Goal: Task Accomplishment & Management: Use online tool/utility

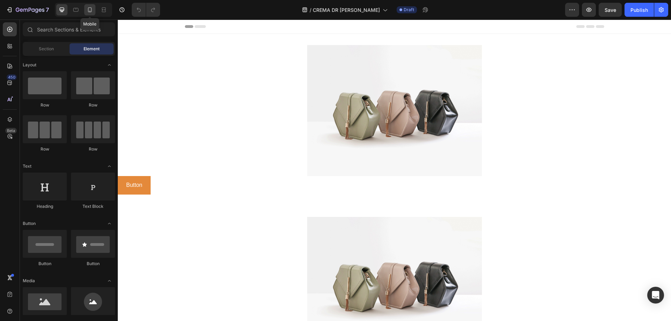
click at [94, 14] on div at bounding box center [89, 9] width 11 height 11
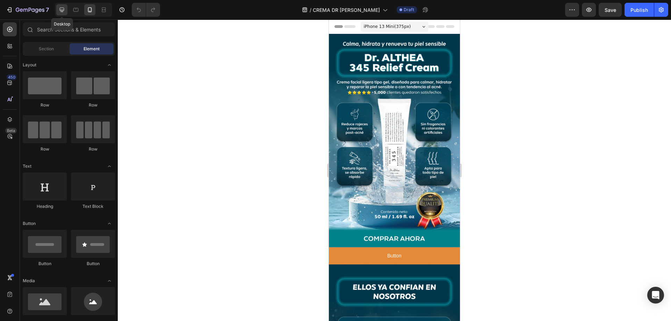
click at [62, 11] on icon at bounding box center [61, 9] width 7 height 7
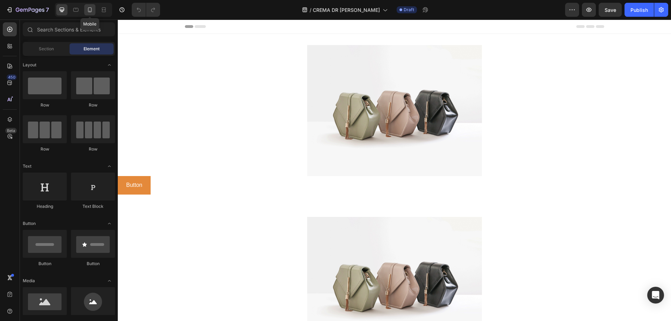
click at [91, 13] on div at bounding box center [89, 9] width 11 height 11
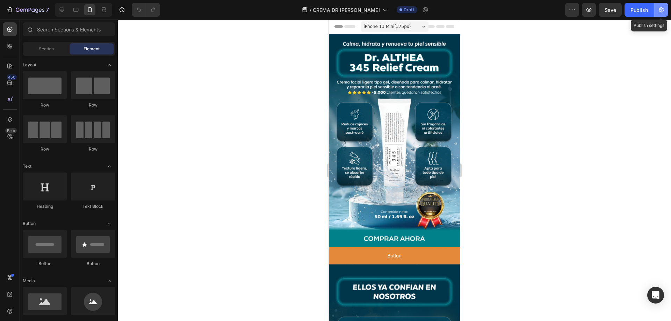
click at [663, 6] on button "button" at bounding box center [661, 10] width 14 height 14
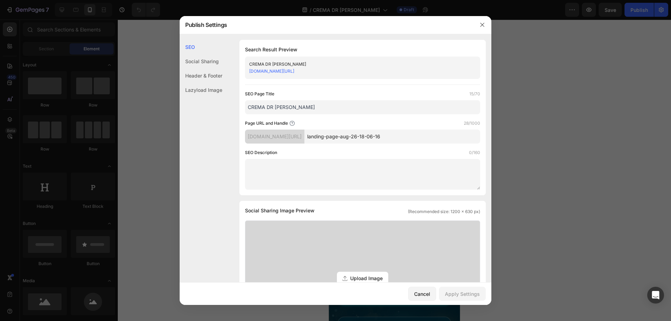
click at [317, 104] on input "CREMA DR ALTHEA" at bounding box center [362, 107] width 235 height 14
click at [370, 144] on div "SEO Page Title 15/70 CREMA DR ALTHEA Page URL and Handle 28/1000 s0ya8u-3c.mysh…" at bounding box center [362, 140] width 235 height 99
click at [372, 138] on input "landing-page-aug-26-18-06-16" at bounding box center [392, 137] width 176 height 14
click at [213, 68] on div "Social Sharing" at bounding box center [201, 75] width 43 height 14
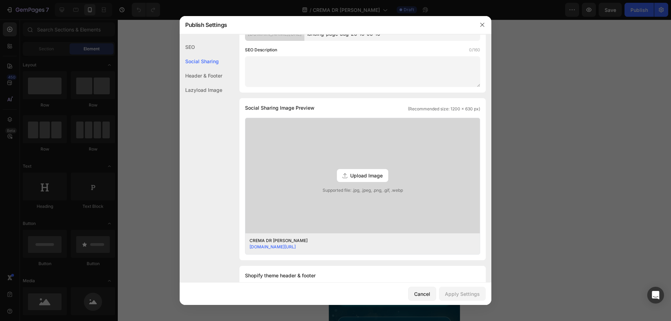
scroll to position [160, 0]
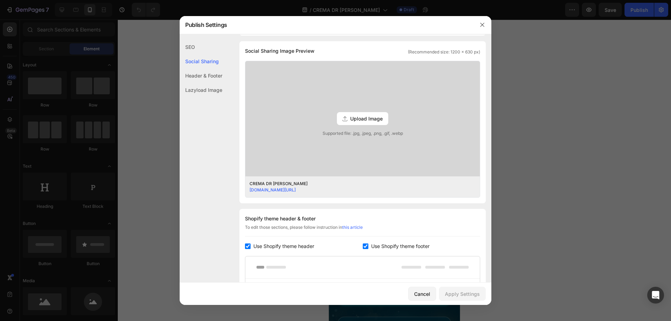
click at [212, 83] on div "Header & Footer" at bounding box center [201, 90] width 43 height 14
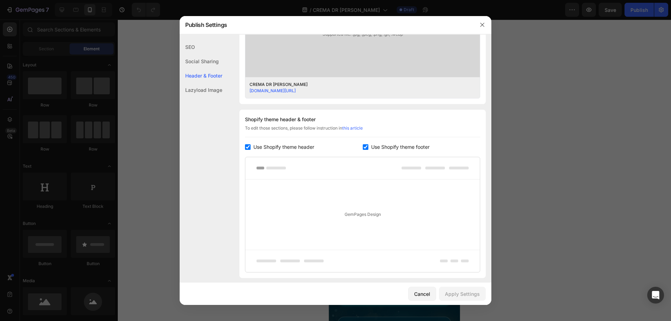
scroll to position [306, 0]
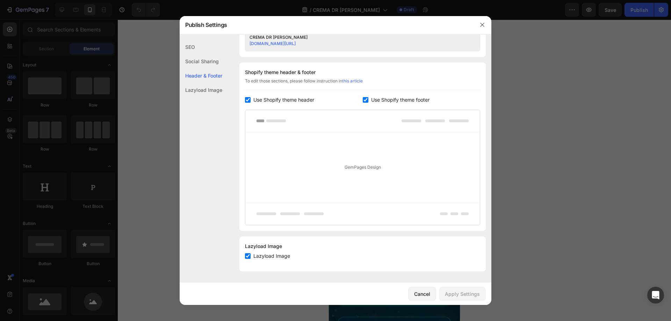
click at [212, 90] on div "Lazyload Image" at bounding box center [201, 90] width 43 height 14
click at [207, 83] on div "Header & Footer" at bounding box center [201, 90] width 43 height 14
click at [205, 68] on div "Social Sharing" at bounding box center [201, 75] width 43 height 14
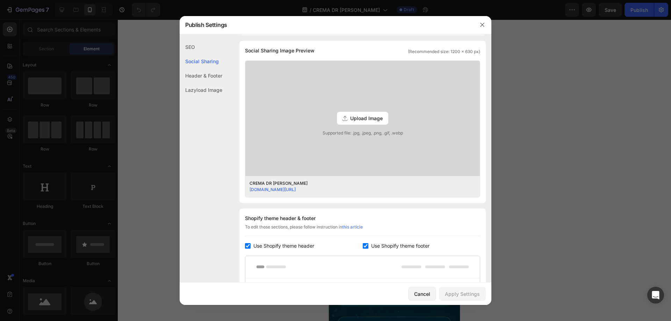
scroll to position [160, 0]
click at [198, 54] on div "SEO" at bounding box center [201, 61] width 43 height 14
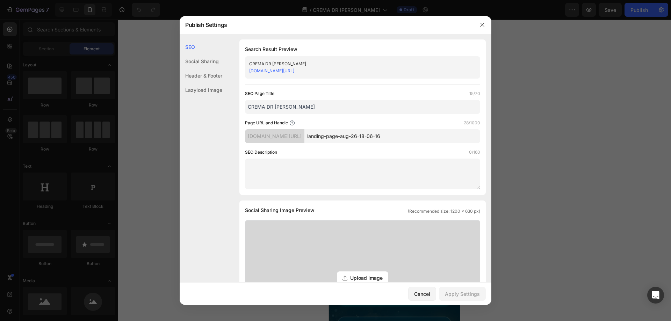
scroll to position [0, 0]
click at [481, 23] on icon "button" at bounding box center [482, 25] width 6 height 6
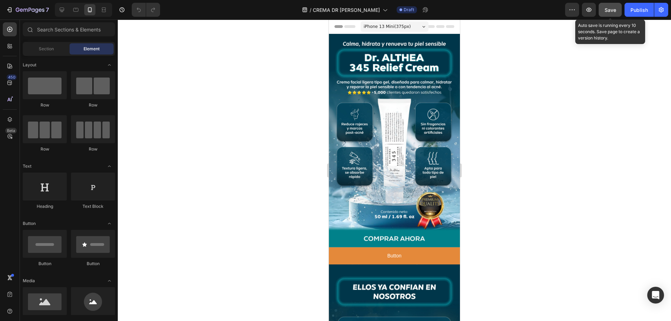
click at [606, 12] on span "Save" at bounding box center [611, 10] width 12 height 6
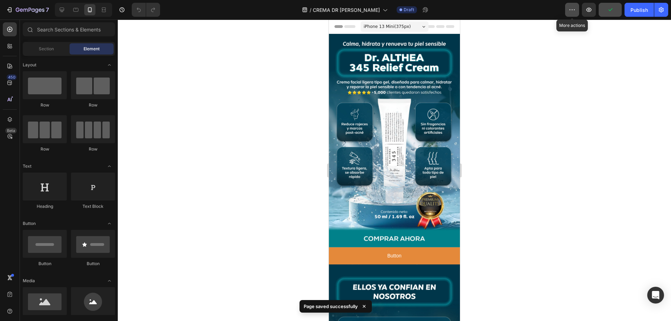
click at [574, 12] on icon "button" at bounding box center [572, 9] width 7 height 7
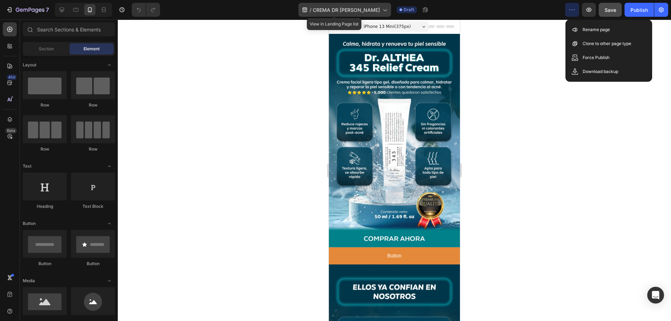
click at [367, 8] on span "CREMA DR ALTHEA" at bounding box center [346, 9] width 67 height 7
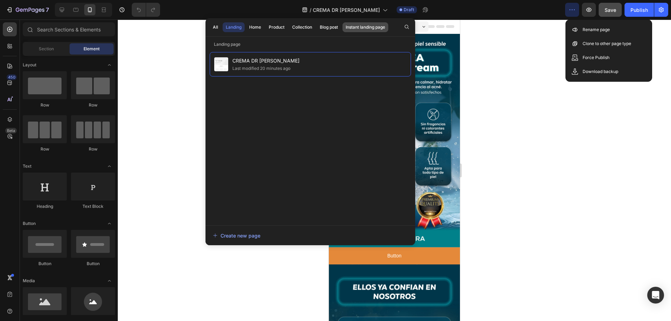
click at [365, 30] on div "Instant landing page" at bounding box center [365, 27] width 39 height 6
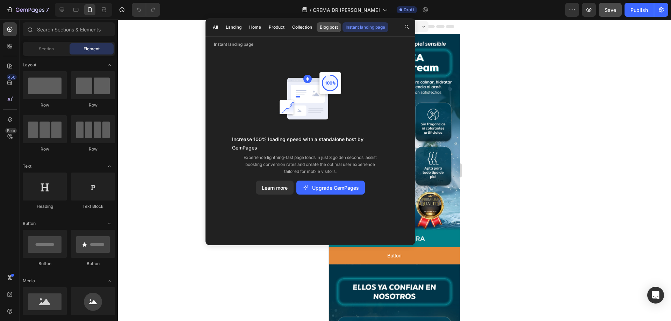
click at [333, 30] on div "Blog post" at bounding box center [329, 27] width 18 height 6
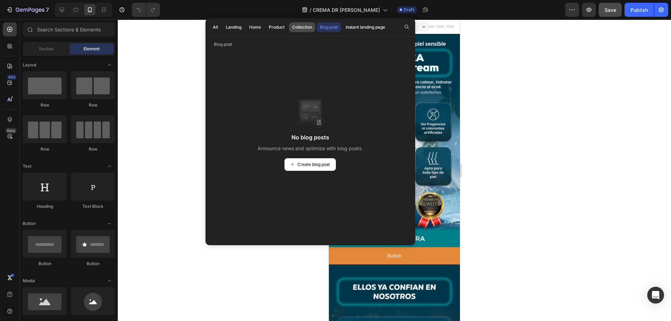
click at [305, 27] on div "Collection" at bounding box center [302, 27] width 20 height 6
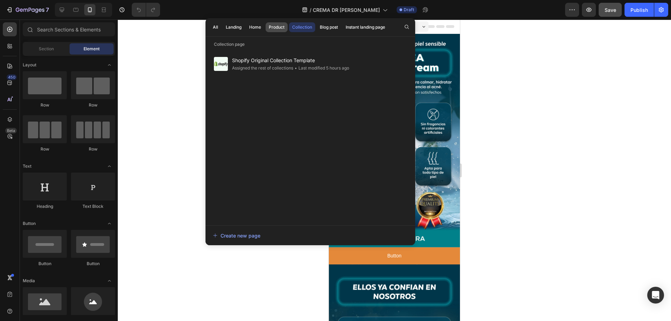
click at [282, 30] on div "Product" at bounding box center [277, 27] width 16 height 6
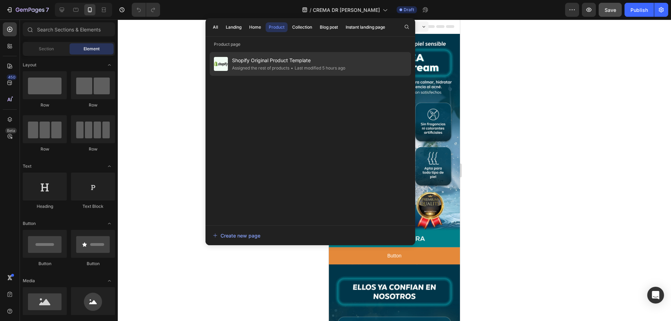
click at [280, 59] on span "Shopify Original Product Template" at bounding box center [288, 60] width 113 height 8
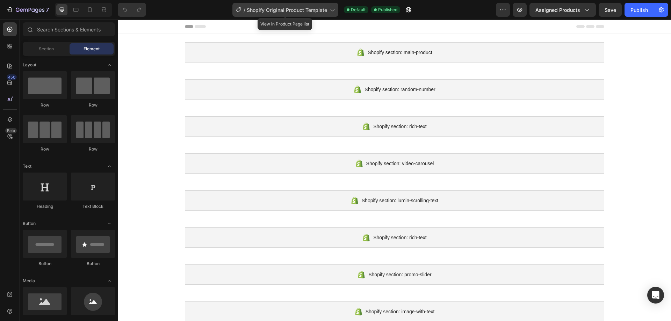
click at [332, 10] on icon at bounding box center [332, 9] width 7 height 7
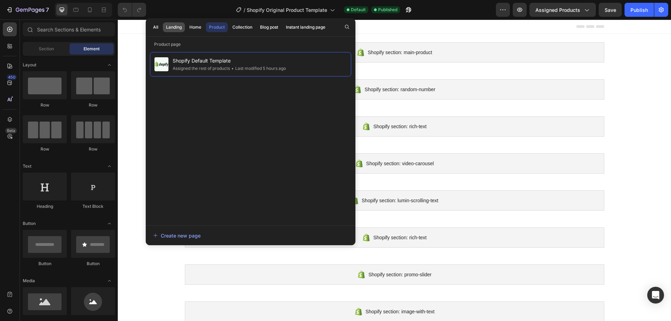
click at [171, 27] on div "Landing" at bounding box center [174, 27] width 16 height 6
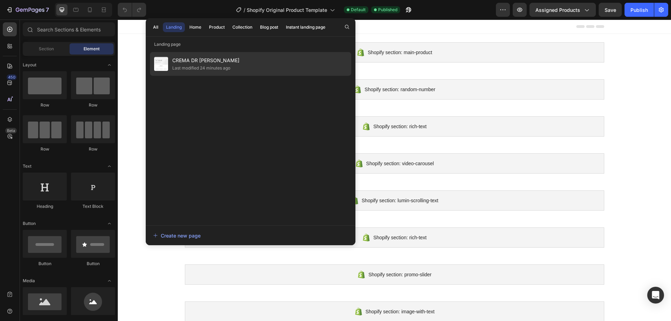
click at [194, 63] on span "CREMA DR [PERSON_NAME]" at bounding box center [205, 60] width 67 height 8
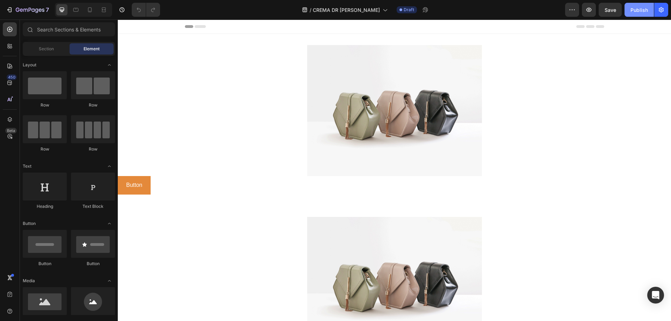
click at [645, 12] on div "Publish" at bounding box center [638, 9] width 17 height 7
drag, startPoint x: 85, startPoint y: 9, endPoint x: 142, endPoint y: 43, distance: 66.6
click at [86, 9] on div at bounding box center [89, 9] width 11 height 11
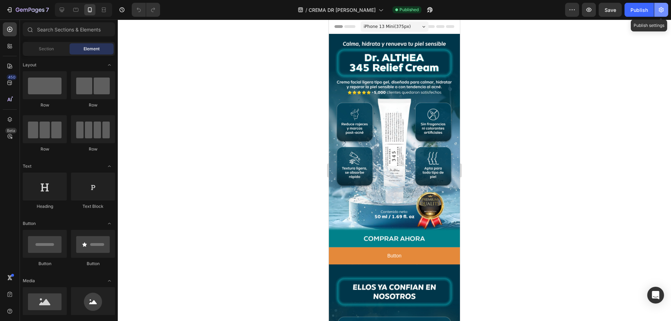
click at [663, 15] on button "button" at bounding box center [661, 10] width 14 height 14
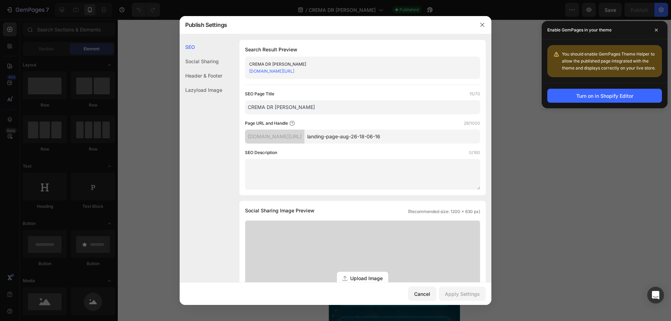
drag, startPoint x: 570, startPoint y: 52, endPoint x: 571, endPoint y: 41, distance: 11.2
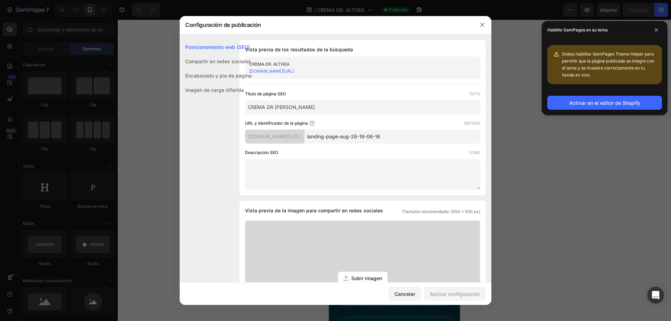
click at [478, 18] on div at bounding box center [482, 25] width 18 height 18
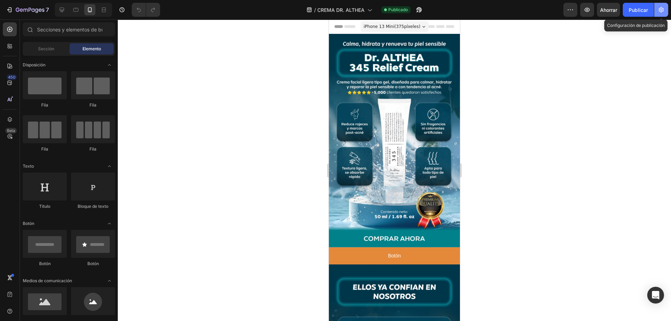
click at [662, 13] on icon "button" at bounding box center [661, 9] width 7 height 7
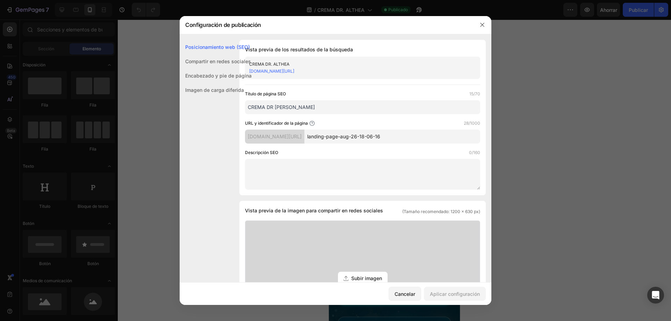
drag, startPoint x: 439, startPoint y: 138, endPoint x: 312, endPoint y: 135, distance: 126.6
click at [312, 135] on div "s0ya8u-3c.myshopify.com/pages/ landing-page-aug-26-18-06-16" at bounding box center [362, 137] width 235 height 14
type input "crema-althea"
click at [340, 147] on div "Título de página SEO 15/70 CREMA DR ALTHEA URL y identificador de la página 12/…" at bounding box center [362, 140] width 235 height 99
click at [453, 291] on font "Aplicar configuración" at bounding box center [455, 294] width 50 height 6
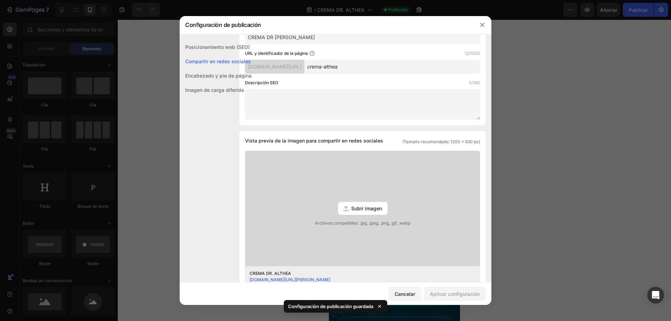
scroll to position [140, 0]
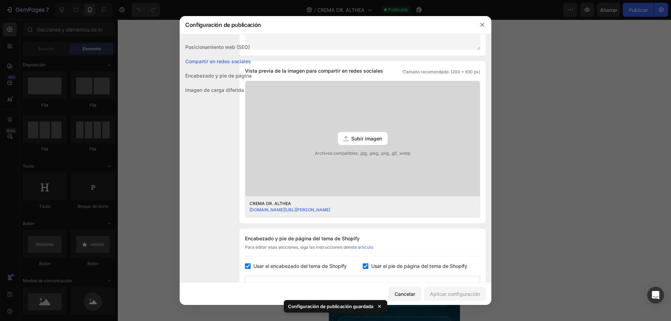
click at [370, 131] on div "Subir imagen Archivos compatibles: .jpg, .jpeg, .png, .gif, .webp" at bounding box center [362, 138] width 234 height 115
click at [0, 0] on input "Subir imagen Archivos compatibles: .jpg, .jpeg, .png, .gif, .webp" at bounding box center [0, 0] width 0 height 0
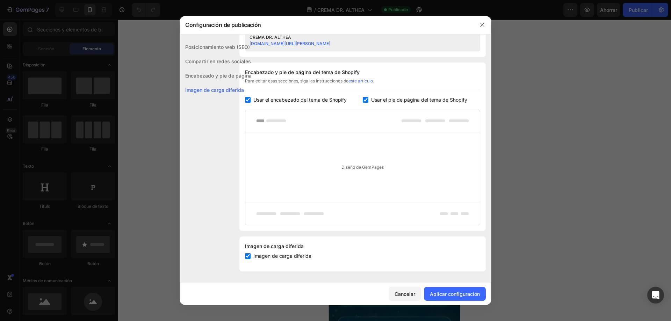
scroll to position [0, 0]
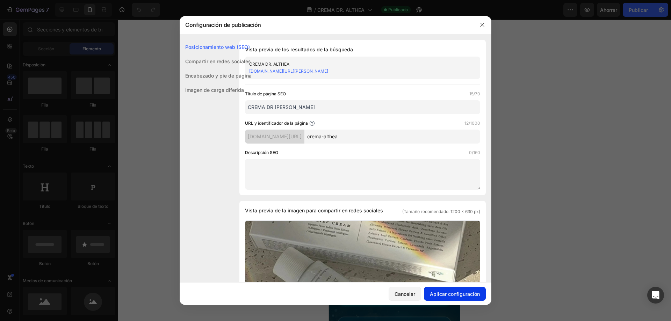
click at [456, 295] on font "Aplicar configuración" at bounding box center [455, 294] width 50 height 6
click at [215, 62] on font "Compartir en redes sociales" at bounding box center [218, 61] width 66 height 6
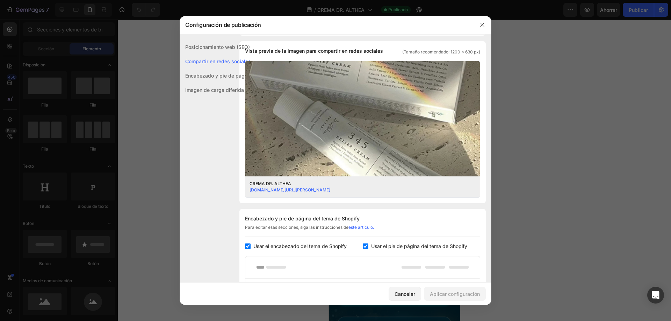
click at [216, 73] on font "Encabezado y pie de página" at bounding box center [218, 76] width 66 height 6
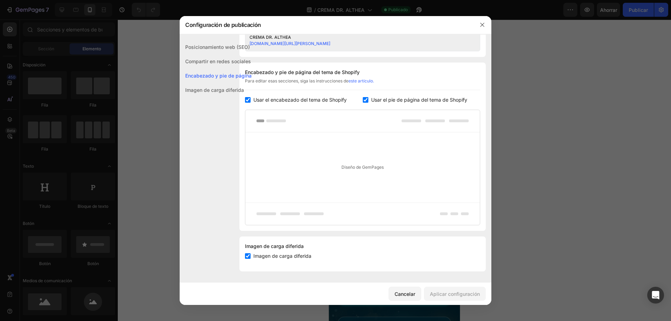
click at [214, 49] on font "Posicionamiento web (SEO)" at bounding box center [217, 47] width 65 height 6
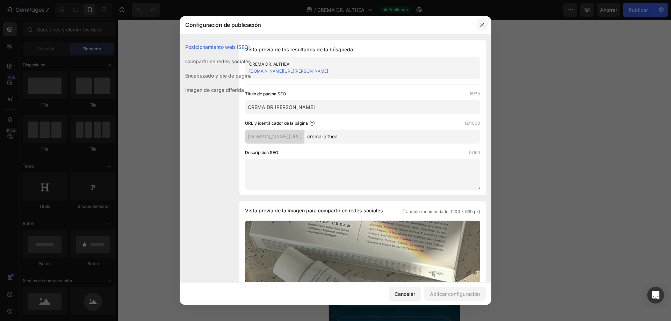
click at [478, 26] on button "button" at bounding box center [482, 24] width 11 height 11
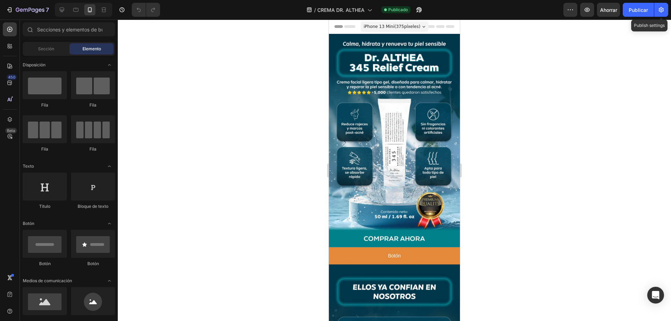
click at [665, 1] on div "7 / CREMA DR. ALTHEA Publicado Avance Ahorrar Publicar Publish settings" at bounding box center [335, 10] width 671 height 20
click at [662, 16] on button "button" at bounding box center [661, 10] width 14 height 14
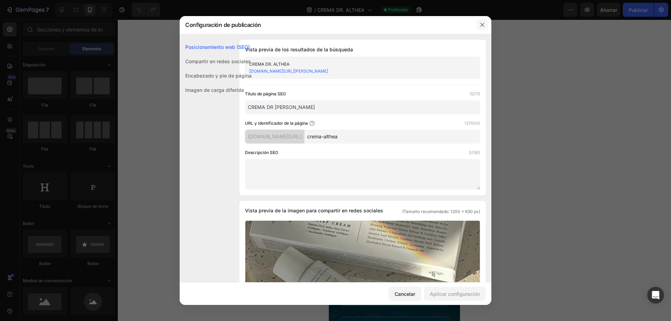
click at [478, 24] on button "button" at bounding box center [482, 24] width 11 height 11
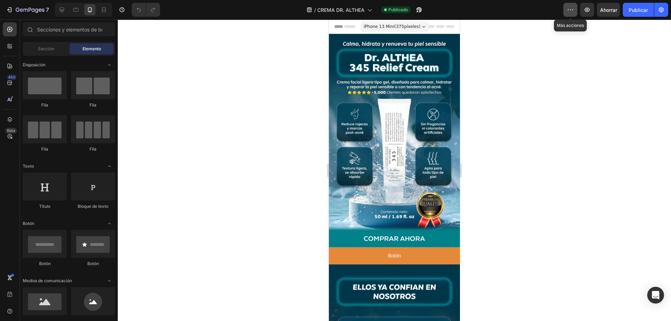
click at [570, 6] on icon "button" at bounding box center [570, 9] width 7 height 7
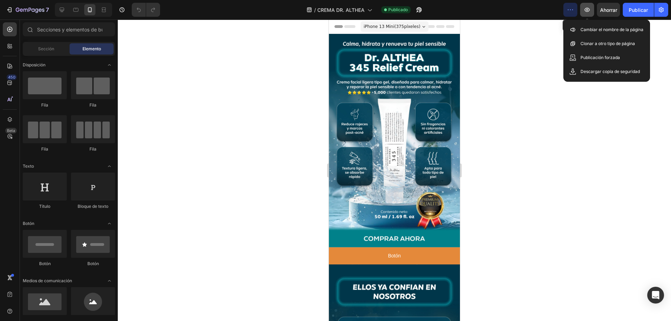
click at [589, 13] on icon "button" at bounding box center [587, 9] width 7 height 7
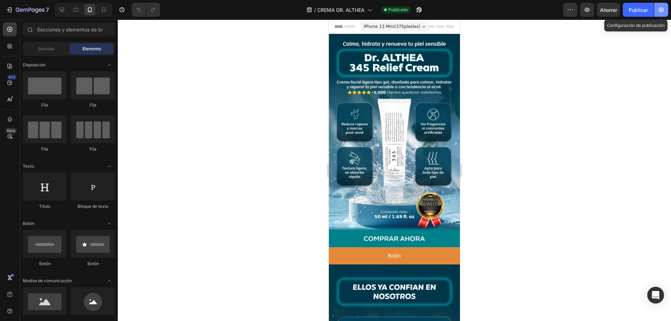
click at [664, 11] on icon "button" at bounding box center [661, 9] width 7 height 7
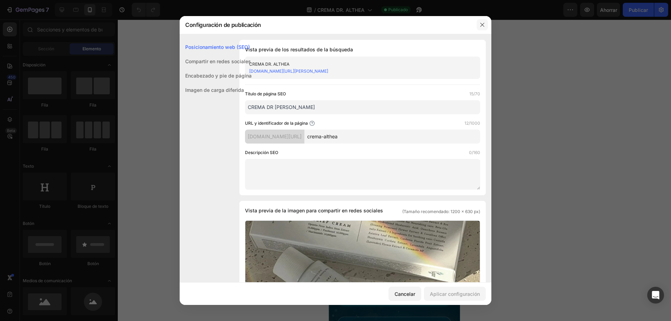
click at [483, 23] on icon "button" at bounding box center [482, 25] width 6 height 6
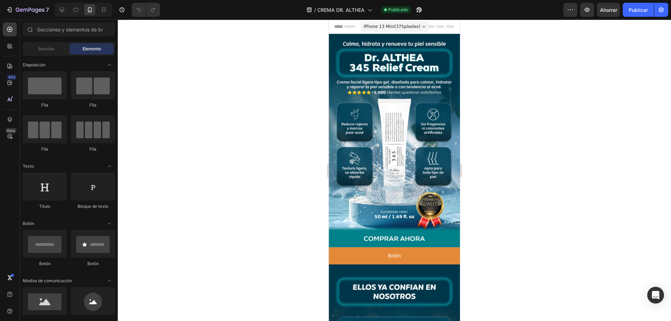
click at [534, 79] on div at bounding box center [394, 171] width 553 height 302
click at [637, 6] on button "Publicar" at bounding box center [638, 10] width 31 height 14
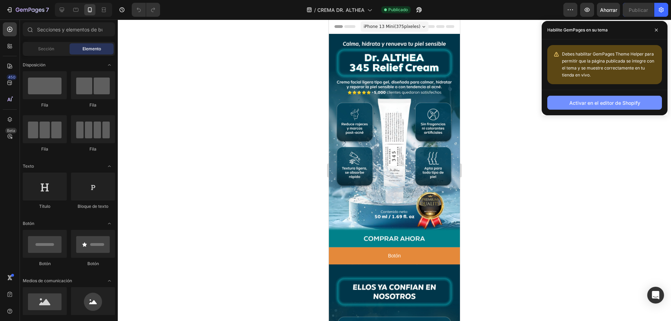
click at [624, 105] on font "Activar en el editor de Shopify" at bounding box center [604, 103] width 71 height 6
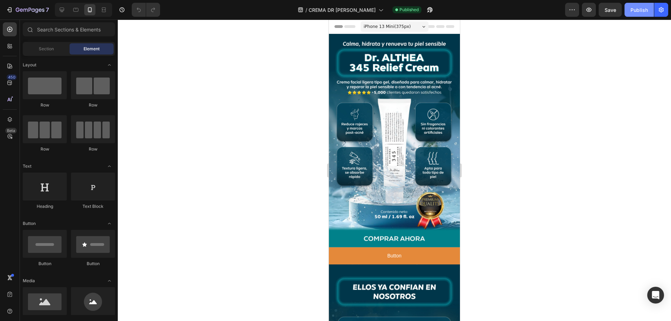
click at [637, 12] on div "Publish" at bounding box center [638, 9] width 17 height 7
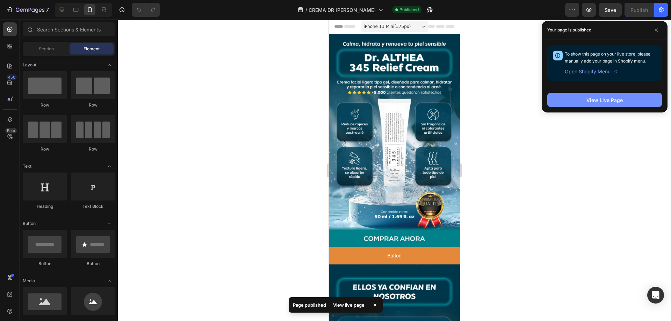
click at [611, 96] on div "View Live Page" at bounding box center [604, 99] width 36 height 7
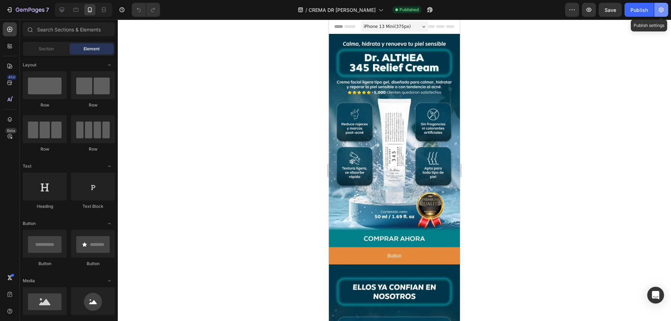
click at [659, 11] on icon "button" at bounding box center [661, 9] width 7 height 7
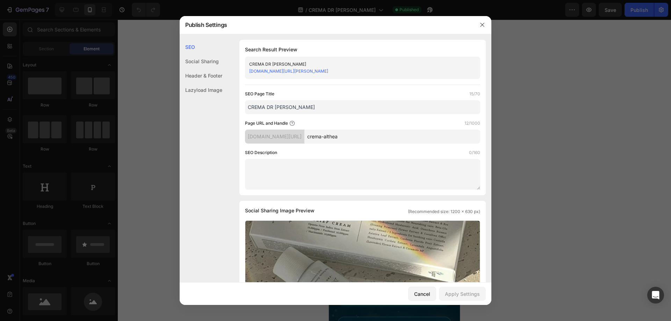
click at [325, 71] on link "s0ya8u-3c.myshopify.com/pages/crema-althea" at bounding box center [288, 70] width 79 height 5
click at [367, 137] on input "crema-althea" at bounding box center [392, 137] width 176 height 14
click at [350, 139] on input "crema-althea" at bounding box center [392, 137] width 176 height 14
click at [376, 137] on input "crema-dr-althea" at bounding box center [392, 137] width 176 height 14
type input "crema-dr-althea-345"
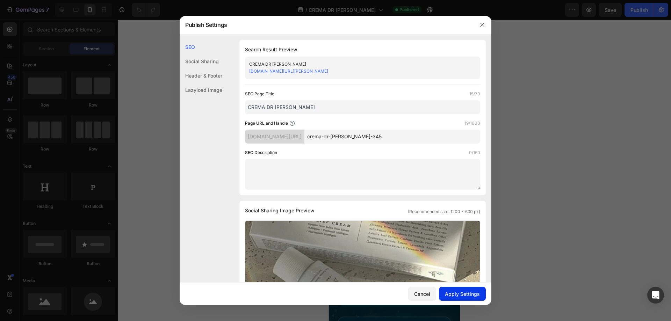
click at [464, 298] on button "Apply Settings" at bounding box center [462, 294] width 47 height 14
click at [482, 26] on icon "button" at bounding box center [482, 25] width 6 height 6
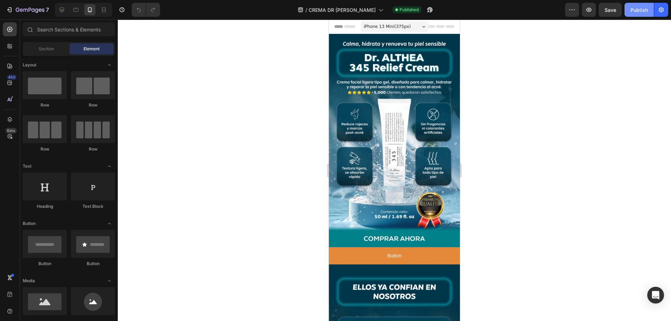
click at [640, 10] on div "Publish" at bounding box center [638, 9] width 17 height 7
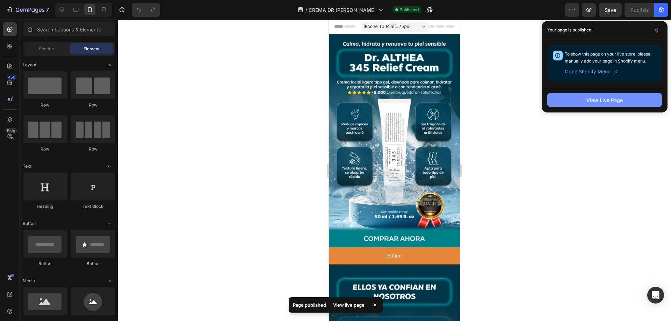
click at [605, 104] on button "View Live Page" at bounding box center [604, 100] width 115 height 14
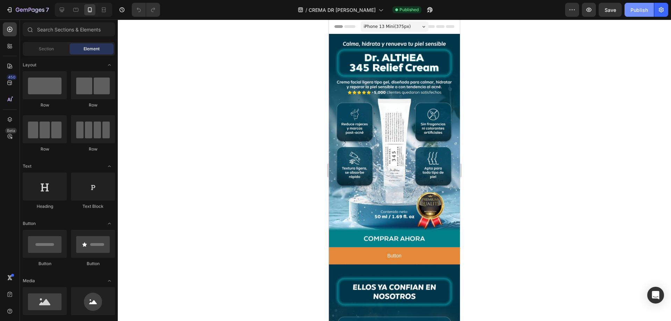
click at [637, 12] on div "Publish" at bounding box center [638, 9] width 17 height 7
click at [661, 12] on icon "button" at bounding box center [661, 9] width 5 height 5
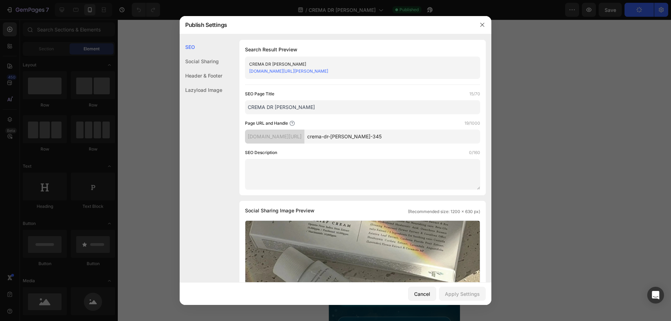
click at [296, 71] on link "s0ya8u-3c.myshopify.com/pages/crema-dr-althea-345" at bounding box center [288, 70] width 79 height 5
click at [482, 23] on icon "button" at bounding box center [482, 25] width 6 height 6
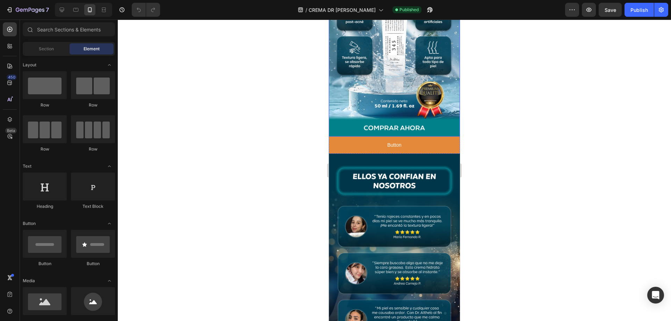
scroll to position [105, 0]
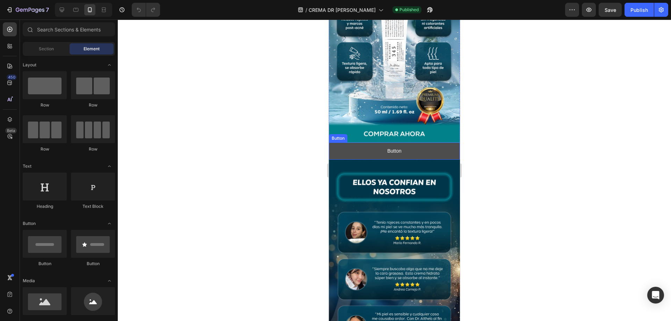
click at [384, 143] on button "Button" at bounding box center [394, 151] width 131 height 17
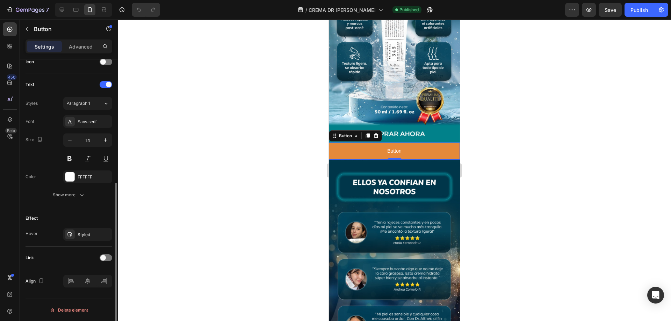
scroll to position [0, 0]
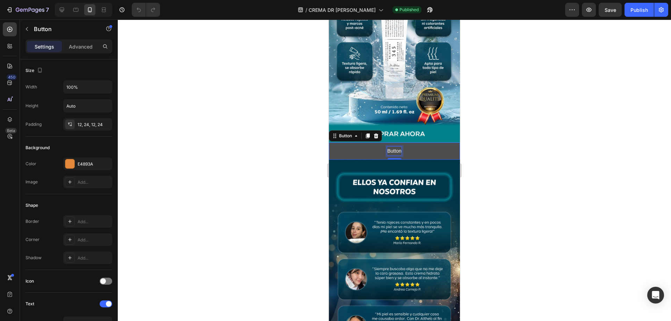
click at [392, 147] on p "Button" at bounding box center [394, 151] width 14 height 9
click at [329, 143] on button "PIDE" at bounding box center [394, 151] width 131 height 17
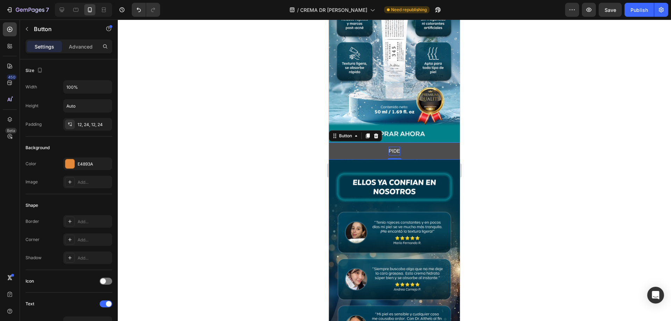
click at [389, 147] on p "PIDE" at bounding box center [395, 151] width 12 height 9
click at [329, 143] on button "COMPRAR" at bounding box center [394, 151] width 131 height 17
click at [298, 162] on div at bounding box center [394, 171] width 553 height 302
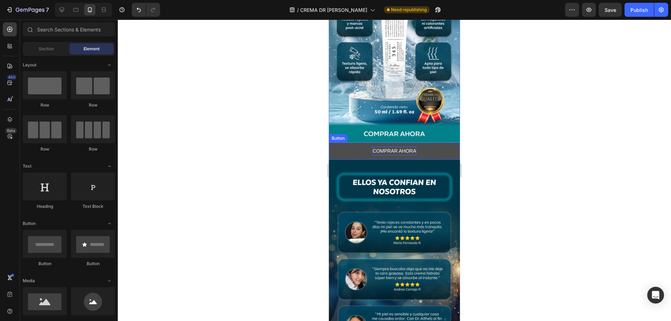
click at [348, 146] on button "COMPRAR AHORA" at bounding box center [394, 151] width 131 height 17
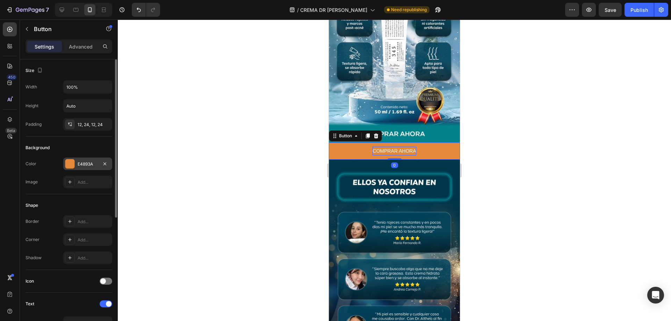
click at [72, 164] on div at bounding box center [69, 163] width 9 height 9
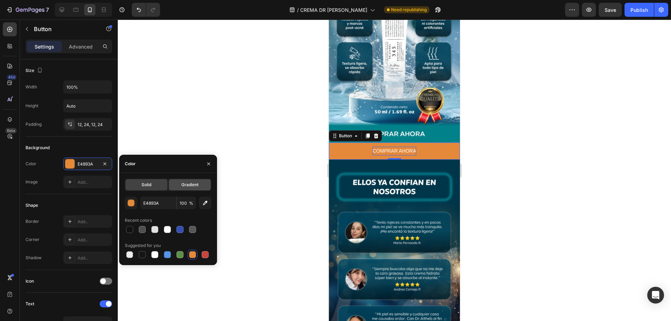
click at [190, 187] on span "Gradient" at bounding box center [189, 185] width 17 height 6
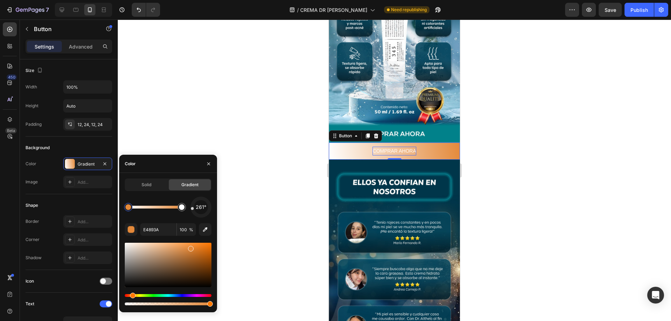
drag, startPoint x: 208, startPoint y: 214, endPoint x: 183, endPoint y: 210, distance: 25.8
click at [183, 210] on div "261°" at bounding box center [168, 207] width 87 height 21
drag, startPoint x: 193, startPoint y: 208, endPoint x: 198, endPoint y: 196, distance: 13.4
click at [198, 196] on div "Solid Gradient 343° E4893A 100 %" at bounding box center [168, 243] width 87 height 128
drag, startPoint x: 198, startPoint y: 196, endPoint x: 204, endPoint y: 196, distance: 6.0
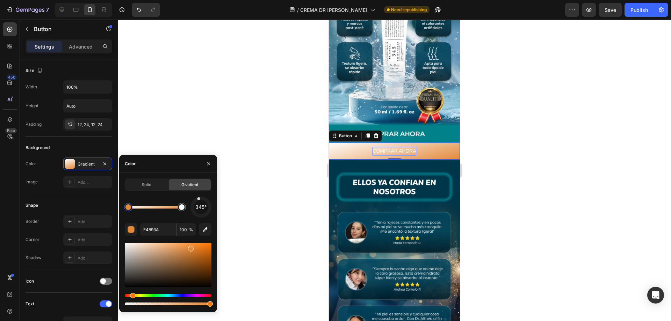
click at [204, 196] on div "Solid Gradient 345° E4893A 100 %" at bounding box center [168, 243] width 87 height 128
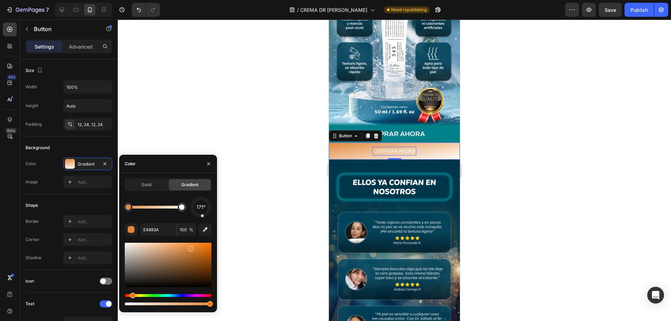
drag, startPoint x: 198, startPoint y: 203, endPoint x: 203, endPoint y: 218, distance: 16.0
click at [203, 218] on div "171° E4893A 100 %" at bounding box center [168, 252] width 87 height 110
click at [200, 218] on div "171° E4893A 100 %" at bounding box center [168, 252] width 87 height 110
click at [197, 216] on div at bounding box center [200, 207] width 27 height 27
drag, startPoint x: 197, startPoint y: 216, endPoint x: 202, endPoint y: 216, distance: 4.2
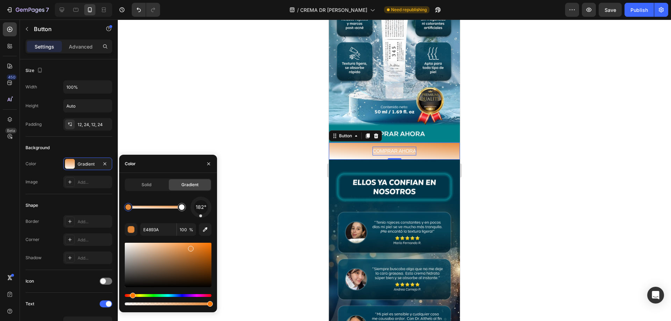
click at [202, 216] on div at bounding box center [200, 216] width 3 height 3
click at [203, 216] on div at bounding box center [202, 215] width 3 height 3
click at [197, 218] on div "197° E4893A 100 %" at bounding box center [168, 252] width 87 height 110
drag, startPoint x: 197, startPoint y: 218, endPoint x: 201, endPoint y: 218, distance: 3.9
click at [201, 218] on div "198° E4893A 100 %" at bounding box center [168, 252] width 87 height 110
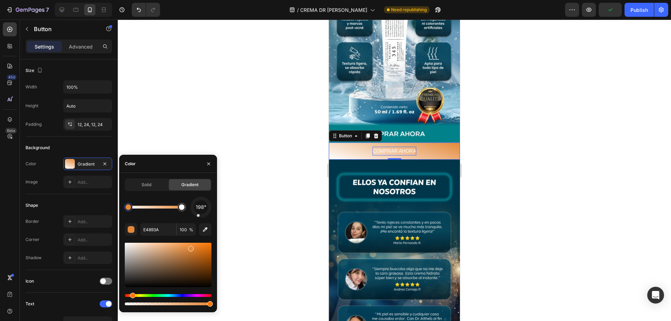
click at [198, 217] on div "198°" at bounding box center [200, 207] width 21 height 21
click at [201, 218] on div "186° E4893A 100 %" at bounding box center [168, 252] width 87 height 110
drag, startPoint x: 191, startPoint y: 249, endPoint x: 202, endPoint y: 249, distance: 11.2
click at [202, 249] on div at bounding box center [203, 250] width 6 height 6
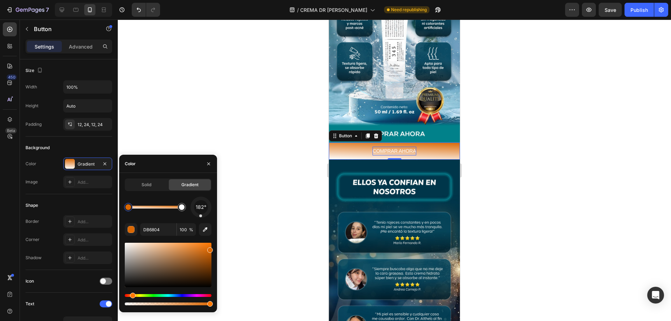
drag, startPoint x: 202, startPoint y: 249, endPoint x: 210, endPoint y: 243, distance: 9.7
drag, startPoint x: 210, startPoint y: 251, endPoint x: 209, endPoint y: 240, distance: 10.1
click at [209, 241] on div "182° DB6804 100 %" at bounding box center [168, 252] width 87 height 110
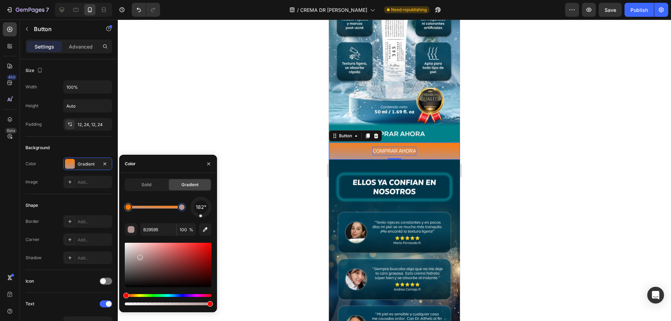
drag, startPoint x: 125, startPoint y: 246, endPoint x: 139, endPoint y: 254, distance: 16.1
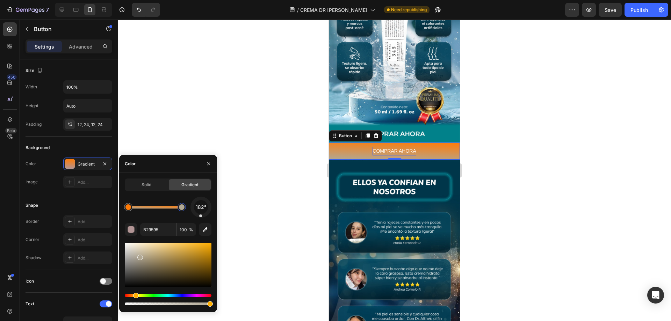
drag, startPoint x: 126, startPoint y: 293, endPoint x: 135, endPoint y: 294, distance: 9.1
click at [135, 294] on div "Hue" at bounding box center [136, 296] width 6 height 6
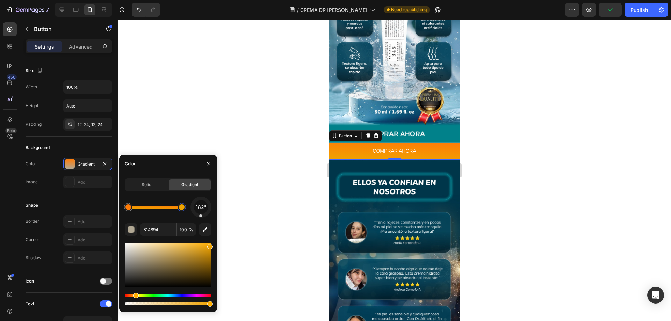
drag, startPoint x: 164, startPoint y: 252, endPoint x: 214, endPoint y: 245, distance: 50.4
click at [214, 245] on div "Solid Gradient 182° B1A894 100 %" at bounding box center [168, 243] width 98 height 128
drag, startPoint x: 213, startPoint y: 249, endPoint x: 213, endPoint y: 253, distance: 4.2
click at [213, 253] on div "Solid Gradient 182° EFA300 100 %" at bounding box center [168, 243] width 98 height 128
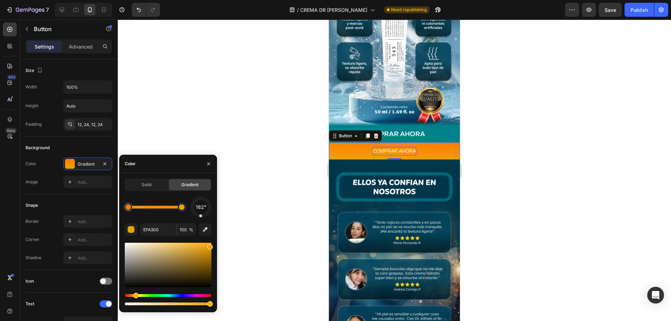
click at [213, 253] on div "Solid Gradient 182° EFA300 100 %" at bounding box center [168, 243] width 98 height 128
click at [129, 208] on div at bounding box center [128, 207] width 6 height 6
click at [181, 207] on div at bounding box center [182, 207] width 6 height 6
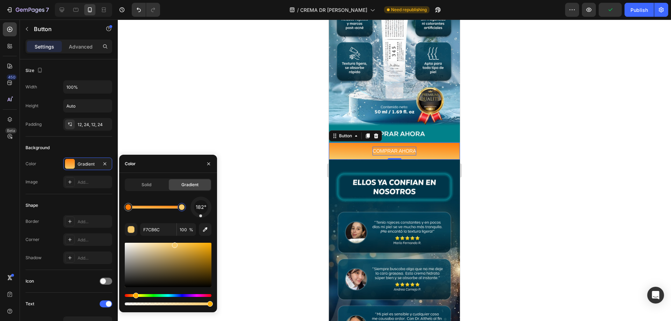
drag, startPoint x: 210, startPoint y: 247, endPoint x: 173, endPoint y: 244, distance: 37.5
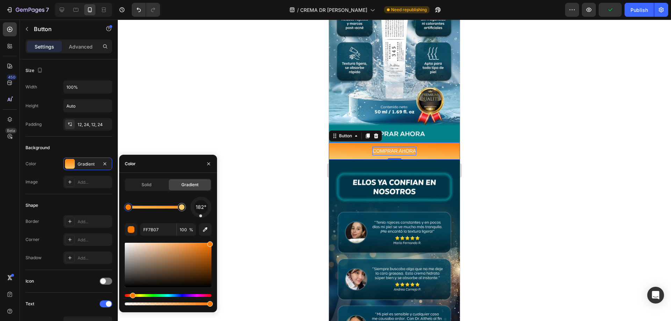
click at [129, 208] on div at bounding box center [128, 207] width 6 height 6
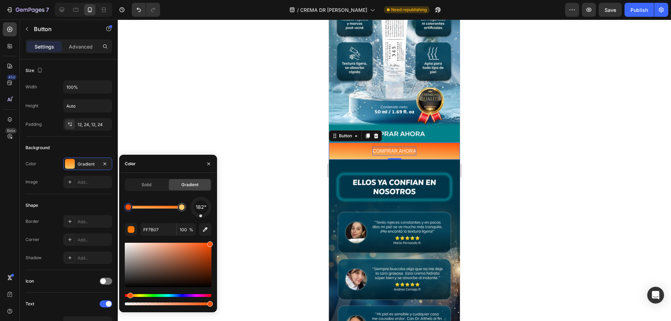
click at [129, 294] on div "Hue" at bounding box center [168, 295] width 87 height 3
click at [129, 294] on div "Hue" at bounding box center [131, 296] width 6 height 6
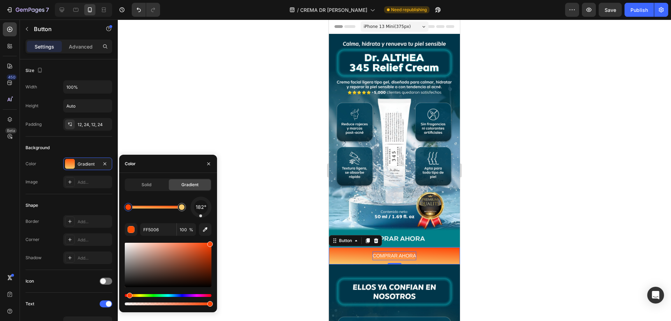
click at [129, 293] on div "Hue" at bounding box center [130, 296] width 6 height 6
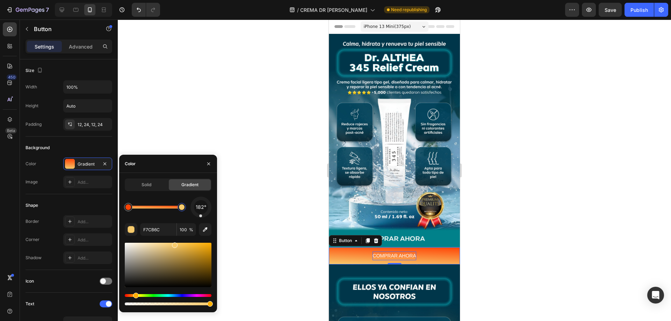
click at [181, 209] on div at bounding box center [182, 207] width 6 height 6
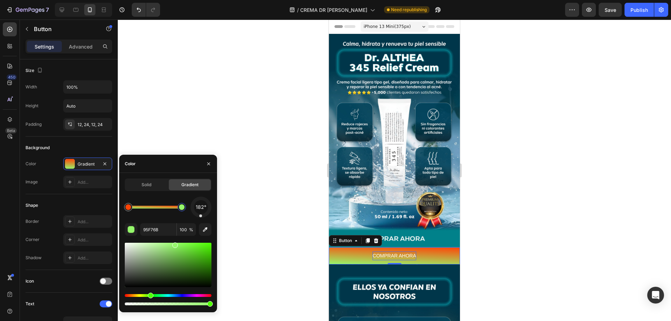
drag, startPoint x: 136, startPoint y: 294, endPoint x: 150, endPoint y: 295, distance: 13.4
click at [131, 209] on div at bounding box center [128, 207] width 8 height 8
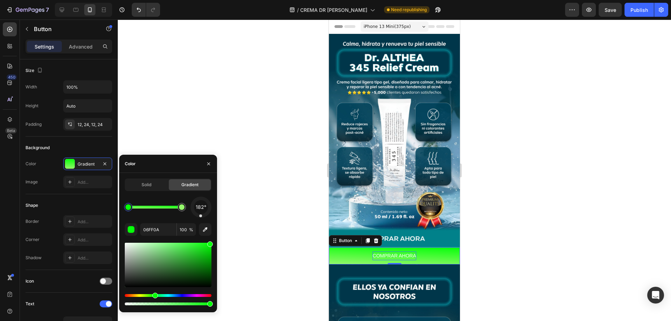
drag, startPoint x: 131, startPoint y: 295, endPoint x: 165, endPoint y: 296, distance: 33.9
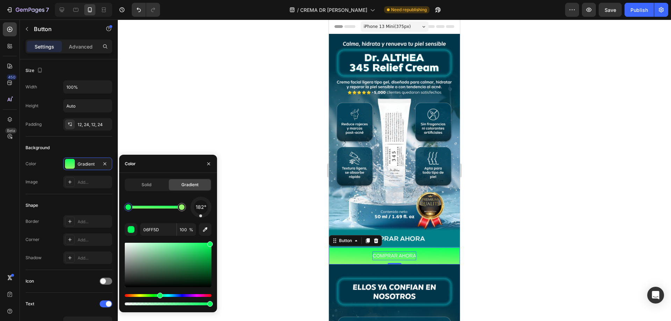
drag, startPoint x: 156, startPoint y: 295, endPoint x: 148, endPoint y: 295, distance: 7.3
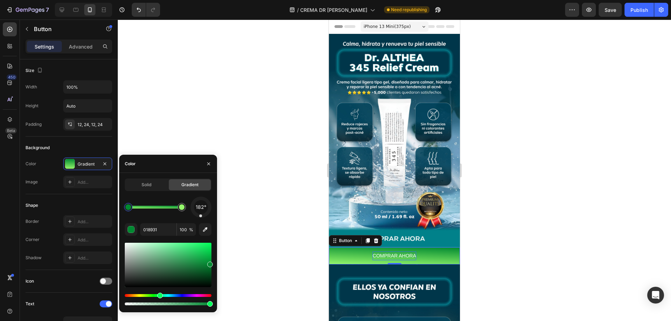
click at [211, 252] on div "Solid Gradient 182° 018931 100 %" at bounding box center [168, 243] width 98 height 128
click at [209, 255] on div at bounding box center [168, 265] width 87 height 44
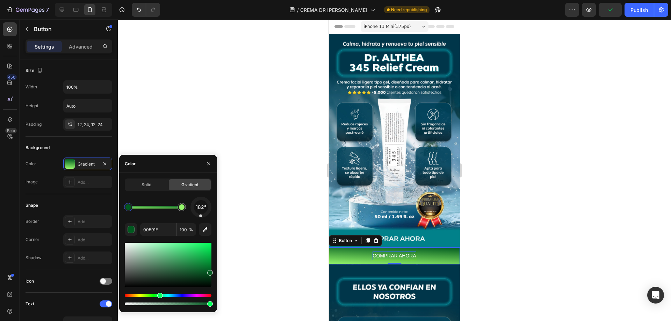
drag, startPoint x: 211, startPoint y: 259, endPoint x: 211, endPoint y: 262, distance: 3.5
click at [160, 297] on div "Hue" at bounding box center [161, 296] width 6 height 6
click at [180, 208] on div at bounding box center [182, 207] width 6 height 6
click at [181, 211] on div at bounding box center [179, 207] width 8 height 8
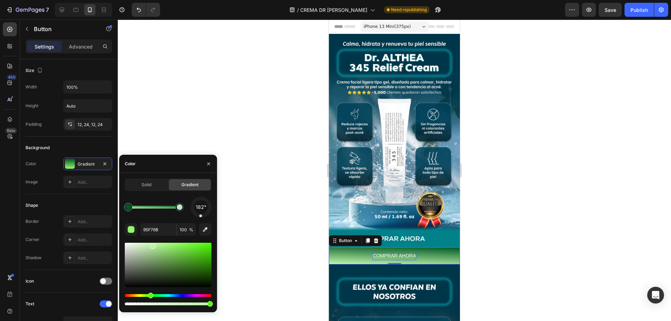
drag, startPoint x: 174, startPoint y: 246, endPoint x: 152, endPoint y: 245, distance: 21.4
click at [152, 245] on div at bounding box center [153, 247] width 6 height 6
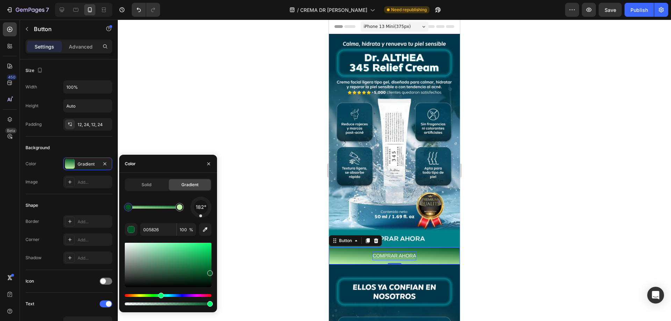
click at [128, 206] on div at bounding box center [128, 207] width 6 height 6
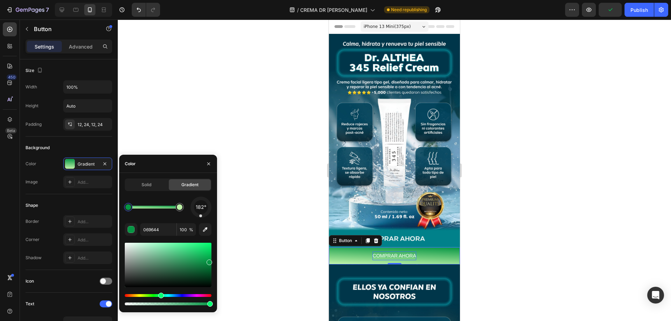
drag, startPoint x: 208, startPoint y: 273, endPoint x: 208, endPoint y: 261, distance: 12.2
click at [158, 295] on div "Hue" at bounding box center [160, 296] width 6 height 6
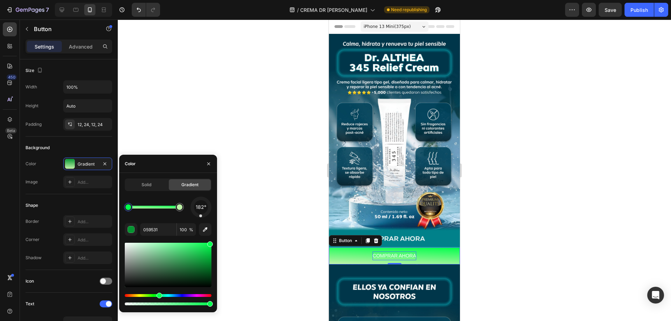
drag, startPoint x: 210, startPoint y: 261, endPoint x: 212, endPoint y: 231, distance: 30.2
click at [212, 231] on div "Solid Gradient 182° 059531 100 %" at bounding box center [168, 243] width 98 height 128
click at [158, 295] on div "Hue" at bounding box center [159, 296] width 6 height 6
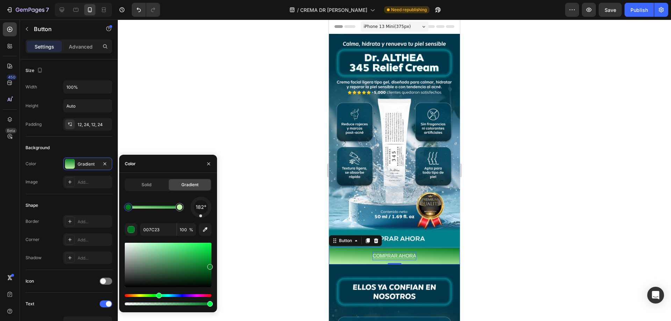
drag, startPoint x: 210, startPoint y: 245, endPoint x: 213, endPoint y: 265, distance: 20.8
drag, startPoint x: 161, startPoint y: 295, endPoint x: 157, endPoint y: 295, distance: 3.8
click at [157, 295] on div "Hue" at bounding box center [158, 296] width 6 height 6
click at [210, 255] on div at bounding box center [168, 265] width 87 height 44
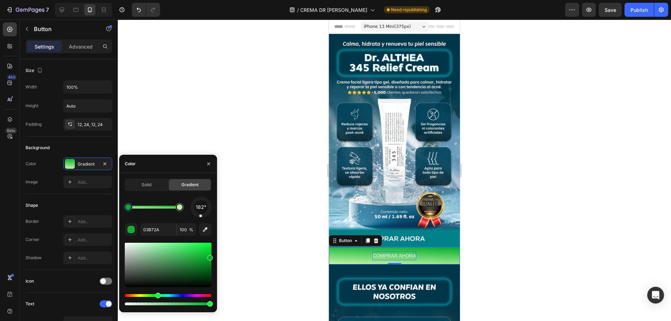
drag, startPoint x: 210, startPoint y: 255, endPoint x: 230, endPoint y: 257, distance: 19.6
click at [230, 0] on div "7 / CREMA DR ALTHEA Need republishing Preview Save Publish 450 Beta Sections(18…" at bounding box center [335, 0] width 671 height 0
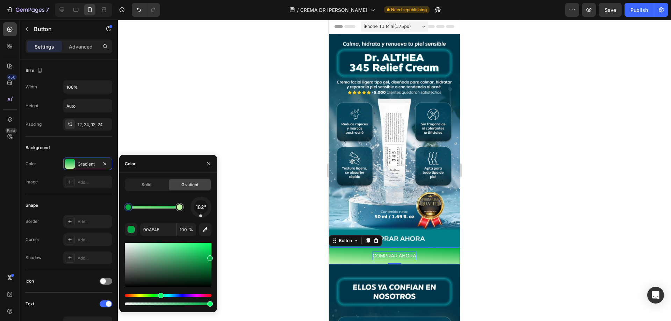
drag, startPoint x: 159, startPoint y: 298, endPoint x: 153, endPoint y: 296, distance: 6.5
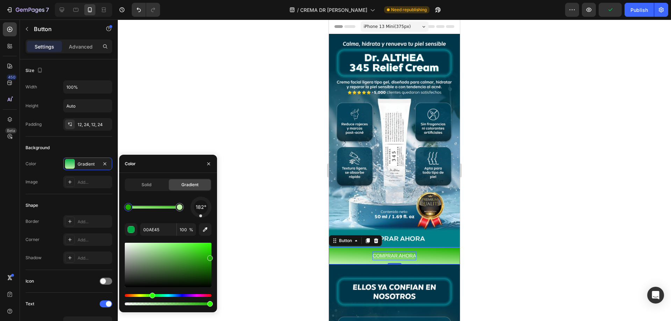
drag, startPoint x: 161, startPoint y: 294, endPoint x: 151, endPoint y: 293, distance: 9.8
click at [151, 293] on div "Hue" at bounding box center [153, 296] width 6 height 6
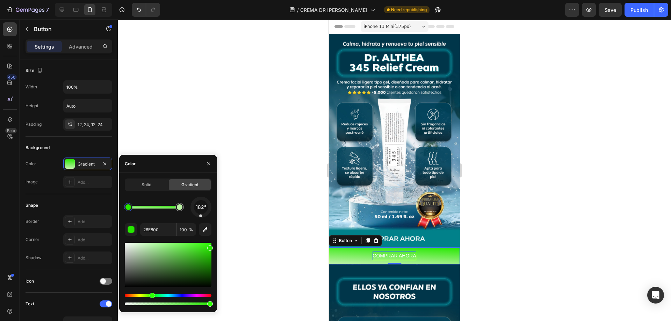
drag, startPoint x: 209, startPoint y: 258, endPoint x: 213, endPoint y: 247, distance: 11.6
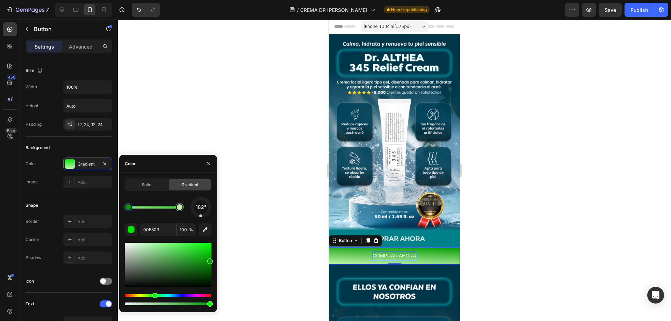
click at [210, 260] on div at bounding box center [168, 265] width 87 height 44
click at [179, 208] on div at bounding box center [180, 207] width 6 height 6
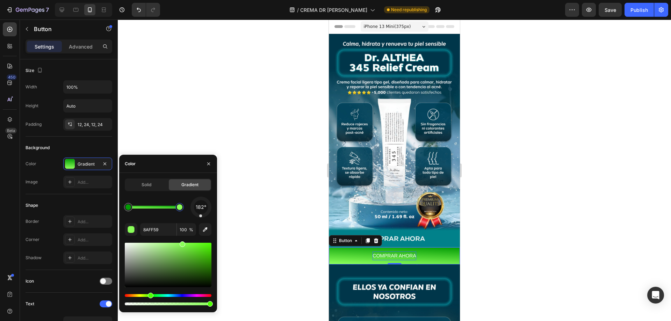
drag, startPoint x: 153, startPoint y: 248, endPoint x: 206, endPoint y: 245, distance: 53.5
click at [196, 245] on div at bounding box center [168, 265] width 87 height 44
drag, startPoint x: 196, startPoint y: 245, endPoint x: 181, endPoint y: 240, distance: 15.9
click at [181, 246] on div at bounding box center [168, 265] width 87 height 44
click at [177, 260] on div at bounding box center [168, 265] width 87 height 44
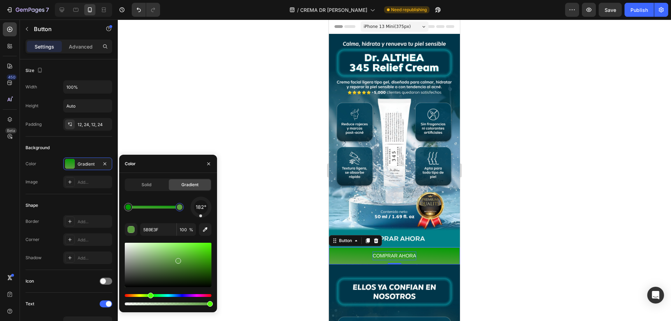
click at [171, 260] on div at bounding box center [168, 265] width 87 height 44
click at [166, 264] on div at bounding box center [168, 265] width 87 height 44
click at [160, 255] on div at bounding box center [168, 265] width 87 height 44
click at [173, 261] on div at bounding box center [168, 265] width 87 height 44
click at [179, 262] on div at bounding box center [168, 265] width 87 height 44
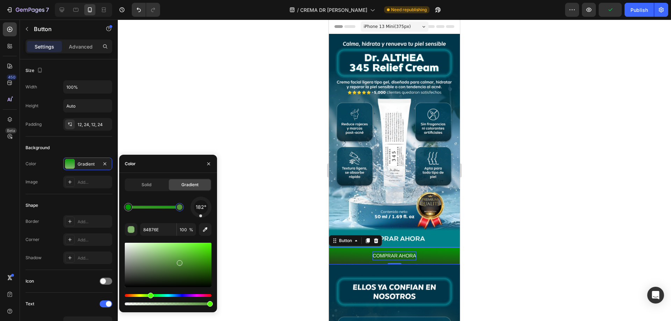
click at [176, 275] on div at bounding box center [168, 265] width 87 height 44
click at [173, 259] on div at bounding box center [168, 265] width 87 height 44
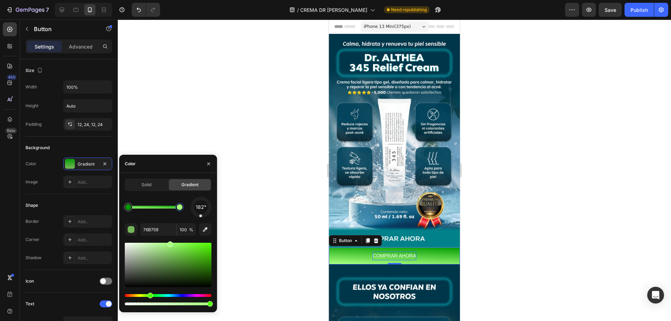
drag, startPoint x: 168, startPoint y: 252, endPoint x: 169, endPoint y: 240, distance: 11.9
click at [169, 240] on div "182° 76B759 100 %" at bounding box center [168, 252] width 87 height 110
drag, startPoint x: 201, startPoint y: 216, endPoint x: 188, endPoint y: 210, distance: 13.6
click at [188, 210] on div "256°" at bounding box center [168, 207] width 87 height 21
drag, startPoint x: 190, startPoint y: 212, endPoint x: 194, endPoint y: 215, distance: 4.9
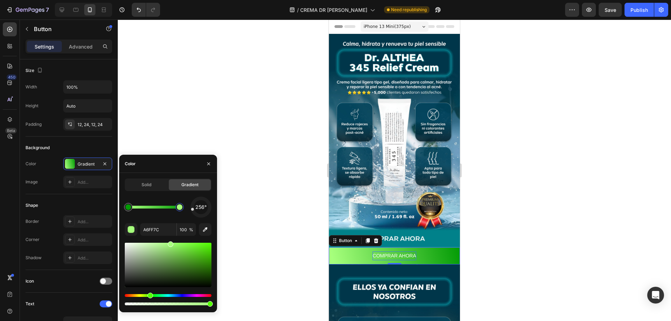
click at [194, 215] on div "256°" at bounding box center [168, 207] width 87 height 21
drag, startPoint x: 193, startPoint y: 215, endPoint x: 189, endPoint y: 211, distance: 6.0
click at [189, 211] on div "256°" at bounding box center [168, 207] width 87 height 21
click at [192, 207] on div at bounding box center [192, 206] width 3 height 3
drag, startPoint x: 192, startPoint y: 207, endPoint x: 192, endPoint y: 202, distance: 4.2
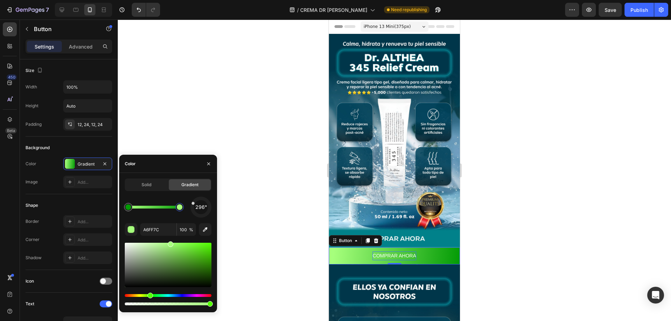
click at [192, 202] on div at bounding box center [193, 204] width 4 height 4
drag, startPoint x: 192, startPoint y: 202, endPoint x: 196, endPoint y: 199, distance: 5.0
click at [196, 199] on div at bounding box center [197, 200] width 4 height 4
click at [197, 199] on div at bounding box center [197, 198] width 3 height 3
click at [199, 200] on div at bounding box center [201, 207] width 27 height 27
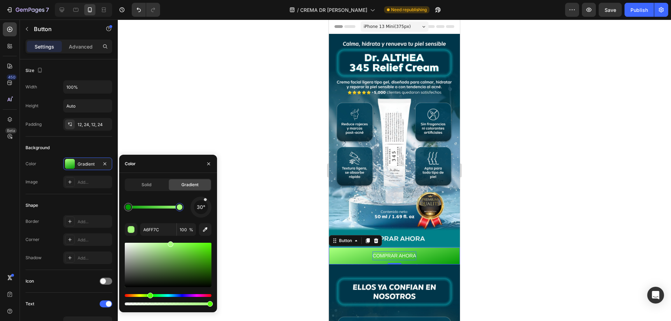
click at [205, 200] on div at bounding box center [201, 207] width 29 height 29
click at [207, 201] on div at bounding box center [207, 201] width 4 height 4
click at [209, 201] on div at bounding box center [207, 201] width 4 height 4
drag, startPoint x: 209, startPoint y: 203, endPoint x: 210, endPoint y: 207, distance: 3.9
click at [210, 207] on div at bounding box center [201, 207] width 26 height 26
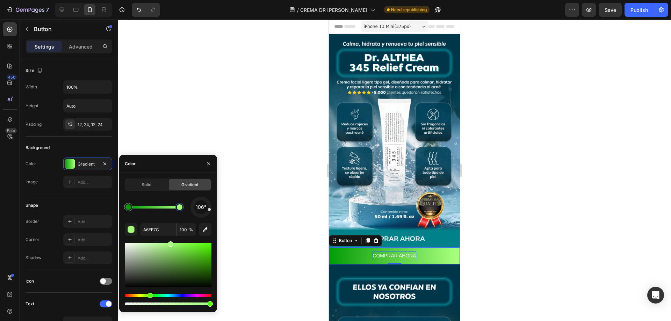
click at [210, 211] on div at bounding box center [201, 207] width 26 height 26
click at [210, 214] on div "112°" at bounding box center [200, 207] width 21 height 21
click at [207, 217] on div "126°" at bounding box center [200, 207] width 21 height 21
click at [200, 218] on div "126° A6FF7C 100 %" at bounding box center [168, 252] width 87 height 110
click at [197, 218] on div "126° A6FF7C 100 %" at bounding box center [168, 252] width 87 height 110
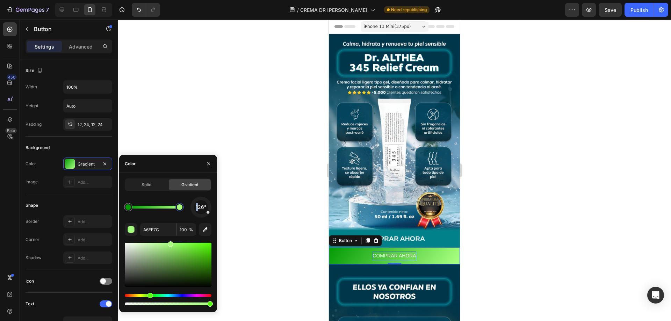
drag, startPoint x: 197, startPoint y: 218, endPoint x: 198, endPoint y: 207, distance: 11.3
click at [198, 207] on div "126° A6FF7C 100 %" at bounding box center [168, 252] width 87 height 110
drag, startPoint x: 203, startPoint y: 210, endPoint x: 198, endPoint y: 208, distance: 4.9
click at [198, 208] on span "256°" at bounding box center [200, 207] width 11 height 8
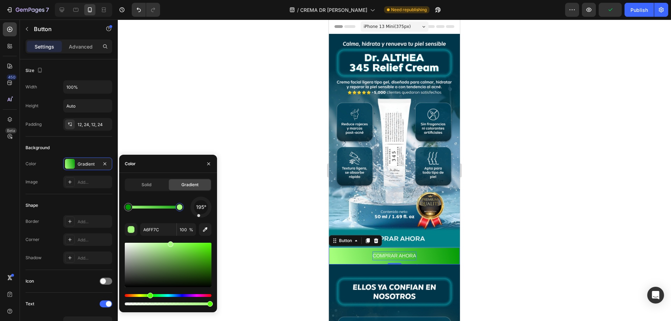
drag, startPoint x: 196, startPoint y: 209, endPoint x: 200, endPoint y: 212, distance: 4.7
click at [200, 212] on div "195°" at bounding box center [201, 207] width 14 height 14
click at [202, 212] on div "169°" at bounding box center [201, 207] width 14 height 14
click at [200, 212] on div "188°" at bounding box center [201, 207] width 14 height 14
click at [203, 212] on div "155°" at bounding box center [201, 207] width 14 height 14
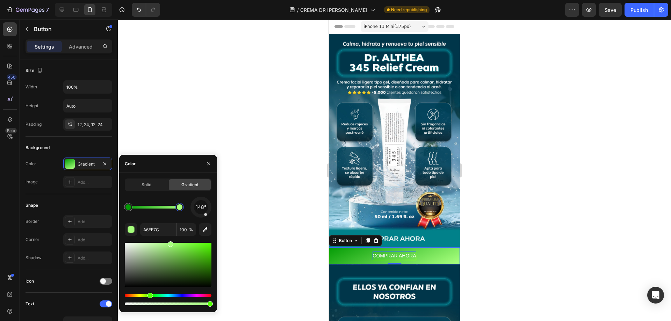
click at [205, 213] on div "148°" at bounding box center [201, 207] width 14 height 14
click at [208, 213] on div "135°" at bounding box center [200, 207] width 21 height 21
click at [209, 212] on div at bounding box center [208, 212] width 4 height 4
click at [211, 212] on div "116°" at bounding box center [200, 207] width 21 height 21
click at [183, 173] on div "Solid Gradient 116° A6FF7C 100 %" at bounding box center [168, 242] width 98 height 139
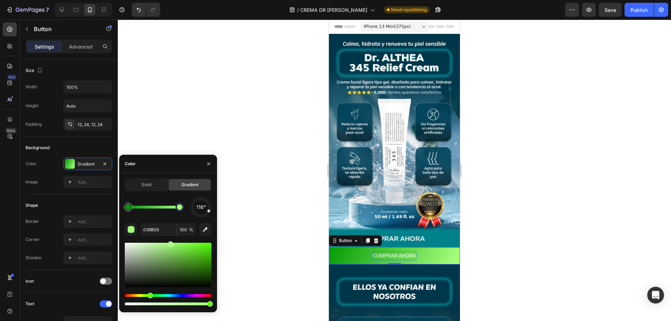
click at [130, 208] on div at bounding box center [128, 207] width 6 height 6
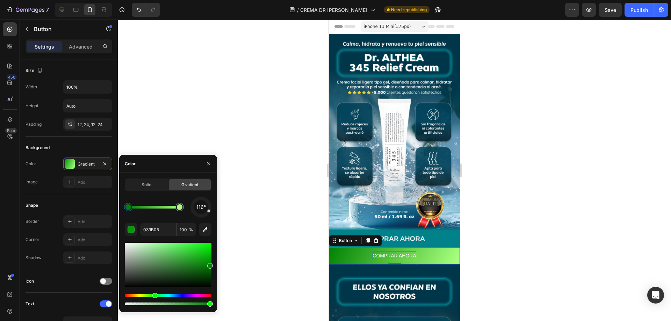
click at [212, 265] on div at bounding box center [210, 266] width 6 height 6
click at [213, 268] on div "Solid Gradient 116° 039B05 100 %" at bounding box center [168, 243] width 98 height 128
drag, startPoint x: 213, startPoint y: 268, endPoint x: 213, endPoint y: 254, distance: 14.3
click at [213, 254] on div "Solid Gradient 116° 006B01 100 %" at bounding box center [168, 243] width 98 height 128
click at [210, 258] on div at bounding box center [168, 265] width 87 height 44
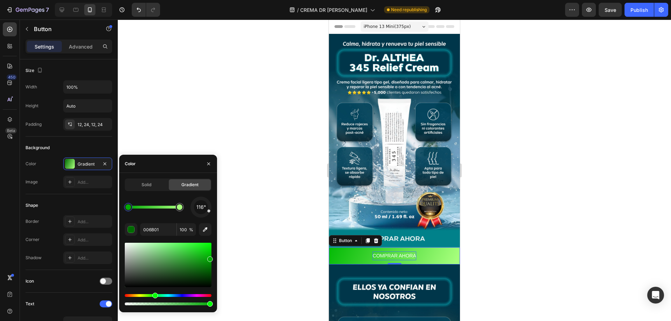
click at [210, 255] on div at bounding box center [168, 265] width 87 height 44
click at [214, 256] on div "Solid Gradient 116° 03BA06 100 %" at bounding box center [168, 243] width 98 height 128
click at [181, 209] on div at bounding box center [180, 207] width 6 height 6
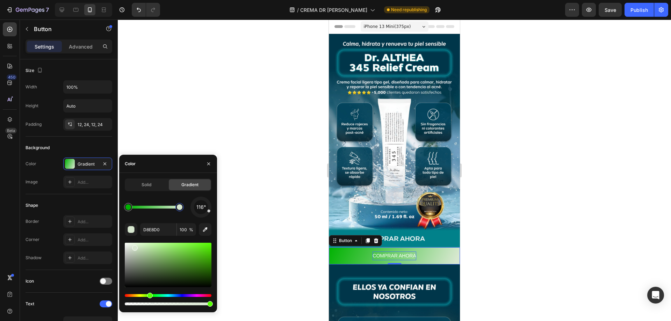
drag, startPoint x: 171, startPoint y: 244, endPoint x: 136, endPoint y: 241, distance: 34.7
drag, startPoint x: 135, startPoint y: 249, endPoint x: 138, endPoint y: 241, distance: 8.2
click at [138, 241] on div at bounding box center [139, 244] width 6 height 6
click at [128, 209] on div at bounding box center [128, 207] width 6 height 6
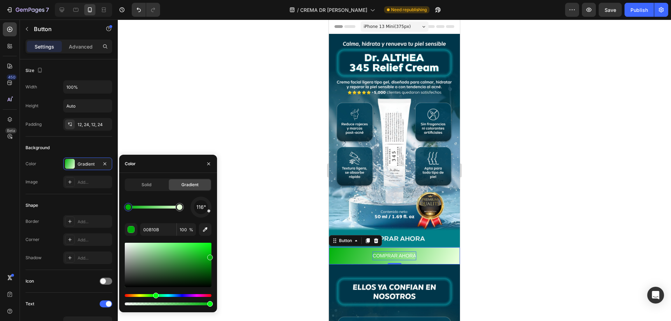
drag, startPoint x: 156, startPoint y: 295, endPoint x: 161, endPoint y: 295, distance: 4.5
click at [156, 294] on div "Hue" at bounding box center [157, 296] width 6 height 6
drag, startPoint x: 212, startPoint y: 258, endPoint x: 212, endPoint y: 262, distance: 4.5
click at [212, 262] on div at bounding box center [210, 263] width 6 height 6
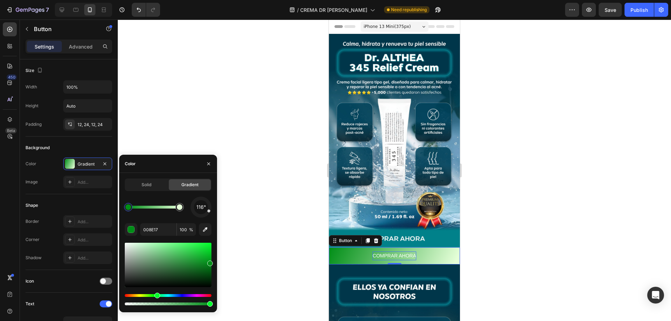
drag, startPoint x: 212, startPoint y: 262, endPoint x: 217, endPoint y: 262, distance: 5.2
click at [217, 0] on div "7 / CREMA DR ALTHEA Need republishing Preview Save Publish 450 Beta Sections(18…" at bounding box center [335, 0] width 671 height 0
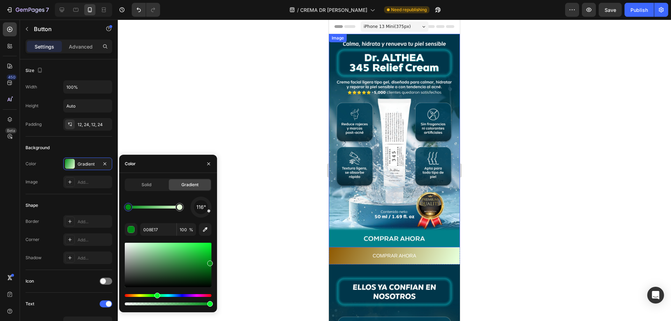
click at [134, 297] on div "Hue" at bounding box center [168, 295] width 87 height 3
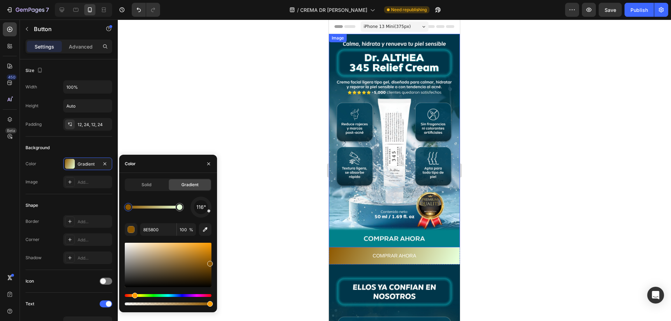
click at [128, 210] on div at bounding box center [128, 207] width 8 height 8
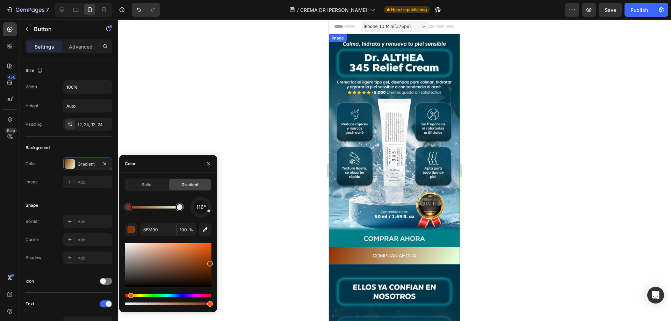
drag, startPoint x: 134, startPoint y: 294, endPoint x: 128, endPoint y: 294, distance: 5.2
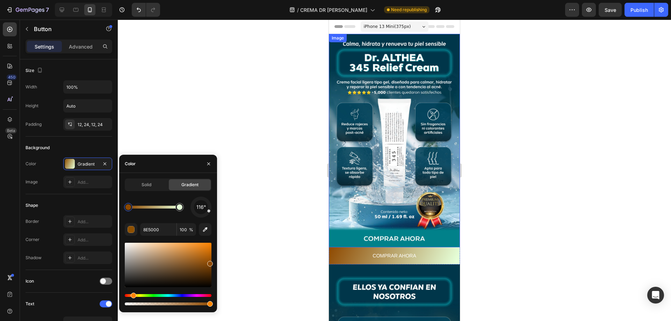
click at [132, 294] on div "Hue" at bounding box center [134, 296] width 6 height 6
click at [132, 295] on div "Hue" at bounding box center [134, 296] width 6 height 6
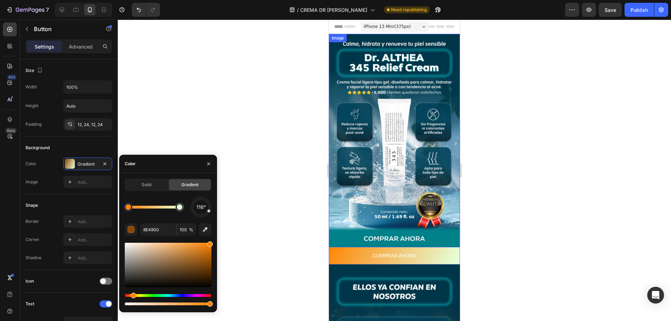
drag, startPoint x: 209, startPoint y: 250, endPoint x: 210, endPoint y: 241, distance: 8.8
click at [210, 241] on div "116° 8E4900 100 %" at bounding box center [168, 252] width 87 height 110
type input "FF8605"
click at [94, 146] on div "Background" at bounding box center [69, 147] width 87 height 11
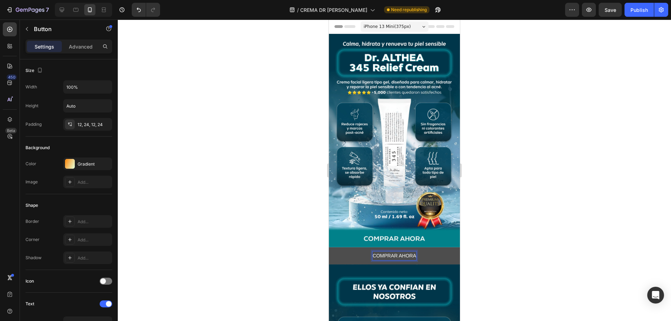
click at [385, 252] on p "COMPRAR AHORA" at bounding box center [394, 256] width 43 height 9
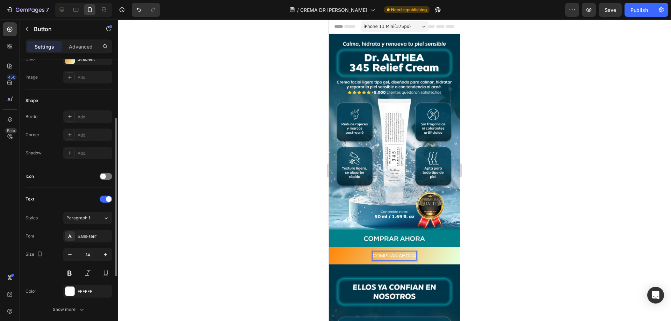
scroll to position [140, 0]
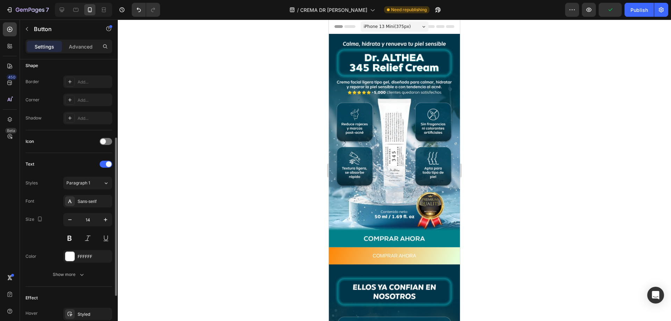
click at [48, 179] on div "Styles Paragraph 1" at bounding box center [69, 183] width 87 height 13
click at [75, 186] on span "Paragraph 1" at bounding box center [78, 183] width 24 height 6
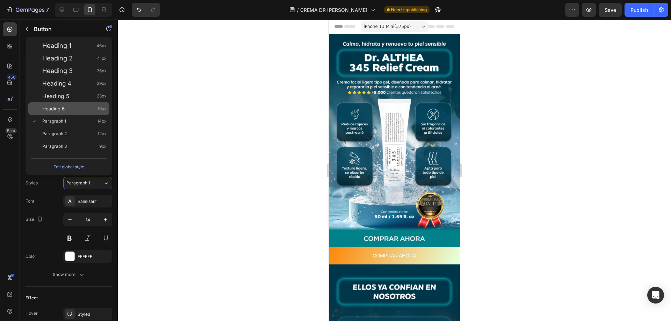
click at [58, 105] on div "Heading 6 16px" at bounding box center [68, 108] width 81 height 13
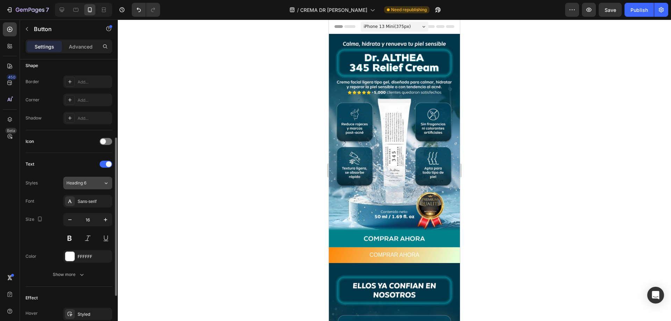
click at [76, 183] on span "Heading 6" at bounding box center [76, 183] width 20 height 6
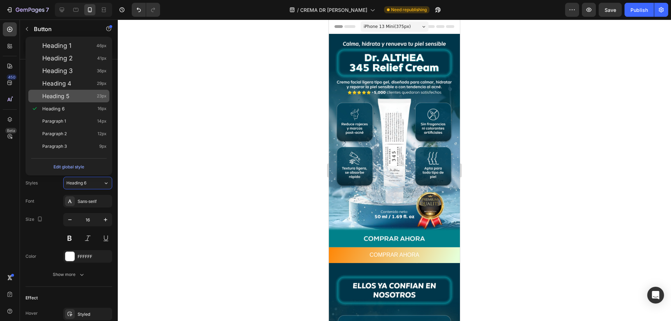
click at [65, 98] on span "Heading 5" at bounding box center [55, 96] width 27 height 7
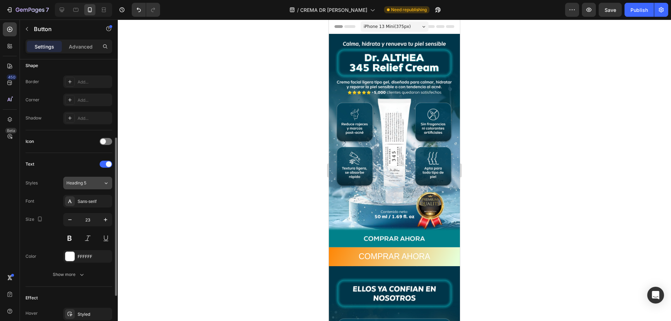
click at [80, 180] on span "Heading 5" at bounding box center [76, 183] width 20 height 6
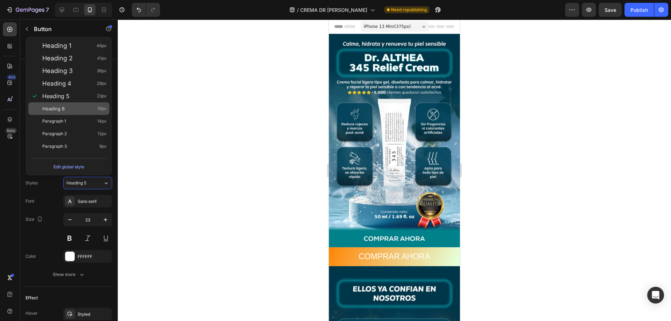
click at [63, 112] on div "Heading 6 16px" at bounding box center [68, 108] width 81 height 13
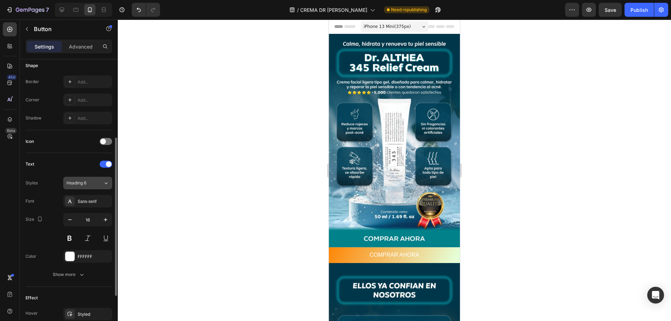
click at [76, 179] on button "Heading 6" at bounding box center [87, 183] width 49 height 13
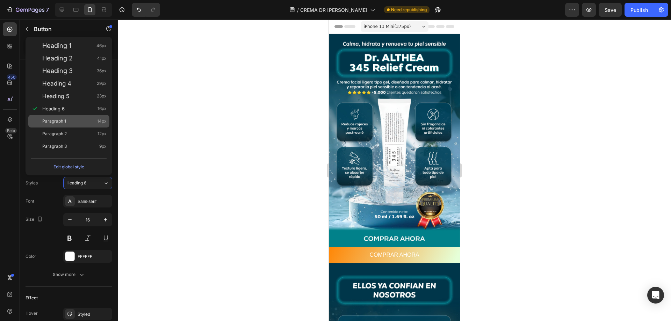
click at [61, 116] on div "Paragraph 1 14px" at bounding box center [68, 121] width 81 height 13
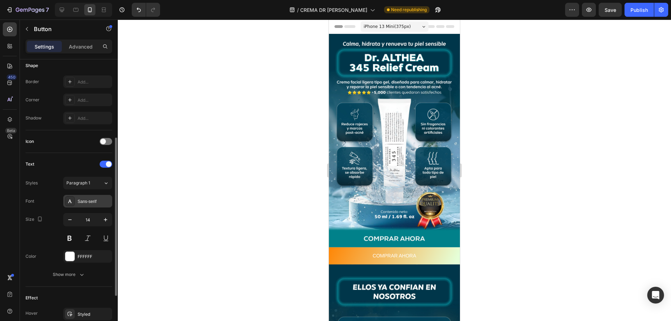
click at [80, 198] on div "Sans-serif" at bounding box center [87, 201] width 49 height 13
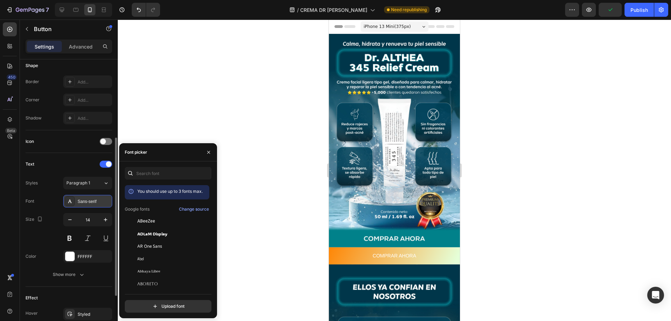
click at [80, 198] on div "Sans-serif" at bounding box center [87, 201] width 49 height 13
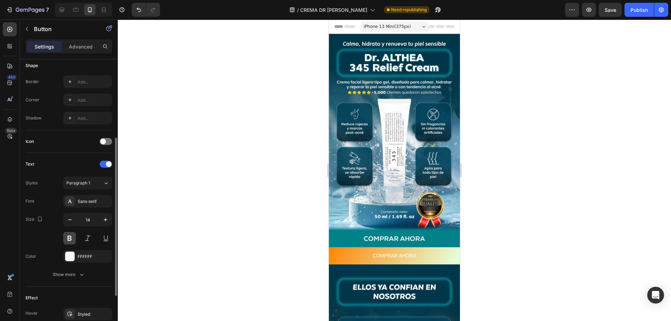
click at [72, 237] on button at bounding box center [69, 238] width 13 height 13
click at [86, 186] on span "Paragraph 1" at bounding box center [78, 183] width 24 height 6
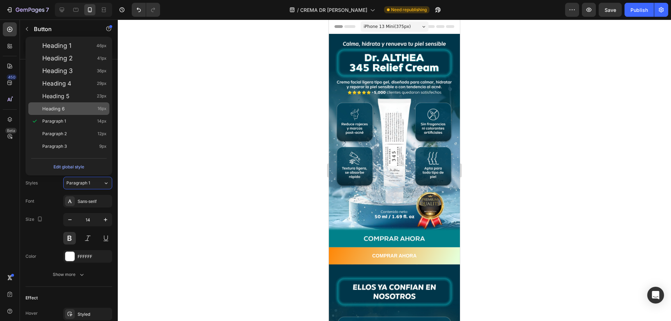
click at [60, 113] on div "Heading 6 16px" at bounding box center [68, 108] width 81 height 13
type input "16"
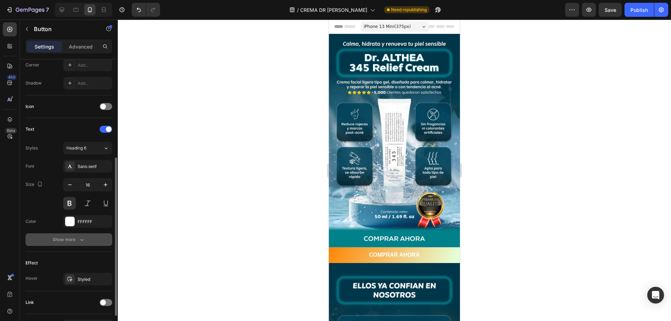
scroll to position [210, 0]
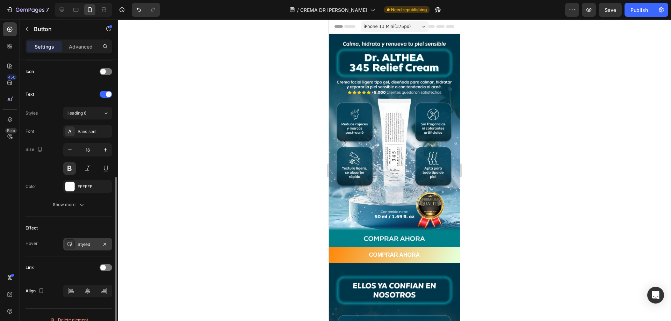
click at [78, 247] on div "Styled" at bounding box center [88, 244] width 20 height 6
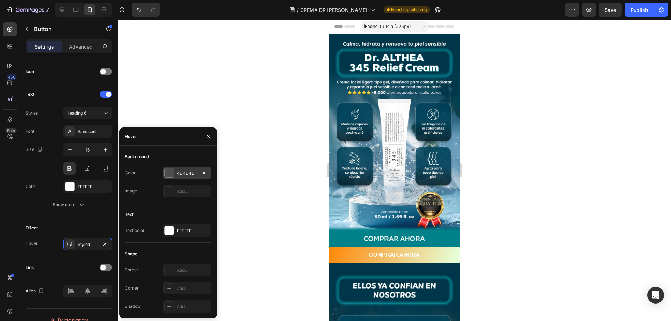
click at [166, 174] on div at bounding box center [169, 172] width 9 height 9
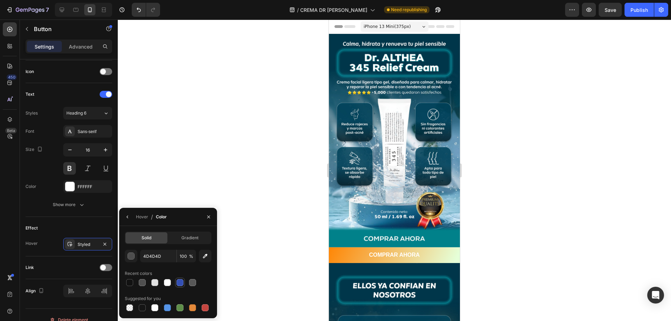
click at [180, 284] on div at bounding box center [179, 282] width 7 height 7
click at [88, 220] on div "Effect Hover Styled" at bounding box center [69, 236] width 87 height 39
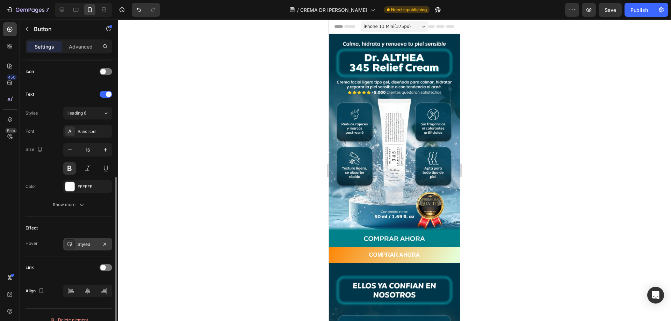
click at [79, 242] on div "Styled" at bounding box center [88, 244] width 20 height 6
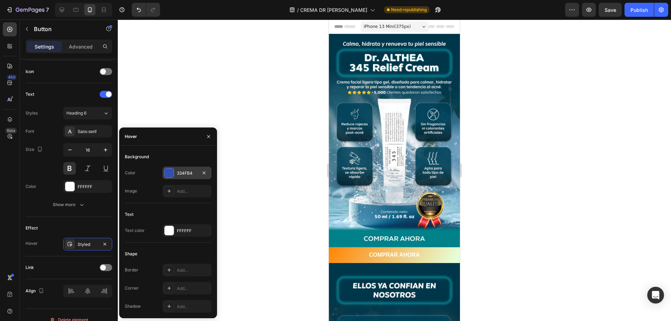
click at [167, 172] on div at bounding box center [169, 172] width 9 height 9
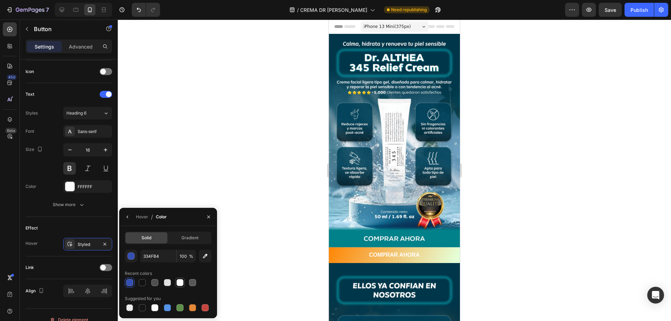
click at [180, 283] on div at bounding box center [179, 282] width 7 height 7
type input "FFFFFF"
click at [187, 239] on span "Gradient" at bounding box center [189, 238] width 17 height 6
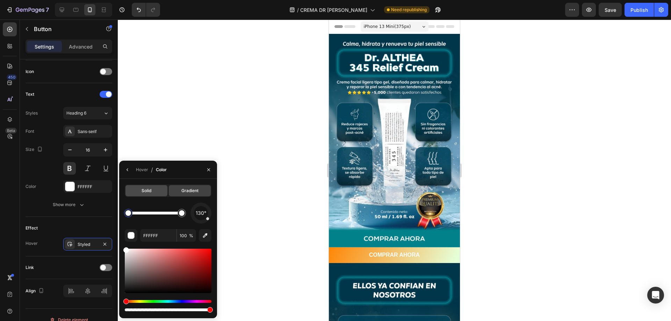
click at [142, 191] on span "Solid" at bounding box center [147, 191] width 10 height 6
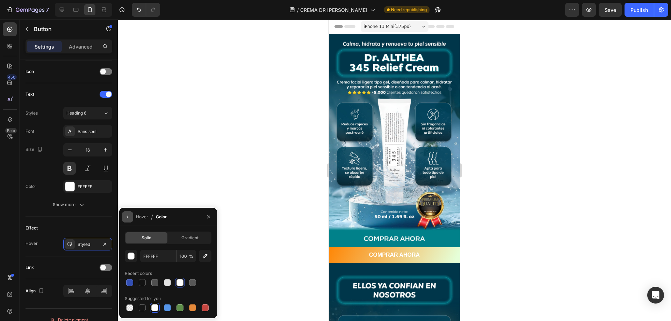
click at [132, 215] on button "button" at bounding box center [127, 216] width 11 height 11
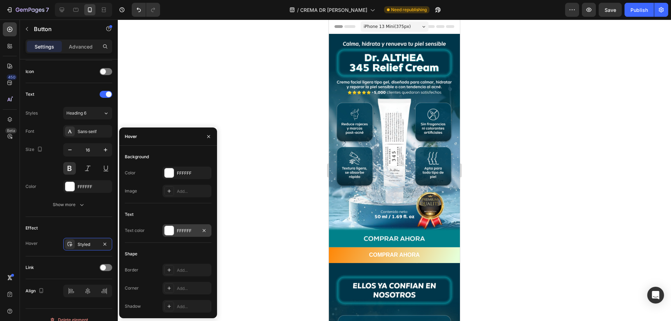
click at [169, 227] on div at bounding box center [169, 230] width 9 height 9
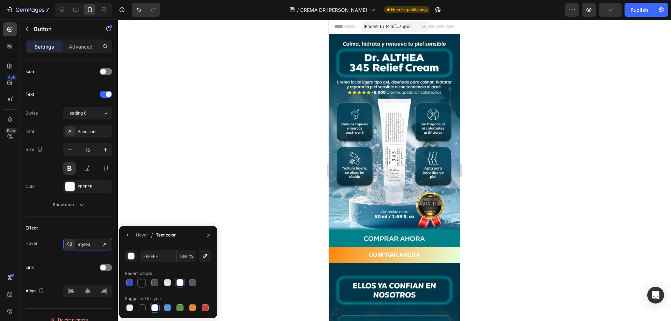
click at [143, 280] on div at bounding box center [142, 282] width 7 height 7
type input "121212"
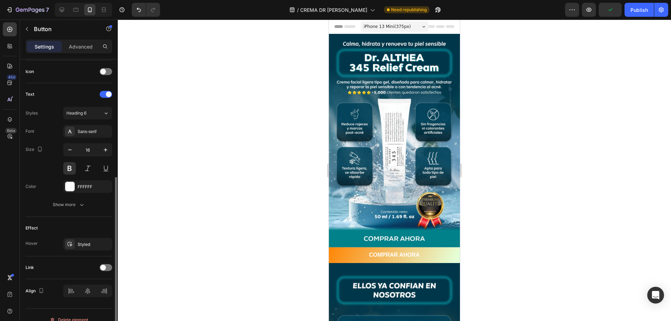
click at [87, 229] on div "Effect" at bounding box center [69, 228] width 87 height 11
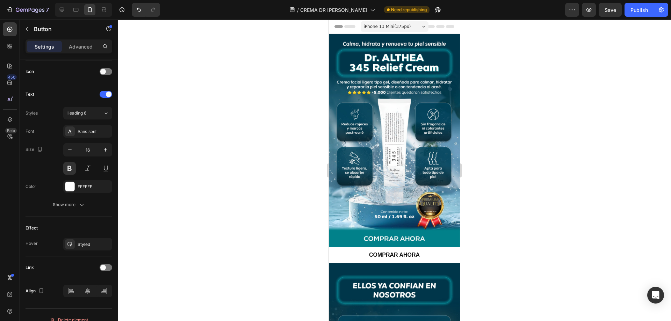
click at [342, 250] on button "COMPRAR AHORA" at bounding box center [394, 255] width 131 height 16
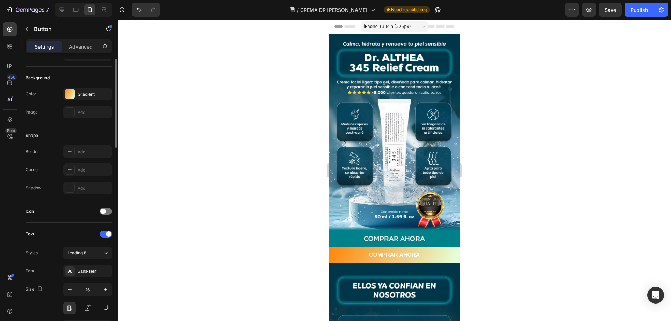
scroll to position [0, 0]
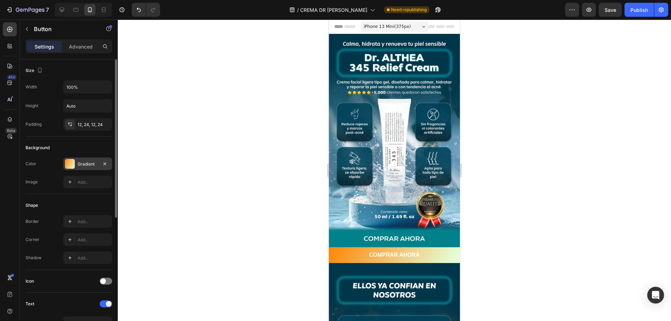
click at [72, 165] on div at bounding box center [70, 164] width 10 height 10
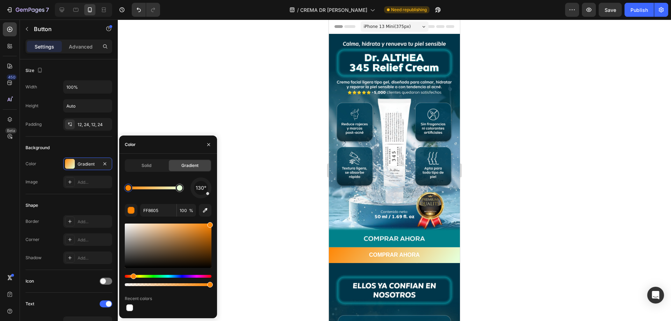
click at [208, 194] on div at bounding box center [201, 188] width 30 height 30
click at [205, 195] on div at bounding box center [205, 196] width 4 height 4
click at [202, 198] on div at bounding box center [200, 187] width 23 height 23
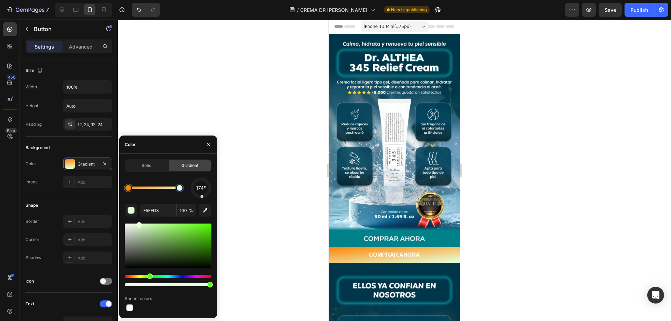
click at [183, 188] on div at bounding box center [179, 188] width 8 height 8
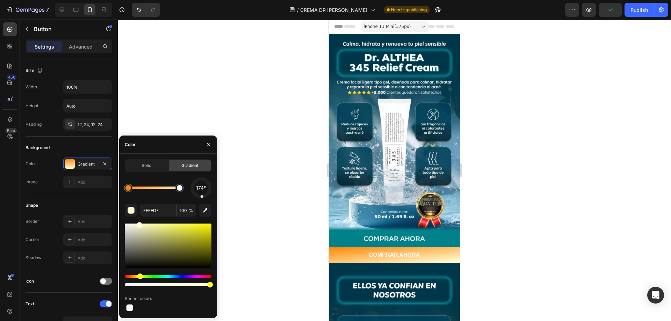
drag, startPoint x: 148, startPoint y: 277, endPoint x: 135, endPoint y: 277, distance: 13.6
click at [139, 276] on div "Hue" at bounding box center [168, 276] width 87 height 3
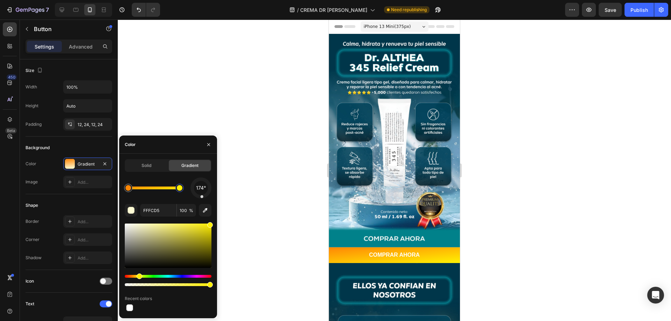
drag, startPoint x: 172, startPoint y: 226, endPoint x: 211, endPoint y: 221, distance: 39.9
click at [211, 221] on div "174° FFFCD5 100 % Recent colors" at bounding box center [168, 245] width 87 height 135
drag, startPoint x: 204, startPoint y: 229, endPoint x: 197, endPoint y: 228, distance: 7.0
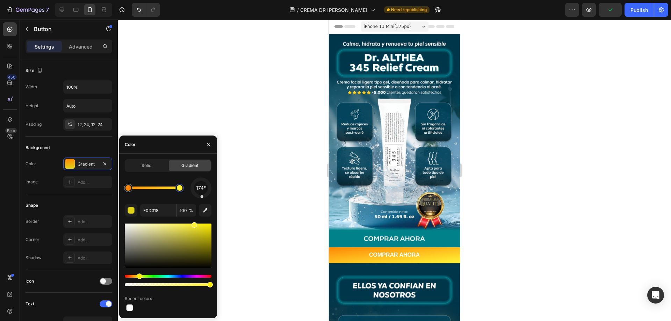
drag, startPoint x: 198, startPoint y: 228, endPoint x: 194, endPoint y: 223, distance: 6.5
click at [194, 223] on div at bounding box center [195, 225] width 6 height 6
drag, startPoint x: 194, startPoint y: 223, endPoint x: 187, endPoint y: 223, distance: 7.3
click at [187, 223] on div at bounding box center [189, 225] width 6 height 6
drag, startPoint x: 187, startPoint y: 223, endPoint x: 175, endPoint y: 222, distance: 11.3
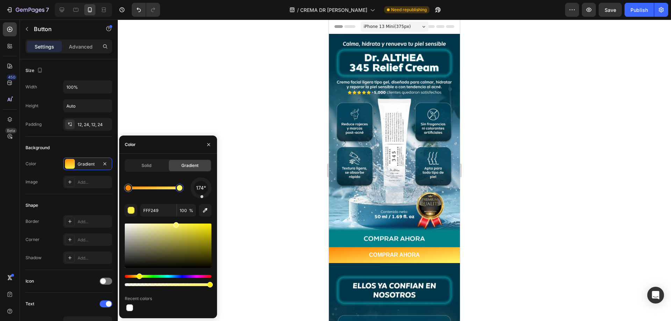
click at [175, 222] on div "174° FFF249 100 % Recent colors" at bounding box center [168, 245] width 87 height 135
click at [175, 222] on div "174° FFF56B 100 % Recent colors" at bounding box center [168, 245] width 87 height 135
click at [127, 187] on div at bounding box center [128, 188] width 6 height 6
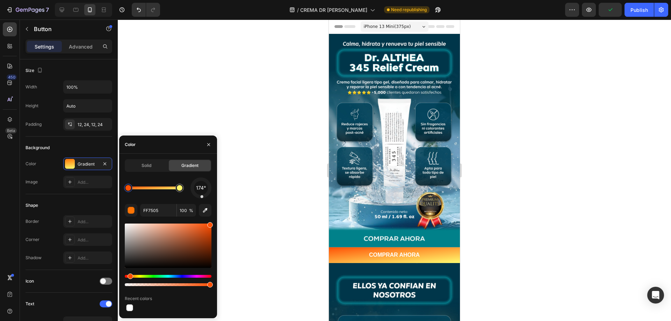
click at [129, 278] on div "Hue" at bounding box center [131, 277] width 6 height 6
click at [179, 186] on div at bounding box center [180, 188] width 6 height 6
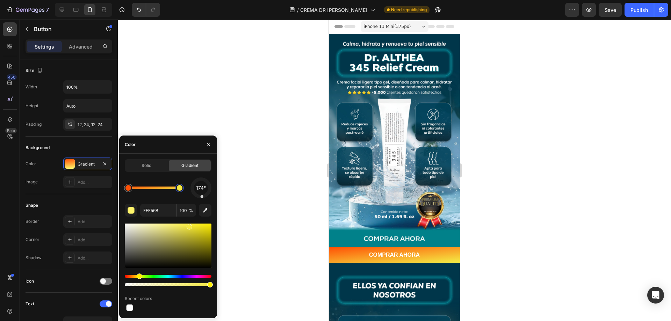
drag, startPoint x: 179, startPoint y: 226, endPoint x: 188, endPoint y: 225, distance: 9.8
click at [188, 225] on div at bounding box center [190, 227] width 6 height 6
type input "F4E842"
click at [200, 197] on div at bounding box center [201, 188] width 22 height 22
click at [198, 196] on div at bounding box center [197, 195] width 3 height 3
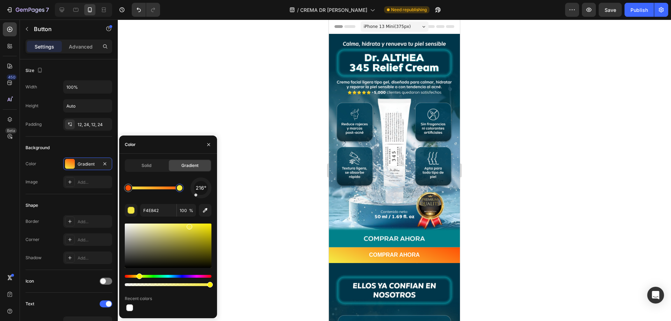
click at [196, 195] on div at bounding box center [196, 195] width 4 height 4
drag, startPoint x: 196, startPoint y: 195, endPoint x: 189, endPoint y: 190, distance: 8.0
click at [189, 190] on div "258°" at bounding box center [168, 188] width 87 height 21
drag, startPoint x: 189, startPoint y: 190, endPoint x: 187, endPoint y: 185, distance: 6.3
click at [187, 185] on div "260°" at bounding box center [168, 188] width 87 height 21
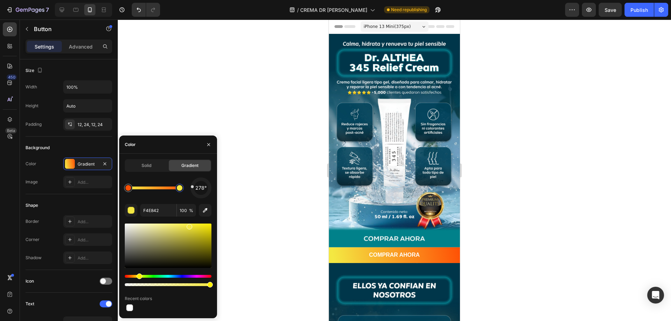
click at [191, 187] on div at bounding box center [192, 186] width 3 height 3
click at [191, 184] on div at bounding box center [200, 187] width 27 height 27
drag, startPoint x: 192, startPoint y: 186, endPoint x: 192, endPoint y: 182, distance: 3.5
click at [192, 182] on div at bounding box center [201, 188] width 29 height 29
drag, startPoint x: 192, startPoint y: 182, endPoint x: 197, endPoint y: 181, distance: 5.5
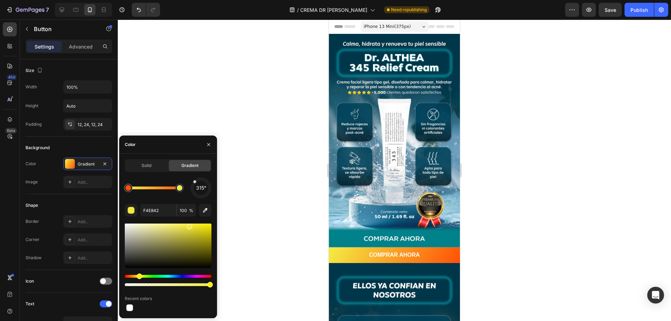
click at [197, 181] on div at bounding box center [201, 188] width 30 height 30
click at [200, 181] on div at bounding box center [200, 179] width 3 height 3
click at [203, 181] on div at bounding box center [201, 179] width 3 height 3
click at [205, 181] on div at bounding box center [203, 179] width 3 height 3
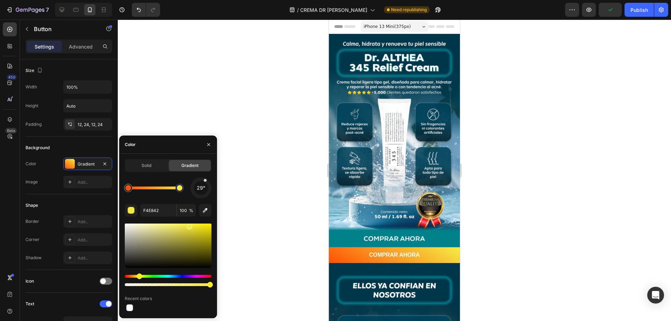
click at [205, 181] on div at bounding box center [205, 181] width 4 height 4
click at [207, 183] on div at bounding box center [206, 181] width 4 height 4
click at [207, 184] on div "47°" at bounding box center [200, 188] width 21 height 21
click at [208, 186] on div "72°" at bounding box center [200, 188] width 21 height 21
click at [208, 188] on div at bounding box center [209, 186] width 3 height 3
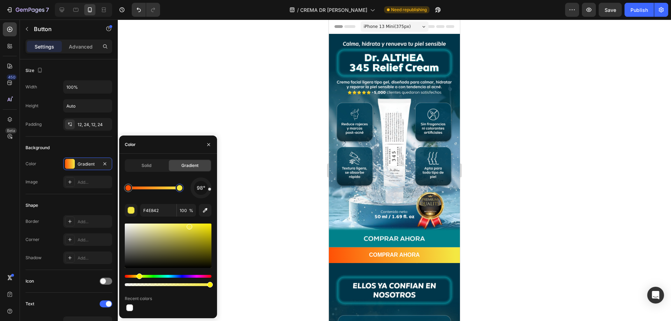
click at [208, 190] on div at bounding box center [209, 189] width 3 height 3
click at [208, 194] on div at bounding box center [200, 187] width 29 height 29
click at [207, 196] on div at bounding box center [206, 195] width 4 height 4
click at [204, 196] on div at bounding box center [205, 196] width 4 height 4
click at [201, 196] on div at bounding box center [202, 196] width 3 height 3
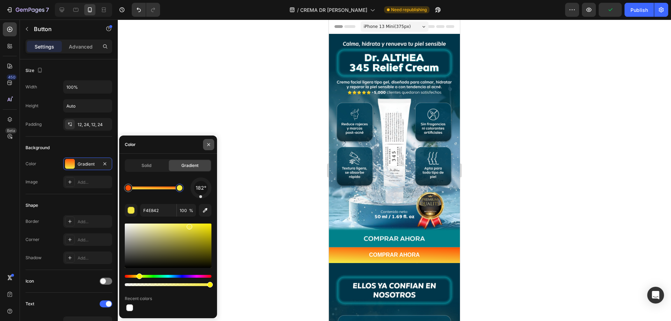
click at [207, 145] on icon "button" at bounding box center [209, 145] width 6 height 6
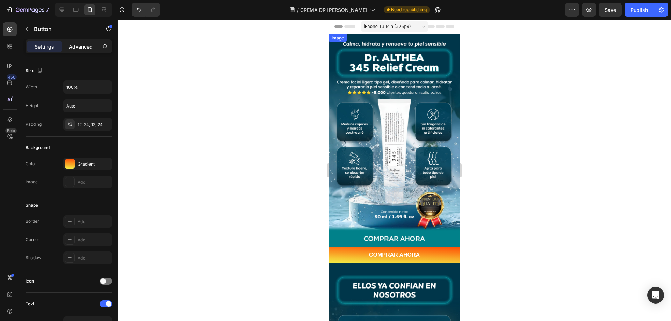
click at [82, 49] on p "Advanced" at bounding box center [81, 46] width 24 height 7
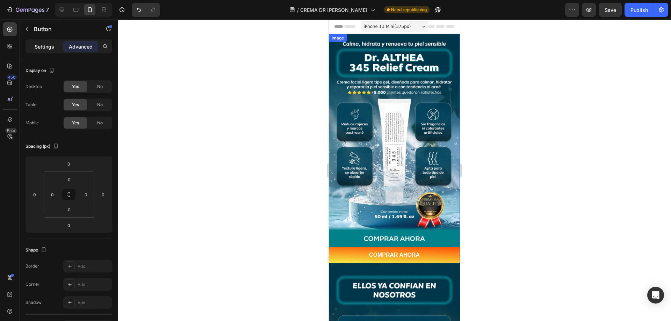
click at [49, 50] on p "Settings" at bounding box center [45, 46] width 20 height 7
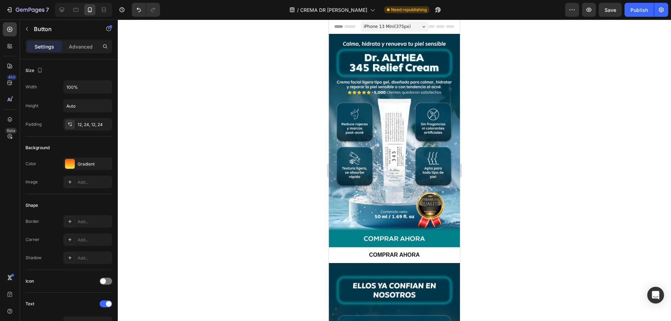
click at [365, 248] on button "COMPRAR AHORA" at bounding box center [394, 255] width 131 height 16
click at [383, 252] on p "COMPRAR AHORA" at bounding box center [394, 255] width 51 height 7
click at [354, 247] on button "COMPRAR AHORA" at bounding box center [394, 255] width 131 height 16
click at [339, 247] on button "COMPRAR AHORA" at bounding box center [394, 255] width 131 height 16
click at [348, 247] on button "COMPRAR AHORA" at bounding box center [394, 255] width 131 height 16
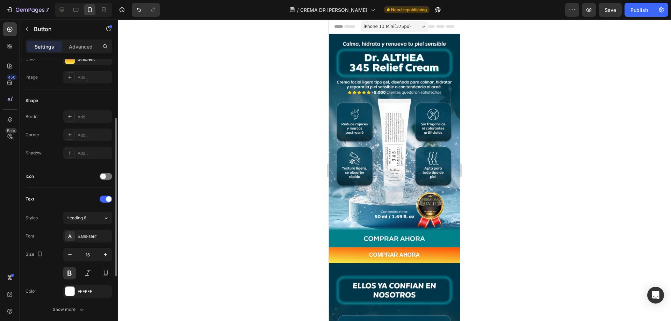
scroll to position [140, 0]
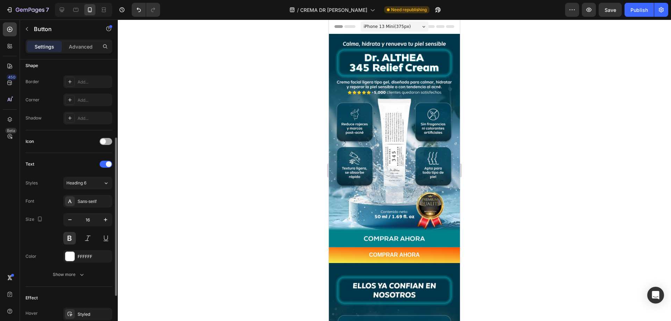
click at [109, 142] on div at bounding box center [106, 141] width 13 height 7
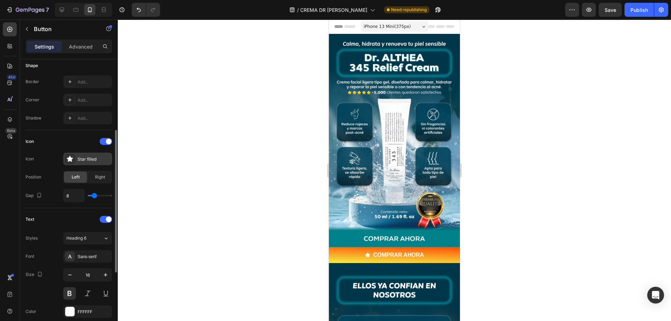
click at [75, 160] on div "Star filled" at bounding box center [87, 159] width 49 height 13
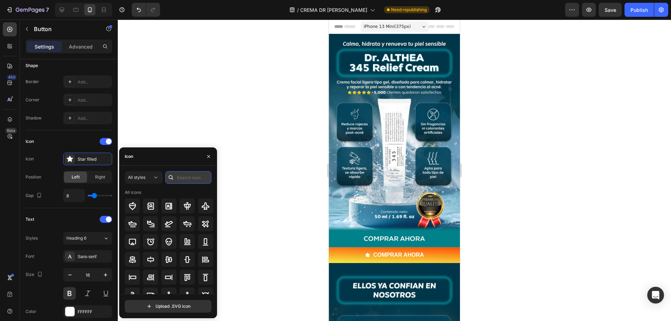
click at [181, 181] on input "text" at bounding box center [188, 177] width 46 height 13
type input "CAR"
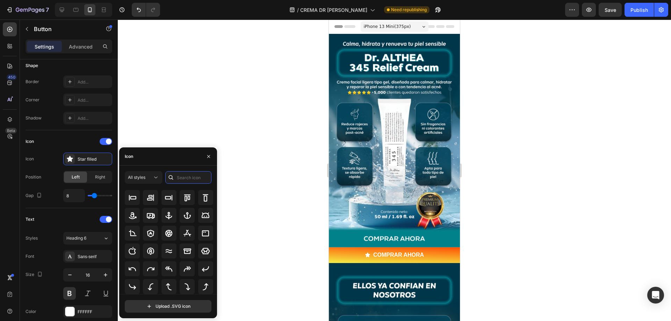
scroll to position [0, 0]
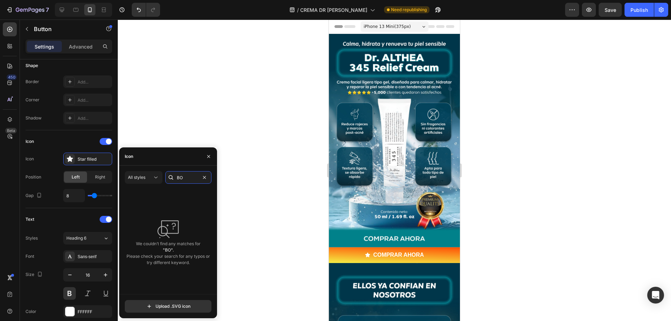
type input "B"
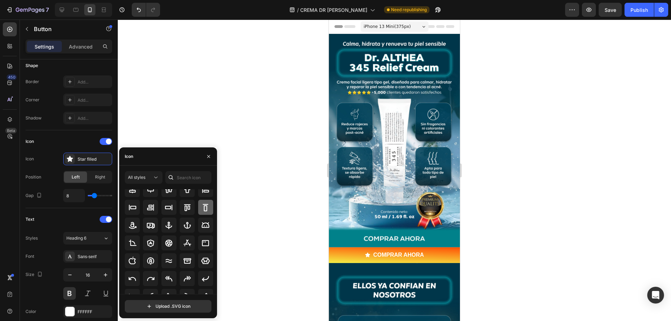
scroll to position [77, 0]
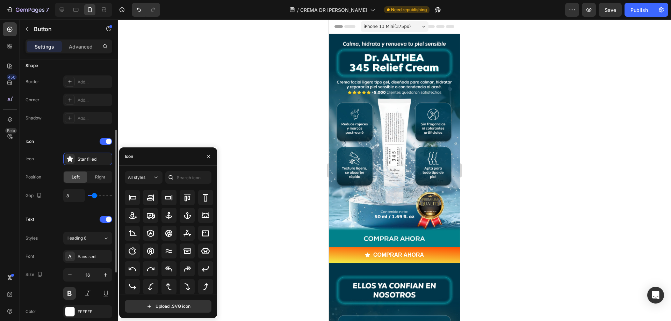
click at [105, 145] on div "Icon" at bounding box center [69, 141] width 87 height 11
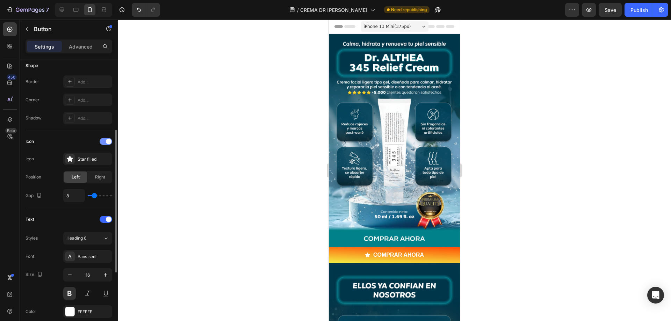
click at [105, 143] on div at bounding box center [106, 141] width 13 height 7
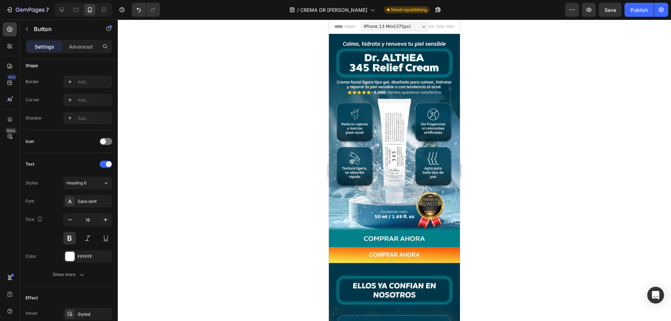
click at [261, 239] on div at bounding box center [394, 171] width 553 height 302
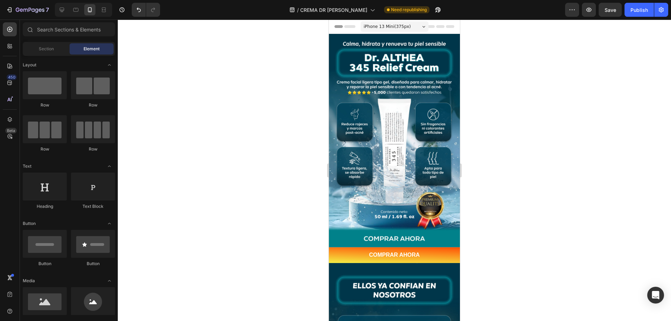
click at [258, 223] on div at bounding box center [394, 171] width 553 height 302
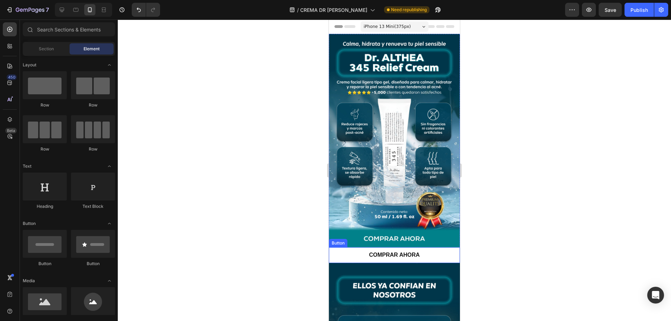
click at [346, 249] on button "COMPRAR AHORA" at bounding box center [394, 255] width 131 height 16
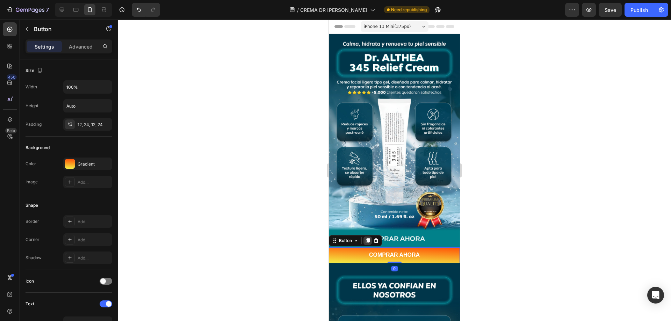
click at [367, 238] on icon at bounding box center [368, 241] width 6 height 6
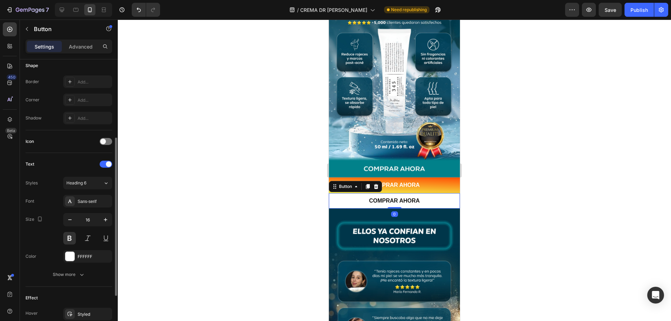
scroll to position [140, 0]
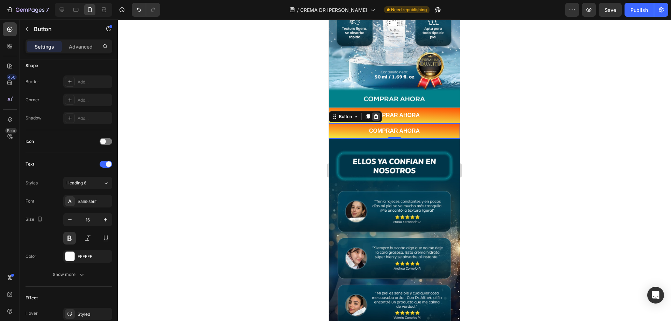
click at [376, 114] on icon at bounding box center [376, 116] width 5 height 5
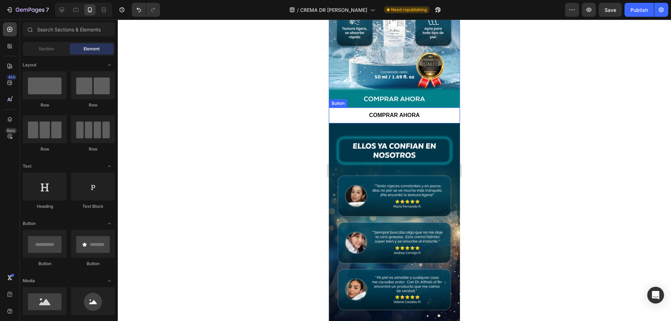
click at [354, 108] on button "COMPRAR AHORA" at bounding box center [394, 116] width 131 height 16
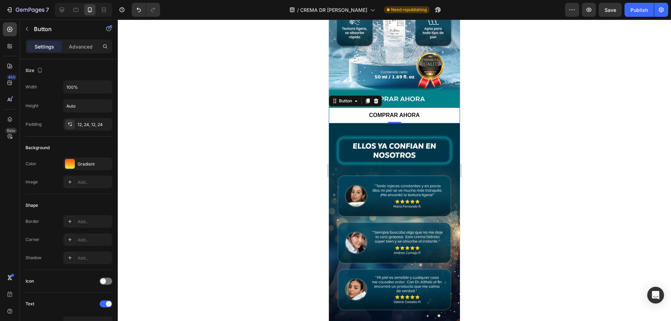
click at [351, 109] on button "COMPRAR AHORA" at bounding box center [394, 116] width 131 height 16
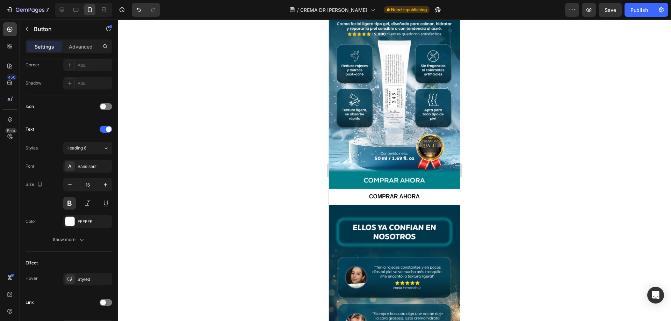
scroll to position [35, 0]
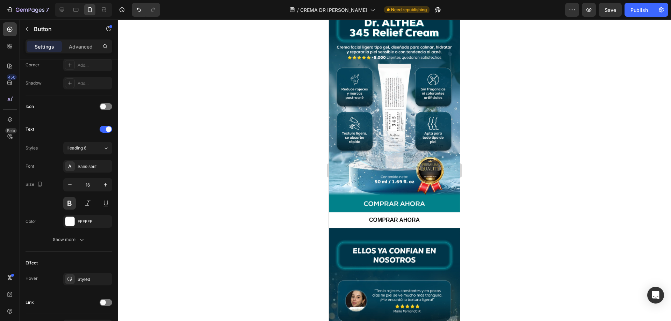
click at [358, 216] on button "COMPRAR AHORA" at bounding box center [394, 220] width 131 height 16
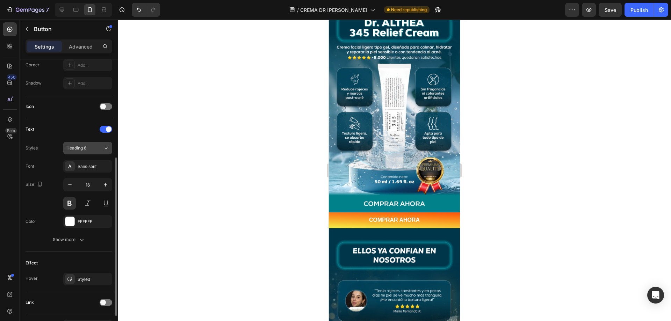
click at [88, 150] on div "Heading 6" at bounding box center [80, 148] width 28 height 6
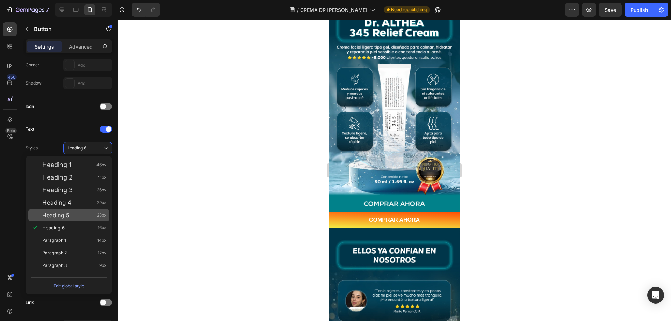
click at [76, 211] on div "Heading 5 23px" at bounding box center [68, 215] width 81 height 13
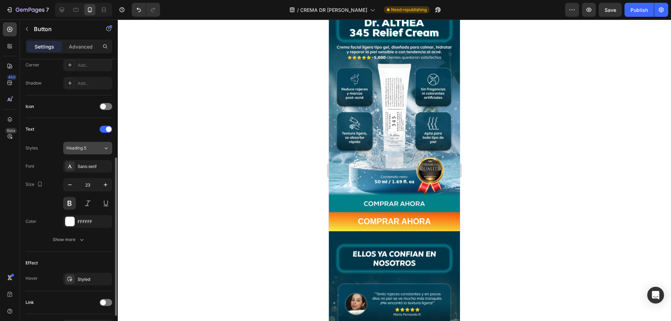
click at [97, 145] on div "Heading 5" at bounding box center [84, 148] width 37 height 6
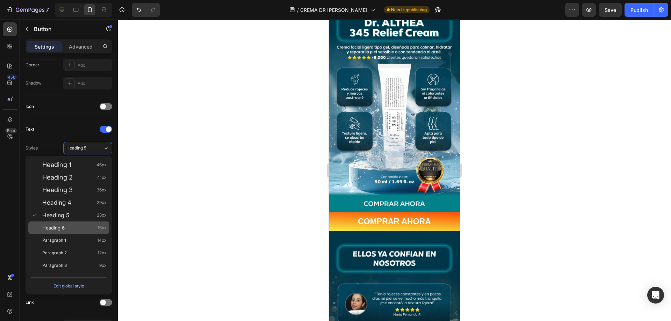
click at [74, 224] on div "Heading 6 16px" at bounding box center [74, 227] width 64 height 7
type input "16"
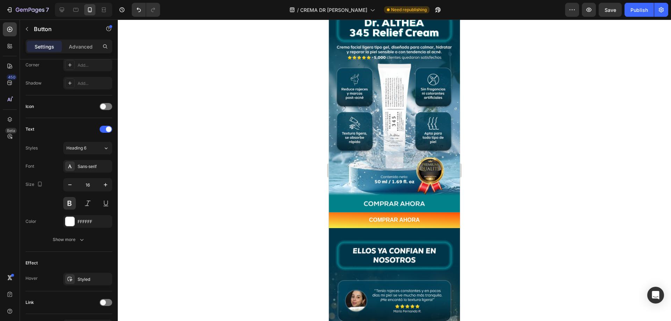
click at [313, 187] on div at bounding box center [394, 171] width 553 height 302
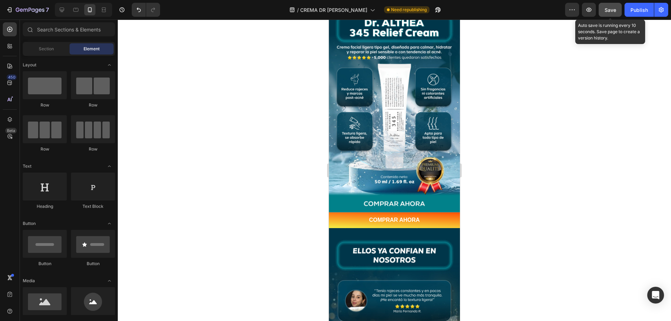
click at [615, 10] on span "Save" at bounding box center [611, 10] width 12 height 6
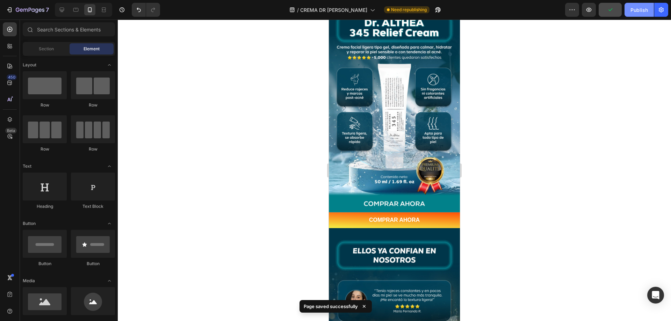
click at [644, 5] on button "Publish" at bounding box center [639, 10] width 29 height 14
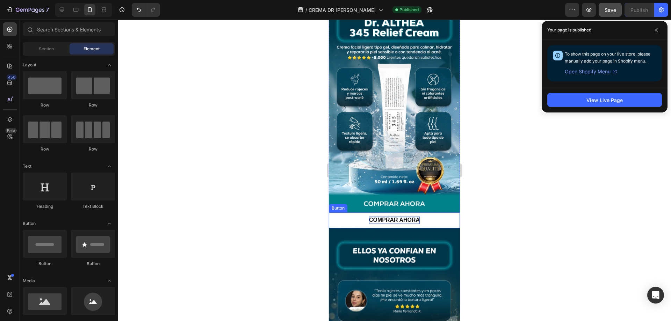
click at [369, 217] on p "COMPRAR AHORA" at bounding box center [394, 220] width 51 height 7
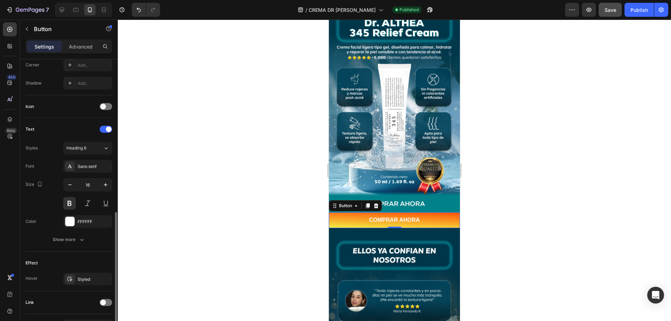
scroll to position [219, 0]
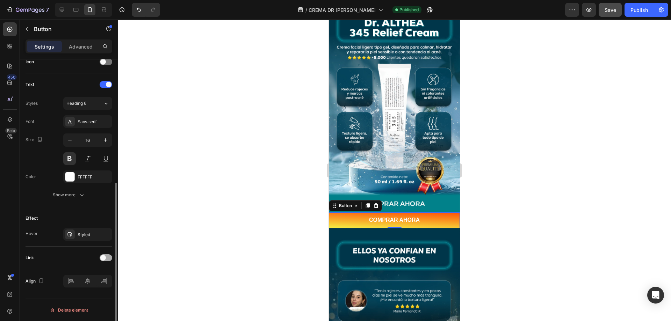
click at [108, 260] on div at bounding box center [106, 257] width 13 height 7
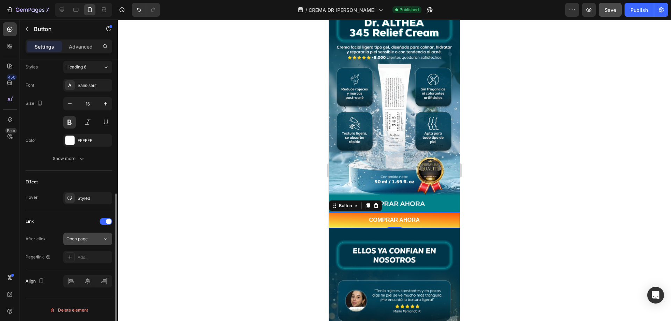
click at [80, 240] on span "Open page" at bounding box center [76, 238] width 21 height 5
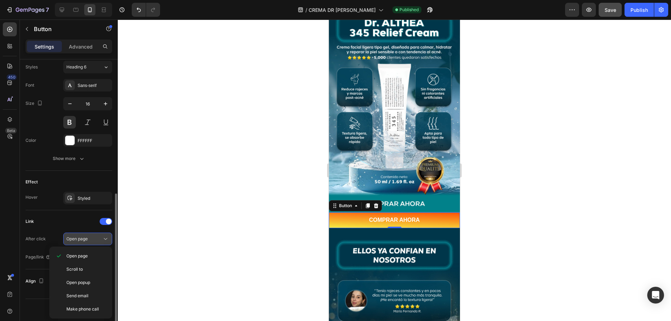
click at [80, 240] on span "Open page" at bounding box center [76, 238] width 21 height 5
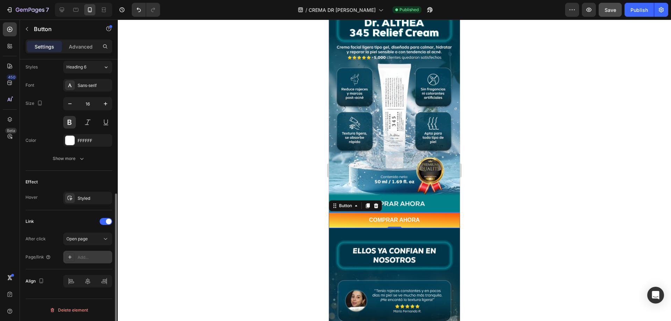
click at [80, 258] on div "Add..." at bounding box center [94, 257] width 33 height 6
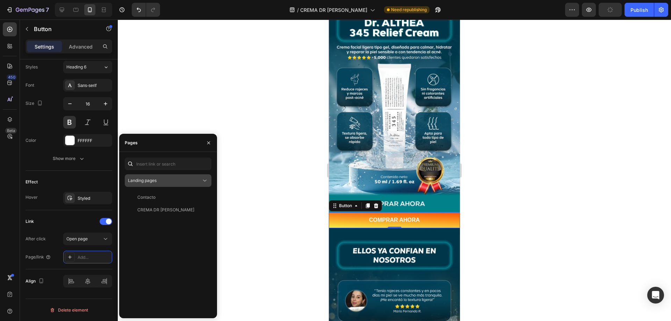
click at [143, 184] on button "Landing pages" at bounding box center [168, 180] width 87 height 13
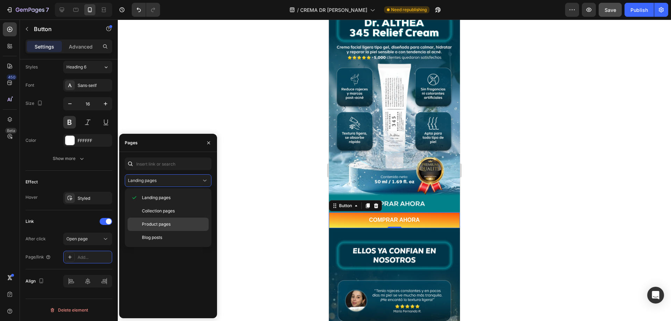
click at [153, 223] on span "Product pages" at bounding box center [156, 224] width 29 height 6
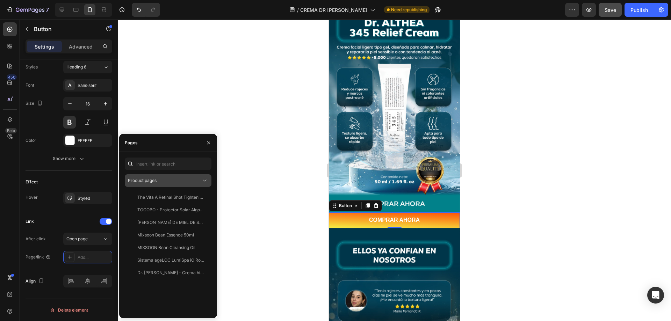
click at [162, 180] on div "Product pages" at bounding box center [164, 181] width 73 height 6
click at [72, 240] on span "Open page" at bounding box center [76, 238] width 21 height 5
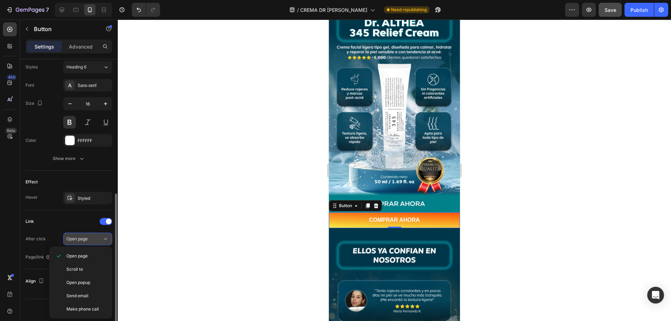
click at [72, 240] on span "Open page" at bounding box center [76, 238] width 21 height 5
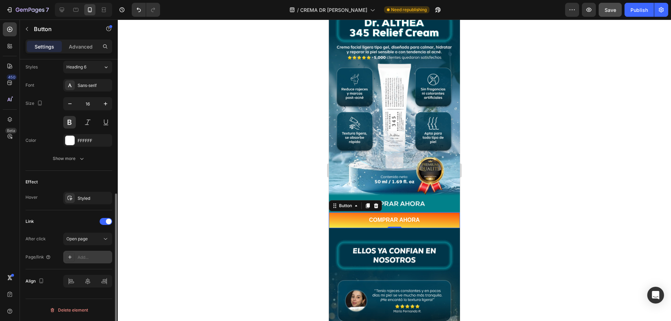
click at [88, 255] on div "Add..." at bounding box center [94, 257] width 33 height 6
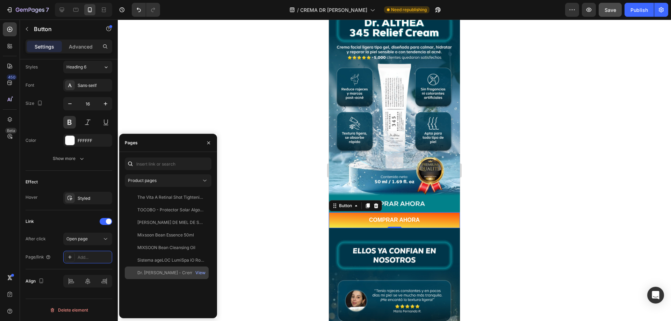
click at [172, 272] on div "Dr. Althea - Crema hidratante 345" at bounding box center [170, 273] width 67 height 6
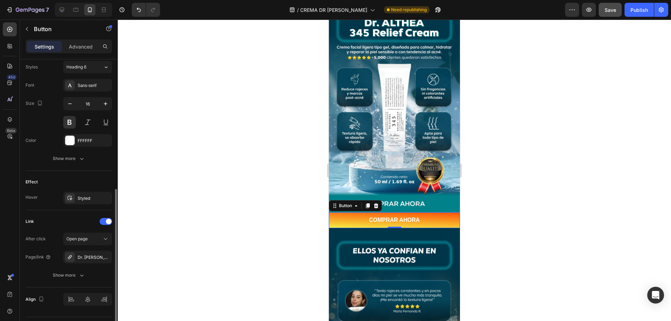
click at [58, 222] on div "Link" at bounding box center [69, 221] width 87 height 11
click at [632, 9] on div "Publish" at bounding box center [638, 9] width 17 height 7
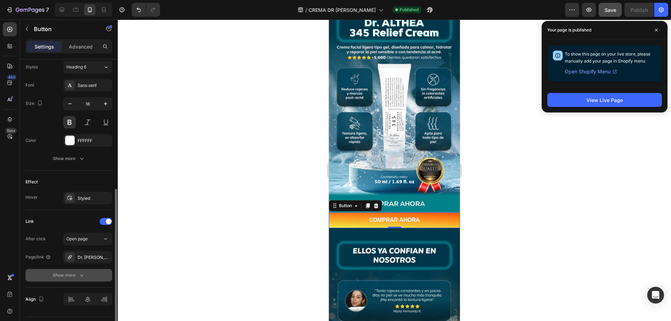
scroll to position [274, 0]
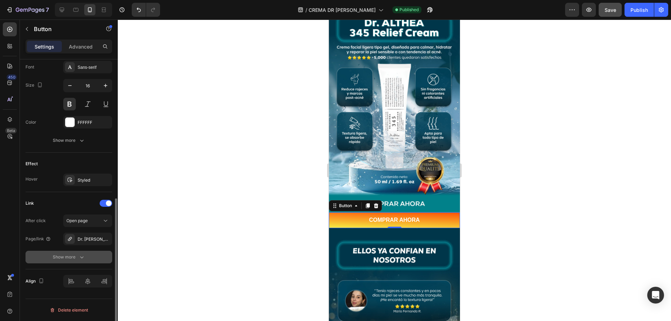
click at [70, 252] on button "Show more" at bounding box center [69, 257] width 87 height 13
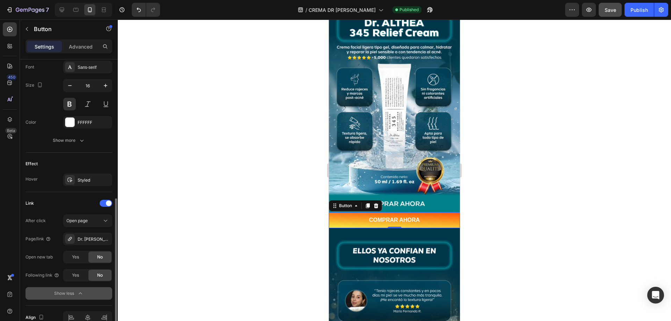
scroll to position [309, 0]
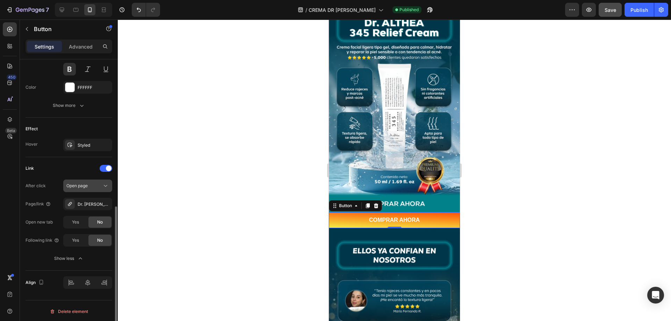
click at [102, 184] on icon at bounding box center [105, 185] width 7 height 7
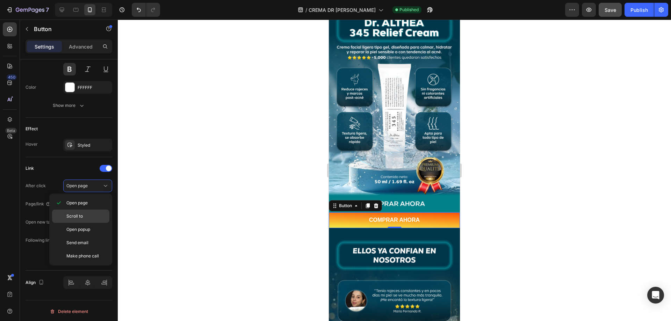
click at [79, 215] on span "Scroll to" at bounding box center [74, 216] width 16 height 6
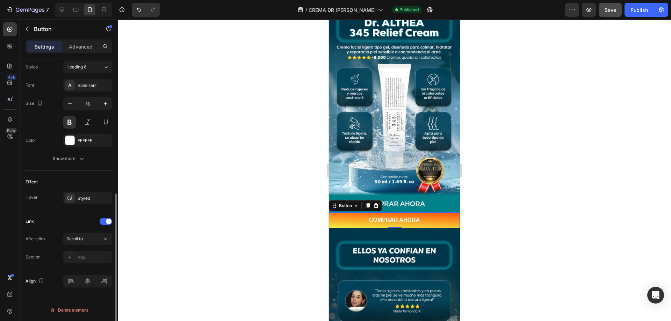
scroll to position [256, 0]
click at [79, 254] on div "Add..." at bounding box center [87, 257] width 49 height 13
click at [81, 238] on span "Scroll to" at bounding box center [74, 238] width 16 height 5
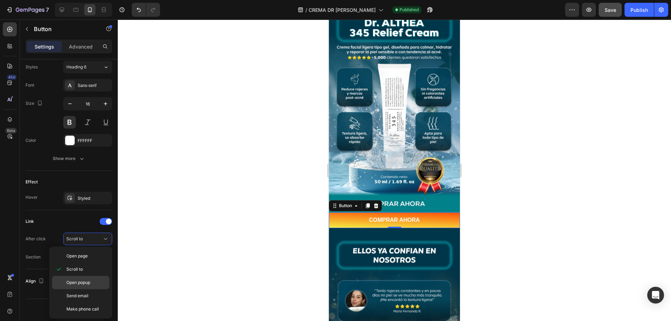
click at [86, 281] on span "Open popup" at bounding box center [78, 283] width 24 height 6
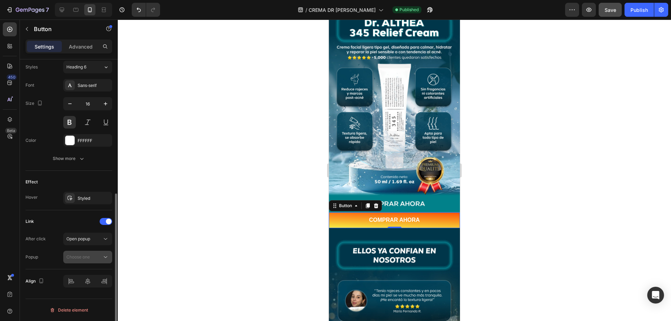
click at [92, 254] on div "Choose one" at bounding box center [84, 257] width 36 height 6
click at [88, 261] on button "Choose one" at bounding box center [87, 257] width 49 height 13
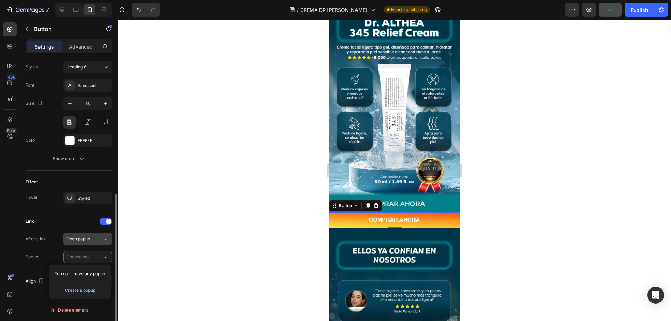
click at [88, 240] on span "Open popup" at bounding box center [78, 238] width 24 height 5
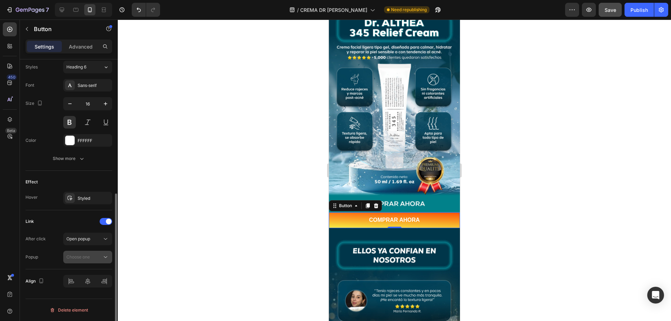
click at [88, 254] on span "Choose one" at bounding box center [77, 257] width 23 height 6
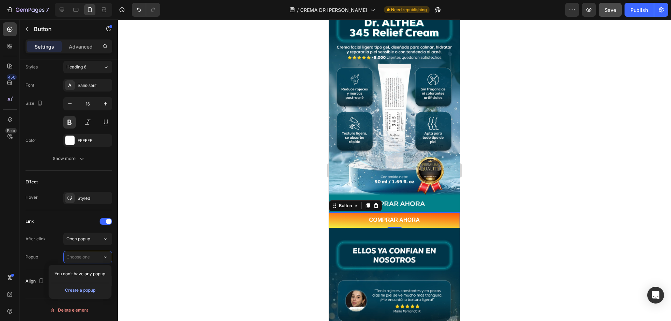
click at [90, 273] on span "You don’t have any popup" at bounding box center [80, 274] width 51 height 6
click at [88, 290] on div "Create a popup" at bounding box center [80, 290] width 30 height 6
click at [450, 167] on span "Popup 1" at bounding box center [452, 170] width 7 height 18
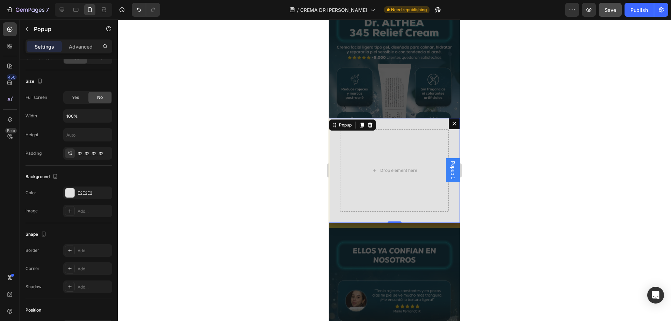
scroll to position [0, 0]
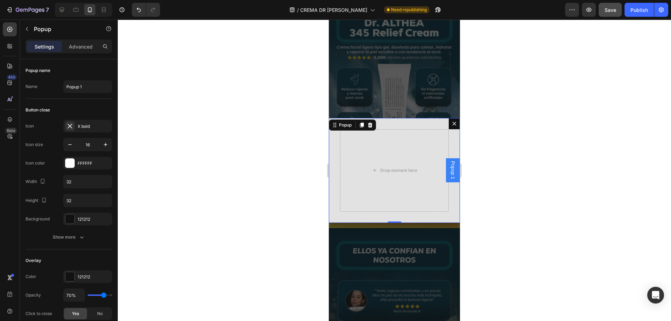
click at [452, 123] on icon "Dialog content" at bounding box center [455, 124] width 6 height 6
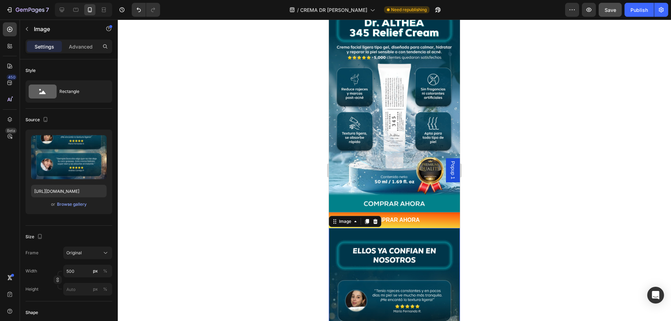
click at [360, 216] on div "Image" at bounding box center [355, 221] width 52 height 11
click at [414, 217] on p "COMPRAR AHORA" at bounding box center [394, 220] width 51 height 7
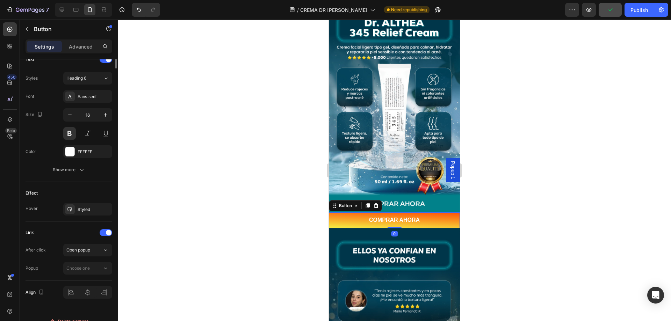
scroll to position [256, 0]
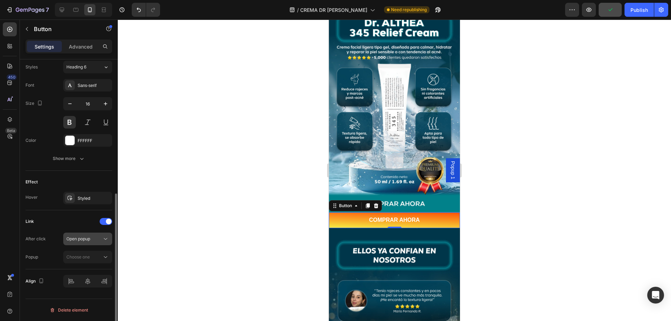
click at [100, 234] on button "Open popup" at bounding box center [87, 239] width 49 height 13
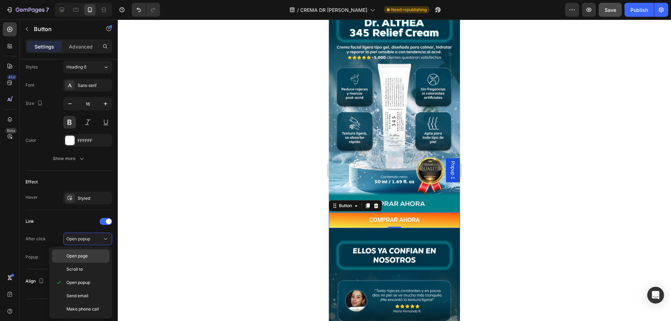
click at [85, 253] on span "Open page" at bounding box center [76, 256] width 21 height 6
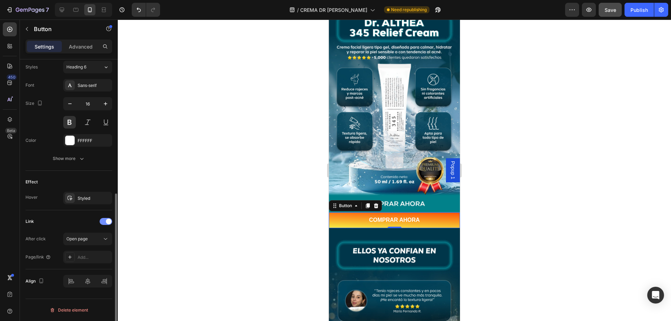
click at [104, 223] on div at bounding box center [106, 221] width 13 height 7
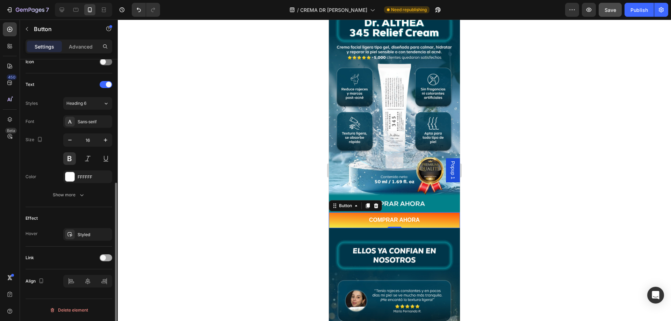
scroll to position [219, 0]
click at [449, 170] on span "Popup 1" at bounding box center [452, 170] width 7 height 18
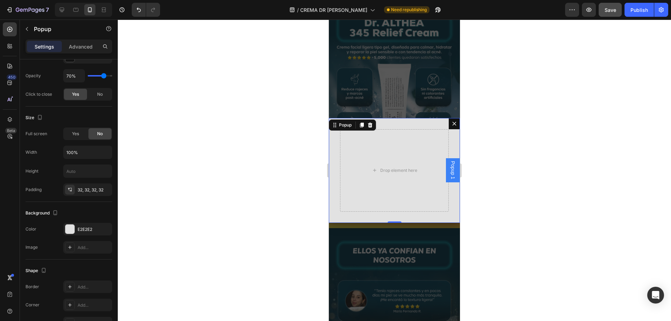
scroll to position [0, 0]
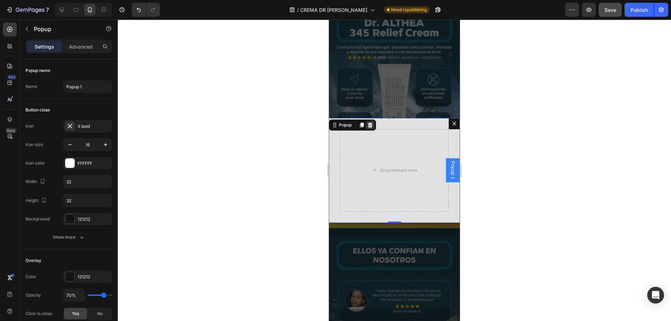
click at [372, 123] on icon "Dialog content" at bounding box center [370, 125] width 6 height 6
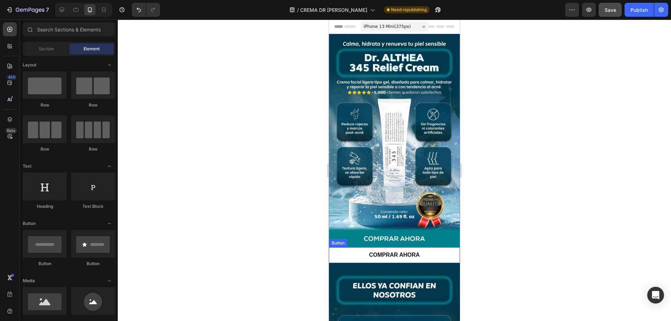
click at [337, 247] on button "COMPRAR AHORA" at bounding box center [394, 255] width 131 height 16
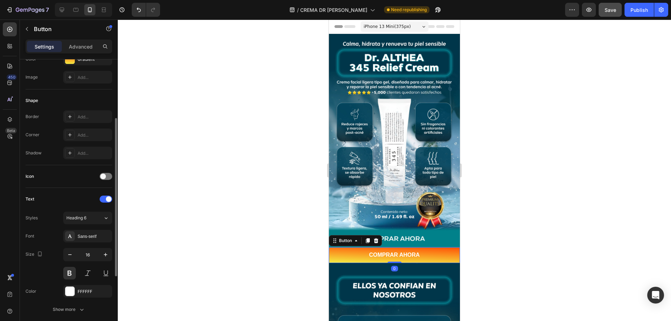
scroll to position [175, 0]
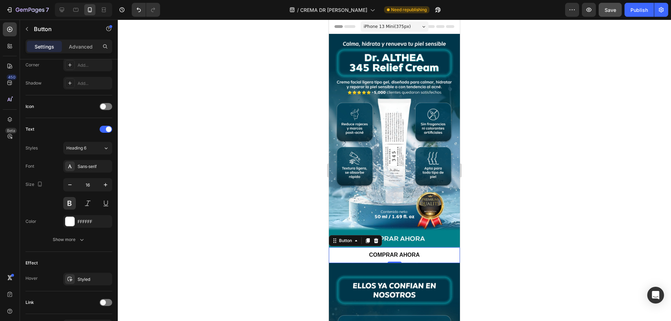
click at [360, 247] on button "COMPRAR AHORA" at bounding box center [394, 255] width 131 height 16
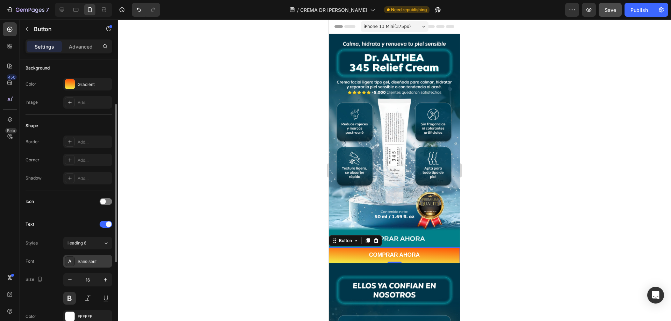
scroll to position [10, 0]
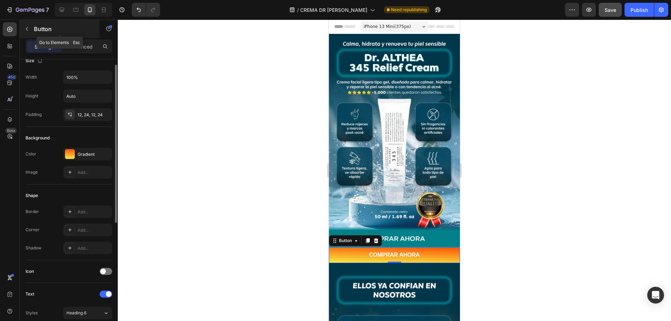
click at [31, 30] on button "button" at bounding box center [26, 28] width 11 height 11
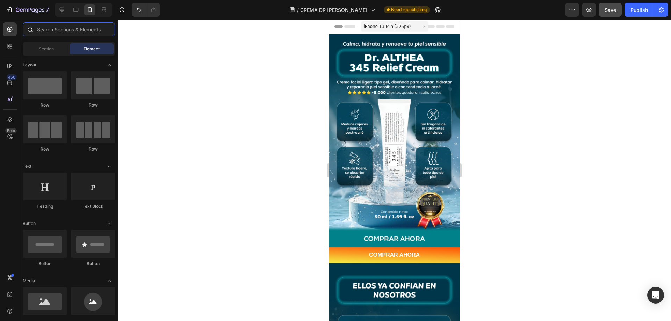
click at [58, 33] on input "text" at bounding box center [69, 29] width 92 height 14
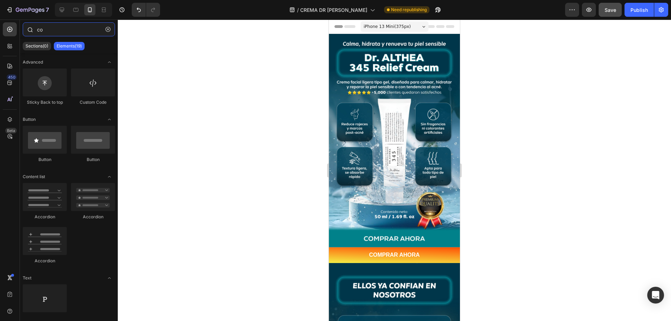
type input "c"
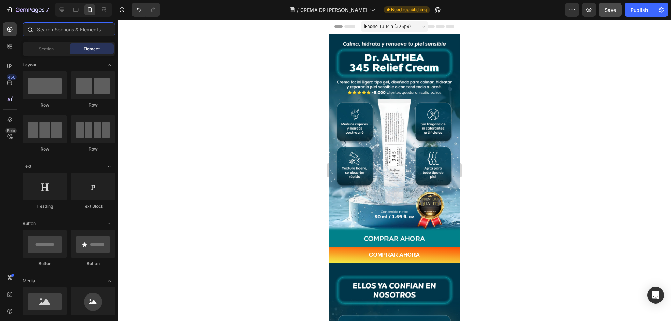
type input "e"
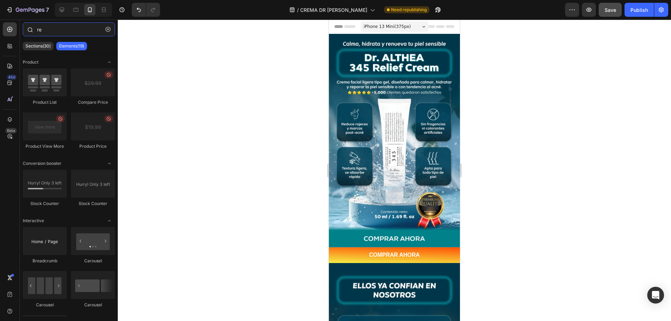
type input "r"
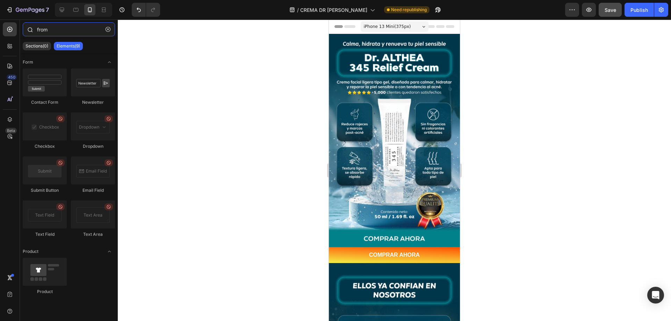
drag, startPoint x: 59, startPoint y: 31, endPoint x: 24, endPoint y: 31, distance: 34.2
click at [24, 31] on div "from" at bounding box center [69, 30] width 98 height 17
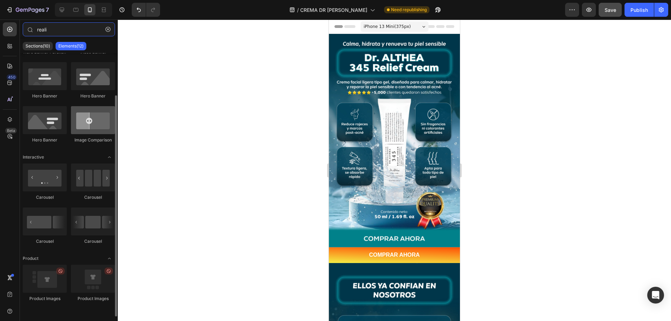
scroll to position [0, 0]
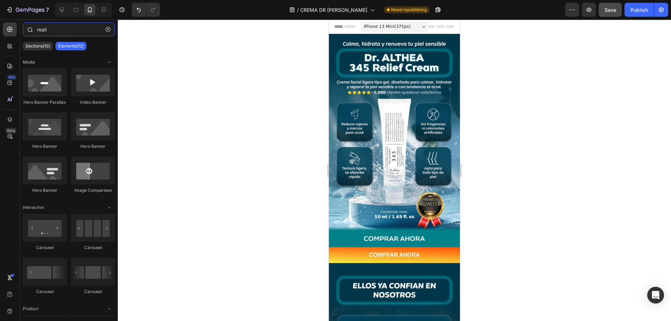
drag, startPoint x: 50, startPoint y: 31, endPoint x: 32, endPoint y: 31, distance: 18.2
click at [32, 31] on div "reali" at bounding box center [69, 30] width 98 height 17
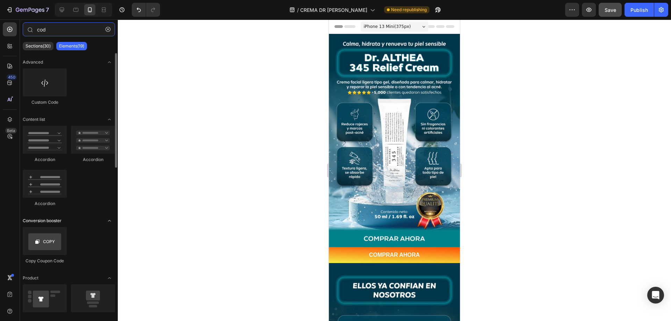
type input "cod"
drag, startPoint x: 58, startPoint y: 31, endPoint x: 35, endPoint y: 31, distance: 23.1
click at [35, 31] on div "cod" at bounding box center [69, 30] width 98 height 17
click at [109, 28] on icon "button" at bounding box center [108, 29] width 5 height 5
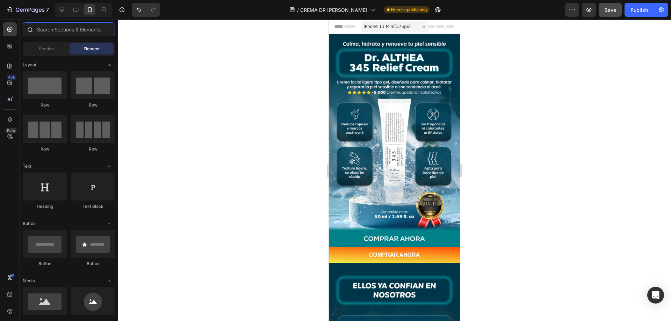
click at [56, 28] on input "text" at bounding box center [69, 29] width 92 height 14
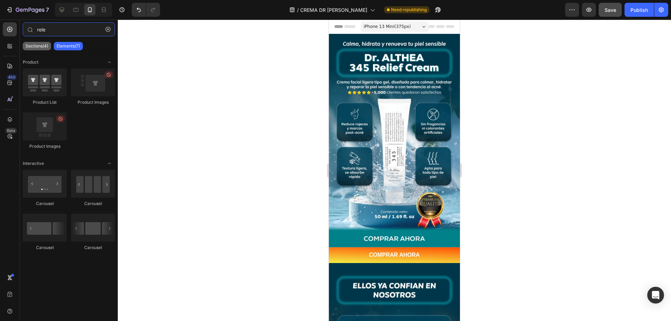
type input "rele"
click at [44, 46] on p "Sections(4)" at bounding box center [37, 46] width 23 height 6
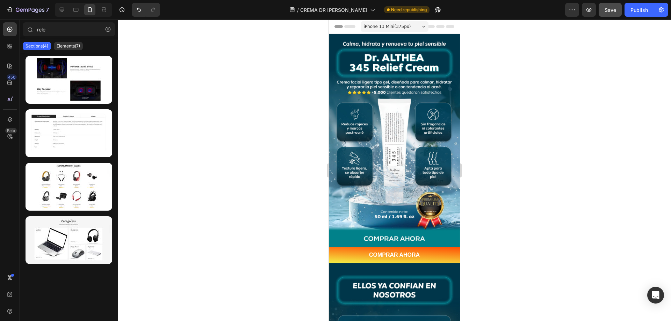
click at [65, 39] on div "Sections(4) Elements(7)" at bounding box center [69, 46] width 98 height 14
click at [70, 42] on div "Elements(7)" at bounding box center [68, 46] width 29 height 8
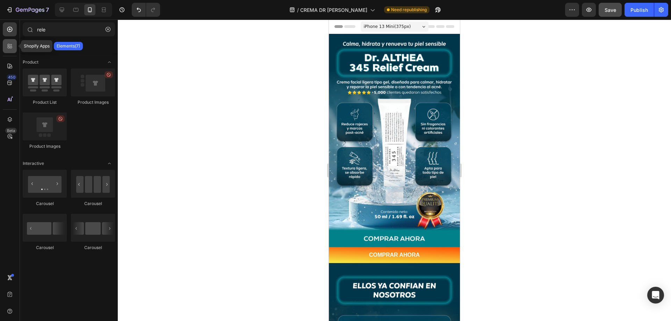
click at [7, 49] on icon at bounding box center [9, 46] width 7 height 7
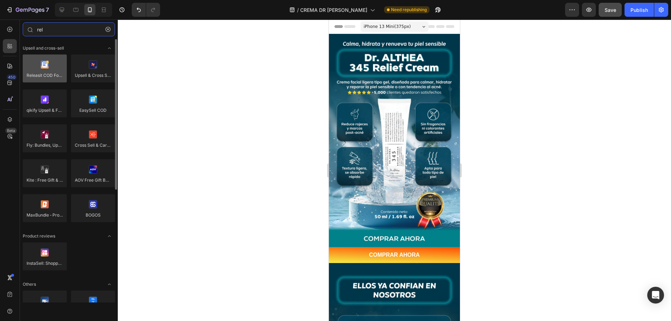
type input "rel"
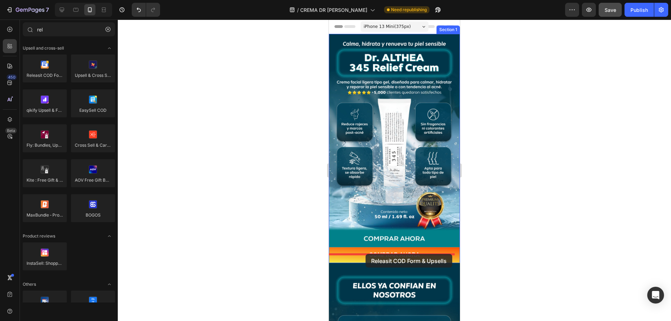
drag, startPoint x: 383, startPoint y: 90, endPoint x: 366, endPoint y: 254, distance: 165.1
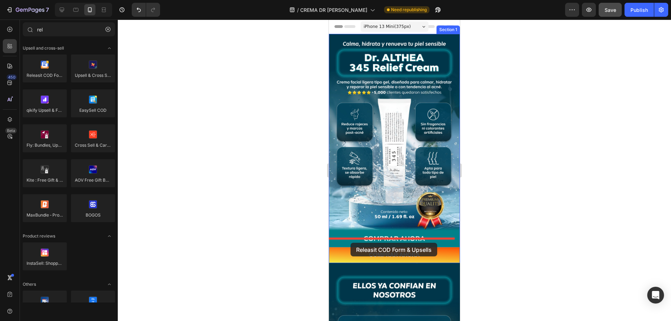
drag, startPoint x: 377, startPoint y: 88, endPoint x: 351, endPoint y: 243, distance: 156.8
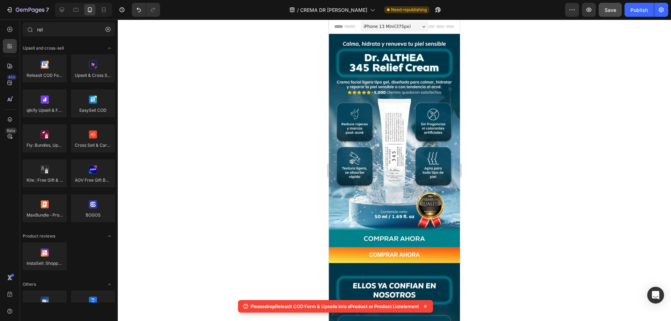
click at [325, 306] on p "Please drop Releasit COD Form & Upsells into a Product or Product List element" at bounding box center [335, 306] width 168 height 7
copy body "Please drop Releasit COD Form & Upsells into a Product or Product List element"
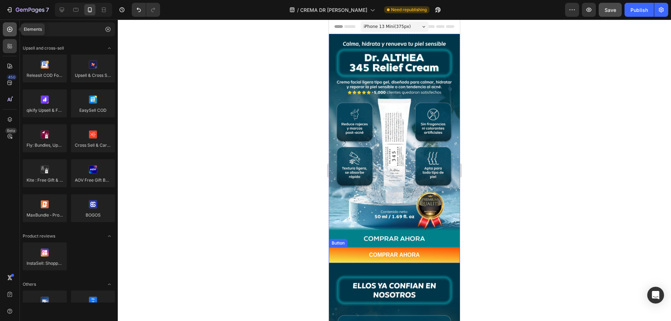
click at [6, 31] on div at bounding box center [10, 29] width 14 height 14
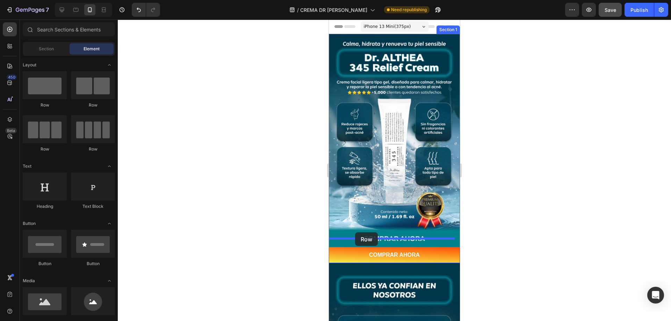
drag, startPoint x: 382, startPoint y: 108, endPoint x: 355, endPoint y: 232, distance: 127.0
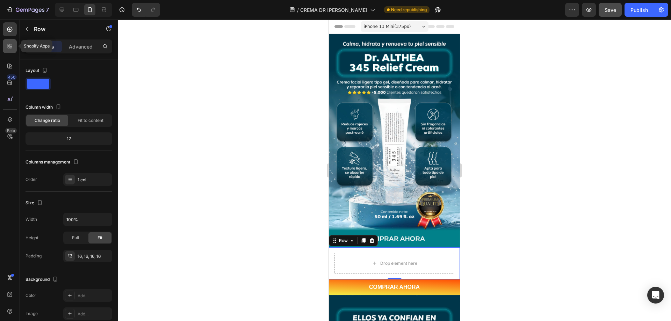
click at [9, 46] on icon at bounding box center [9, 47] width 2 height 2
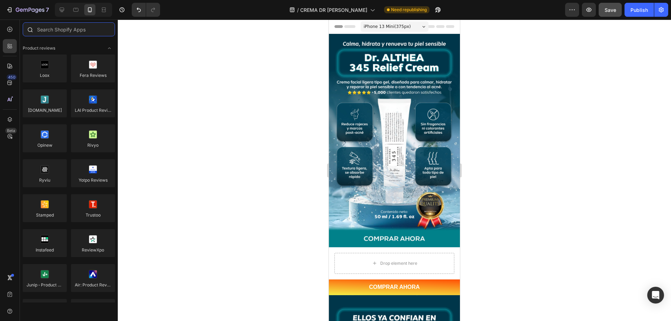
click at [54, 30] on input "text" at bounding box center [69, 29] width 92 height 14
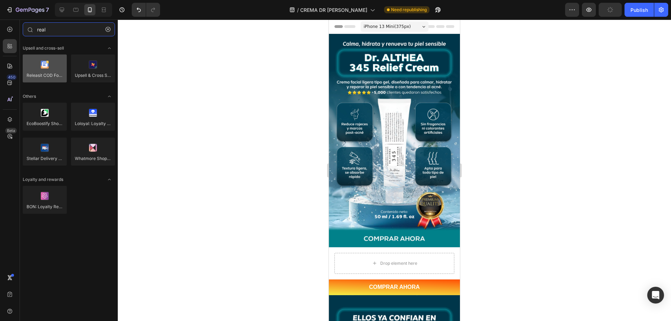
type input "real"
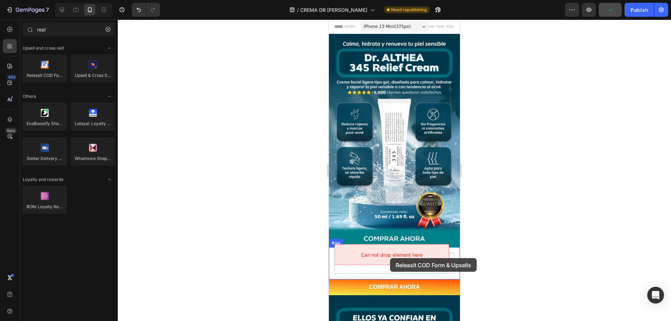
drag, startPoint x: 377, startPoint y: 83, endPoint x: 390, endPoint y: 258, distance: 175.5
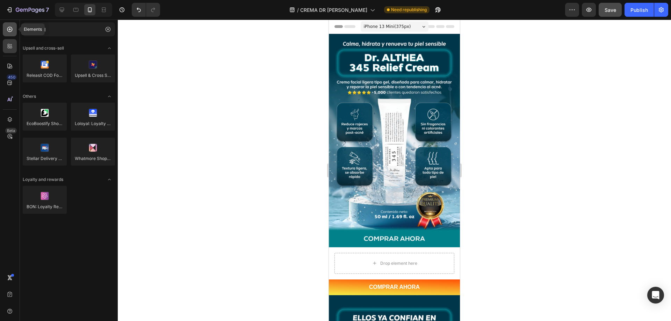
click at [9, 28] on icon at bounding box center [9, 29] width 7 height 7
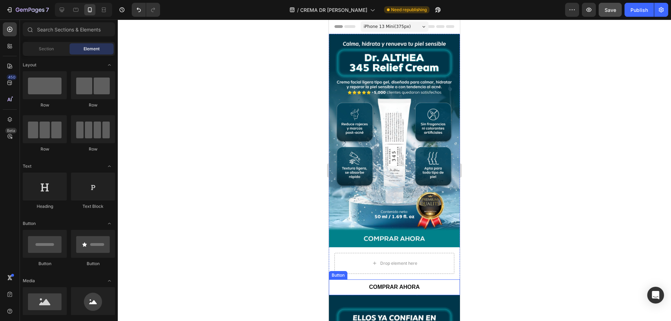
click at [348, 280] on button "COMPRAR AHORA" at bounding box center [394, 288] width 131 height 16
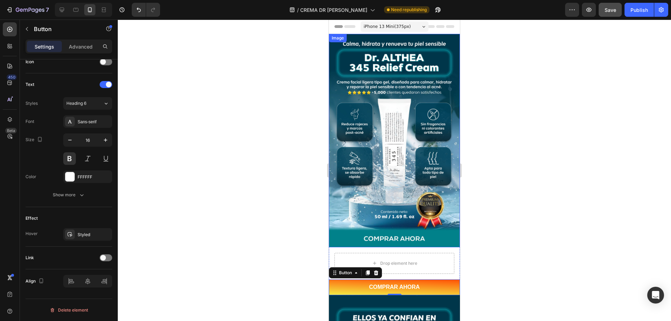
click at [400, 72] on img at bounding box center [394, 141] width 131 height 214
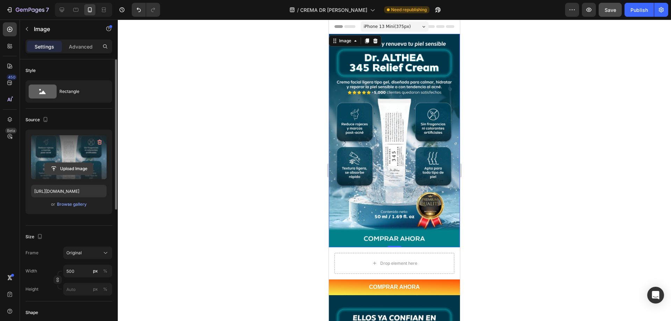
click at [66, 166] on input "file" at bounding box center [69, 169] width 48 height 12
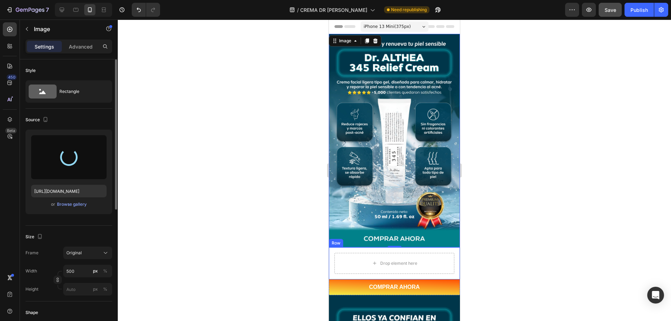
click at [446, 247] on div "Drop element here Row" at bounding box center [394, 263] width 131 height 32
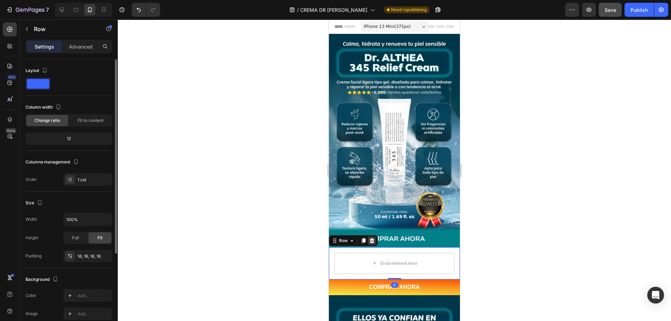
click at [374, 238] on icon at bounding box center [372, 241] width 6 height 6
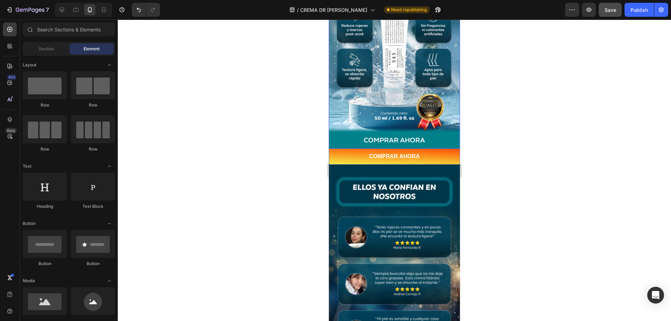
scroll to position [105, 0]
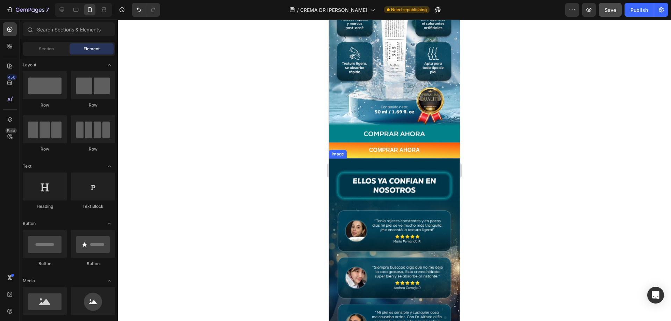
click at [383, 194] on img at bounding box center [394, 265] width 131 height 214
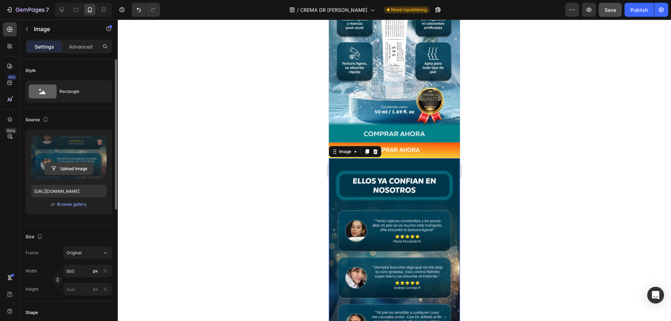
click at [60, 168] on input "file" at bounding box center [69, 169] width 48 height 12
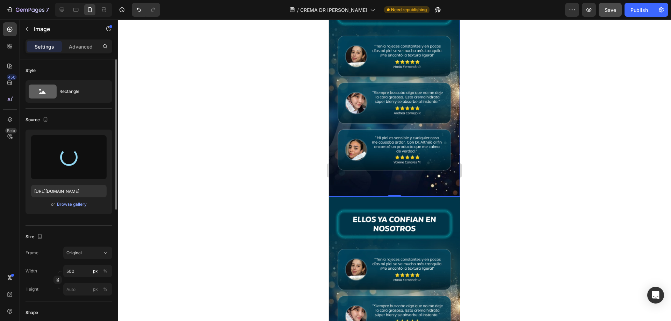
type input "https://cdn.shopify.com/s/files/1/0669/4866/1318/files/gempages_581426735208202…"
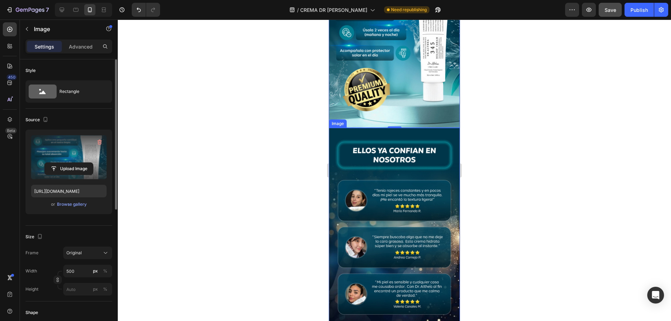
scroll to position [349, 0]
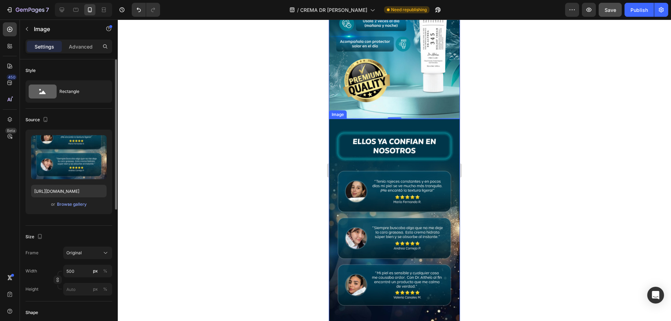
click at [410, 205] on img at bounding box center [394, 226] width 131 height 214
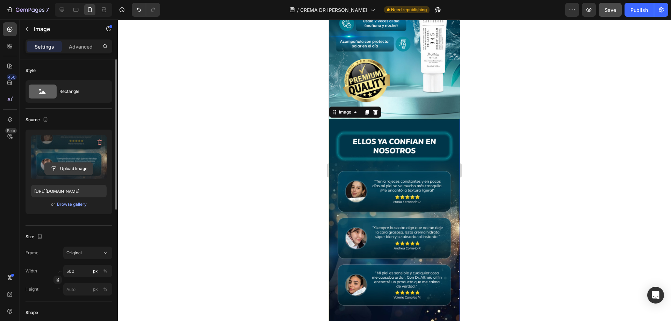
click at [73, 167] on input "file" at bounding box center [69, 169] width 48 height 12
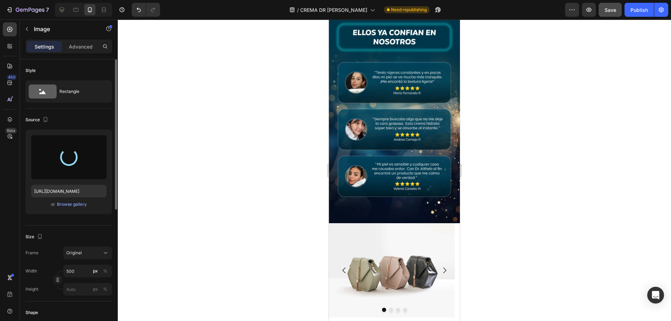
scroll to position [664, 0]
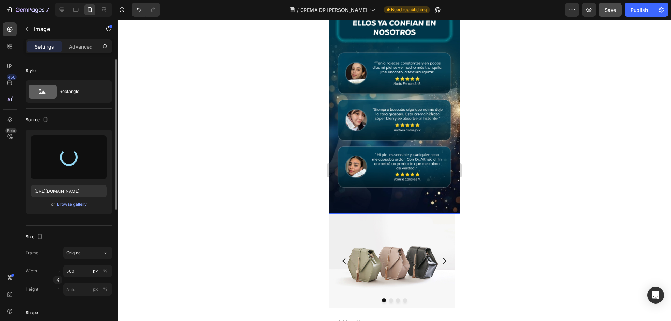
click at [384, 149] on img at bounding box center [394, 107] width 131 height 214
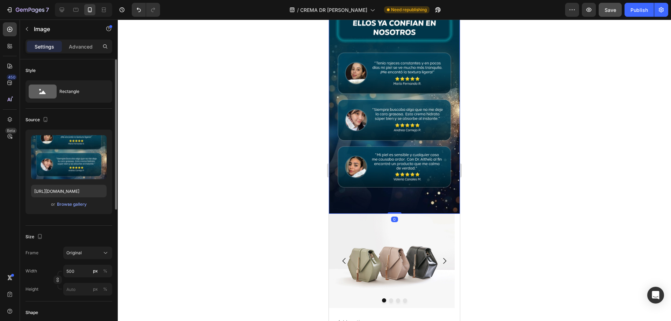
click at [381, 126] on img at bounding box center [394, 107] width 131 height 214
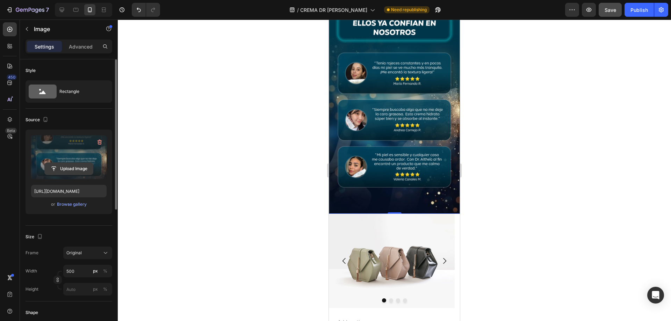
click at [77, 169] on input "file" at bounding box center [69, 169] width 48 height 12
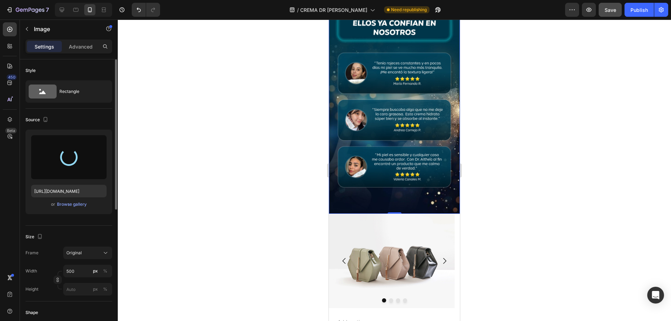
type input "https://cdn.shopify.com/s/files/1/0669/4866/1318/files/gempages_581426735208202…"
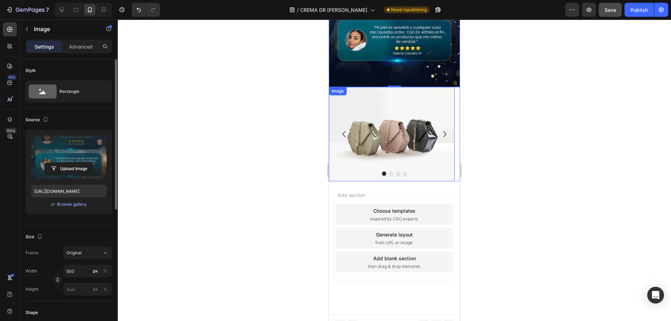
scroll to position [756, 0]
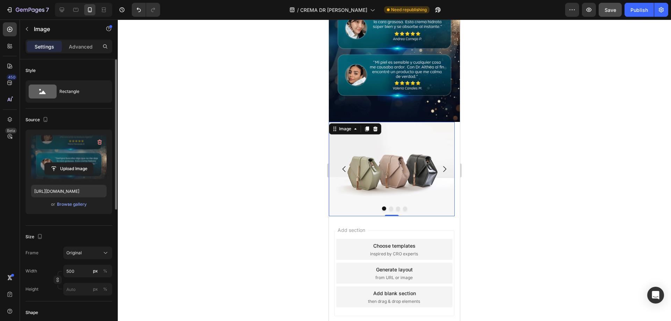
click at [397, 138] on img at bounding box center [392, 169] width 126 height 94
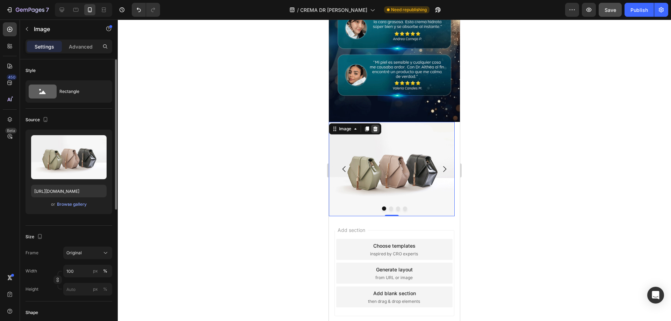
click at [376, 127] on icon at bounding box center [375, 129] width 5 height 5
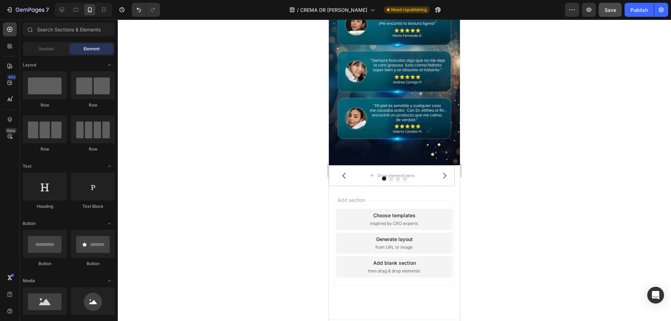
scroll to position [512, 0]
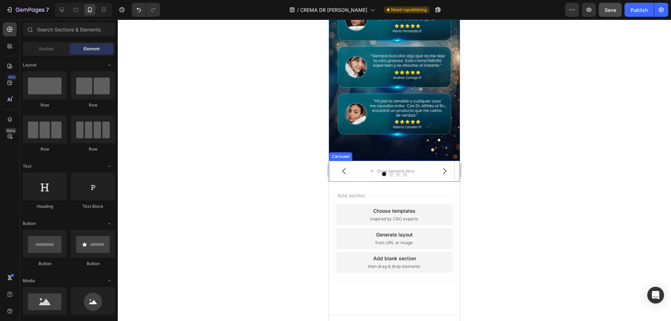
click at [349, 161] on button "Carousel Back Arrow" at bounding box center [344, 171] width 20 height 20
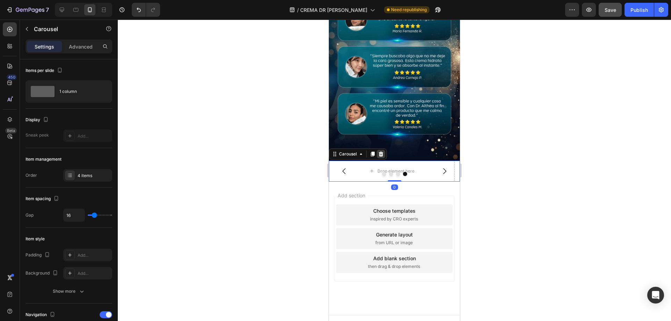
click at [380, 152] on icon at bounding box center [381, 154] width 5 height 5
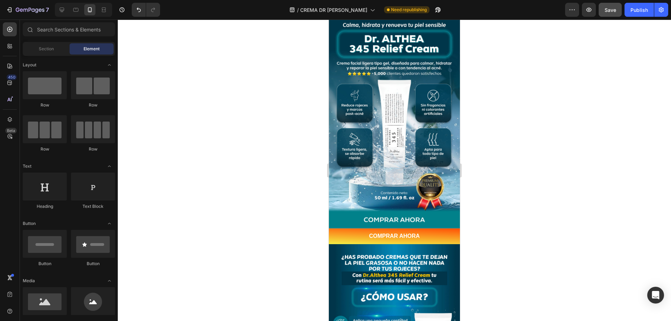
scroll to position [0, 0]
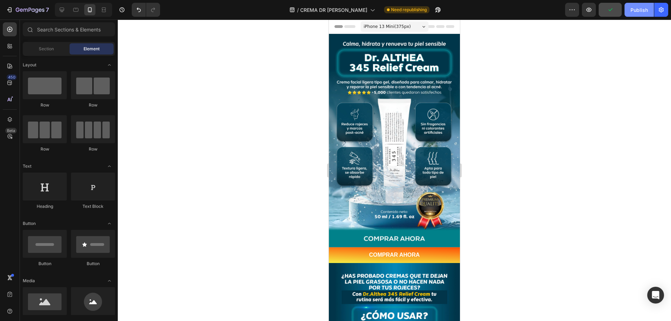
click at [637, 13] on div "Publish" at bounding box center [638, 9] width 17 height 7
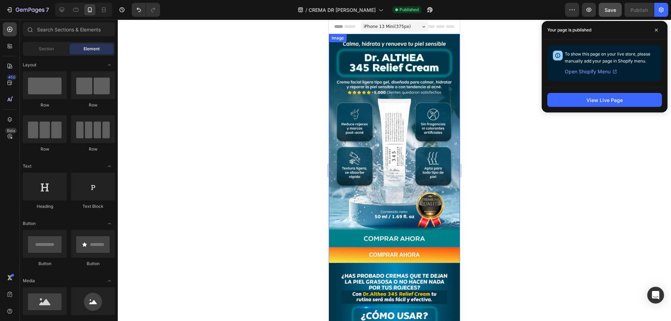
click at [360, 158] on img at bounding box center [394, 141] width 131 height 214
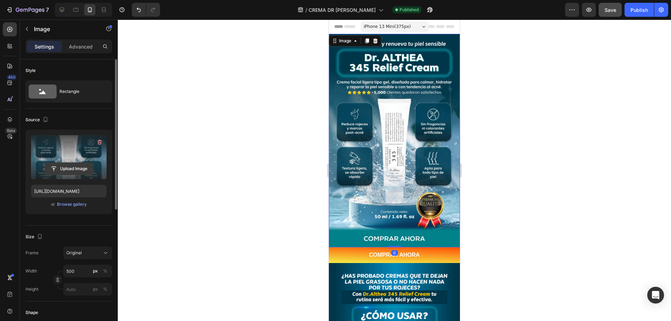
click at [63, 165] on input "file" at bounding box center [69, 169] width 48 height 12
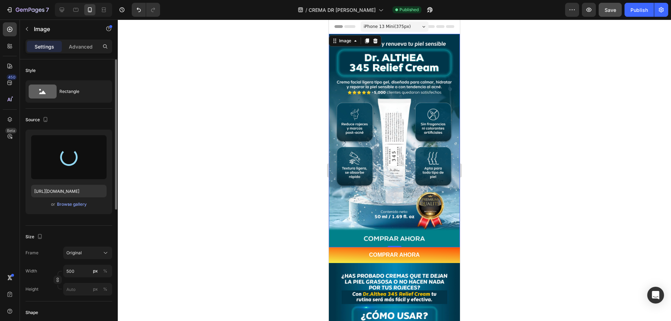
type input "https://cdn.shopify.com/s/files/1/0669/4866/1318/files/gempages_581426735208202…"
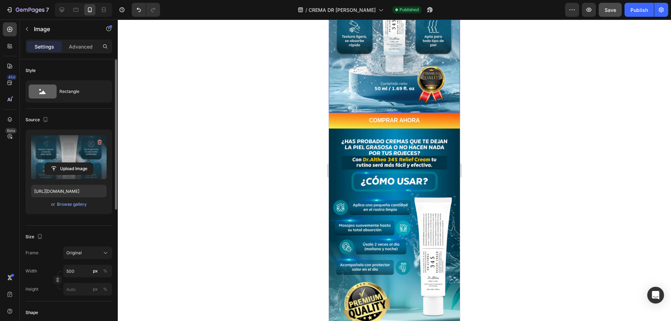
scroll to position [140, 0]
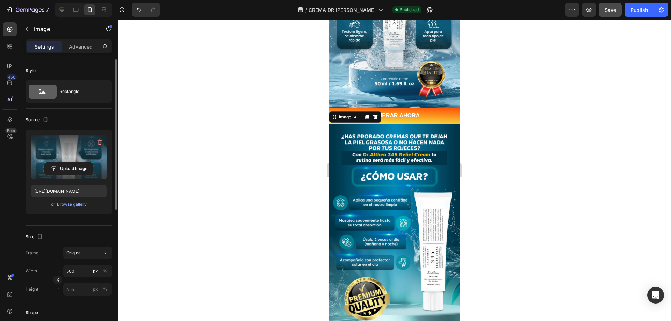
click at [428, 185] on img at bounding box center [394, 231] width 131 height 214
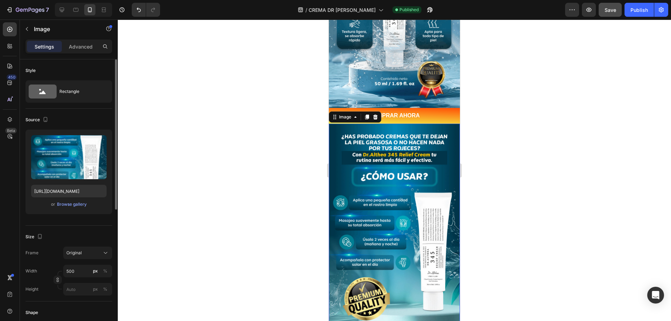
click at [415, 185] on img at bounding box center [394, 231] width 131 height 214
click at [407, 184] on img at bounding box center [394, 231] width 131 height 214
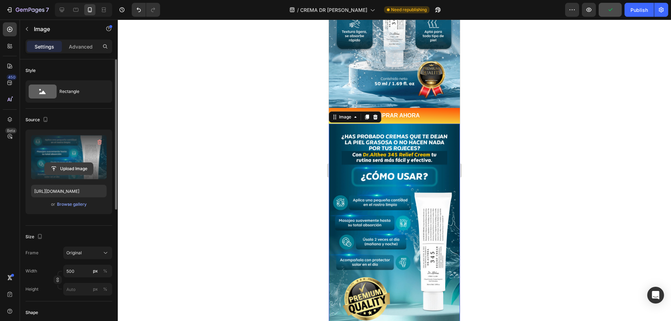
click at [58, 169] on input "file" at bounding box center [69, 169] width 48 height 12
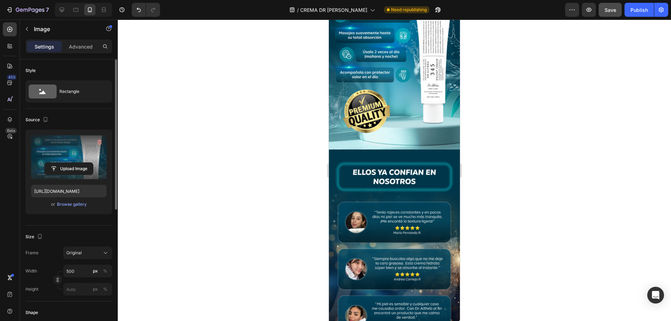
scroll to position [280, 0]
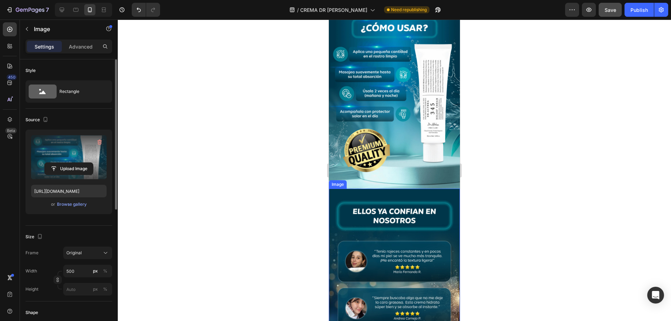
click at [405, 231] on img at bounding box center [394, 296] width 131 height 214
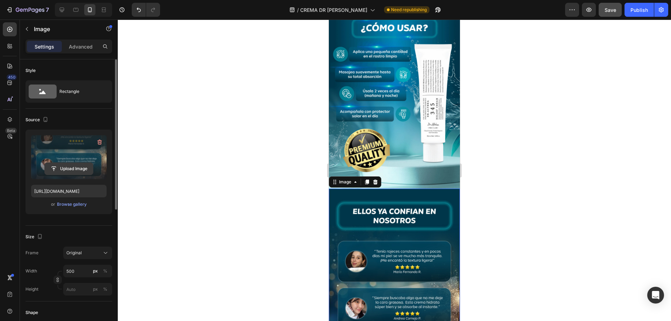
click at [63, 168] on input "file" at bounding box center [69, 169] width 48 height 12
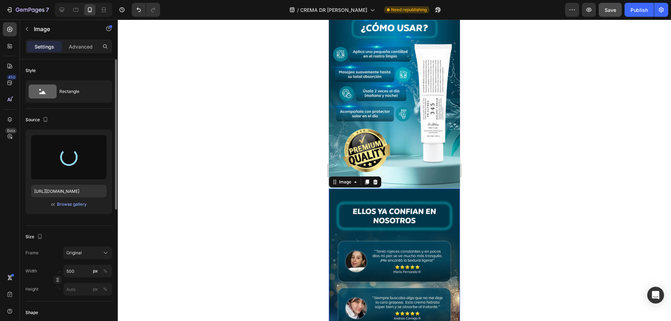
type input "https://cdn.shopify.com/s/files/1/0669/4866/1318/files/gempages_581426735208202…"
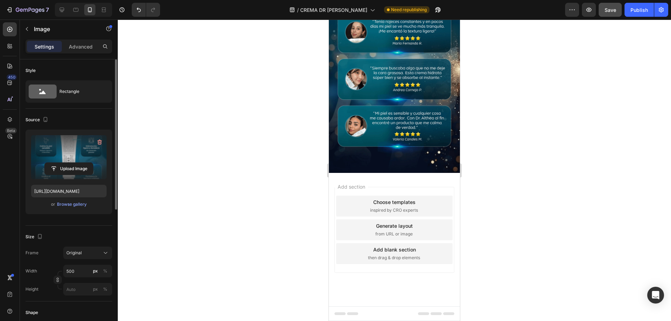
scroll to position [559, 0]
click at [405, 173] on img at bounding box center [394, 66] width 131 height 214
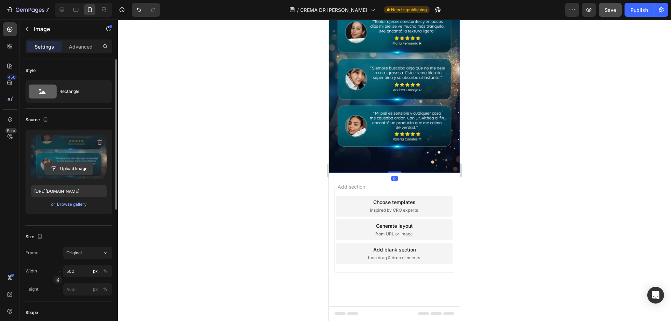
click at [67, 167] on input "file" at bounding box center [69, 169] width 48 height 12
click at [643, 7] on div "Publish" at bounding box center [638, 9] width 17 height 7
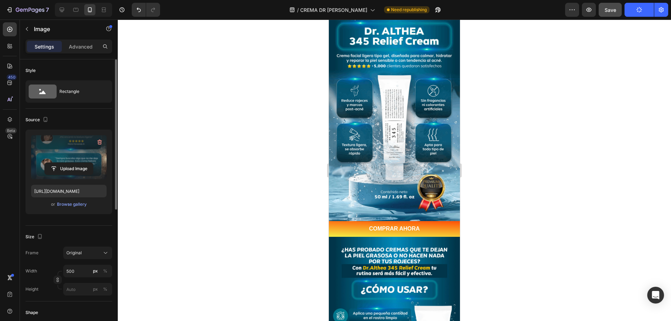
scroll to position [0, 0]
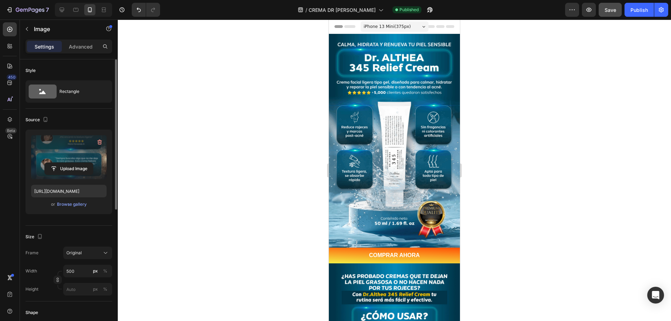
click at [510, 182] on div at bounding box center [394, 171] width 553 height 302
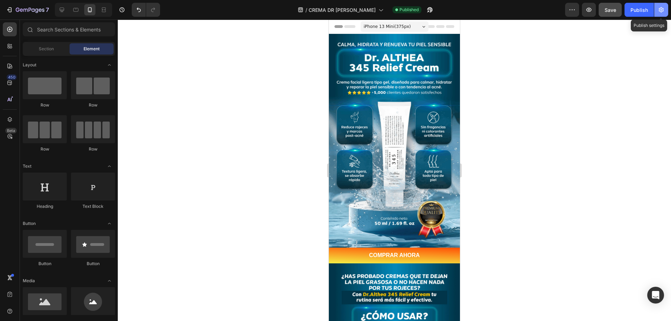
click at [658, 14] on button "button" at bounding box center [661, 10] width 14 height 14
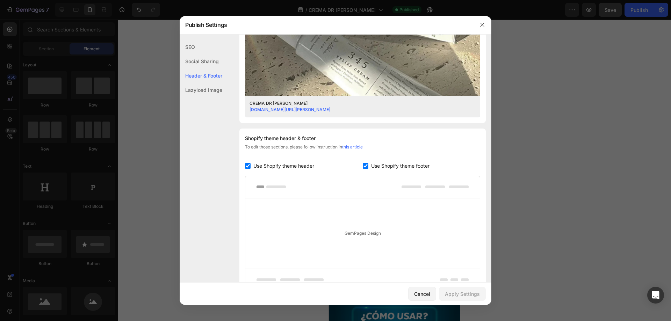
scroll to position [245, 0]
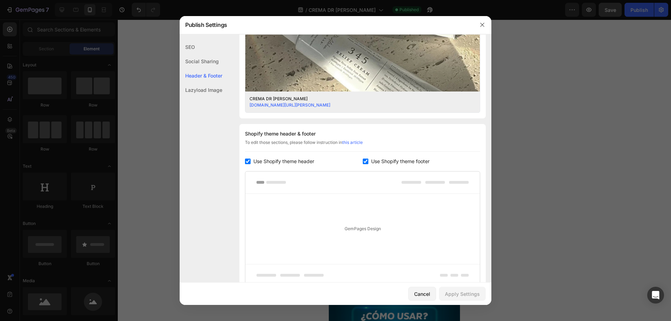
click at [249, 160] on input "checkbox" at bounding box center [248, 162] width 6 height 6
checkbox input "false"
click at [363, 164] on input "checkbox" at bounding box center [366, 162] width 6 height 6
checkbox input "false"
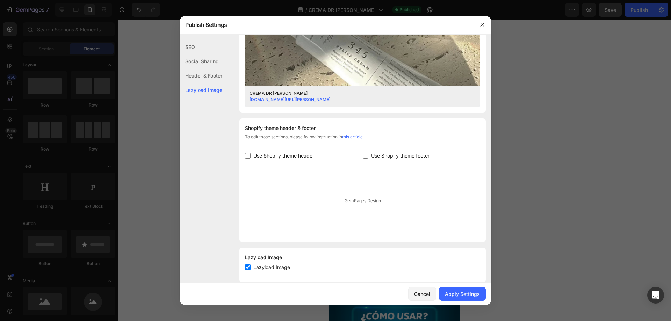
scroll to position [261, 0]
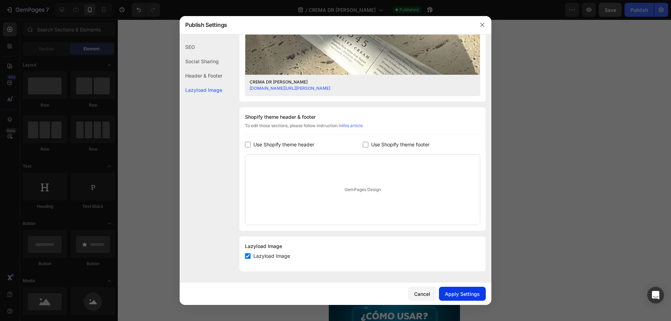
click at [464, 289] on button "Apply Settings" at bounding box center [462, 294] width 47 height 14
click at [480, 24] on icon "button" at bounding box center [482, 25] width 6 height 6
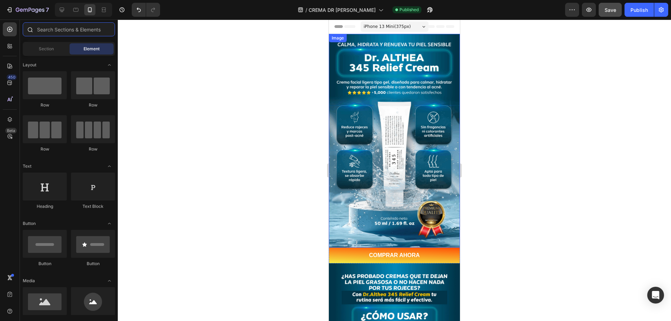
click at [51, 30] on input "text" at bounding box center [69, 29] width 92 height 14
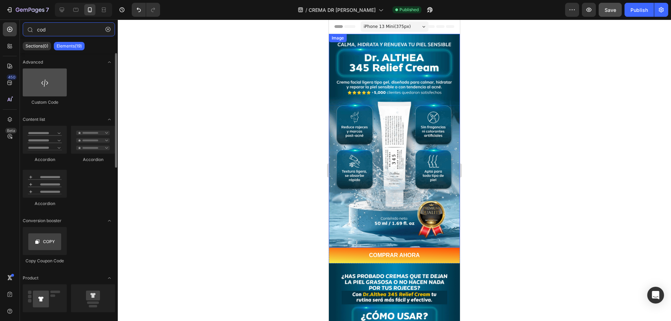
type input "cod"
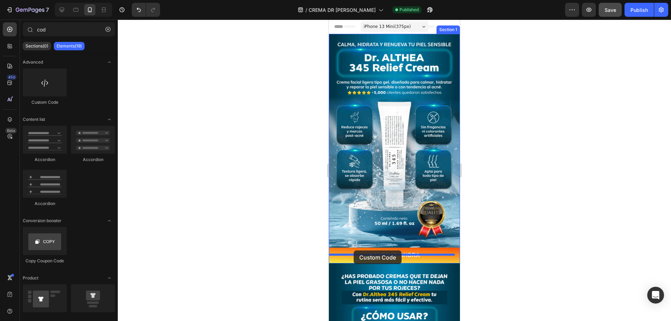
drag, startPoint x: 371, startPoint y: 108, endPoint x: 354, endPoint y: 251, distance: 143.6
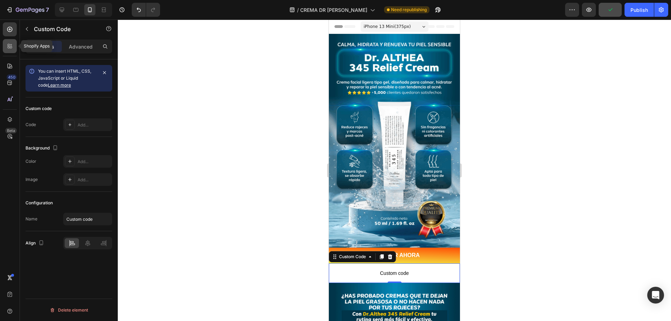
click at [10, 48] on icon at bounding box center [11, 47] width 2 height 2
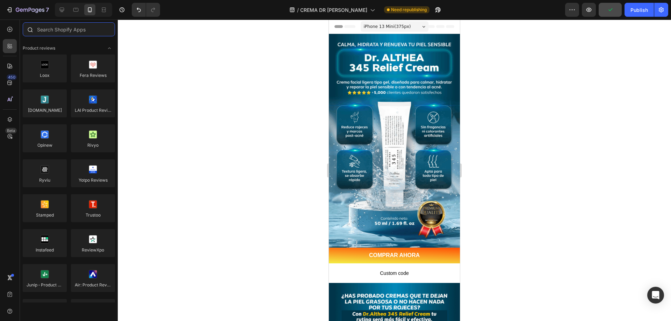
click at [58, 35] on input "text" at bounding box center [69, 29] width 92 height 14
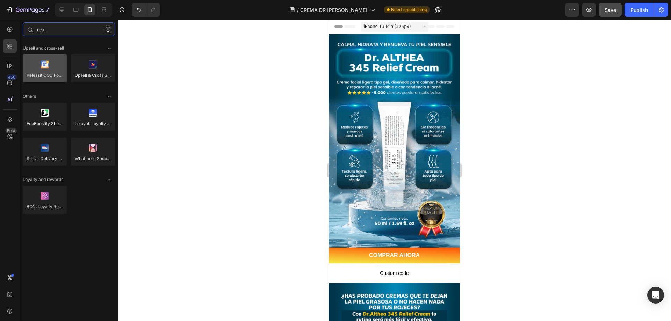
type input "real"
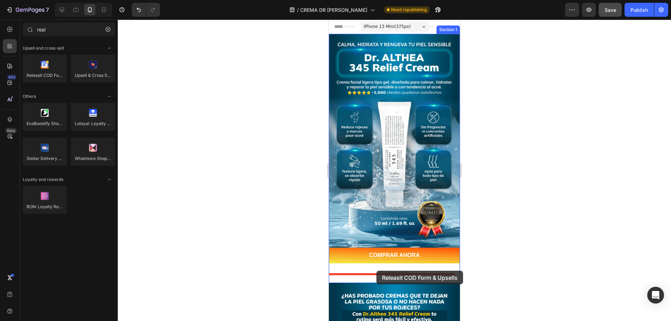
drag, startPoint x: 373, startPoint y: 90, endPoint x: 376, endPoint y: 271, distance: 181.1
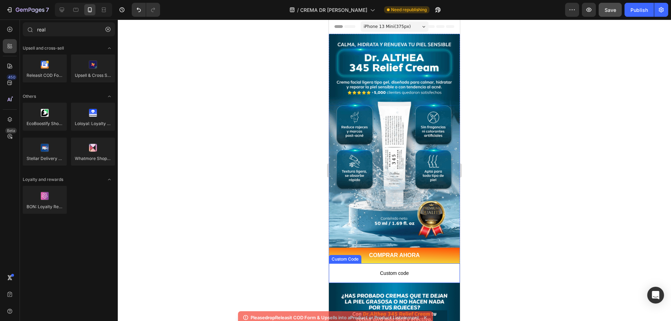
click at [366, 269] on span "Custom code" at bounding box center [394, 273] width 131 height 8
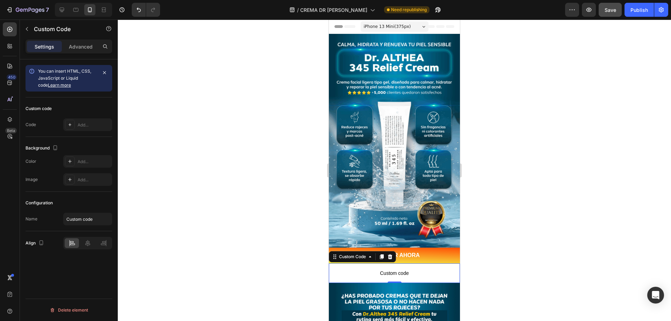
click at [395, 269] on span "Custom code" at bounding box center [394, 273] width 131 height 8
click at [77, 128] on div "Add..." at bounding box center [87, 124] width 49 height 13
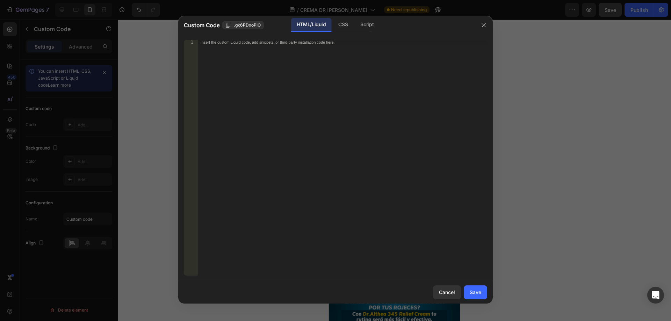
click at [206, 41] on div "Insert the custom Liquid code, add snippets, or third-party installation code h…" at bounding box center [328, 42] width 255 height 5
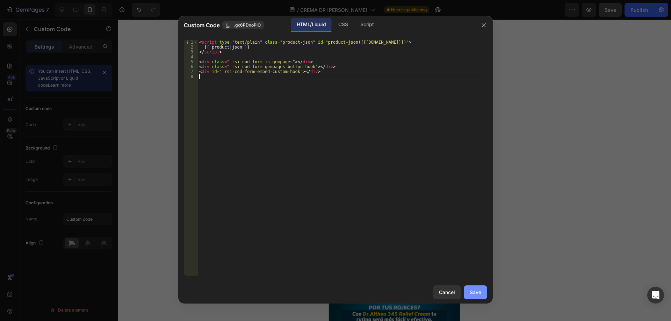
click at [481, 296] on div "Save" at bounding box center [476, 292] width 12 height 7
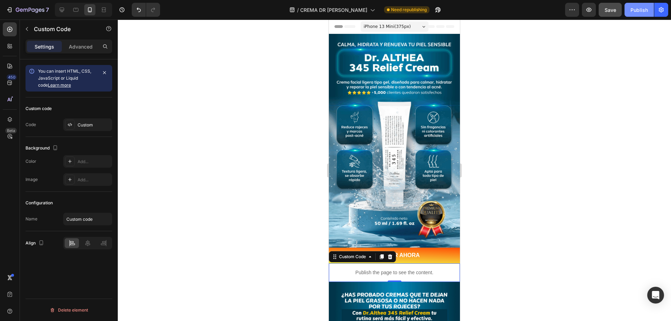
click at [638, 12] on div "Publish" at bounding box center [638, 9] width 17 height 7
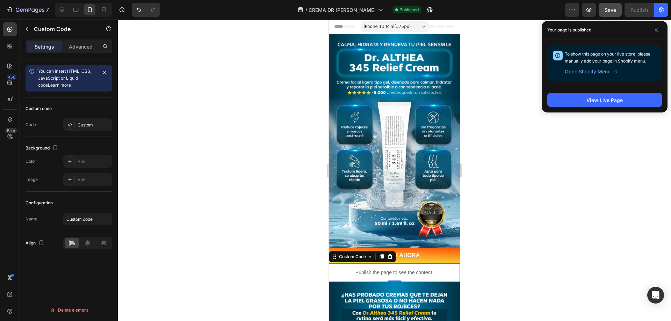
click at [410, 269] on p "Publish the page to see the content." at bounding box center [394, 272] width 131 height 7
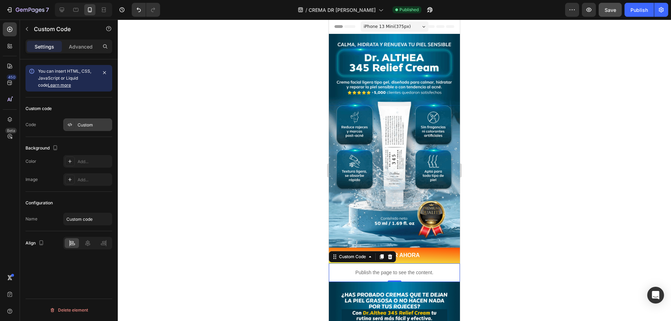
click at [93, 126] on div "Custom" at bounding box center [94, 125] width 33 height 6
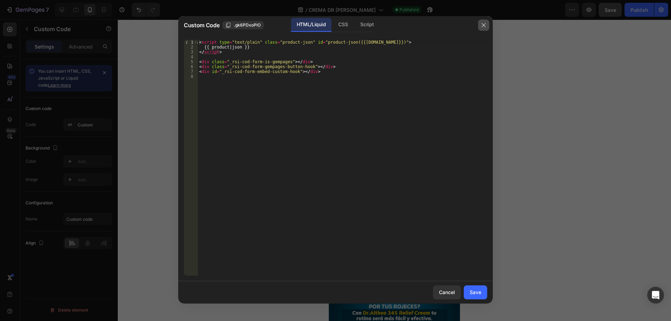
click at [485, 27] on icon "button" at bounding box center [484, 25] width 6 height 6
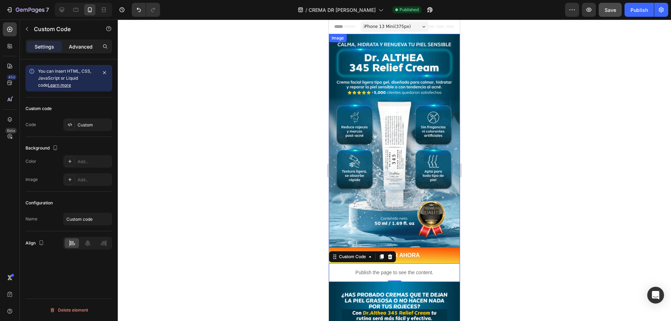
click at [85, 49] on p "Advanced" at bounding box center [81, 46] width 24 height 7
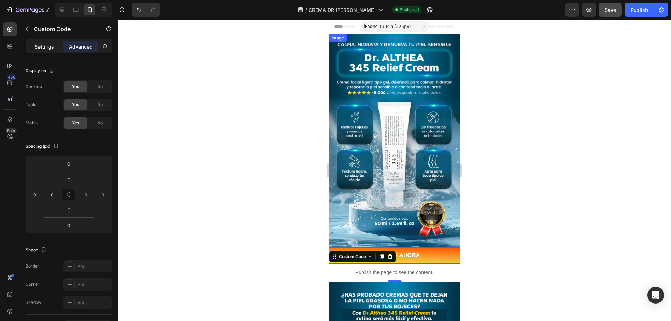
click at [54, 49] on p "Settings" at bounding box center [45, 46] width 20 height 7
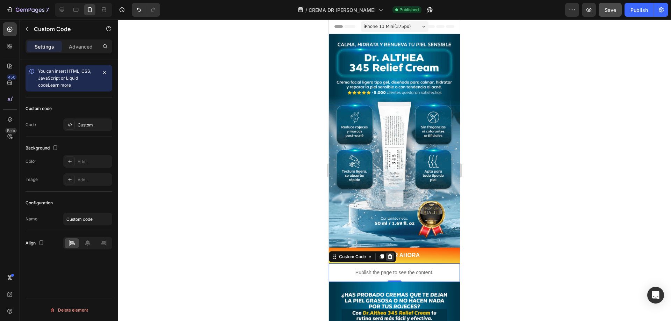
click at [391, 254] on icon at bounding box center [390, 256] width 5 height 5
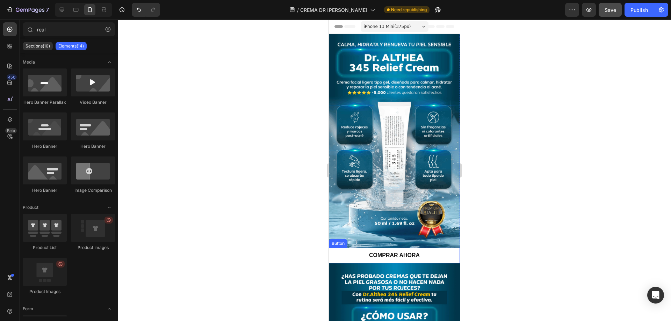
click at [360, 248] on button "COMPRAR AHORA" at bounding box center [394, 256] width 131 height 16
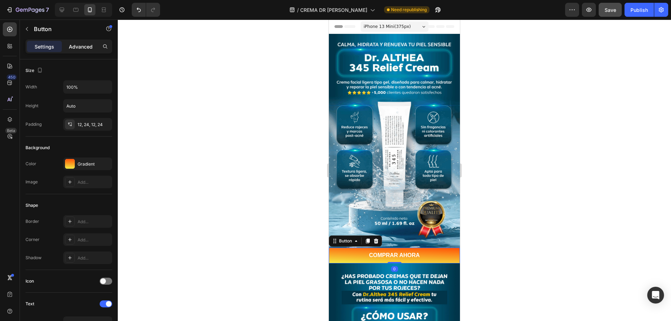
click at [85, 49] on p "Advanced" at bounding box center [81, 46] width 24 height 7
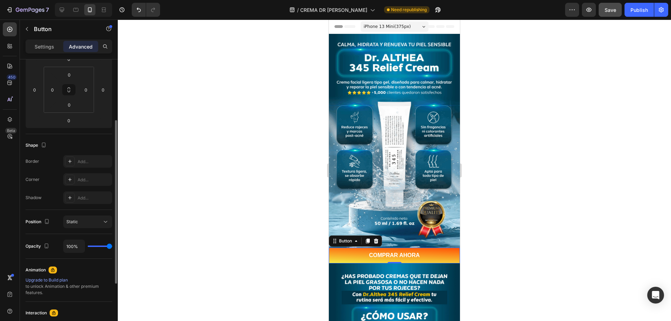
scroll to position [203, 0]
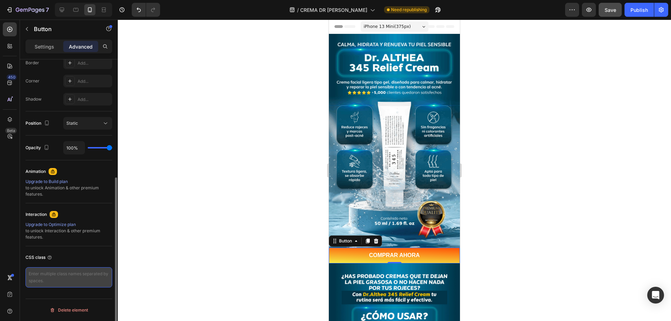
click at [43, 273] on textarea at bounding box center [69, 277] width 87 height 20
paste textarea "<script type="text/plain" class="product-json" id="product-json{{product.id}}">…"
type textarea "<script type="text/plain" class="product-json" id="product-json{{product.id}}">…"
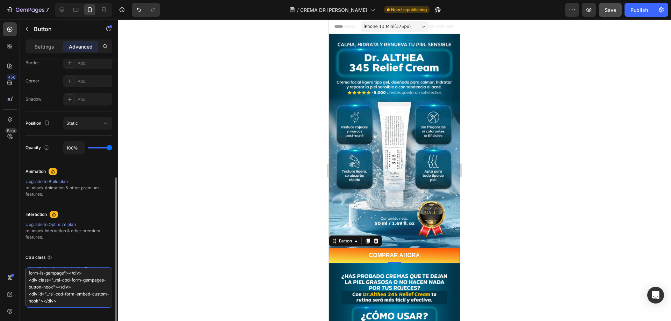
scroll to position [0, 0]
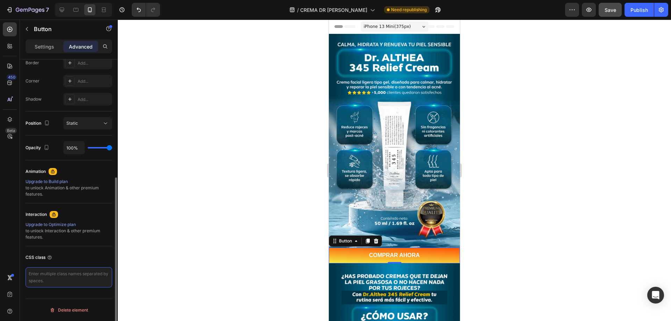
click at [50, 273] on textarea at bounding box center [69, 277] width 87 height 20
paste textarea "_rsi-cod-form-gempages-button-overwrite _rsi-cod-form-is-gempage"
type textarea "_rsi-cod-form-gempages-button-overwrite _rsi-cod-form-is-gempage"
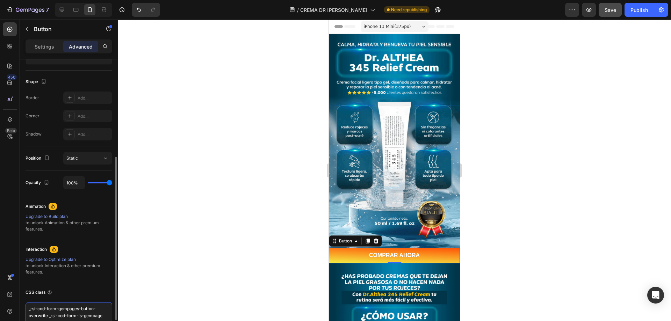
scroll to position [203, 0]
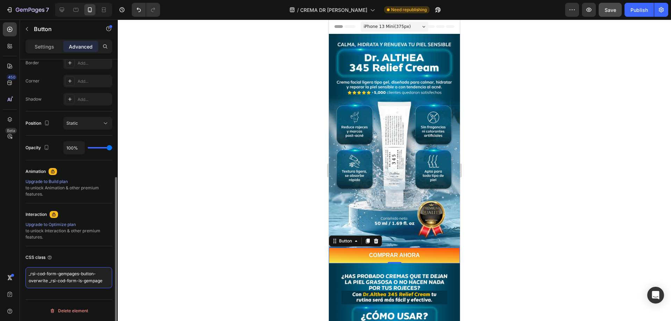
click at [27, 273] on textarea "_rsi-cod-form-gempages-button-overwrite _rsi-cod-form-is-gempage" at bounding box center [69, 277] width 87 height 21
click at [29, 271] on textarea "_rsi-cod-form-gempages-button-overwrite _rsi-cod-form-is-gempage" at bounding box center [69, 277] width 87 height 21
drag, startPoint x: 100, startPoint y: 282, endPoint x: 24, endPoint y: 259, distance: 78.5
click at [24, 259] on div "Display on Desktop Yes No Tablet Yes No Mobile Yes No Spacing (px) 0 0 0 0 0 0 …" at bounding box center [69, 99] width 98 height 486
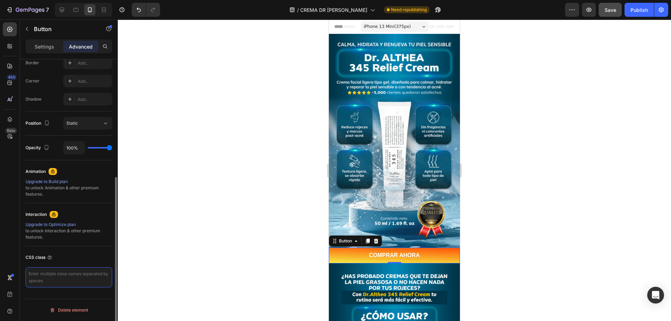
paste textarea "_rsi-cod-form-gempages-button-overwrite _rsi-cod-form-is-gempage"
type textarea "_rsi-cod-form-gempages-button-overwrite _rsi-cod-form-is-gempage"
click at [262, 183] on div at bounding box center [394, 171] width 553 height 302
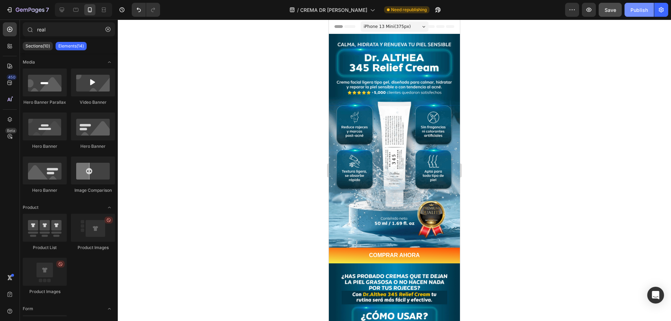
click at [636, 5] on button "Publish" at bounding box center [639, 10] width 29 height 14
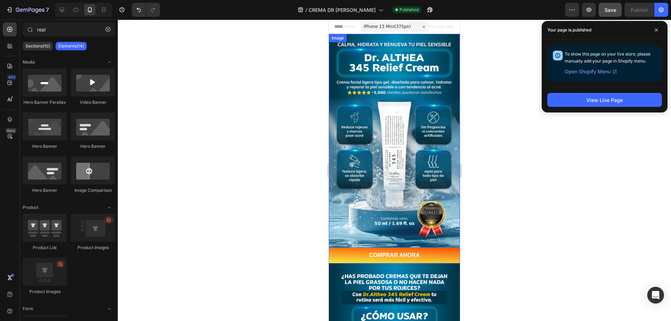
click at [512, 92] on div at bounding box center [394, 171] width 553 height 302
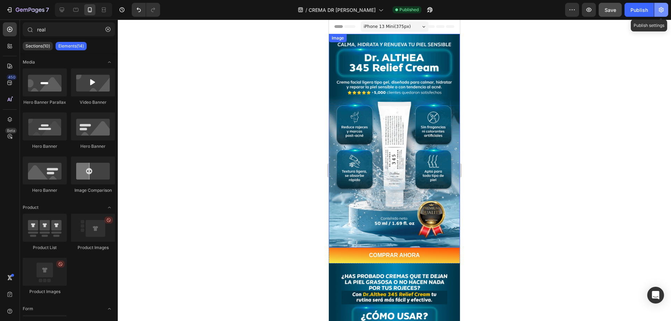
click at [663, 10] on icon "button" at bounding box center [661, 9] width 7 height 7
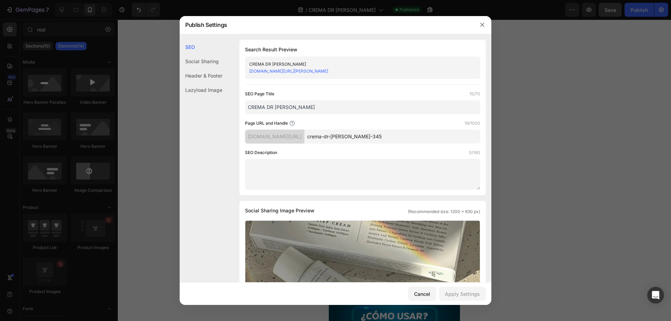
click at [191, 68] on div "Social Sharing" at bounding box center [201, 75] width 43 height 14
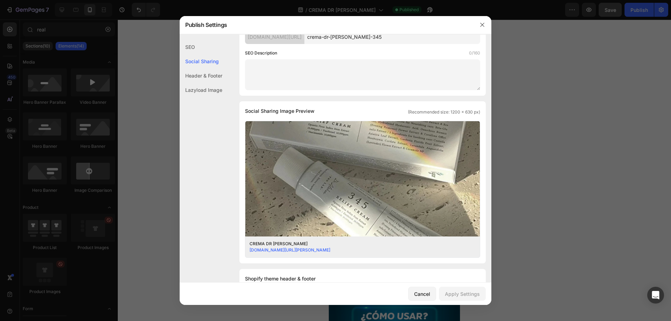
scroll to position [160, 0]
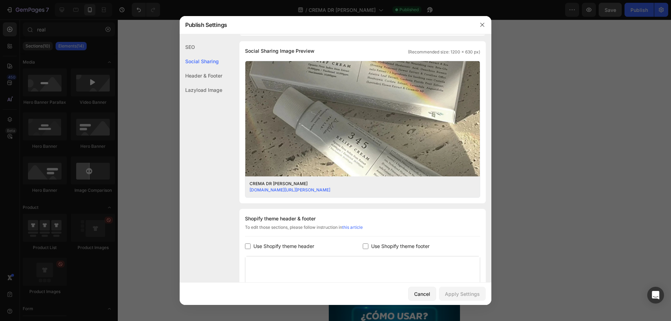
click at [198, 83] on div "Header & Footer" at bounding box center [201, 90] width 43 height 14
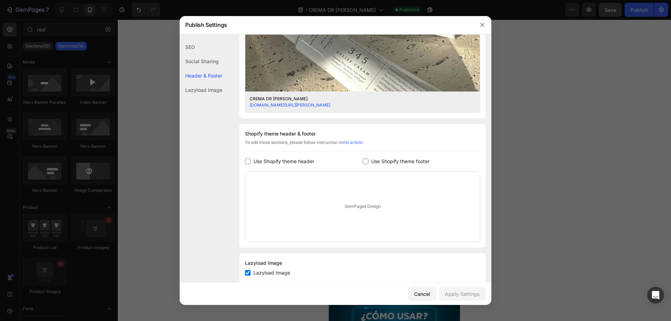
scroll to position [261, 0]
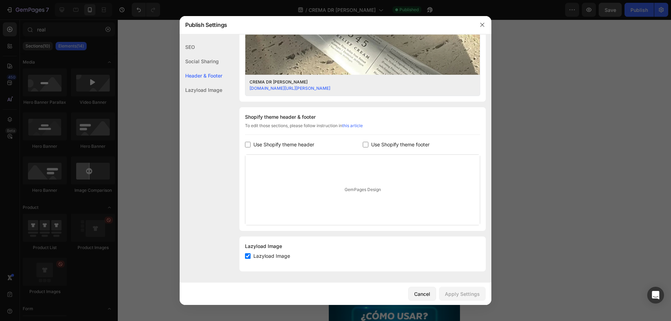
click at [203, 90] on div "Lazyload Image" at bounding box center [201, 90] width 43 height 14
click at [204, 54] on div "SEO" at bounding box center [201, 61] width 43 height 14
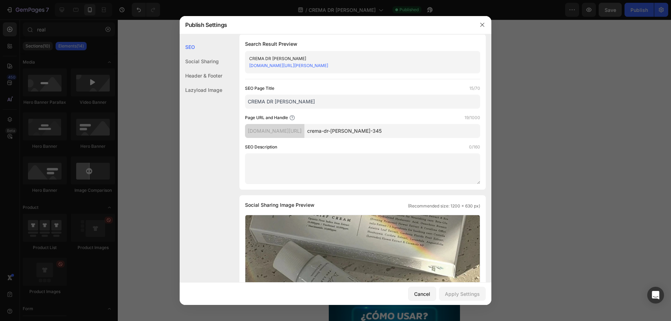
scroll to position [0, 0]
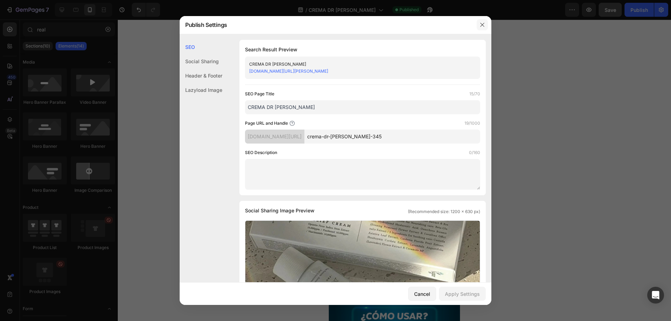
click at [486, 26] on button "button" at bounding box center [482, 24] width 11 height 11
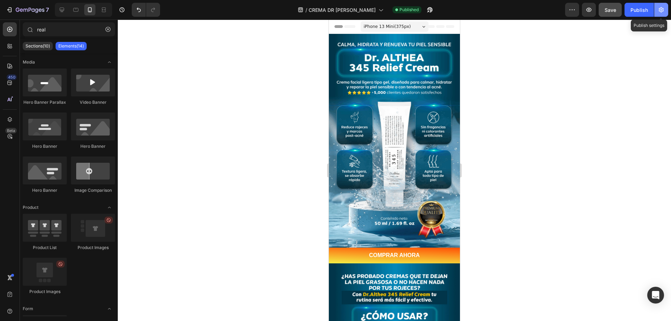
click at [663, 12] on icon "button" at bounding box center [661, 9] width 5 height 5
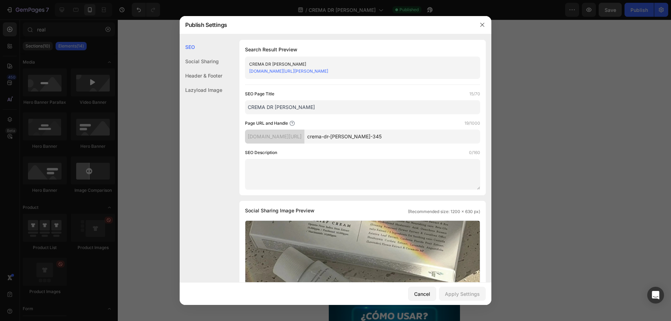
click at [212, 68] on div "Social Sharing" at bounding box center [201, 75] width 43 height 14
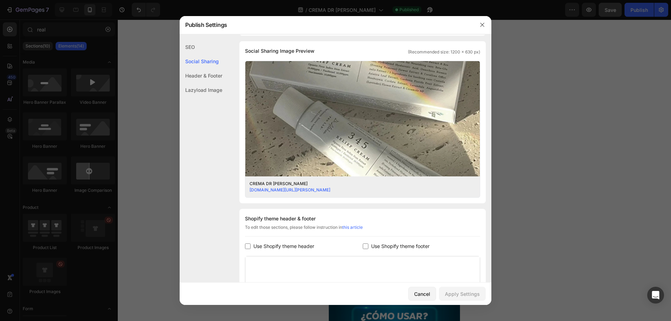
click at [209, 83] on div "Header & Footer" at bounding box center [201, 90] width 43 height 14
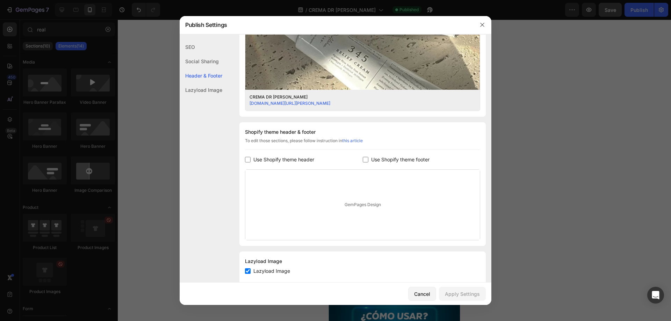
scroll to position [261, 0]
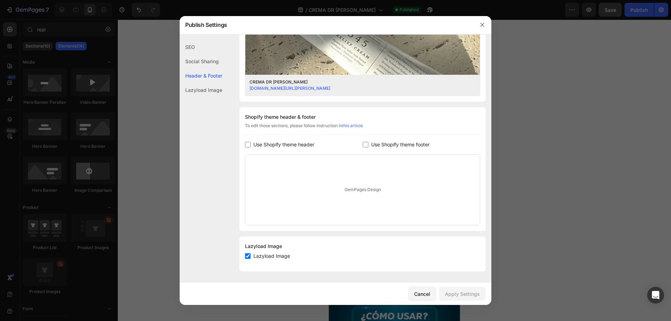
click at [209, 89] on div "Lazyload Image" at bounding box center [201, 90] width 43 height 14
click at [200, 54] on div "SEO" at bounding box center [201, 61] width 43 height 14
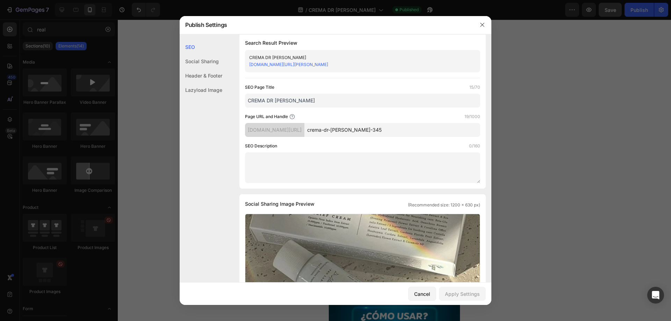
scroll to position [0, 0]
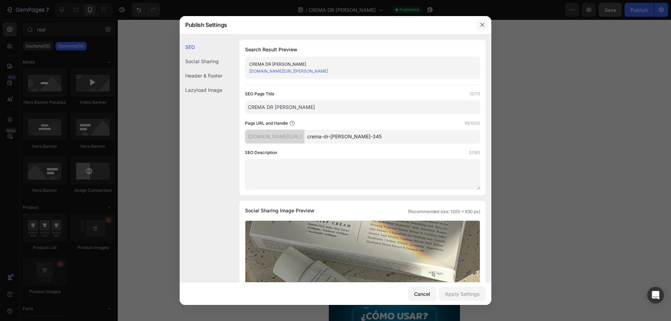
click at [482, 23] on icon "button" at bounding box center [482, 25] width 6 height 6
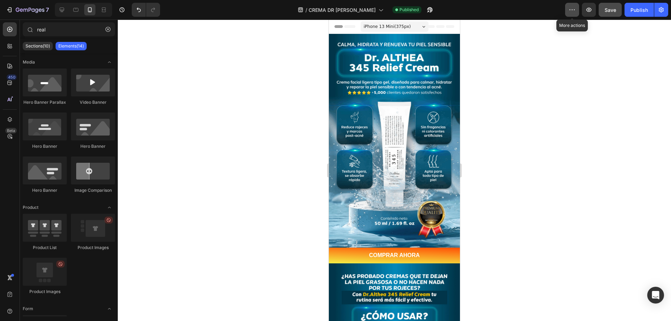
click at [575, 12] on icon "button" at bounding box center [572, 9] width 7 height 7
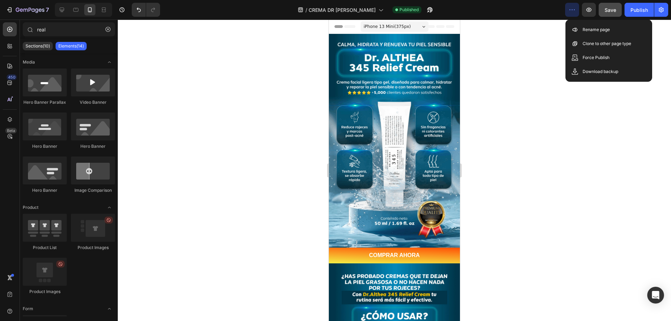
click at [545, 39] on div at bounding box center [394, 171] width 553 height 302
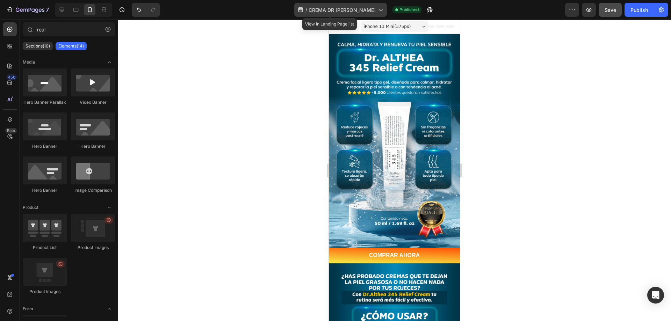
click at [350, 14] on div "/ CREMA DR ALTHEA" at bounding box center [340, 10] width 93 height 14
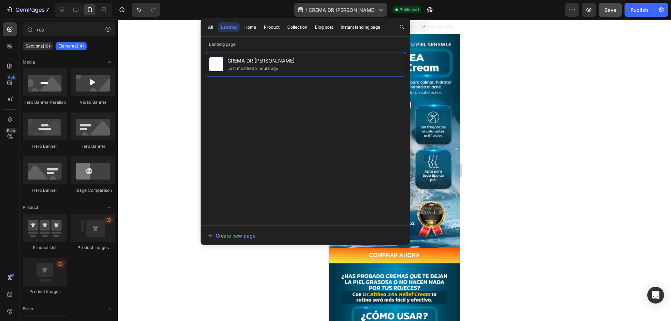
click at [350, 14] on div "/ CREMA DR ALTHEA" at bounding box center [340, 10] width 93 height 14
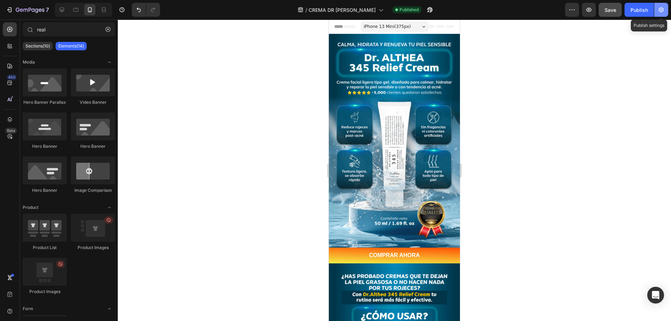
click at [660, 10] on icon "button" at bounding box center [661, 9] width 7 height 7
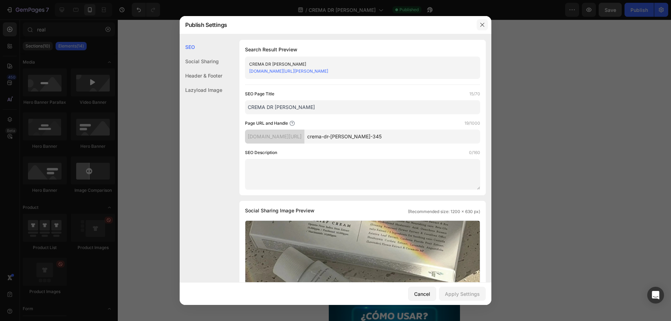
click at [482, 25] on icon "button" at bounding box center [482, 25] width 6 height 6
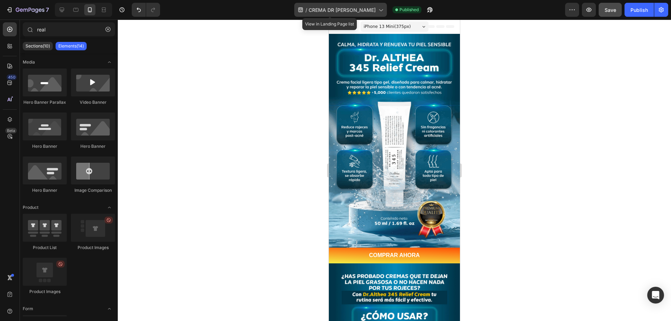
click at [358, 12] on span "CREMA DR ALTHEA" at bounding box center [342, 9] width 67 height 7
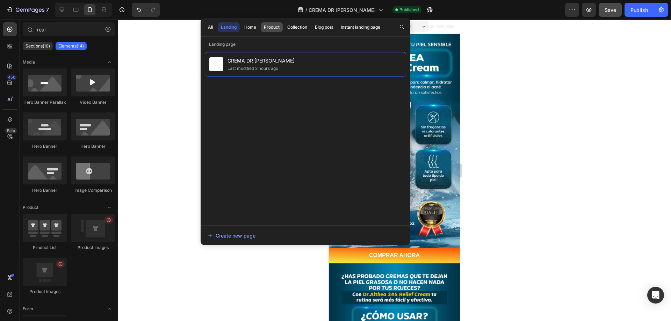
click at [269, 26] on div "Product" at bounding box center [272, 27] width 16 height 6
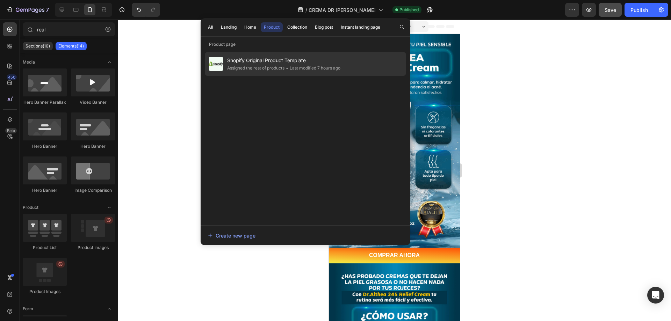
click at [284, 66] on div "Assigned the rest of products" at bounding box center [312, 68] width 56 height 7
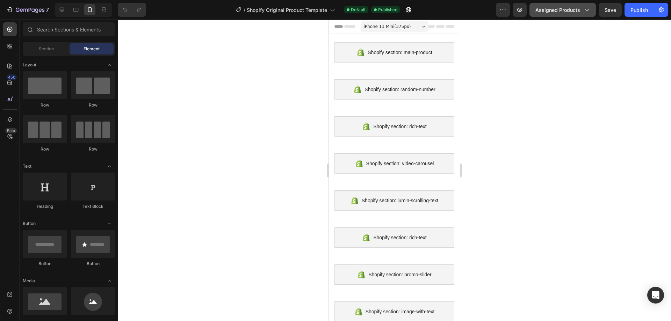
click at [558, 12] on span "Assigned Products" at bounding box center [557, 9] width 45 height 7
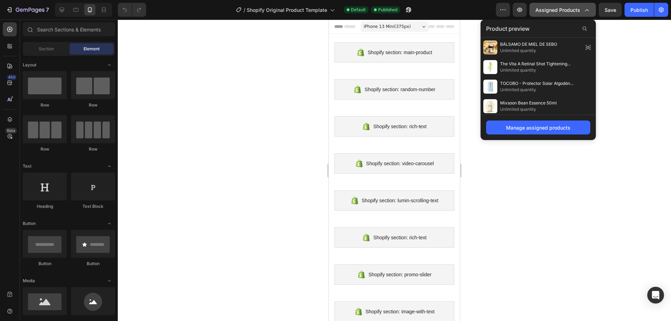
click at [558, 12] on span "Assigned Products" at bounding box center [557, 9] width 45 height 7
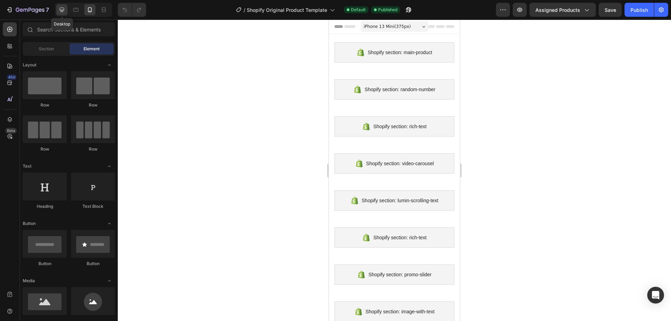
click at [65, 9] on icon at bounding box center [61, 9] width 7 height 7
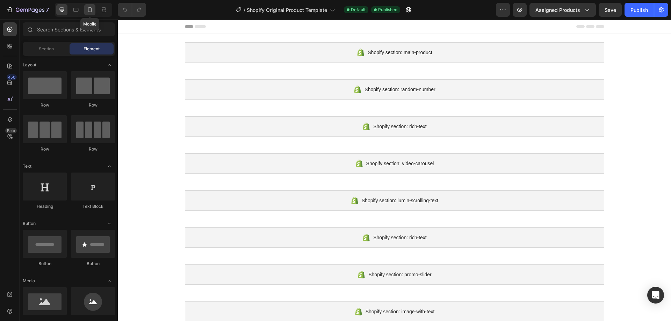
click at [90, 9] on icon at bounding box center [89, 9] width 7 height 7
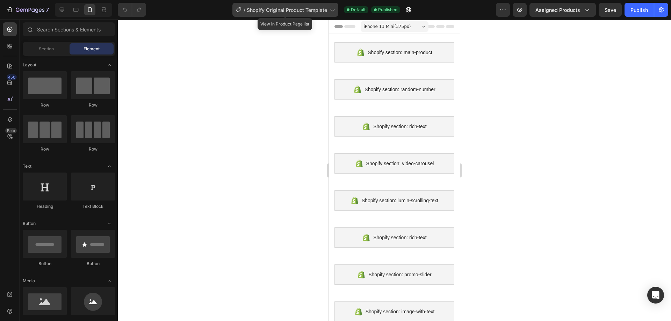
click at [314, 9] on span "Shopify Original Product Template" at bounding box center [287, 9] width 80 height 7
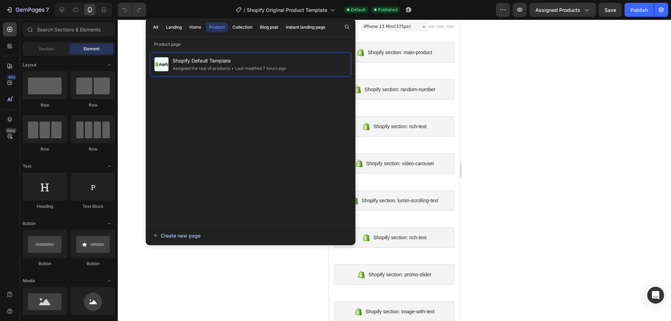
click at [167, 232] on div "Create new page" at bounding box center [177, 235] width 48 height 7
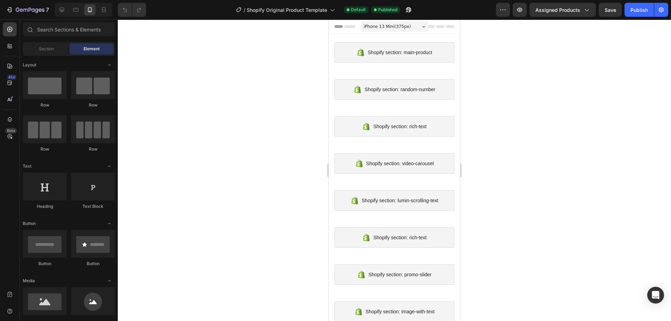
click at [503, 140] on div at bounding box center [394, 171] width 553 height 302
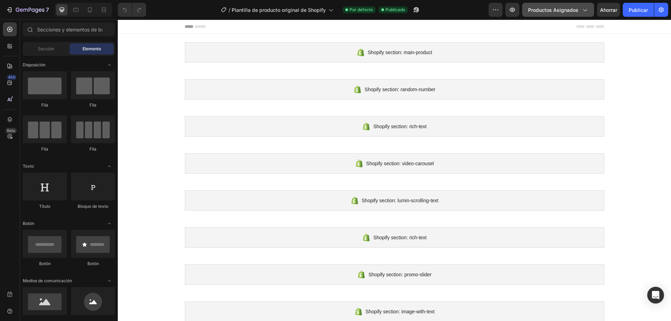
click at [573, 13] on font "Productos asignados" at bounding box center [553, 10] width 50 height 6
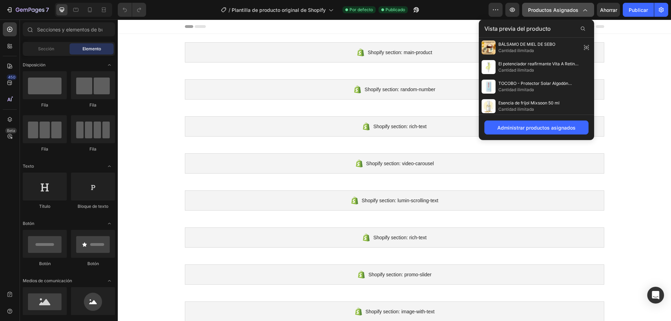
click at [573, 13] on font "Productos asignados" at bounding box center [553, 10] width 50 height 6
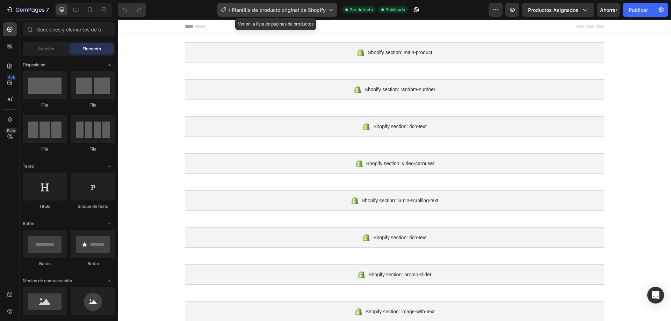
click at [319, 11] on font "Plantilla de producto original de Shopify" at bounding box center [279, 10] width 94 height 6
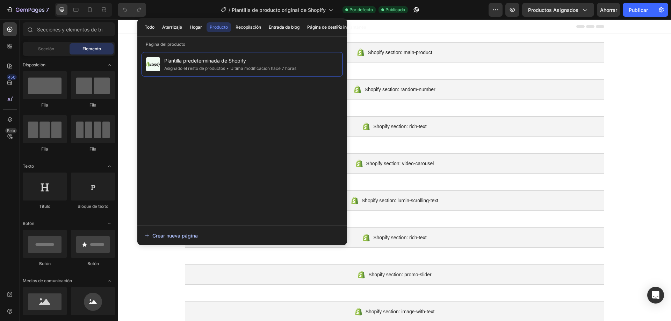
click at [179, 234] on font "Crear nueva página" at bounding box center [174, 236] width 45 height 6
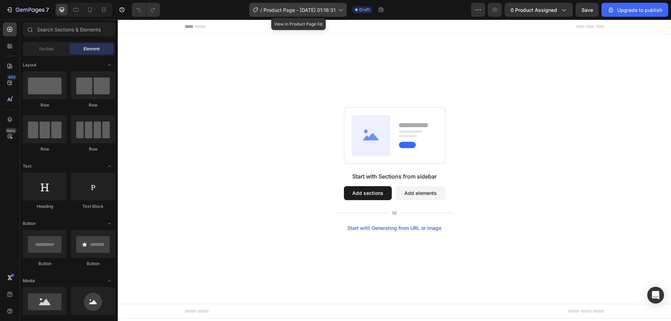
click at [317, 13] on span "Product Page - Aug 27, 01:16:31" at bounding box center [300, 9] width 72 height 7
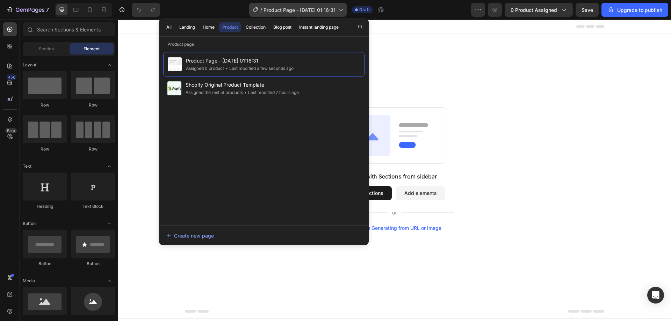
click at [317, 13] on span "Product Page - Aug 27, 01:16:31" at bounding box center [300, 9] width 72 height 7
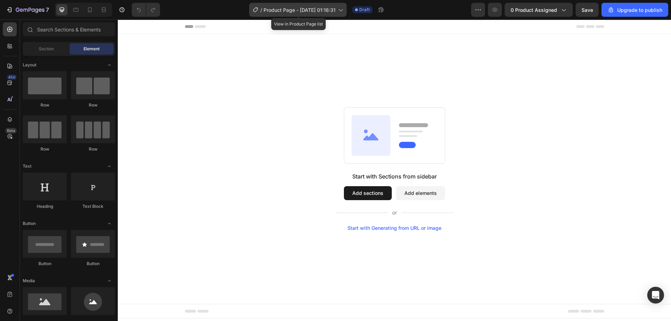
click at [342, 10] on icon at bounding box center [341, 10] width 4 height 2
click at [466, 71] on div "Start with Sections from sidebar Add sections Add elements Start with Generatin…" at bounding box center [394, 169] width 553 height 270
click at [324, 10] on span "Product Page - Aug 27, 01:16:31" at bounding box center [300, 9] width 72 height 7
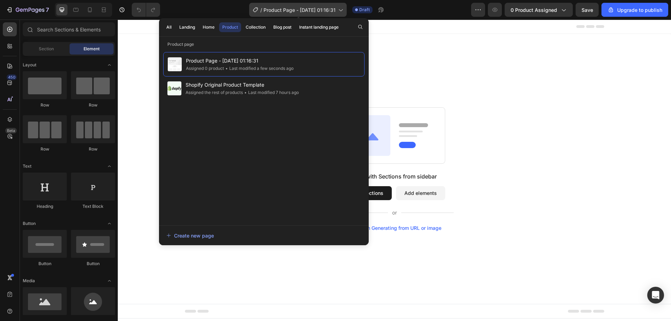
click at [324, 10] on span "Product Page - Aug 27, 01:16:31" at bounding box center [300, 9] width 72 height 7
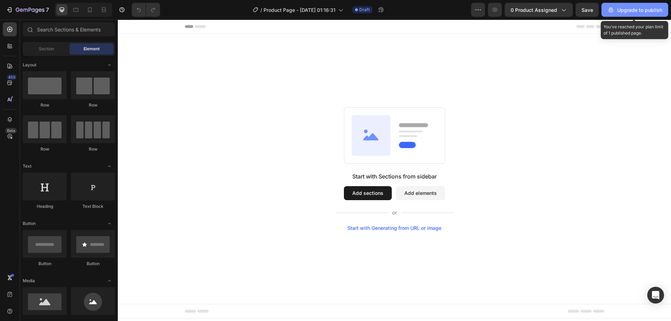
click at [640, 14] on button "Upgrade to publish" at bounding box center [634, 10] width 67 height 14
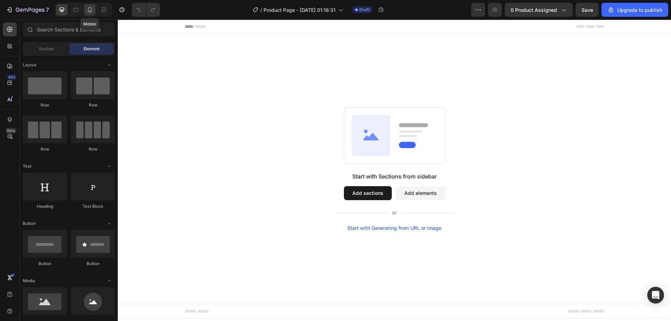
click at [90, 9] on icon at bounding box center [89, 9] width 7 height 7
click at [46, 30] on input "text" at bounding box center [69, 29] width 92 height 14
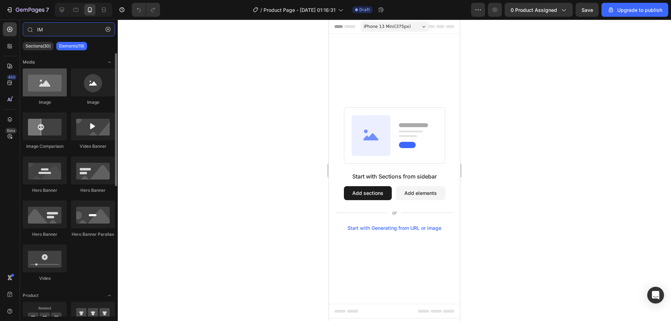
type input "IM"
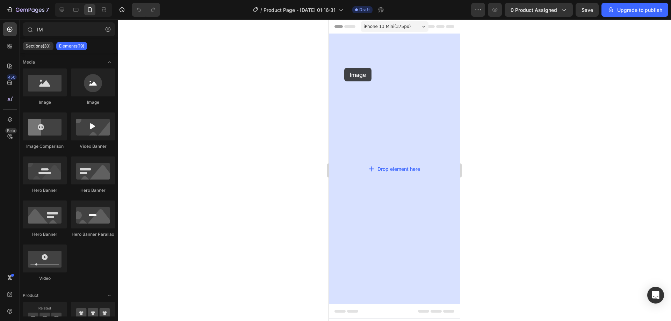
drag, startPoint x: 374, startPoint y: 101, endPoint x: 344, endPoint y: 68, distance: 44.8
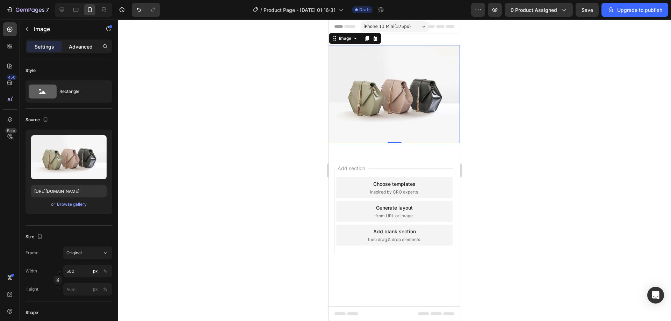
click at [77, 46] on p "Advanced" at bounding box center [81, 46] width 24 height 7
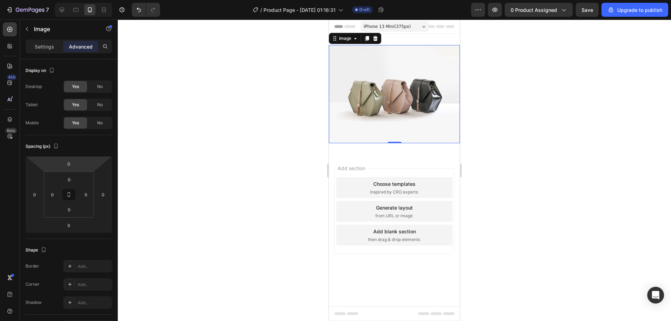
click at [359, 76] on img at bounding box center [394, 94] width 131 height 98
click at [47, 48] on p "Settings" at bounding box center [45, 46] width 20 height 7
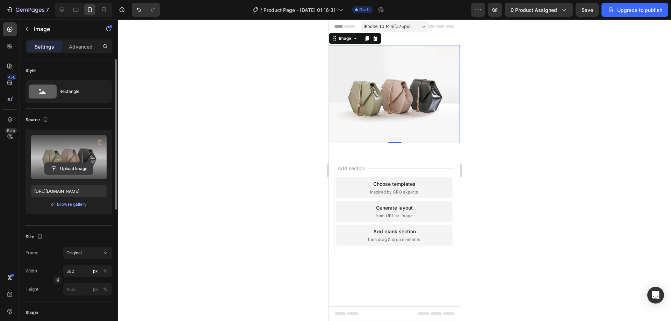
click at [70, 166] on input "file" at bounding box center [69, 169] width 48 height 12
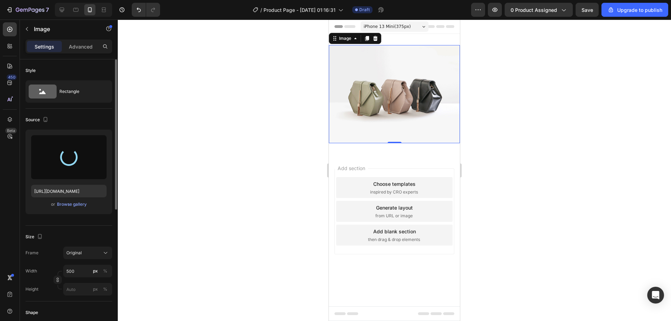
type input "[URL][DOMAIN_NAME]"
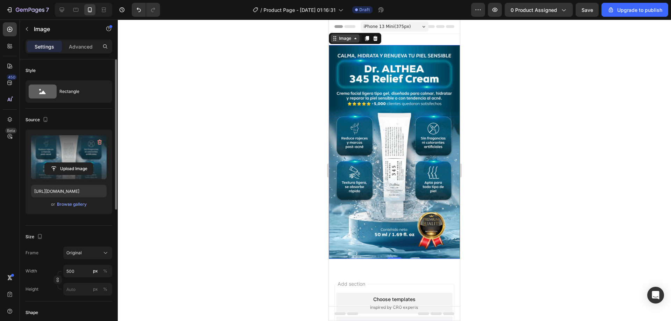
click at [350, 39] on div "Image" at bounding box center [345, 38] width 15 height 6
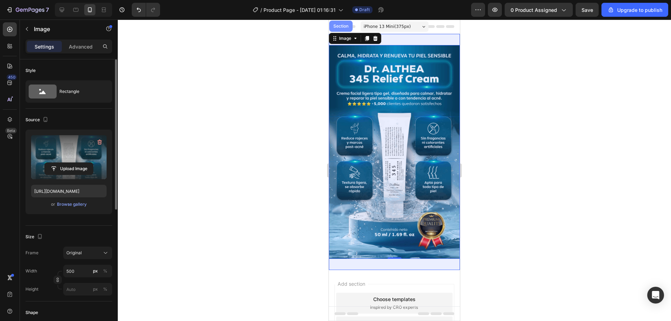
click at [345, 31] on div "Section" at bounding box center [340, 26] width 23 height 11
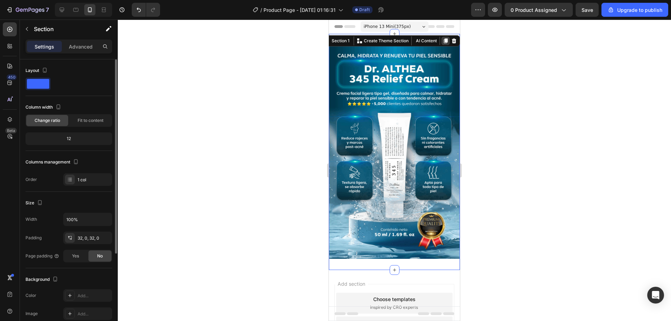
click at [443, 42] on icon at bounding box center [446, 41] width 6 height 6
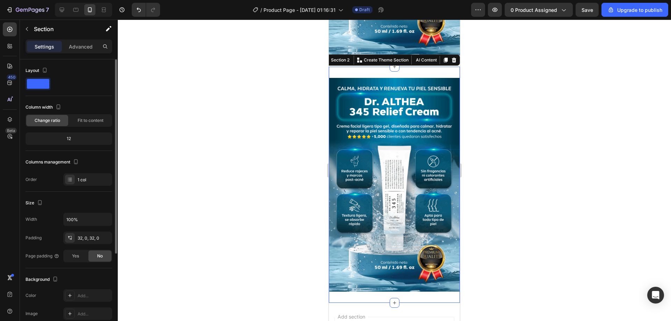
scroll to position [217, 0]
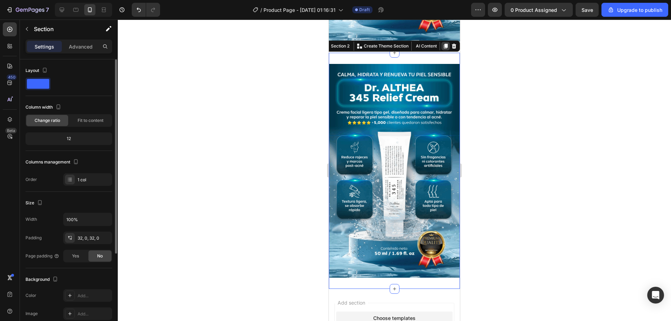
click at [443, 43] on icon at bounding box center [446, 46] width 6 height 6
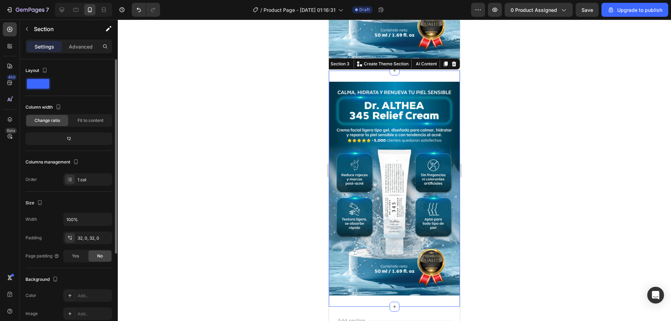
scroll to position [445, 0]
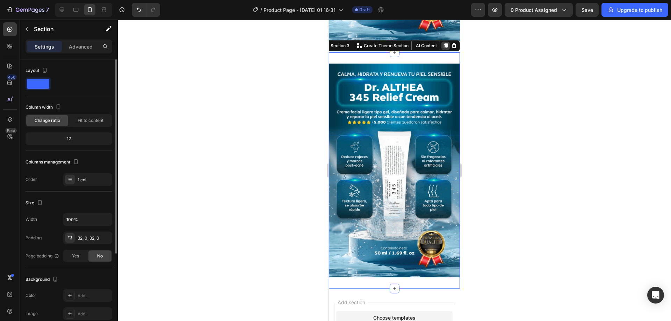
click at [444, 43] on icon at bounding box center [446, 45] width 4 height 5
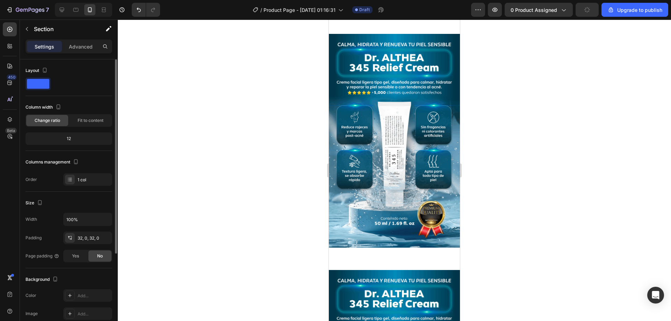
scroll to position [0, 0]
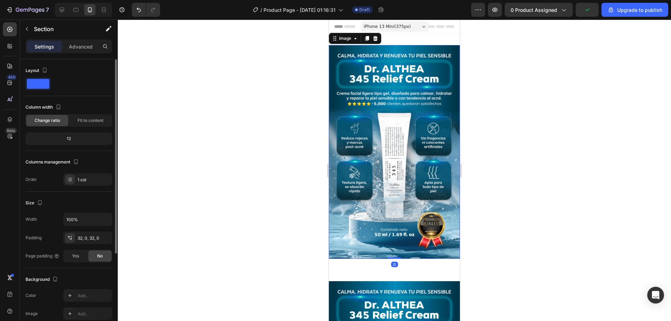
click at [369, 207] on img at bounding box center [394, 152] width 131 height 214
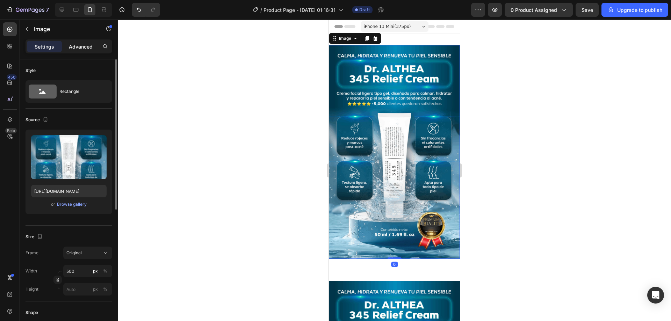
click at [86, 46] on p "Advanced" at bounding box center [81, 46] width 24 height 7
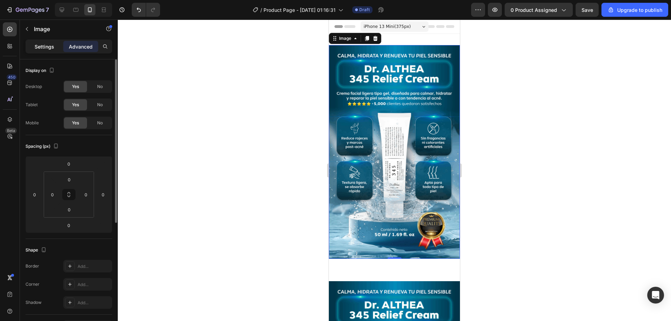
click at [56, 48] on div "Settings" at bounding box center [44, 46] width 35 height 11
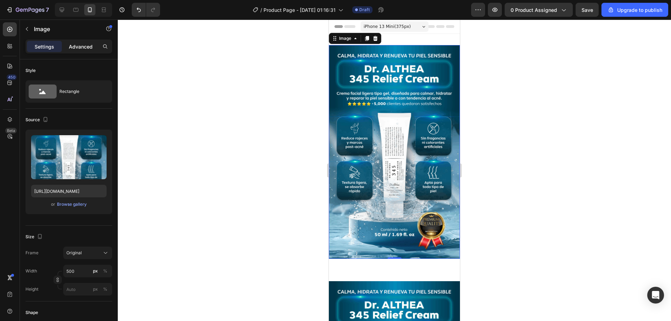
click at [84, 46] on p "Advanced" at bounding box center [81, 46] width 24 height 7
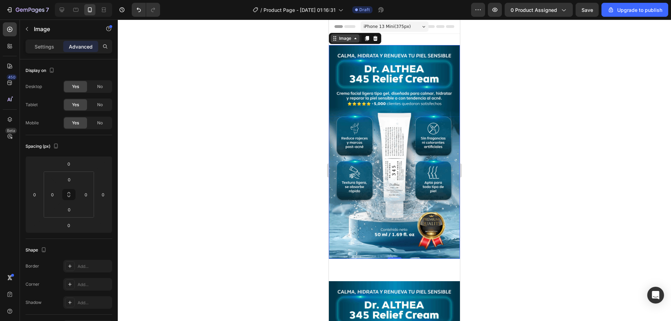
click at [348, 39] on div "Image" at bounding box center [345, 38] width 15 height 6
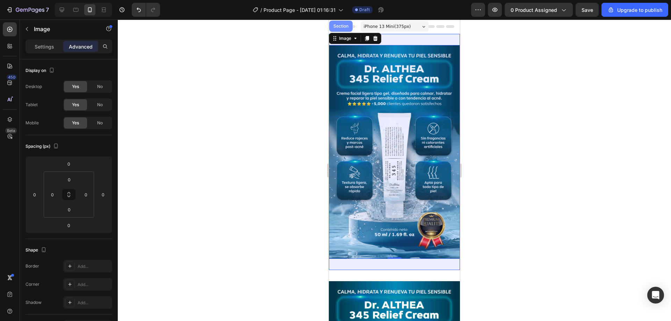
click at [342, 25] on div "Section" at bounding box center [341, 26] width 18 height 4
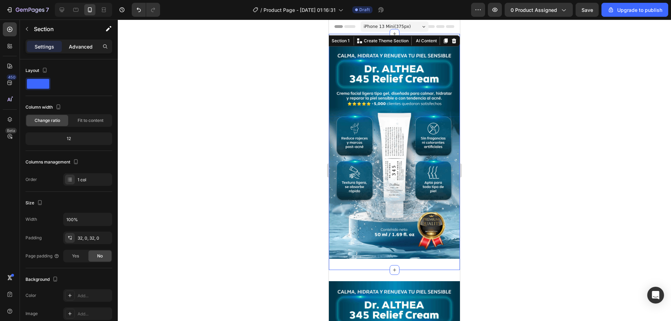
click at [78, 46] on p "Advanced" at bounding box center [81, 46] width 24 height 7
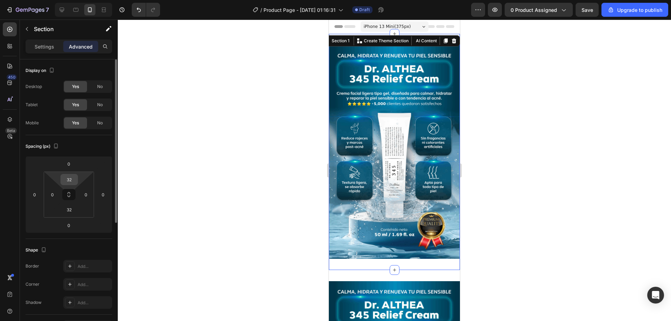
click at [72, 181] on input "32" at bounding box center [69, 179] width 14 height 10
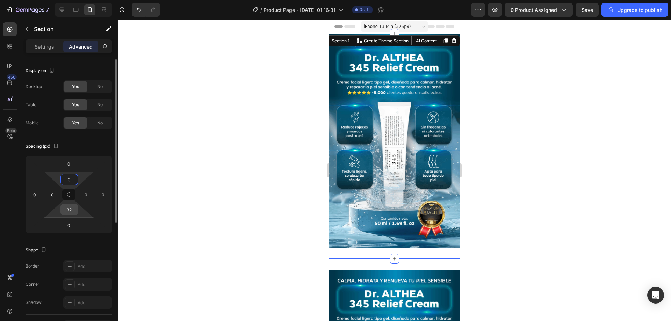
type input "0"
click at [70, 212] on input "32" at bounding box center [69, 209] width 14 height 10
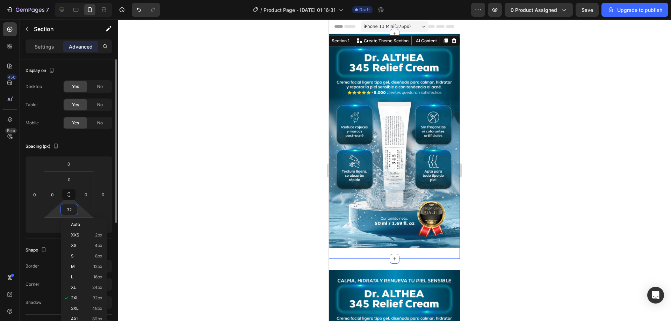
type input "0"
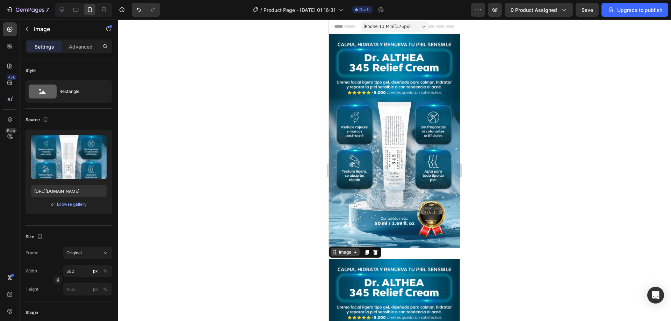
click at [348, 249] on div "Image" at bounding box center [345, 252] width 15 height 6
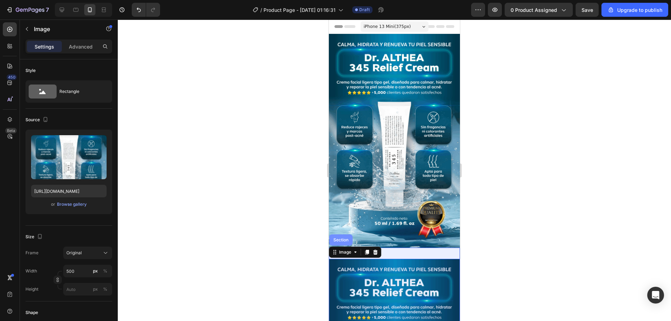
click at [348, 238] on div "Section" at bounding box center [341, 240] width 18 height 4
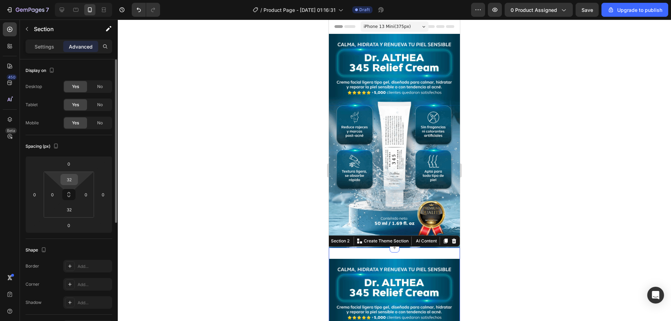
click at [69, 181] on input "32" at bounding box center [69, 179] width 14 height 10
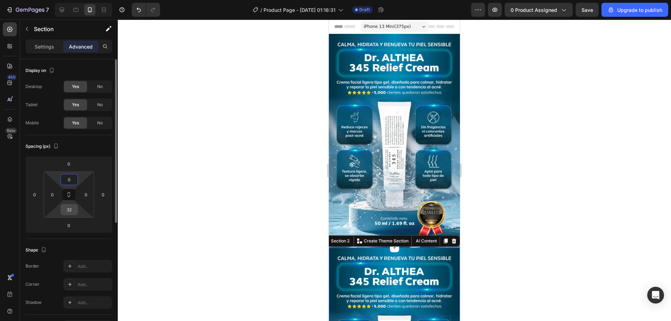
type input "0"
click at [70, 214] on input "32" at bounding box center [69, 209] width 14 height 10
type input "0"
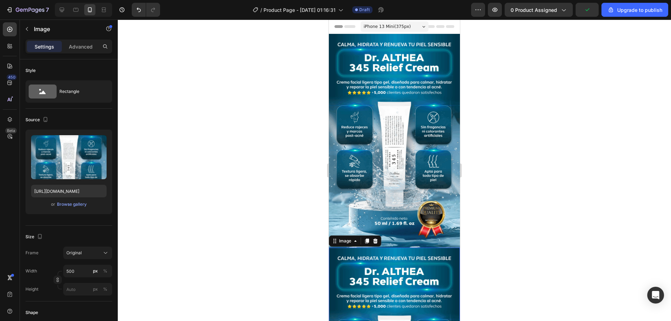
click at [301, 238] on div at bounding box center [394, 171] width 553 height 302
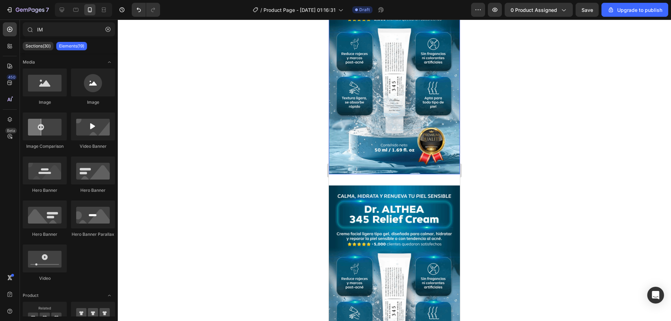
scroll to position [315, 0]
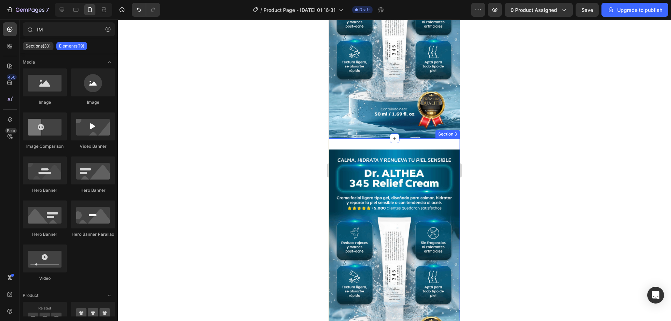
click at [375, 138] on div "Image Section 3" at bounding box center [394, 256] width 131 height 236
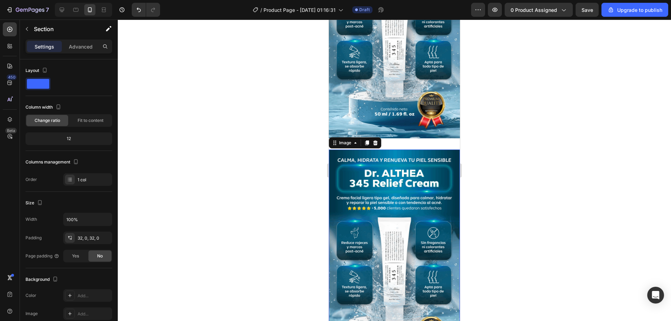
click at [374, 150] on img at bounding box center [394, 257] width 131 height 214
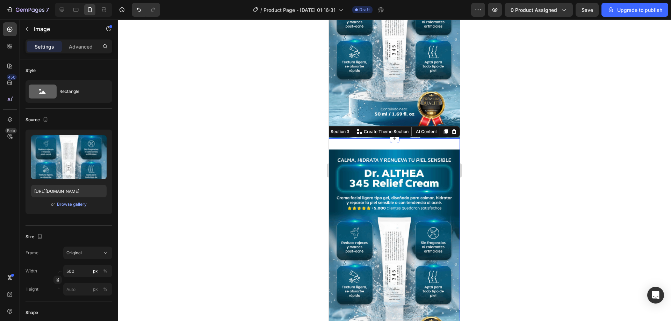
click at [408, 138] on div "Image Section 3 You can create reusable sections Create Theme Section AI Conten…" at bounding box center [394, 256] width 131 height 236
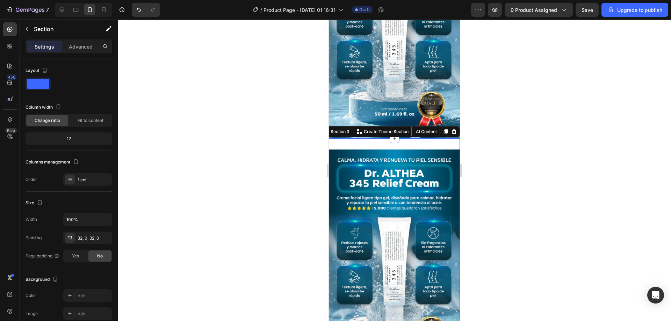
click at [378, 152] on img at bounding box center [394, 257] width 131 height 214
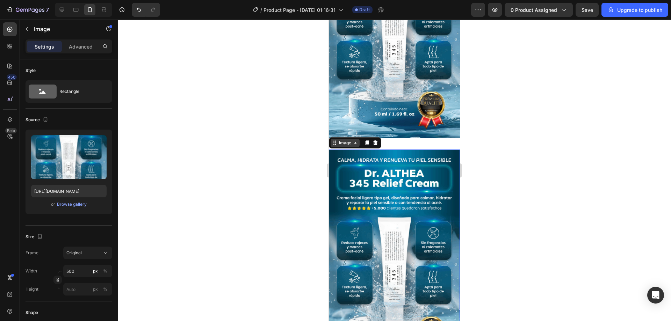
click at [341, 140] on div "Image" at bounding box center [345, 143] width 15 height 6
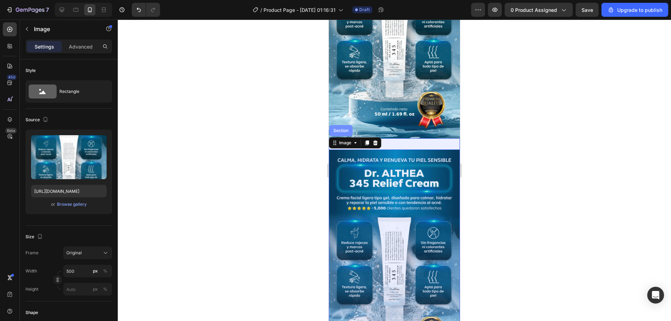
click at [342, 129] on div "Section" at bounding box center [341, 131] width 18 height 4
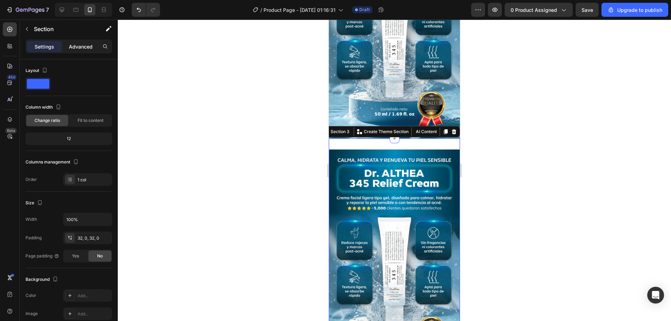
click at [88, 47] on p "Advanced" at bounding box center [81, 46] width 24 height 7
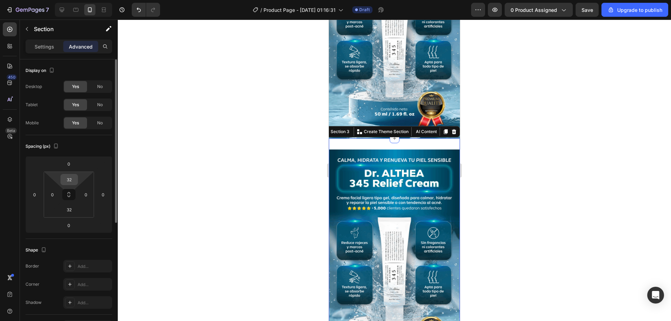
click at [73, 181] on input "32" at bounding box center [69, 179] width 14 height 10
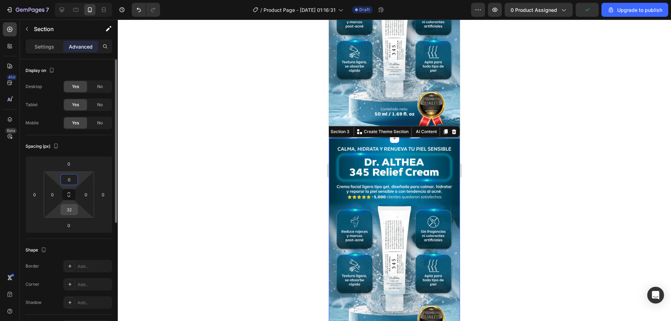
type input "0"
click at [71, 214] on input "32" at bounding box center [69, 209] width 14 height 10
type input "0"
click at [271, 205] on div at bounding box center [394, 171] width 553 height 302
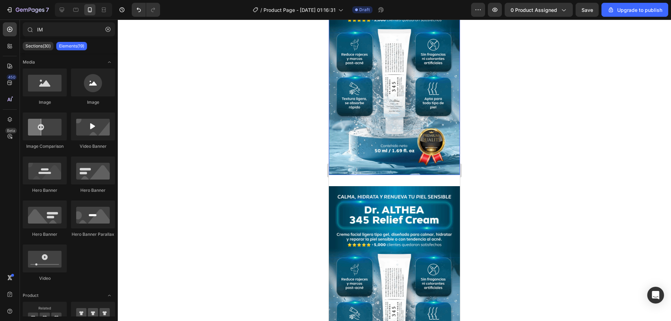
scroll to position [489, 0]
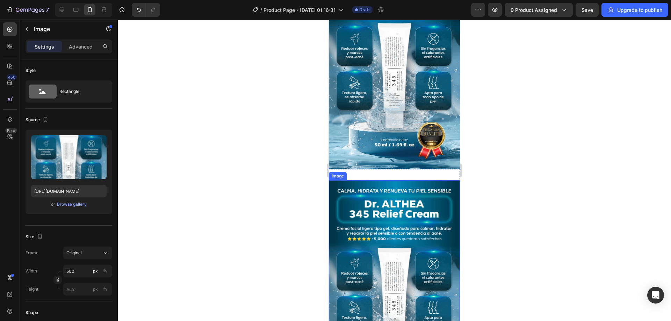
click at [361, 190] on img at bounding box center [394, 287] width 131 height 214
click at [350, 171] on div "Image" at bounding box center [345, 174] width 15 height 6
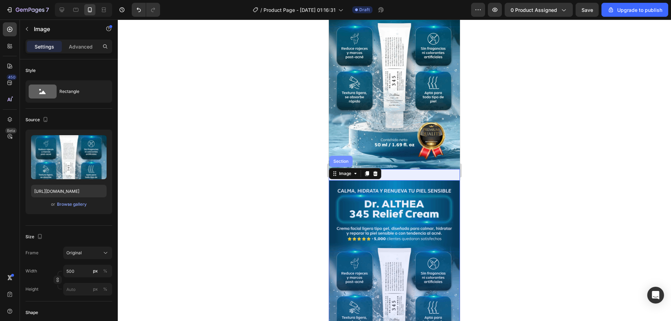
click at [342, 156] on div "Section" at bounding box center [340, 161] width 23 height 11
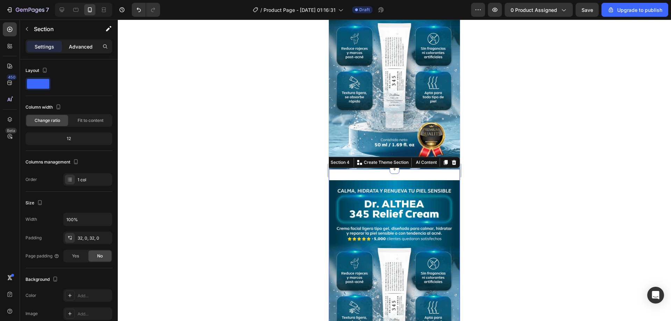
click at [86, 41] on div "Advanced" at bounding box center [80, 46] width 35 height 11
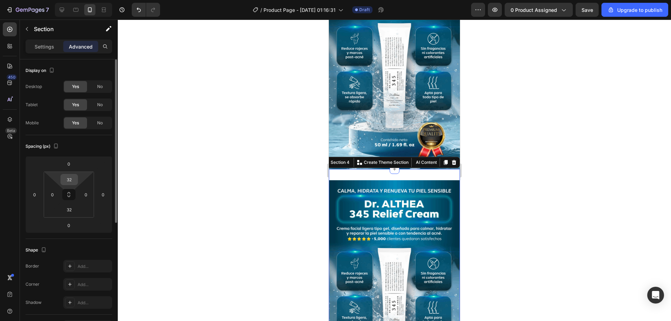
click at [75, 180] on input "32" at bounding box center [69, 179] width 14 height 10
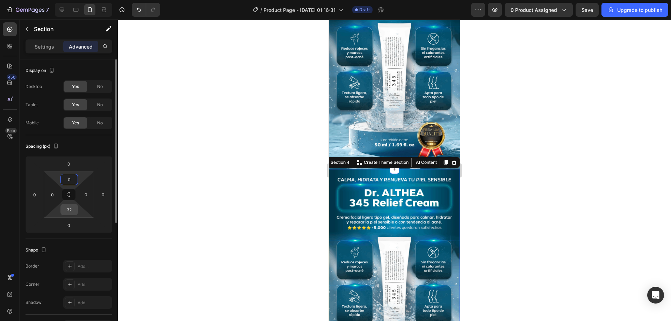
type input "0"
click at [69, 214] on input "32" at bounding box center [69, 209] width 14 height 10
type input "0"
click at [205, 218] on div at bounding box center [394, 171] width 553 height 302
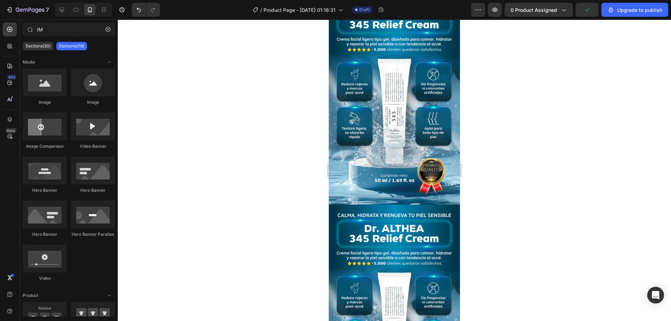
scroll to position [0, 0]
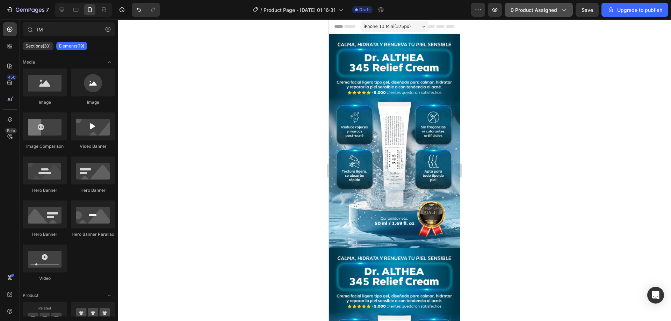
click at [565, 10] on icon "button" at bounding box center [563, 9] width 7 height 7
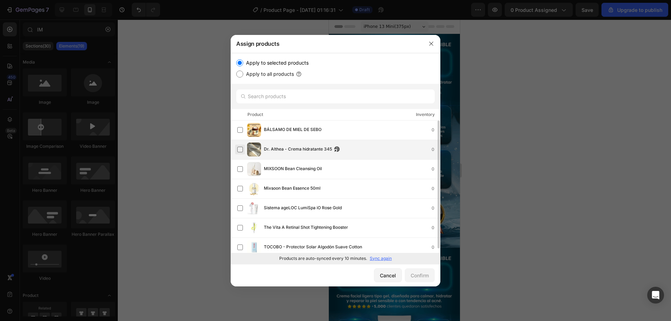
click at [239, 149] on label at bounding box center [240, 150] width 6 height 6
click at [424, 279] on div "Confirm" at bounding box center [420, 275] width 18 height 7
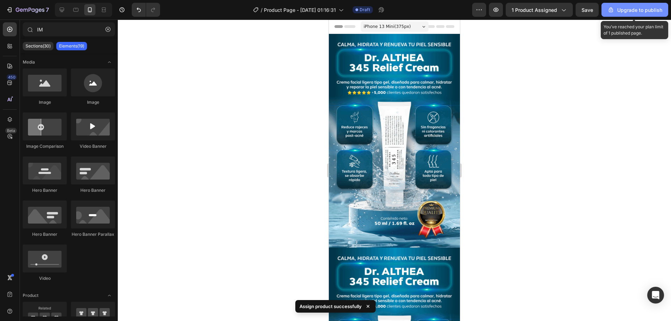
click at [656, 13] on div "Upgrade to publish" at bounding box center [634, 9] width 55 height 7
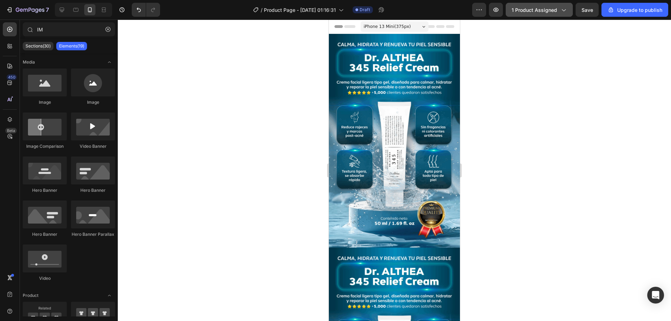
click at [547, 14] on button "1 product assigned" at bounding box center [539, 10] width 67 height 14
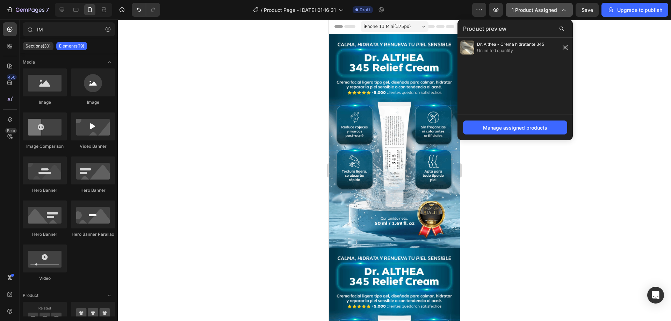
click at [547, 14] on button "1 product assigned" at bounding box center [539, 10] width 67 height 14
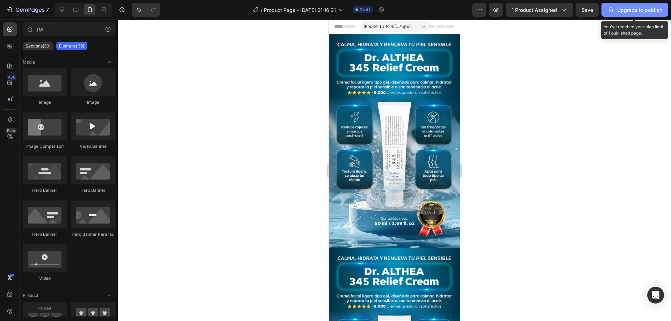
click at [641, 13] on div "Upgrade to publish" at bounding box center [634, 9] width 55 height 7
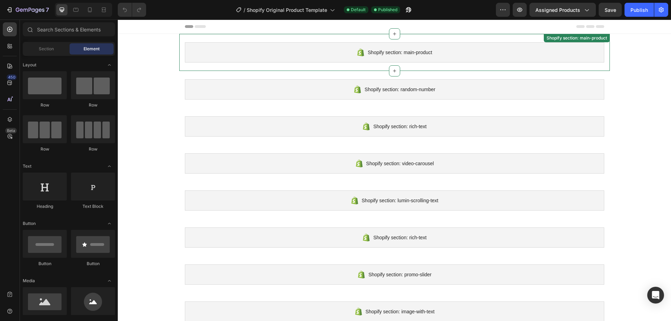
click at [199, 53] on div "Shopify section: main-product" at bounding box center [394, 52] width 419 height 20
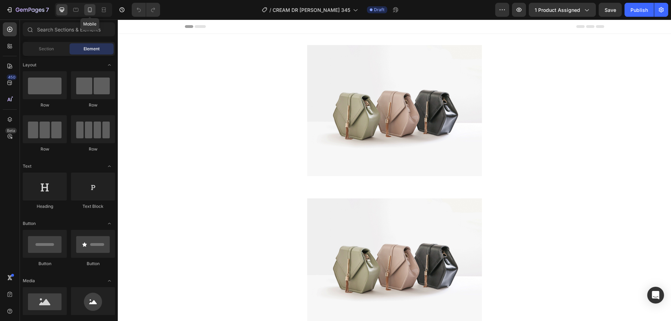
click at [89, 12] on icon at bounding box center [89, 9] width 7 height 7
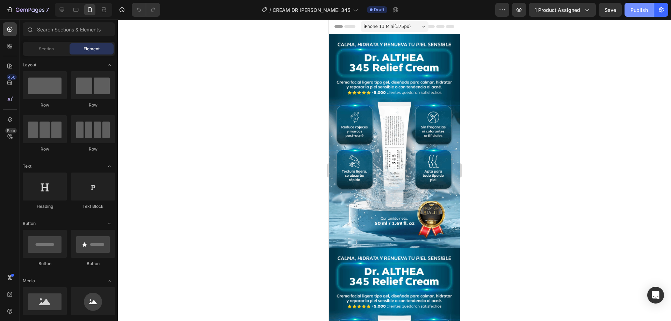
click at [643, 12] on div "Publish" at bounding box center [638, 9] width 17 height 7
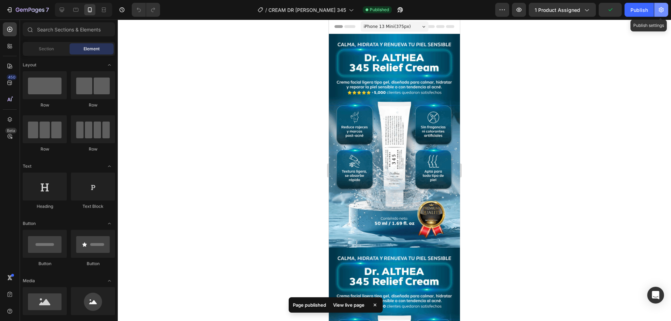
click at [662, 12] on icon "button" at bounding box center [661, 9] width 5 height 5
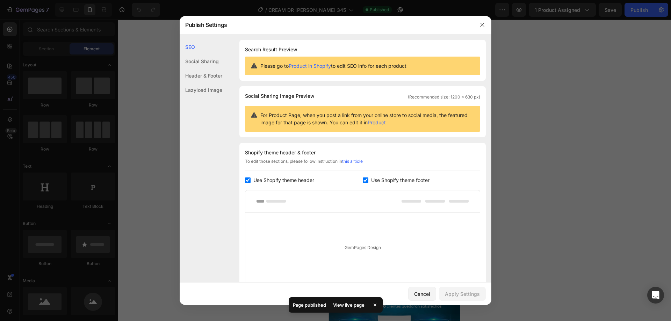
click at [248, 178] on input "checkbox" at bounding box center [248, 181] width 6 height 6
checkbox input "false"
click at [364, 180] on input "checkbox" at bounding box center [366, 181] width 6 height 6
checkbox input "false"
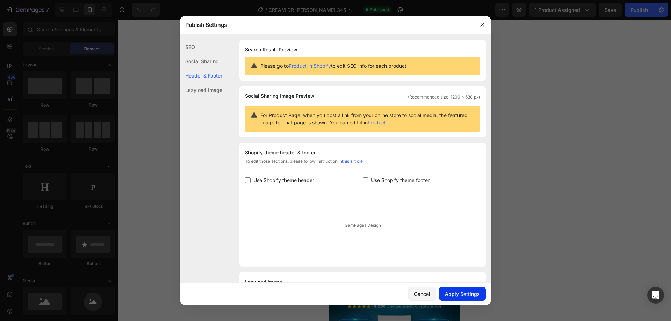
click at [465, 291] on div "Apply Settings" at bounding box center [462, 293] width 35 height 7
click at [480, 26] on icon "button" at bounding box center [482, 25] width 6 height 6
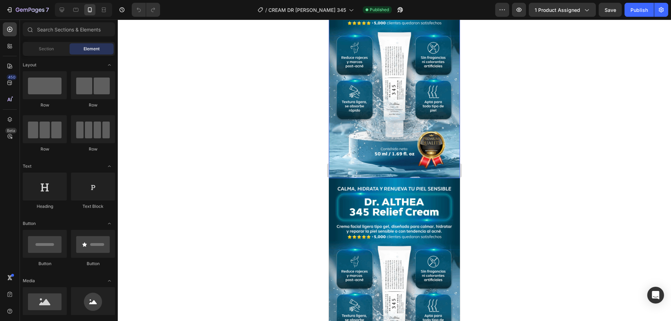
scroll to position [70, 0]
click at [10, 43] on icon at bounding box center [9, 46] width 7 height 7
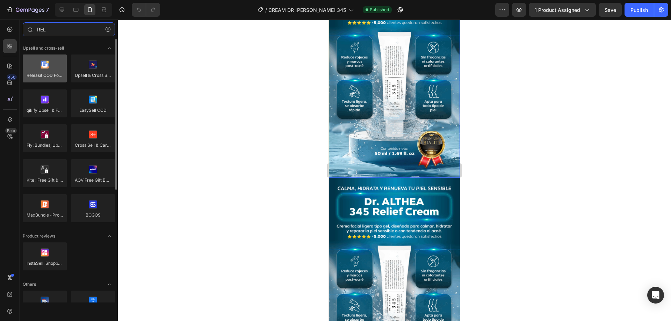
type input "REL"
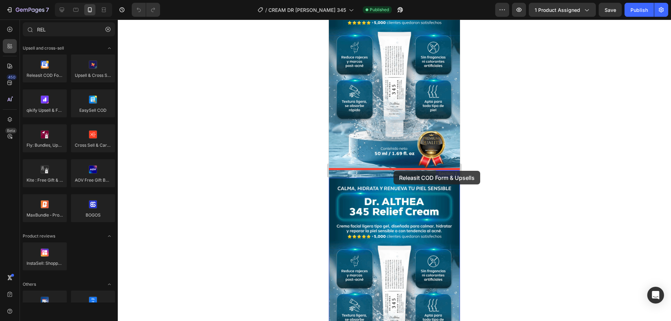
drag, startPoint x: 375, startPoint y: 90, endPoint x: 394, endPoint y: 171, distance: 83.2
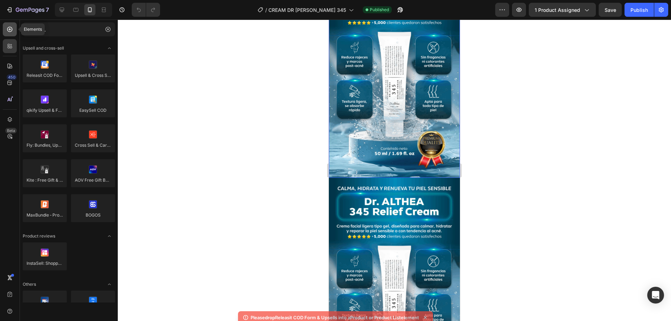
click at [3, 28] on div at bounding box center [10, 29] width 14 height 14
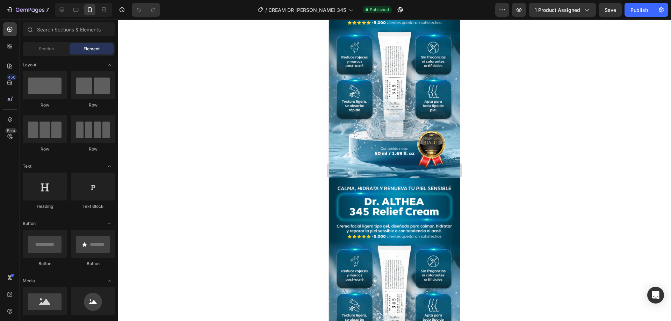
click at [569, 2] on div "7 Version history / CREAM DR ALTHEA 345 Published Preview 1 product assigned Sa…" at bounding box center [335, 10] width 671 height 20
click at [568, 6] on span "1 product assigned" at bounding box center [557, 9] width 45 height 7
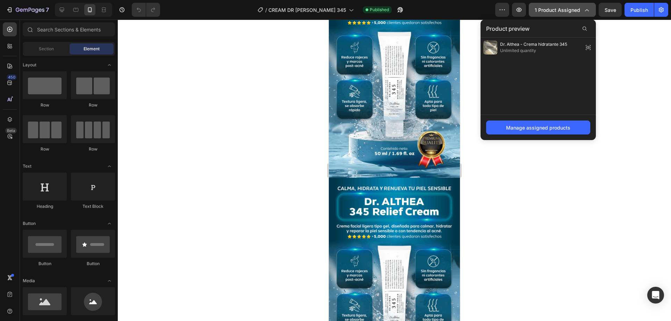
click at [568, 6] on span "1 product assigned" at bounding box center [557, 9] width 45 height 7
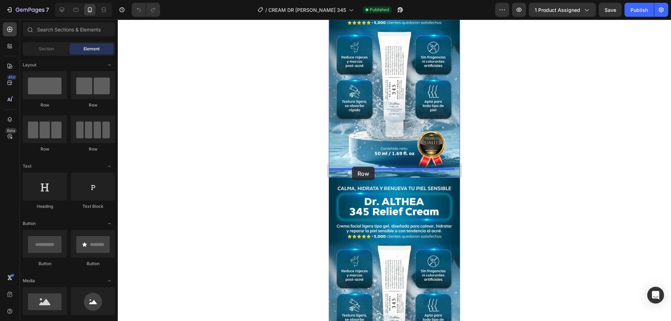
drag, startPoint x: 379, startPoint y: 115, endPoint x: 352, endPoint y: 167, distance: 58.5
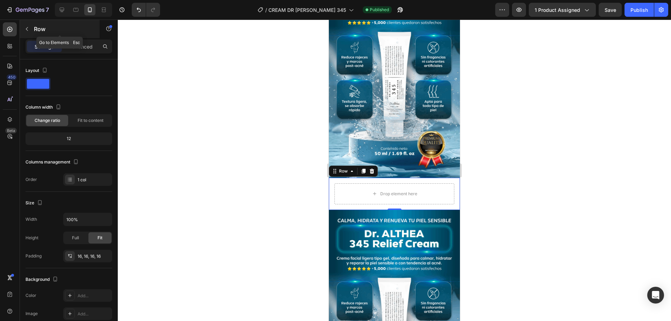
click at [29, 31] on icon "button" at bounding box center [27, 29] width 6 height 6
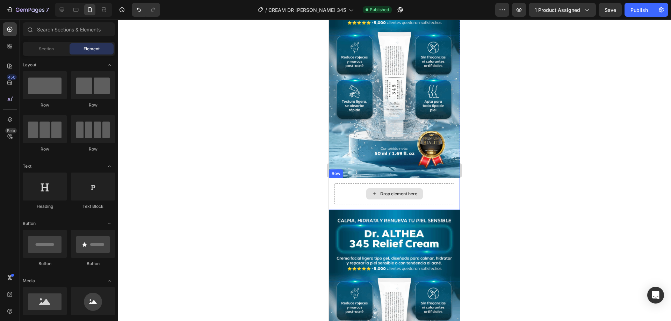
click at [351, 183] on div "Drop element here" at bounding box center [394, 193] width 120 height 21
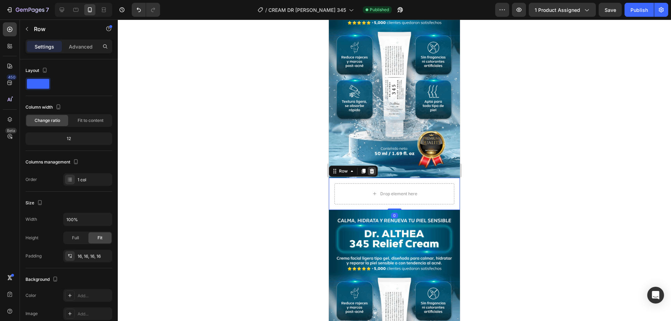
click at [371, 169] on icon at bounding box center [372, 171] width 5 height 5
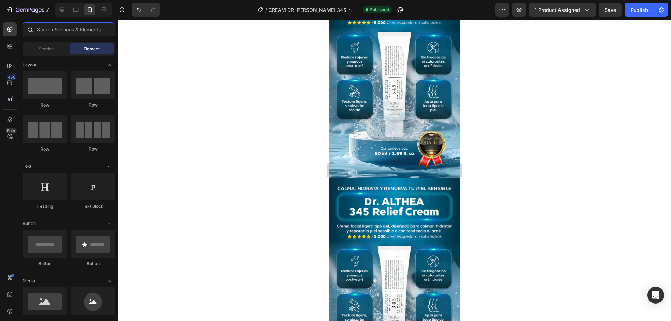
click at [64, 31] on input "text" at bounding box center [69, 29] width 92 height 14
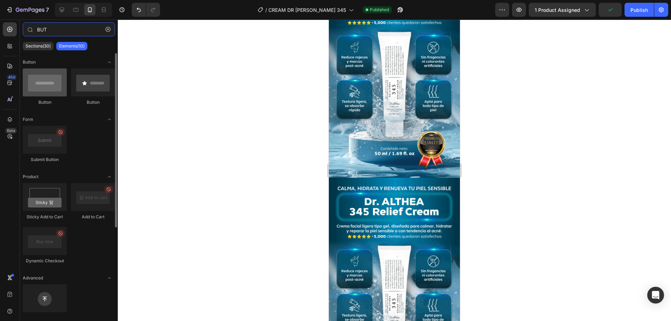
type input "BUT"
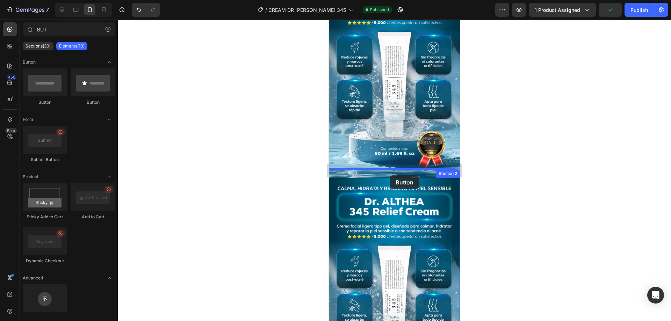
drag, startPoint x: 376, startPoint y: 106, endPoint x: 390, endPoint y: 175, distance: 70.6
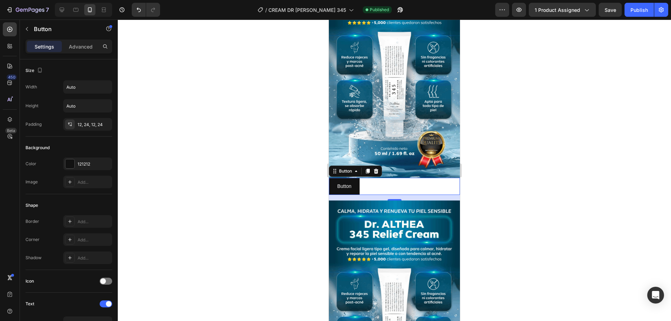
click at [363, 178] on div "Button Button 16" at bounding box center [394, 186] width 131 height 17
click at [82, 90] on input "Auto" at bounding box center [88, 87] width 48 height 13
click at [102, 87] on icon "button" at bounding box center [105, 87] width 7 height 7
click at [82, 122] on div "Full 100%" at bounding box center [80, 117] width 57 height 13
type input "100%"
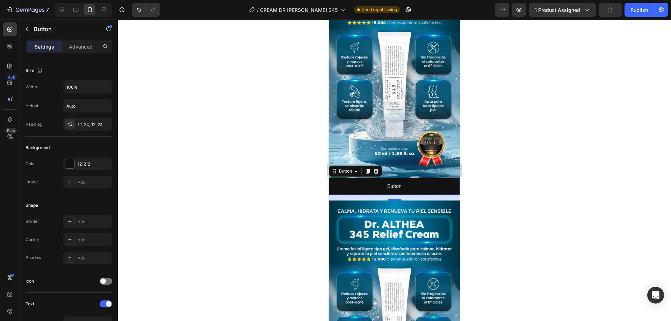
click at [165, 138] on div at bounding box center [394, 171] width 553 height 302
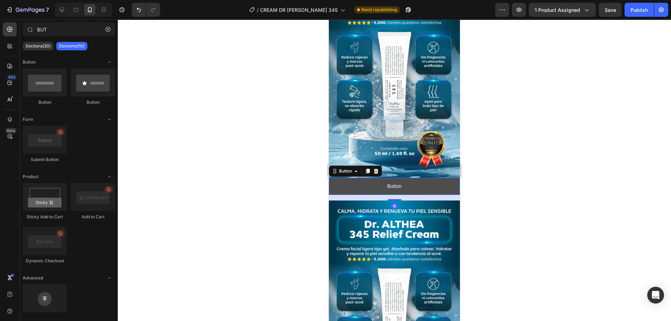
click at [354, 182] on button "Button" at bounding box center [394, 186] width 131 height 17
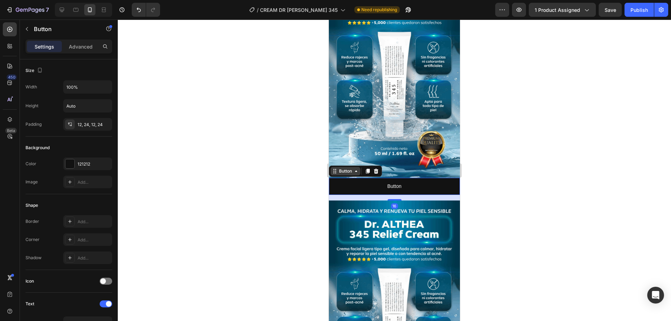
click at [348, 168] on div "Button" at bounding box center [346, 171] width 16 height 6
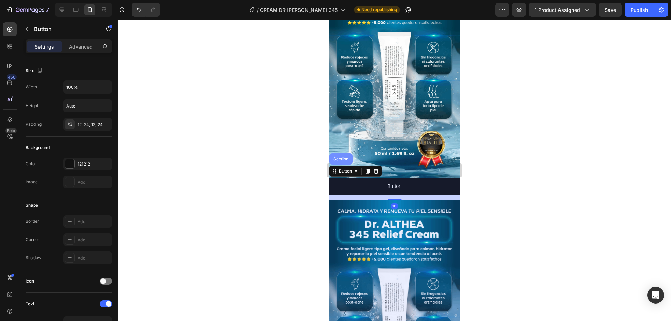
click at [346, 154] on div "Section" at bounding box center [340, 158] width 23 height 11
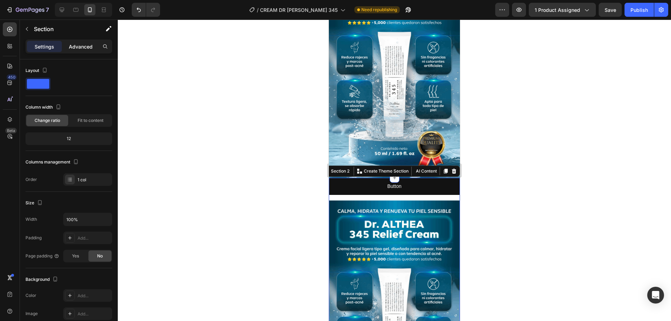
click at [86, 48] on p "Advanced" at bounding box center [81, 46] width 24 height 7
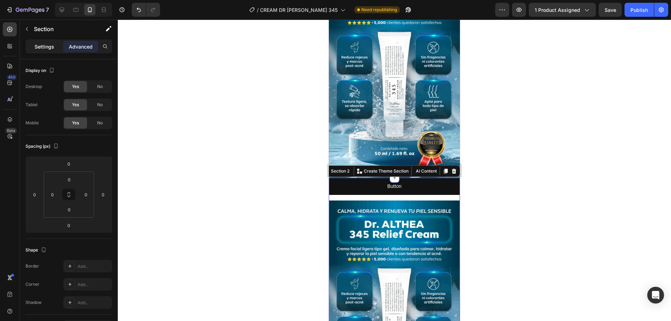
click at [37, 45] on p "Settings" at bounding box center [45, 46] width 20 height 7
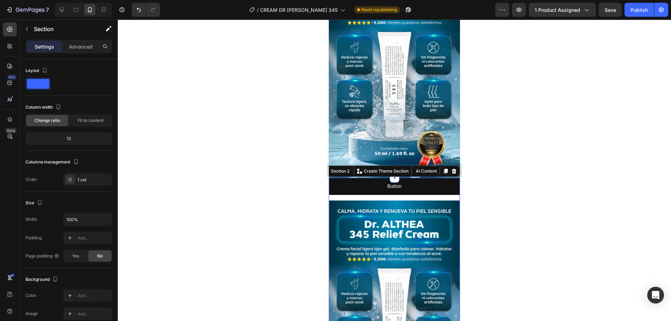
click at [525, 203] on div at bounding box center [394, 171] width 553 height 302
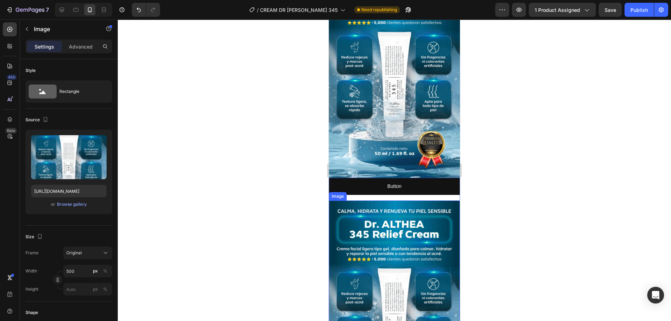
click at [402, 217] on img at bounding box center [394, 308] width 131 height 214
click at [342, 190] on div "Image" at bounding box center [345, 194] width 29 height 8
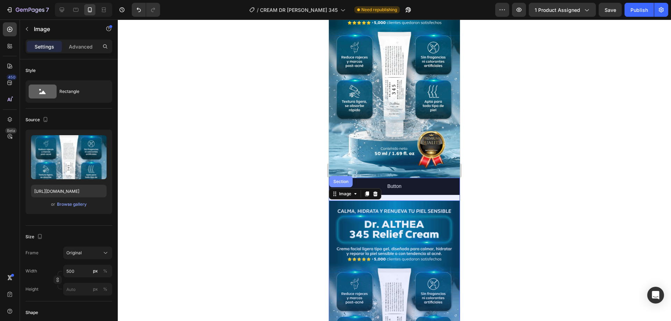
click at [346, 180] on div "Section" at bounding box center [341, 182] width 18 height 4
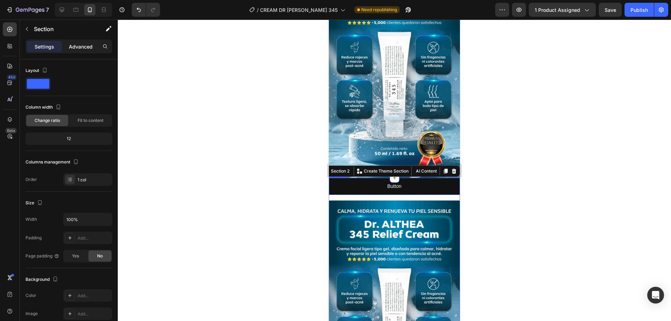
click at [78, 44] on p "Advanced" at bounding box center [81, 46] width 24 height 7
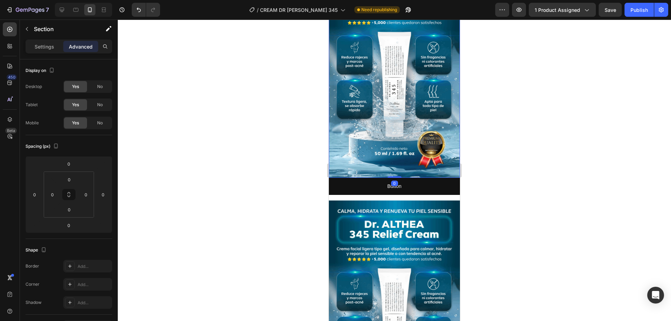
click at [411, 131] on img at bounding box center [394, 71] width 131 height 214
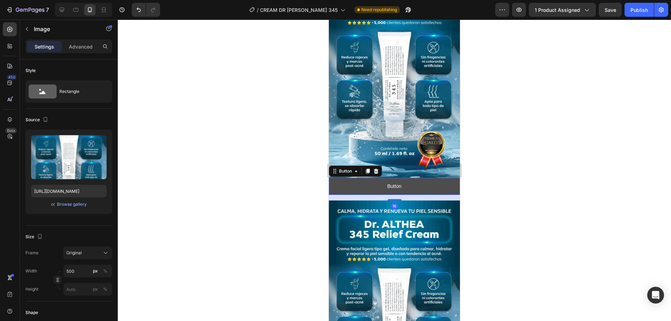
click at [367, 178] on button "Button" at bounding box center [394, 186] width 131 height 17
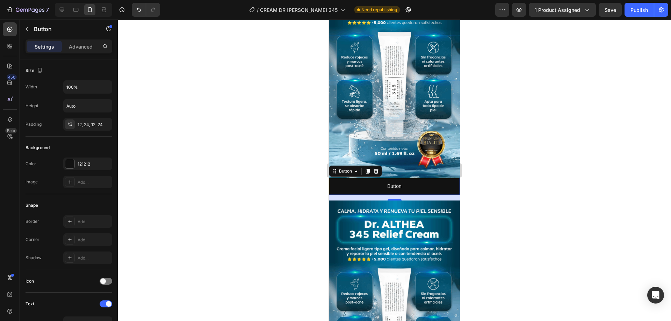
click at [235, 172] on div at bounding box center [394, 171] width 553 height 302
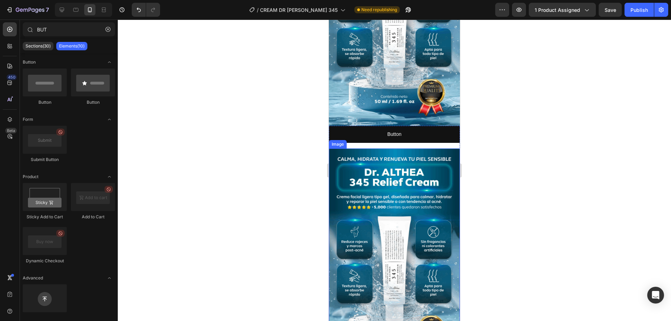
scroll to position [0, 0]
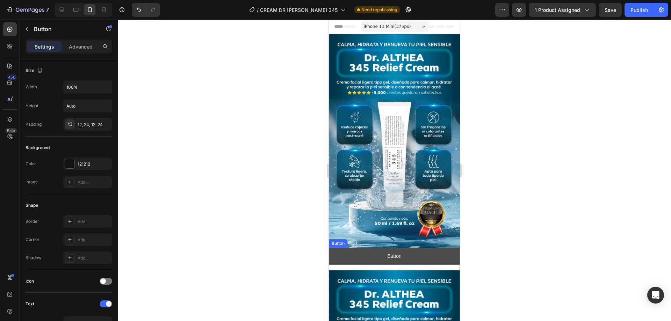
click at [356, 249] on button "Button" at bounding box center [394, 256] width 131 height 17
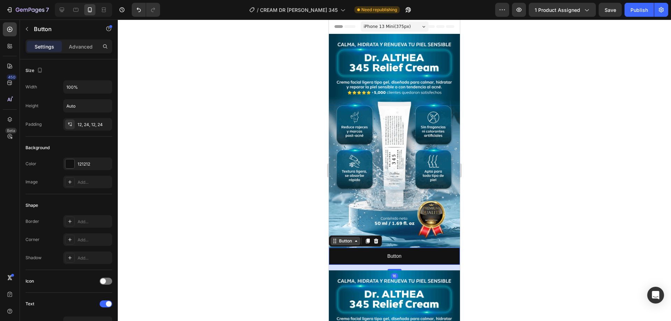
click at [351, 237] on div "Button" at bounding box center [346, 241] width 30 height 8
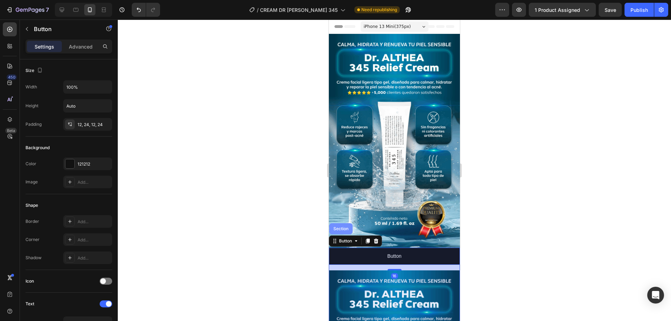
click at [348, 227] on div "Section" at bounding box center [341, 229] width 18 height 4
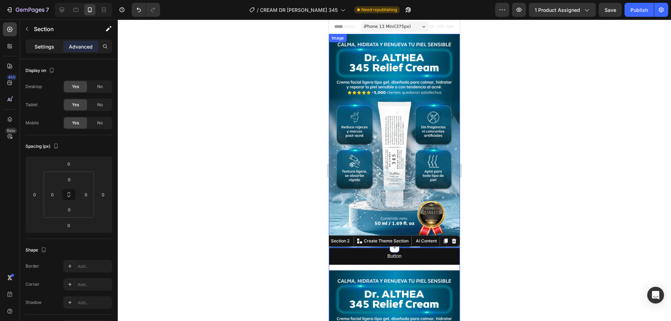
click at [52, 47] on p "Settings" at bounding box center [45, 46] width 20 height 7
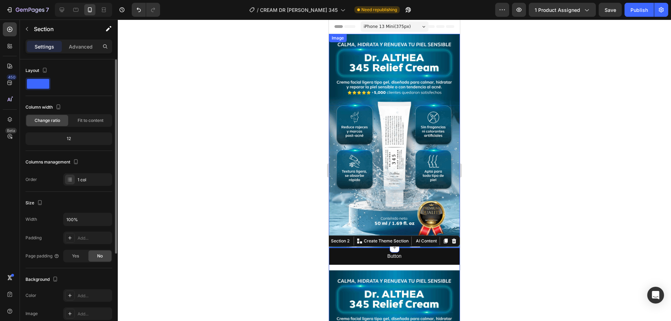
click at [70, 141] on div "12" at bounding box center [69, 139] width 84 height 10
click at [68, 139] on div "12" at bounding box center [69, 139] width 84 height 10
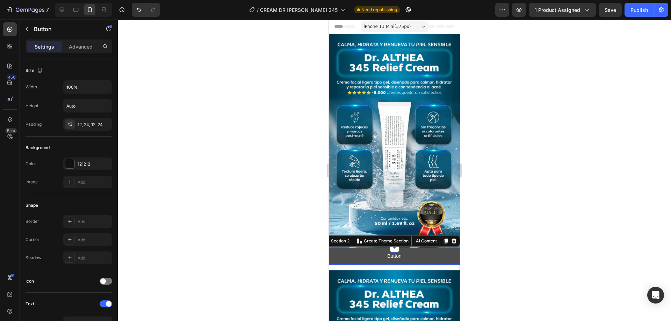
click at [360, 253] on button "Button" at bounding box center [394, 256] width 131 height 17
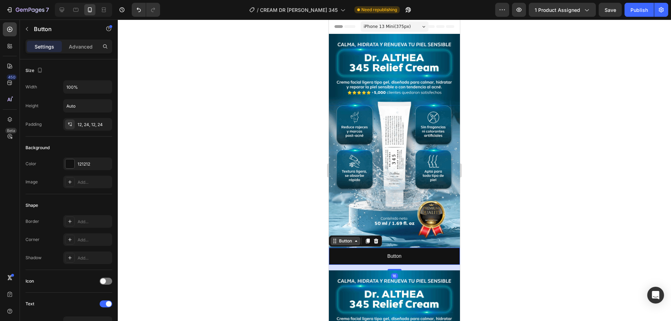
click at [349, 238] on div "Button" at bounding box center [346, 241] width 16 height 6
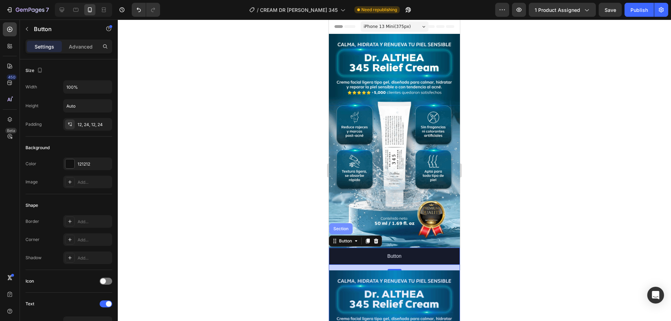
click at [345, 223] on div "Section" at bounding box center [340, 228] width 23 height 11
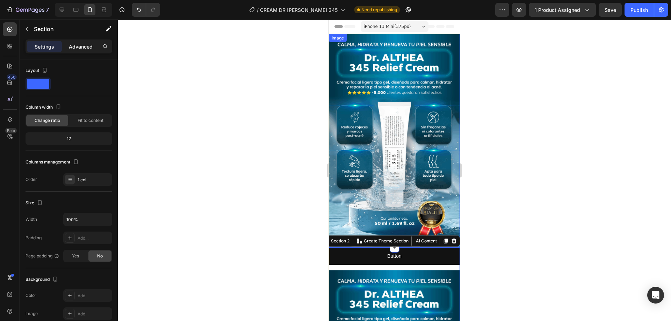
click at [87, 44] on p "Advanced" at bounding box center [81, 46] width 24 height 7
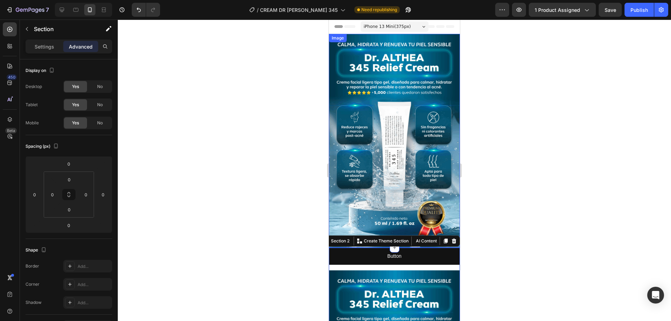
click at [285, 243] on div at bounding box center [394, 171] width 553 height 302
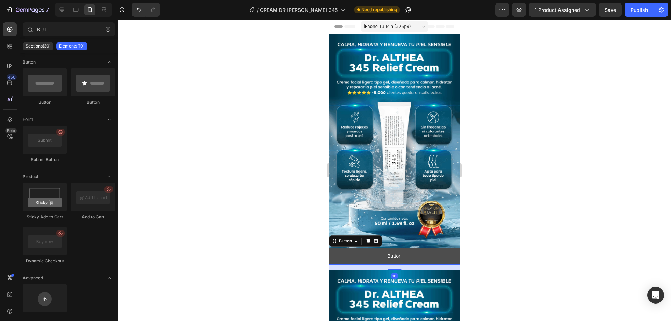
click at [369, 252] on button "Button" at bounding box center [394, 256] width 131 height 17
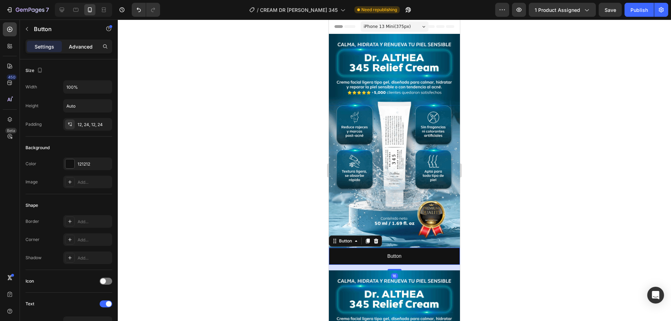
click at [74, 46] on p "Advanced" at bounding box center [81, 46] width 24 height 7
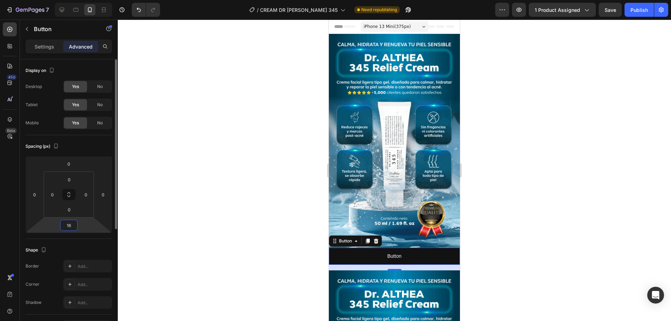
click at [66, 229] on input "16" at bounding box center [69, 225] width 14 height 10
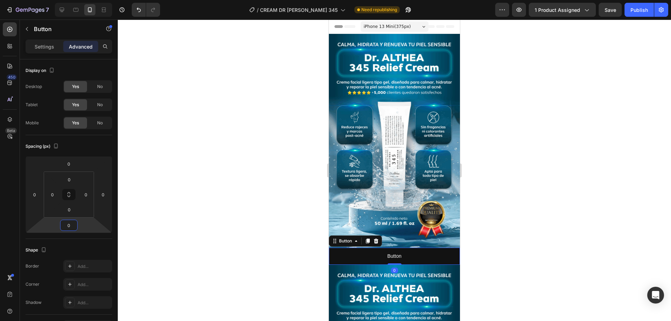
type input "0"
click at [143, 228] on div at bounding box center [394, 171] width 553 height 302
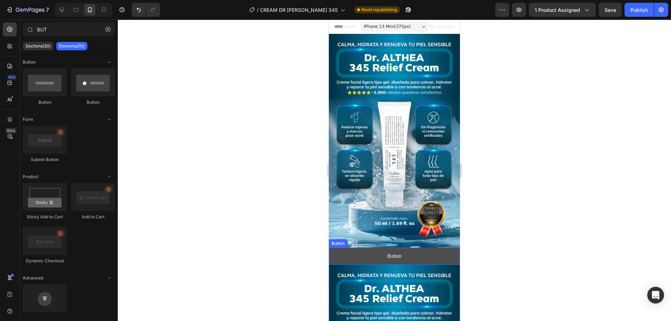
click at [379, 249] on button "Button" at bounding box center [394, 256] width 131 height 17
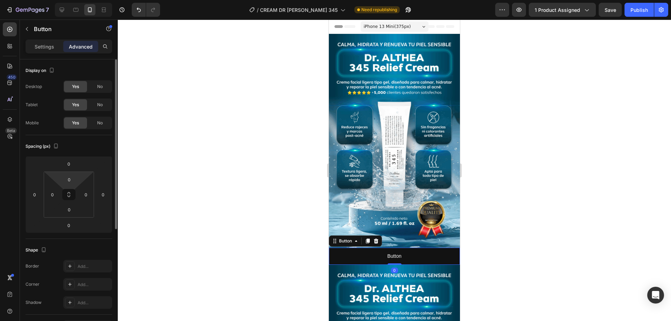
scroll to position [185, 0]
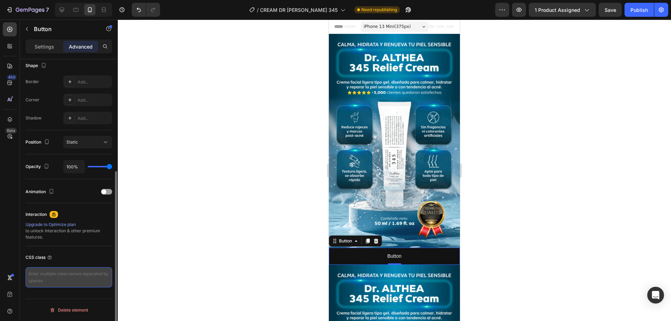
click at [59, 274] on textarea at bounding box center [69, 277] width 87 height 20
click at [44, 272] on textarea at bounding box center [69, 277] width 87 height 20
paste textarea "_rsi-cod-form-gempages-button-overwrite _rsi-cod-form-is-gempage"
type textarea "_rsi-cod-form-gempages-button-overwrite _rsi-cod-form-is-gempage"
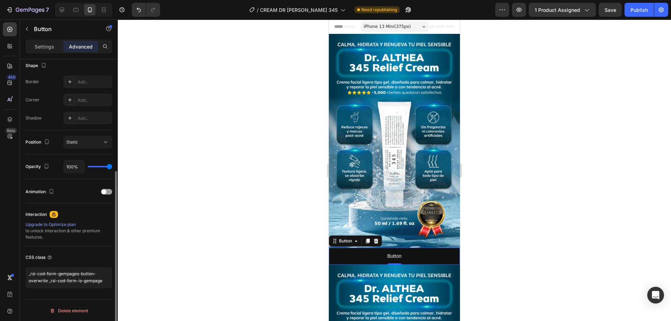
scroll to position [0, 0]
click at [74, 253] on div "CSS class" at bounding box center [69, 257] width 87 height 11
click at [632, 9] on div "Publish" at bounding box center [638, 9] width 17 height 7
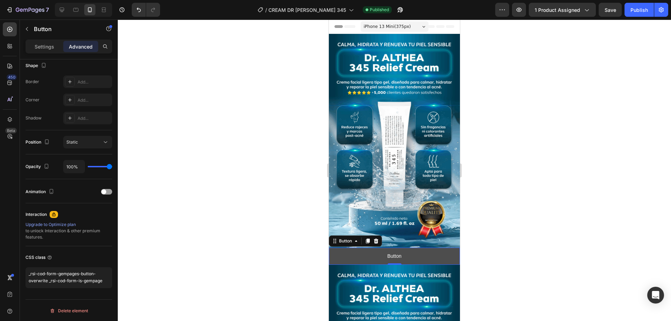
click at [427, 248] on button "Button" at bounding box center [394, 256] width 131 height 17
click at [37, 44] on p "Settings" at bounding box center [45, 46] width 20 height 7
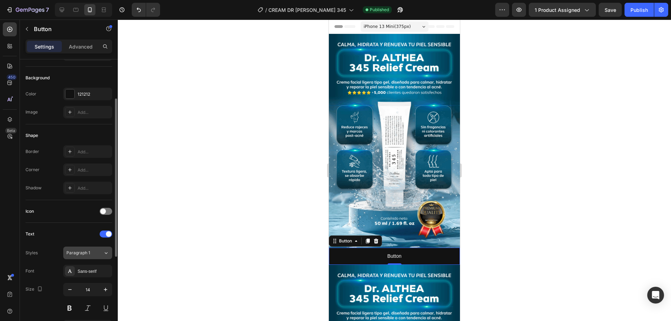
scroll to position [140, 0]
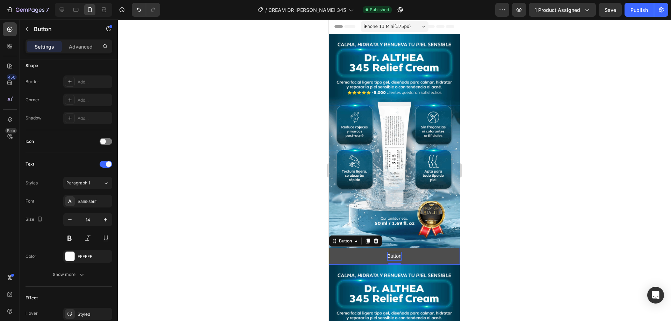
click at [390, 252] on p "Button" at bounding box center [394, 256] width 14 height 9
click at [329, 248] on button "COMPRAR" at bounding box center [394, 256] width 131 height 17
click at [299, 234] on div at bounding box center [394, 171] width 553 height 302
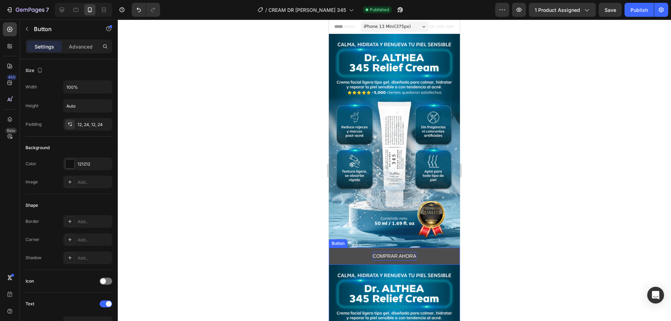
click at [344, 248] on button "COMPRAR AHORA" at bounding box center [394, 256] width 131 height 17
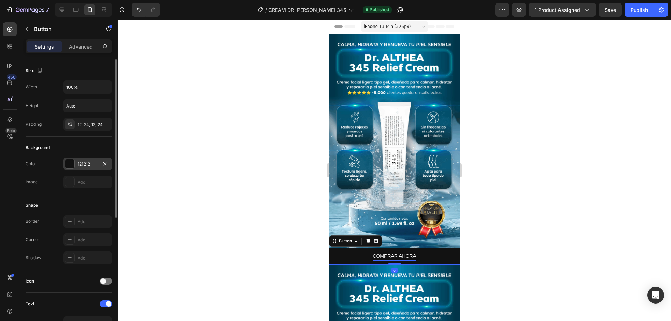
click at [80, 167] on div "121212" at bounding box center [88, 164] width 20 height 6
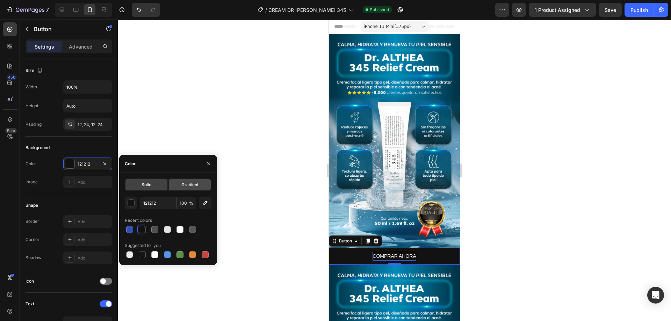
click at [182, 182] on span "Gradient" at bounding box center [189, 185] width 17 height 6
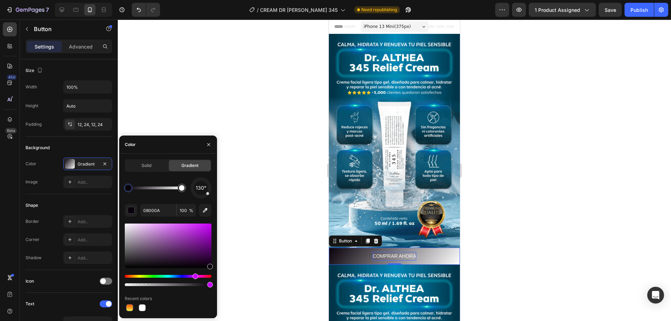
drag, startPoint x: 186, startPoint y: 275, endPoint x: 194, endPoint y: 275, distance: 7.7
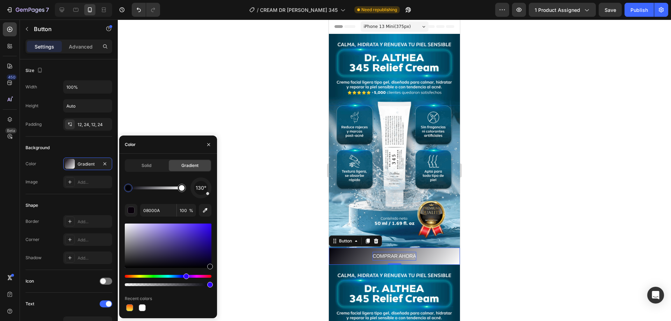
drag, startPoint x: 193, startPoint y: 275, endPoint x: 186, endPoint y: 275, distance: 7.7
click at [186, 275] on div "Hue" at bounding box center [186, 277] width 6 height 6
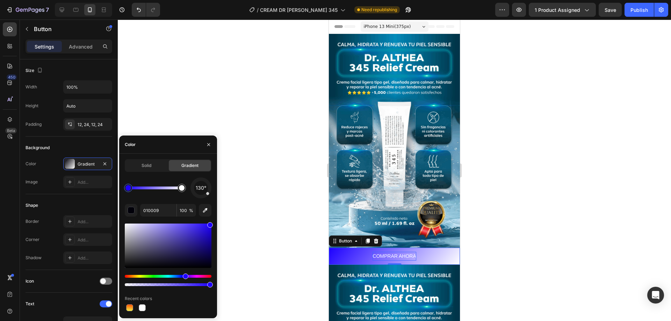
drag, startPoint x: 212, startPoint y: 228, endPoint x: 214, endPoint y: 221, distance: 7.7
click at [214, 221] on div "Solid Gradient 130° 010009 100 % Recent colors" at bounding box center [168, 235] width 98 height 153
click at [179, 188] on div at bounding box center [182, 188] width 6 height 6
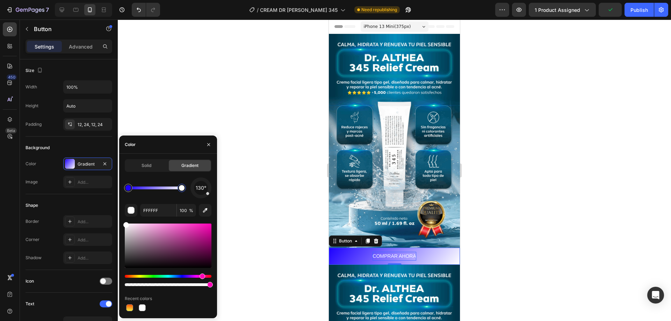
drag, startPoint x: 128, startPoint y: 275, endPoint x: 201, endPoint y: 277, distance: 73.8
click at [201, 277] on div "Hue" at bounding box center [203, 277] width 6 height 6
click at [207, 233] on div at bounding box center [168, 246] width 87 height 44
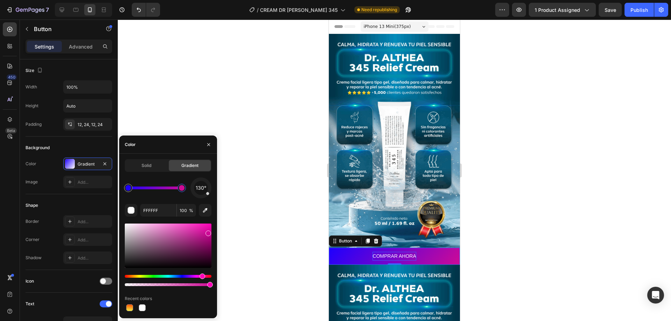
click at [208, 232] on div at bounding box center [208, 234] width 6 height 6
drag, startPoint x: 208, startPoint y: 232, endPoint x: 211, endPoint y: 229, distance: 4.7
click at [211, 229] on div at bounding box center [210, 231] width 6 height 6
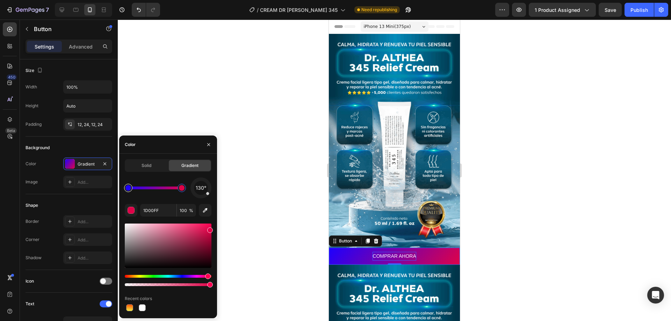
click at [128, 186] on div at bounding box center [128, 188] width 6 height 6
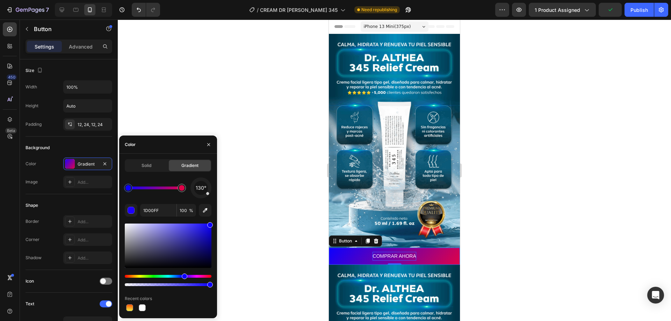
type input "0C00FF"
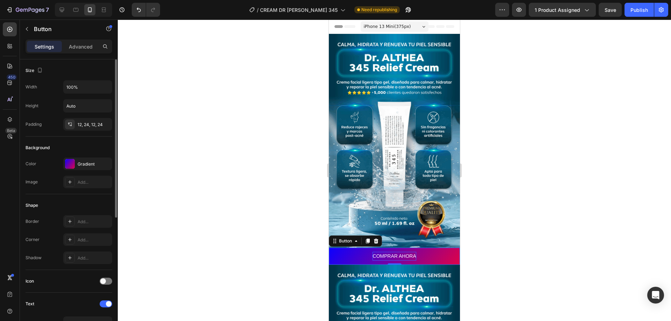
click at [89, 145] on div "Background" at bounding box center [69, 147] width 87 height 11
click at [86, 162] on div "Gradient" at bounding box center [88, 164] width 20 height 6
click at [81, 147] on div "Background" at bounding box center [69, 147] width 87 height 11
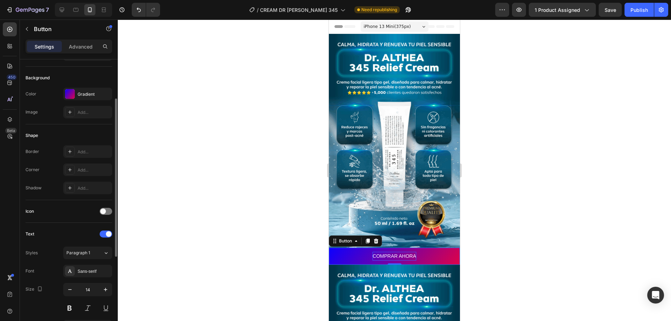
scroll to position [105, 0]
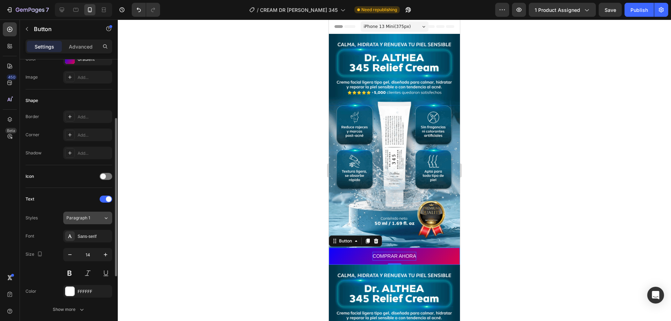
click at [87, 216] on span "Paragraph 1" at bounding box center [78, 218] width 24 height 6
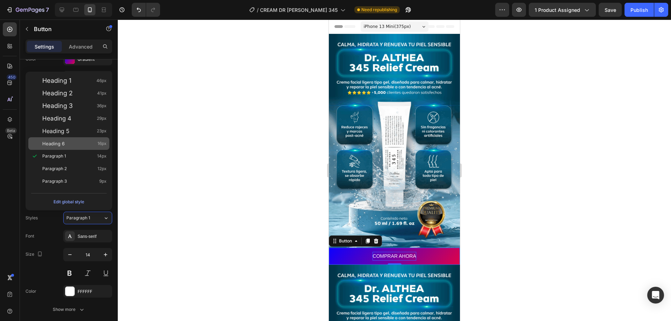
click at [57, 144] on span "Heading 6" at bounding box center [53, 143] width 22 height 7
type input "16"
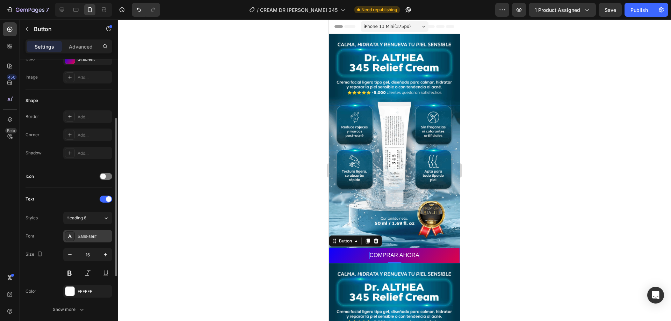
click at [78, 233] on div "Sans-serif" at bounding box center [87, 236] width 49 height 13
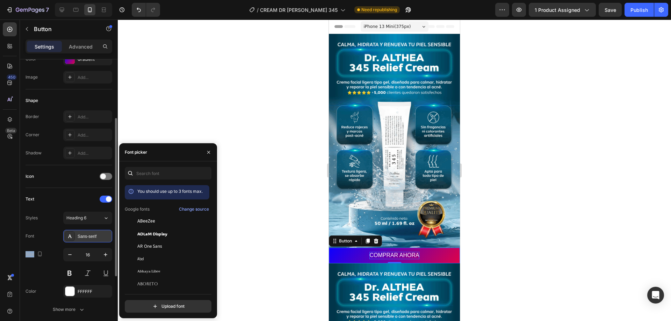
click at [78, 233] on div "Sans-serif" at bounding box center [87, 236] width 49 height 13
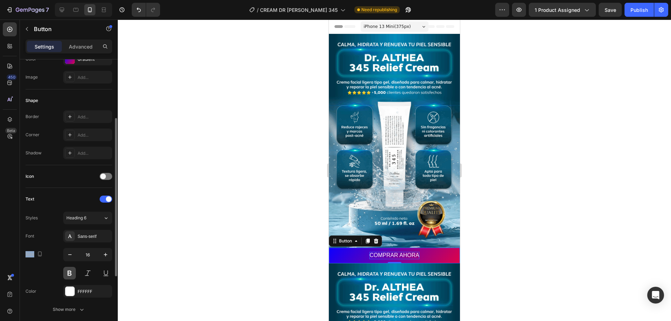
click at [67, 272] on button at bounding box center [69, 273] width 13 height 13
click at [637, 14] on button "Publish" at bounding box center [639, 10] width 29 height 14
click at [242, 229] on div at bounding box center [394, 171] width 553 height 302
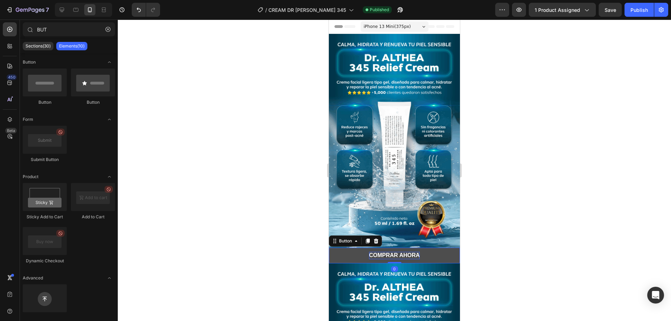
click at [336, 248] on button "COMPRAR AHORA" at bounding box center [394, 256] width 131 height 16
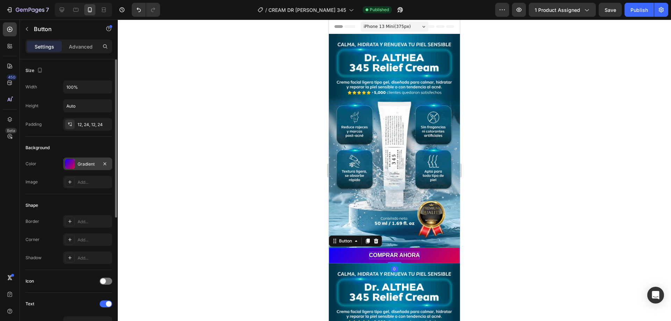
click at [71, 168] on div at bounding box center [70, 164] width 10 height 10
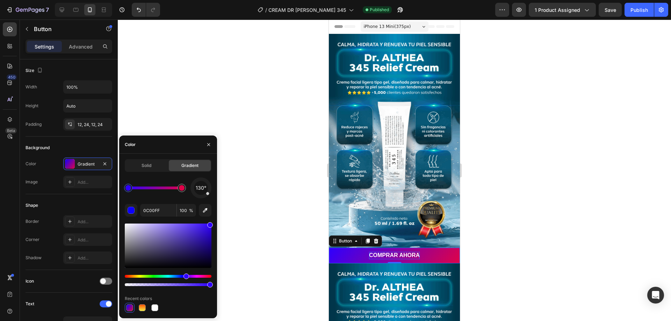
click at [186, 277] on div "Hue" at bounding box center [186, 277] width 6 height 6
drag, startPoint x: 210, startPoint y: 226, endPoint x: 212, endPoint y: 232, distance: 6.1
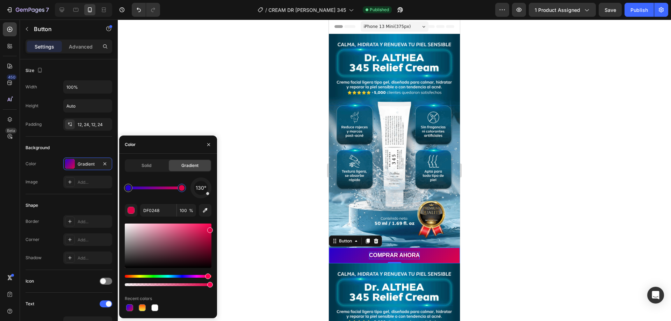
click at [181, 189] on div at bounding box center [182, 188] width 6 height 6
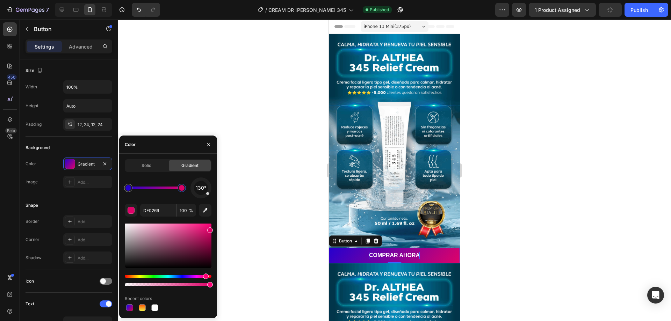
drag, startPoint x: 210, startPoint y: 275, endPoint x: 206, endPoint y: 276, distance: 4.3
click at [205, 275] on div "Hue" at bounding box center [206, 277] width 6 height 6
drag, startPoint x: 209, startPoint y: 230, endPoint x: 212, endPoint y: 219, distance: 11.4
click at [212, 219] on div "Solid Gradient 130° DF0269 100 % Recent colors" at bounding box center [168, 235] width 98 height 153
click at [130, 190] on div at bounding box center [128, 188] width 6 height 6
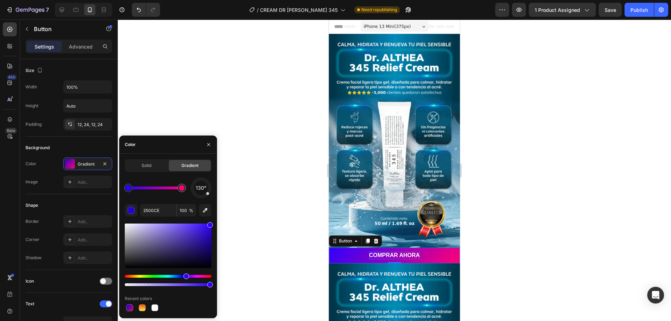
drag, startPoint x: 209, startPoint y: 234, endPoint x: 212, endPoint y: 219, distance: 15.6
click at [212, 219] on div "Solid Gradient 130° 2500CE 100 % Recent colors" at bounding box center [168, 235] width 98 height 153
drag, startPoint x: 186, startPoint y: 275, endPoint x: 180, endPoint y: 275, distance: 6.6
type input "1000FF"
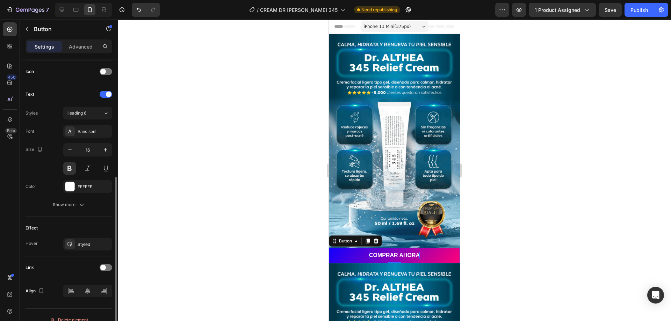
scroll to position [219, 0]
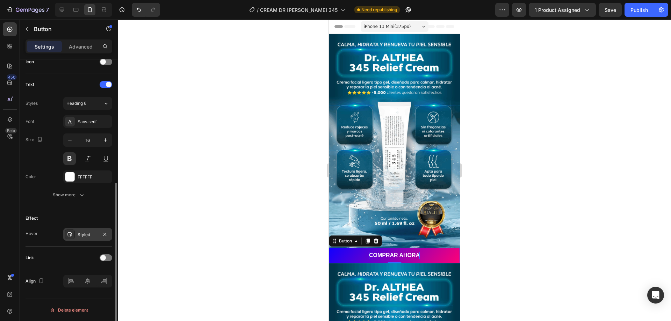
click at [79, 232] on div "Styled" at bounding box center [88, 235] width 20 height 6
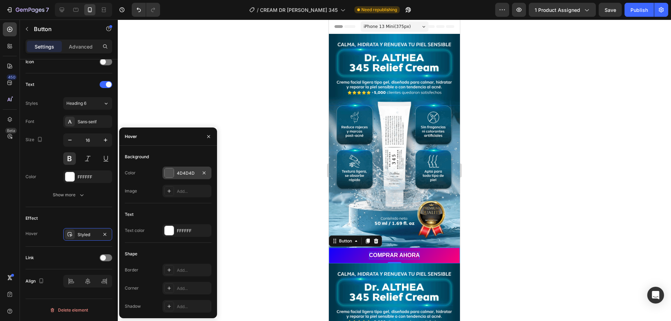
click at [164, 172] on div "4D4D4D" at bounding box center [187, 173] width 49 height 13
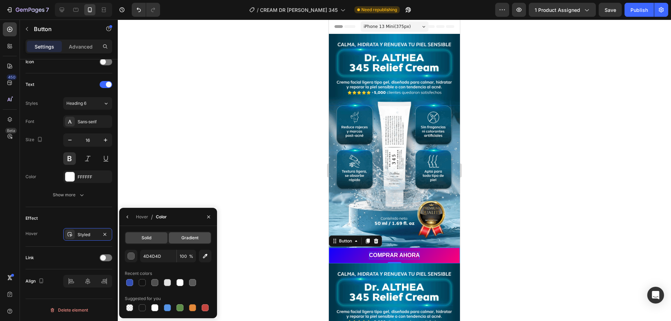
click at [179, 240] on div "Gradient" at bounding box center [190, 237] width 42 height 11
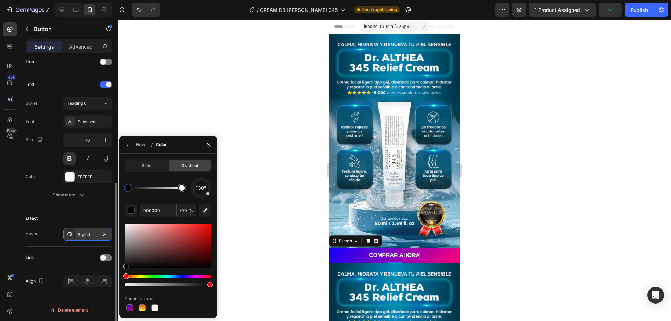
click at [79, 232] on div "Styled" at bounding box center [88, 235] width 20 height 6
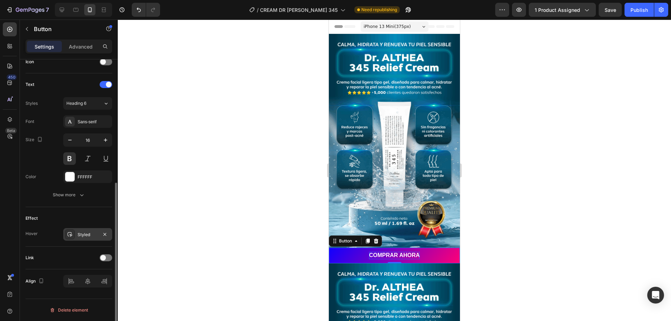
click at [79, 232] on div "Styled" at bounding box center [88, 235] width 20 height 6
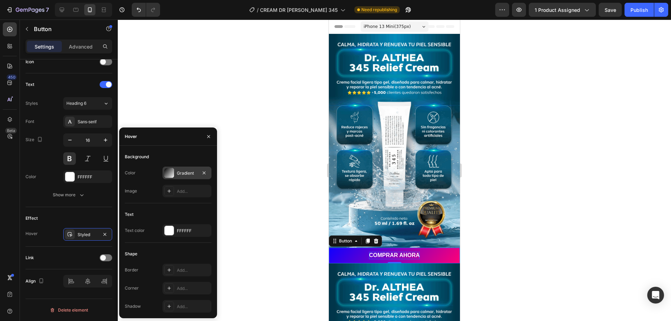
click at [170, 172] on div at bounding box center [169, 173] width 10 height 10
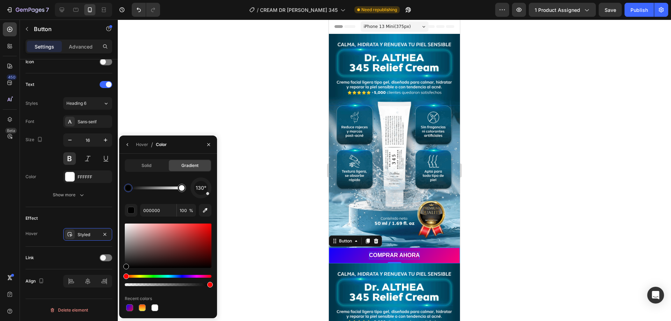
click at [146, 159] on div "Solid Gradient 130° 000000 100 % Recent colors" at bounding box center [168, 236] width 98 height 165
click at [147, 162] on div "Solid" at bounding box center [146, 165] width 42 height 11
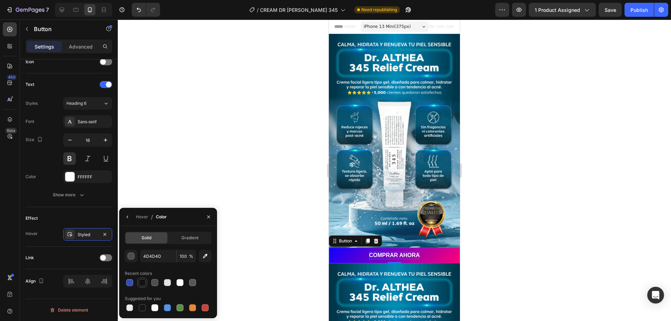
click at [145, 284] on div at bounding box center [142, 282] width 7 height 7
type input "121212"
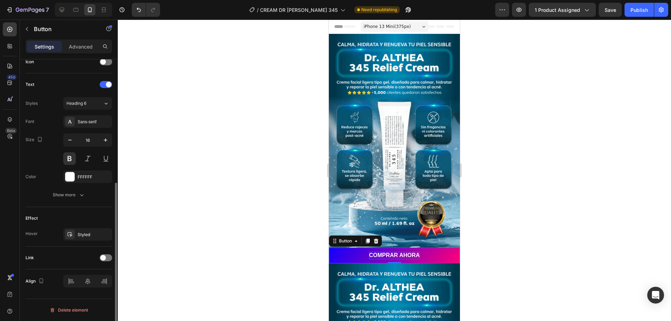
click at [93, 213] on div "Effect" at bounding box center [69, 218] width 87 height 11
click at [89, 237] on div "Styled" at bounding box center [88, 235] width 20 height 6
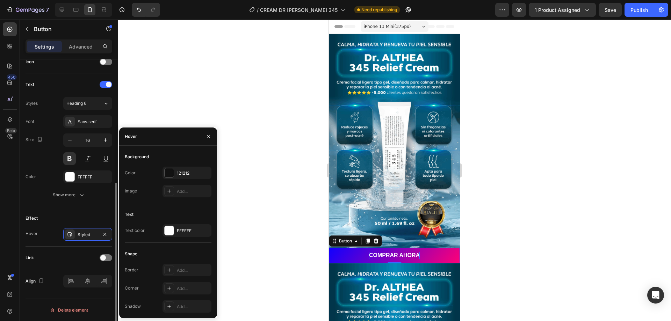
click at [79, 215] on div "Effect" at bounding box center [69, 218] width 87 height 11
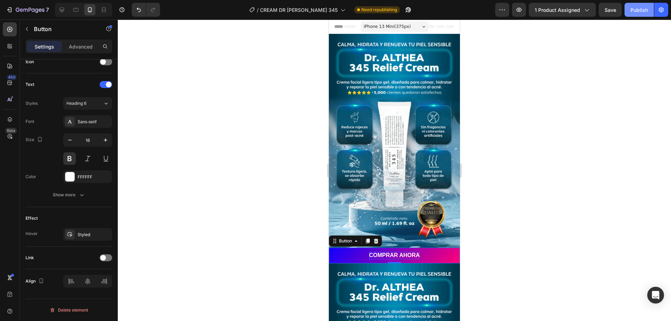
click at [638, 6] on div "Publish" at bounding box center [638, 9] width 17 height 7
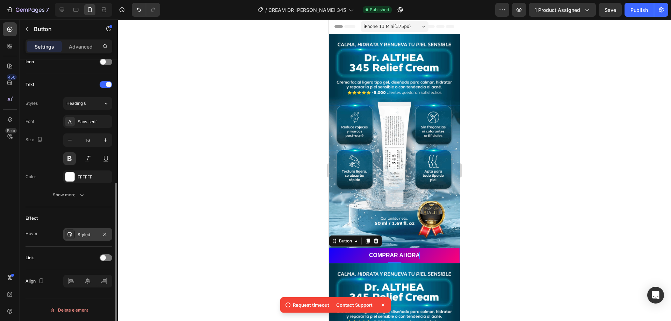
click at [69, 237] on icon at bounding box center [70, 235] width 6 height 6
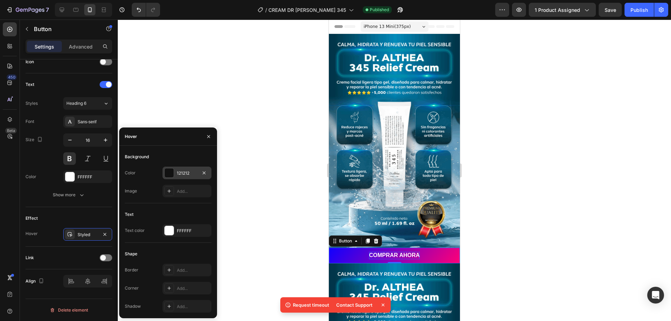
click at [169, 176] on div at bounding box center [169, 172] width 9 height 9
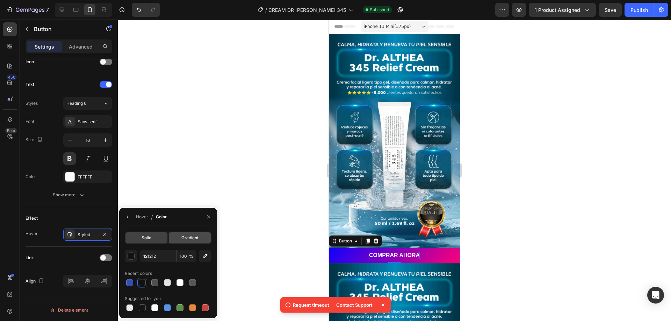
click at [185, 237] on span "Gradient" at bounding box center [189, 238] width 17 height 6
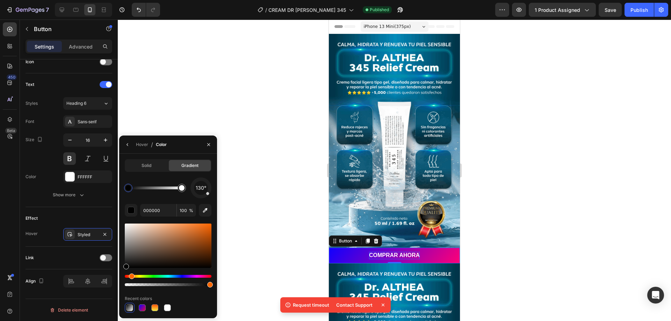
click at [131, 275] on div "Hue" at bounding box center [132, 277] width 6 height 6
click at [130, 274] on div "Hue" at bounding box center [132, 277] width 6 height 6
drag, startPoint x: 204, startPoint y: 229, endPoint x: 214, endPoint y: 215, distance: 17.4
click at [214, 216] on div "Solid Gradient 130° 000000 100 % Recent colors" at bounding box center [168, 235] width 98 height 153
click at [182, 189] on div at bounding box center [182, 188] width 6 height 6
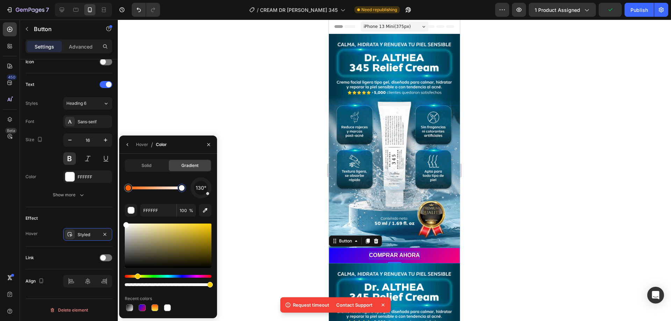
drag, startPoint x: 128, startPoint y: 277, endPoint x: 137, endPoint y: 277, distance: 9.1
click at [137, 277] on div "Hue" at bounding box center [138, 277] width 6 height 6
drag, startPoint x: 202, startPoint y: 232, endPoint x: 214, endPoint y: 222, distance: 16.2
click at [214, 222] on div "Solid Gradient 130° FFFFFF 100 % Recent colors" at bounding box center [168, 235] width 98 height 153
type input "FFDC00"
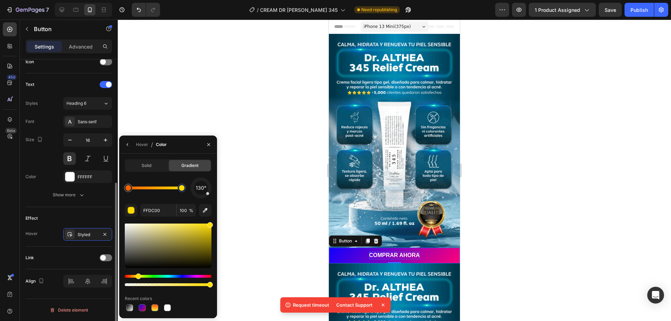
click at [88, 211] on div "Effect Hover Styled" at bounding box center [69, 226] width 87 height 39
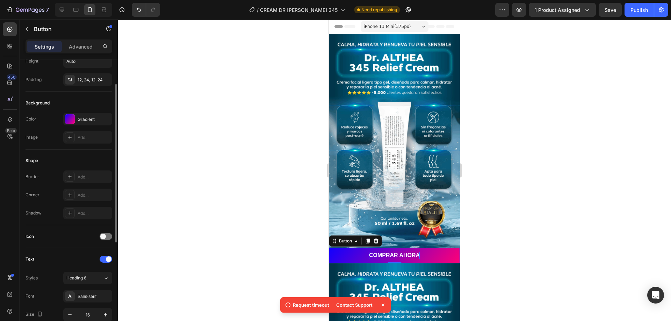
scroll to position [0, 0]
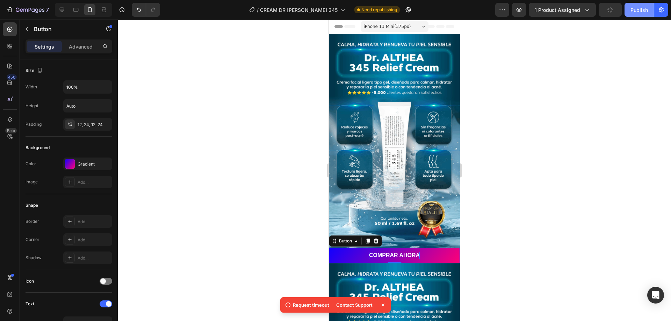
click at [643, 13] on div "Publish" at bounding box center [638, 9] width 17 height 7
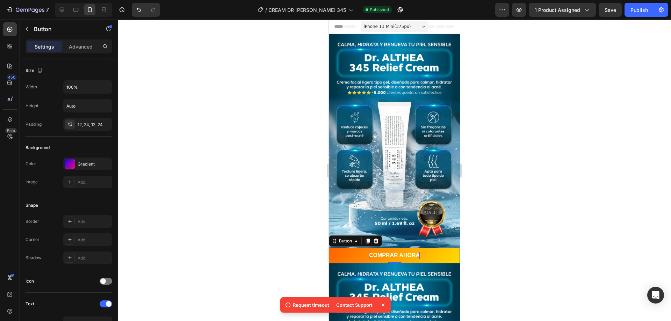
click at [346, 248] on button "COMPRAR AHORA" at bounding box center [394, 256] width 131 height 16
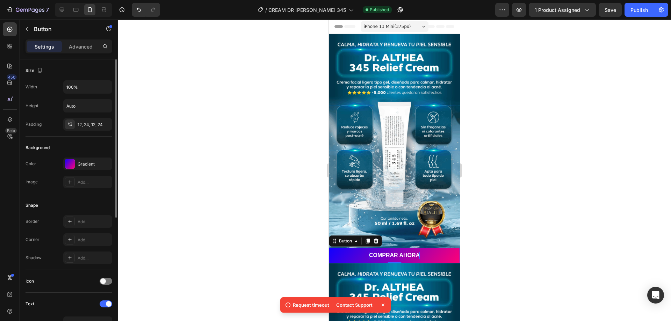
scroll to position [70, 0]
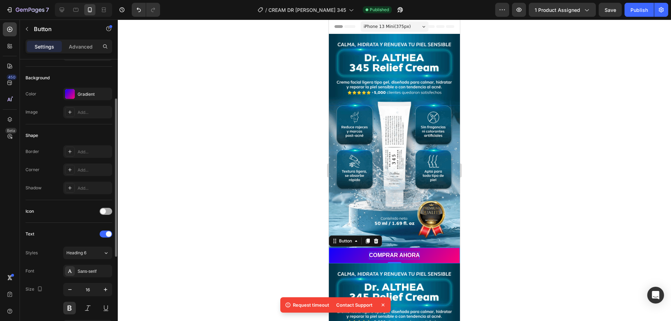
click at [107, 212] on div at bounding box center [106, 211] width 13 height 7
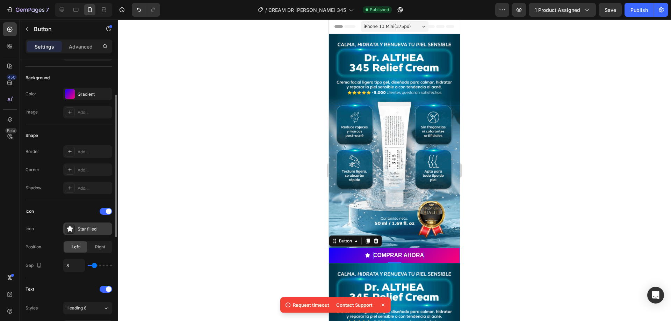
click at [84, 227] on div "Star filled" at bounding box center [94, 229] width 33 height 6
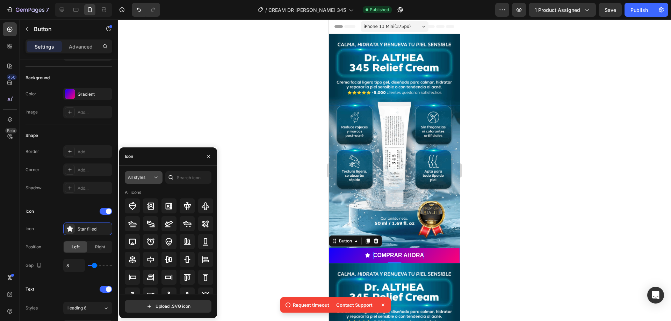
click at [158, 180] on icon at bounding box center [155, 177] width 7 height 7
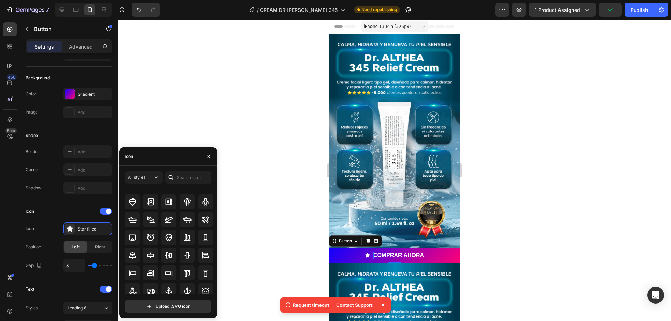
scroll to position [0, 0]
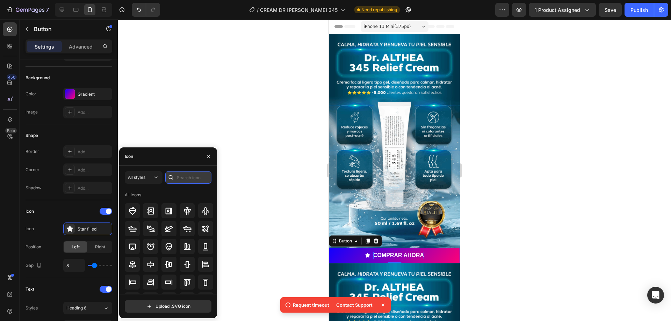
click at [190, 181] on input "text" at bounding box center [188, 177] width 46 height 13
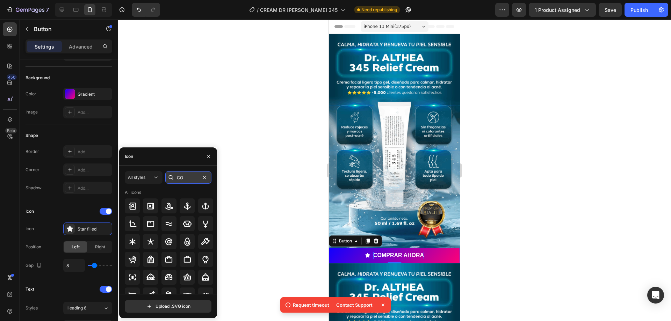
type input "C"
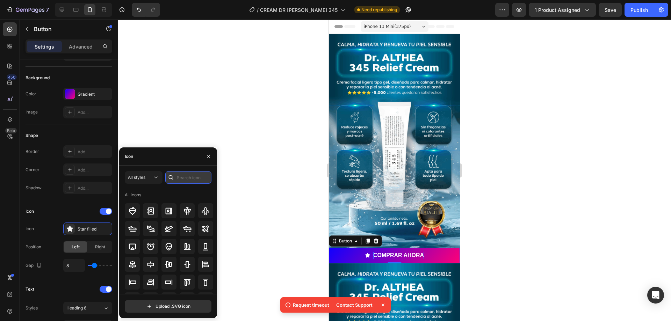
click at [187, 180] on input "text" at bounding box center [188, 177] width 46 height 13
type input "PAY"
click at [137, 207] on div at bounding box center [132, 210] width 15 height 15
click at [146, 175] on div "All styles" at bounding box center [140, 177] width 24 height 6
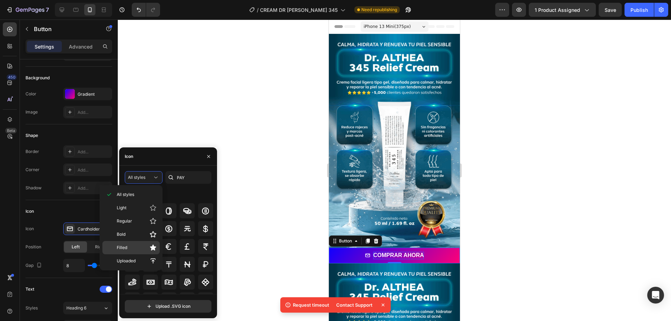
click at [130, 247] on p "Filled" at bounding box center [137, 247] width 40 height 7
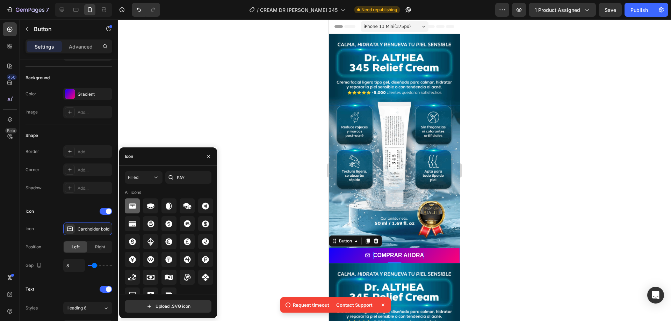
click at [134, 202] on icon at bounding box center [132, 206] width 8 height 8
click at [174, 177] on div at bounding box center [170, 177] width 11 height 13
click at [179, 177] on input "text" at bounding box center [188, 177] width 46 height 13
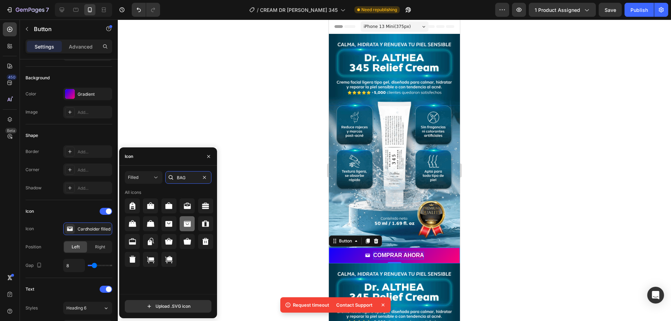
type input "BAG"
click at [189, 225] on icon at bounding box center [187, 224] width 7 height 6
click at [173, 219] on div at bounding box center [168, 223] width 15 height 15
click at [181, 220] on div at bounding box center [187, 223] width 15 height 15
click at [252, 226] on div at bounding box center [394, 171] width 553 height 302
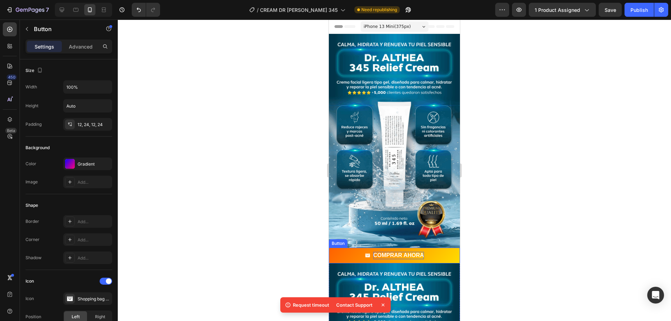
click at [358, 251] on button "COMPRAR AHORA" at bounding box center [394, 256] width 131 height 16
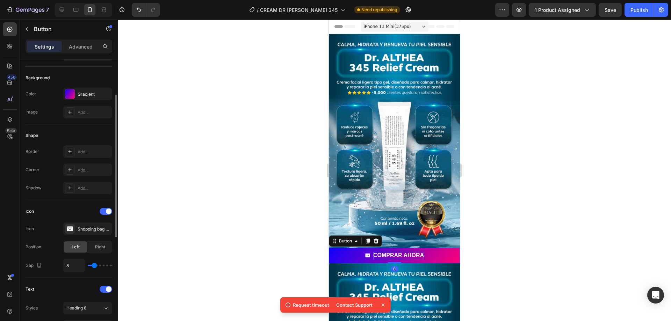
scroll to position [105, 0]
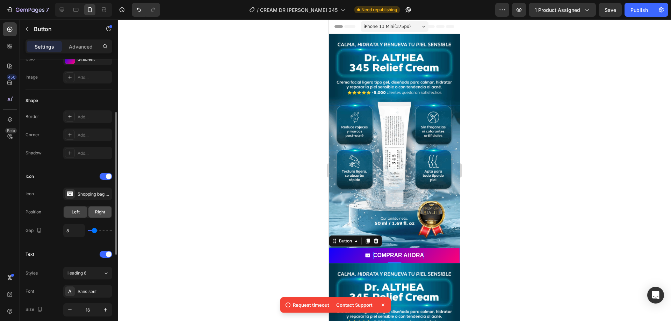
click at [97, 210] on span "Right" at bounding box center [100, 212] width 10 height 6
click at [78, 210] on span "Left" at bounding box center [76, 212] width 8 height 6
type input "6"
type input "7"
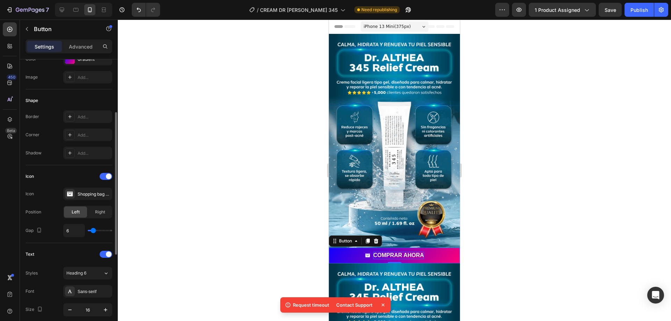
type input "7"
type input "8"
type input "9"
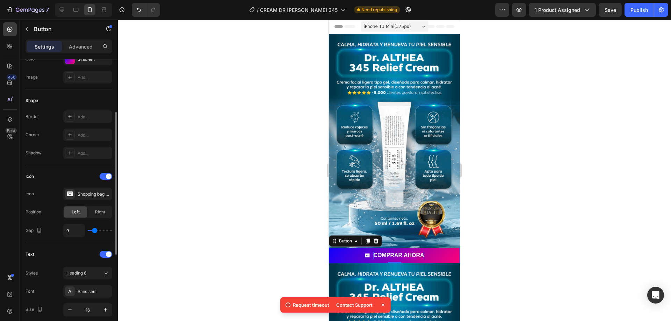
type input "10"
type input "11"
type input "12"
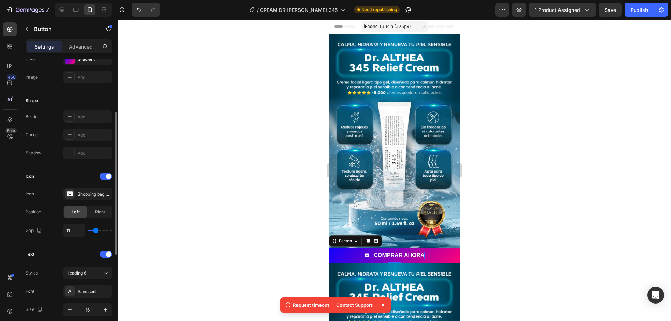
type input "12"
type input "13"
type input "12"
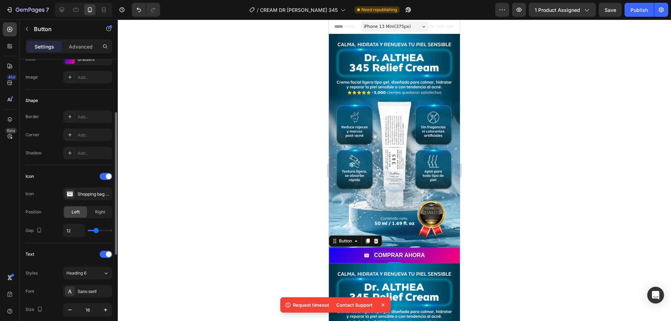
type input "11"
type input "10"
type input "9"
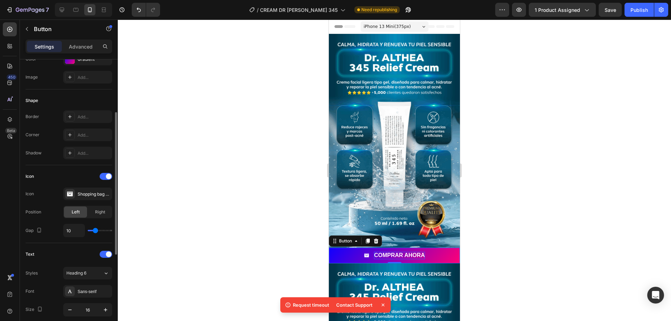
type input "9"
type input "8"
type input "7"
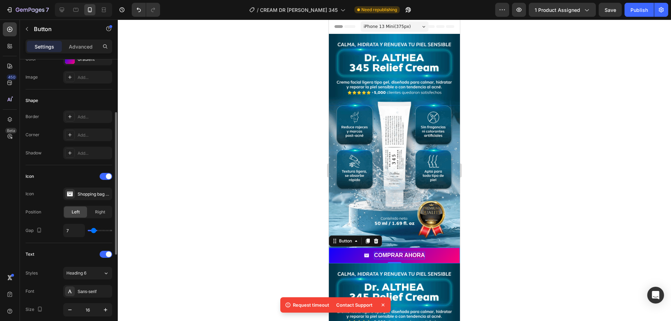
type input "6"
type input "5"
type input "4"
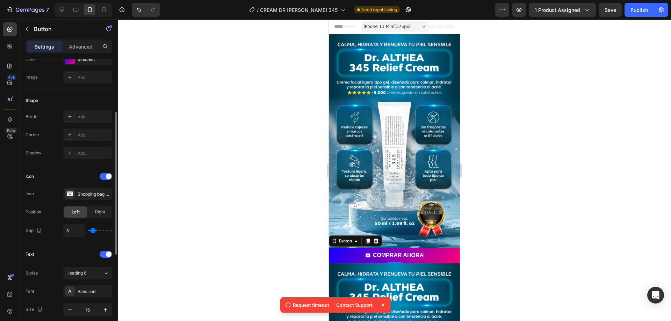
type input "4"
type input "5"
type input "6"
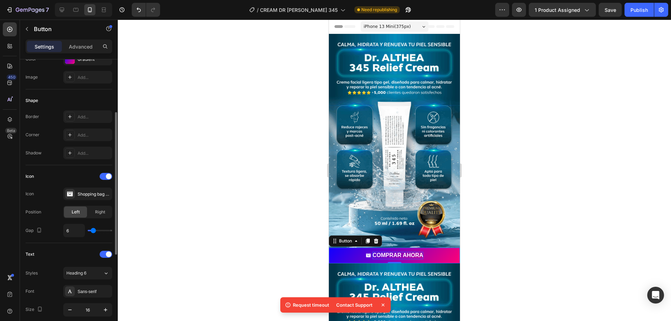
type input "7"
click at [94, 230] on input "range" at bounding box center [100, 230] width 24 height 1
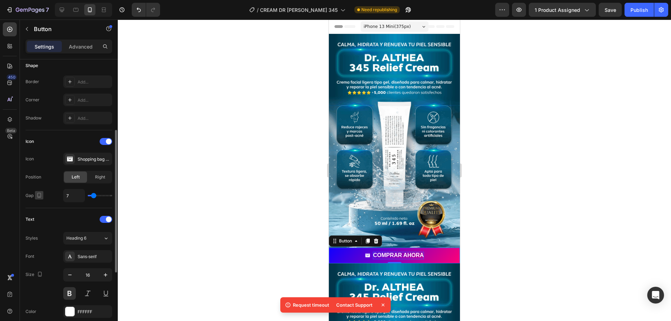
click at [39, 195] on icon "button" at bounding box center [39, 195] width 7 height 7
click at [40, 209] on icon "button" at bounding box center [40, 206] width 5 height 5
type input "Auto"
type input "8"
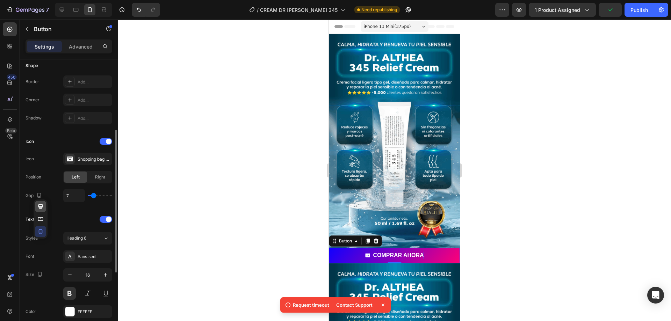
type input "18"
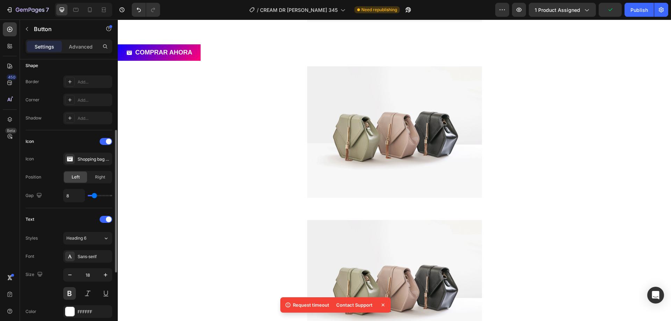
scroll to position [154, 0]
click at [42, 194] on icon "button" at bounding box center [39, 195] width 7 height 7
click at [41, 230] on icon "button" at bounding box center [40, 231] width 7 height 7
type input "100%"
type input "7"
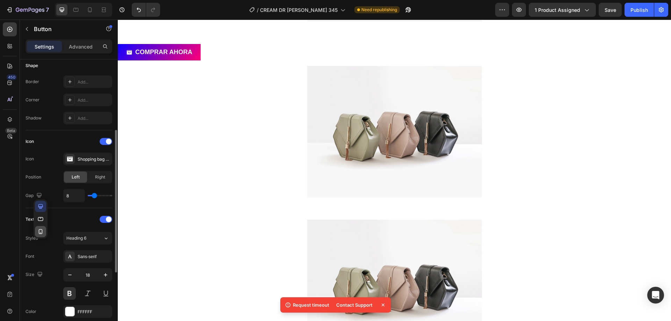
type input "7"
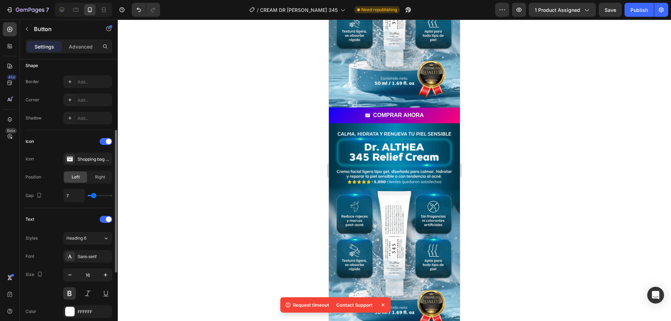
scroll to position [121, 0]
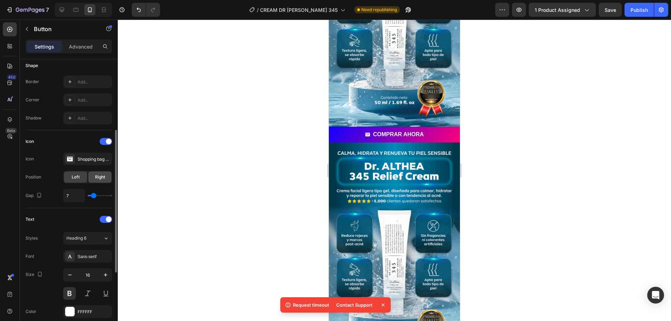
click at [96, 175] on span "Right" at bounding box center [100, 177] width 10 height 6
click at [78, 175] on span "Left" at bounding box center [76, 177] width 8 height 6
click at [103, 175] on span "Right" at bounding box center [100, 177] width 10 height 6
click at [77, 175] on span "Left" at bounding box center [76, 177] width 8 height 6
click at [106, 144] on div at bounding box center [106, 141] width 13 height 7
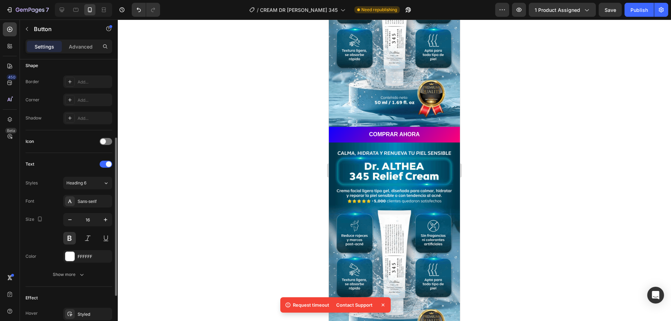
click at [73, 149] on div "Icon" at bounding box center [69, 141] width 87 height 23
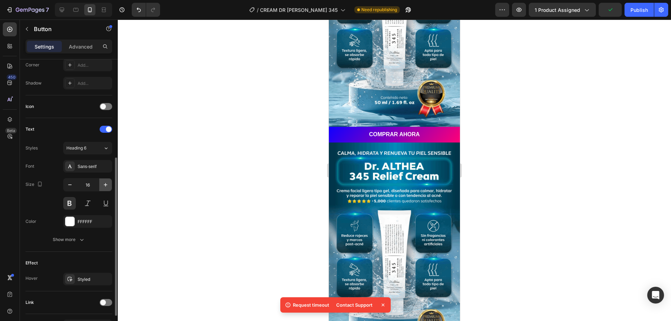
click at [103, 184] on icon "button" at bounding box center [105, 184] width 7 height 7
click at [65, 224] on div at bounding box center [69, 221] width 9 height 9
click at [44, 210] on div "Font Sans-serif Size 17 Color FFFFFF Show more" at bounding box center [69, 203] width 87 height 86
click at [102, 188] on icon "button" at bounding box center [105, 184] width 7 height 7
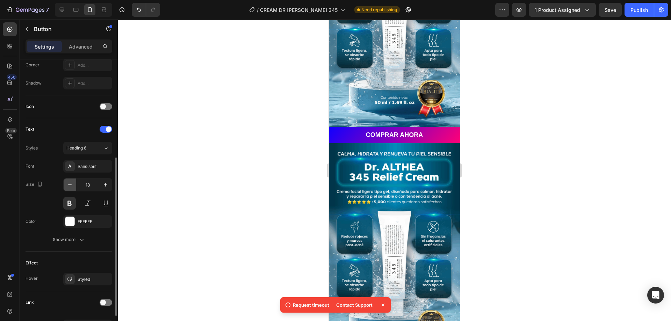
click at [67, 187] on icon "button" at bounding box center [69, 184] width 7 height 7
type input "17"
click at [628, 13] on button "Publish" at bounding box center [639, 10] width 29 height 14
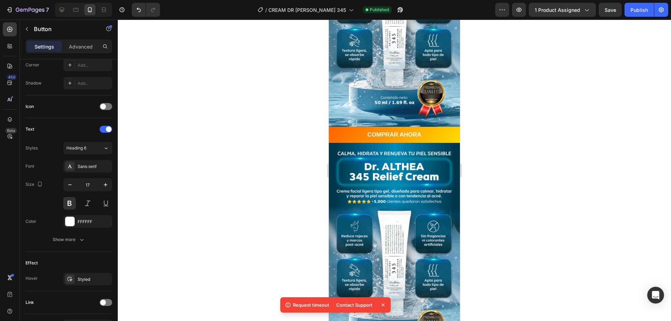
click at [360, 129] on button "COMPRAR AHORA" at bounding box center [394, 135] width 131 height 16
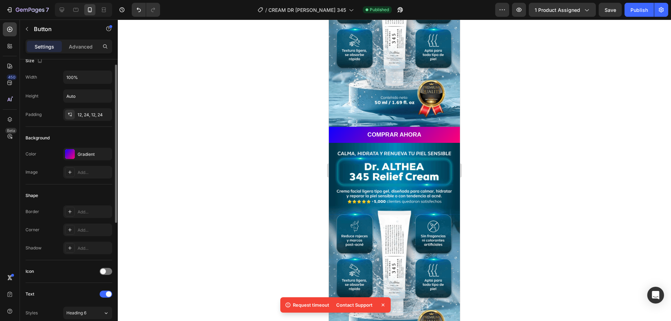
scroll to position [0, 0]
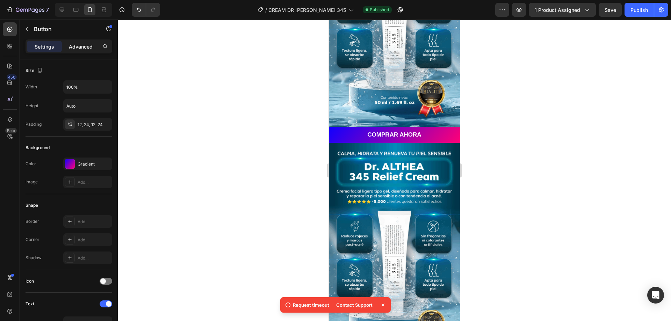
click at [72, 50] on div "Advanced" at bounding box center [80, 46] width 35 height 11
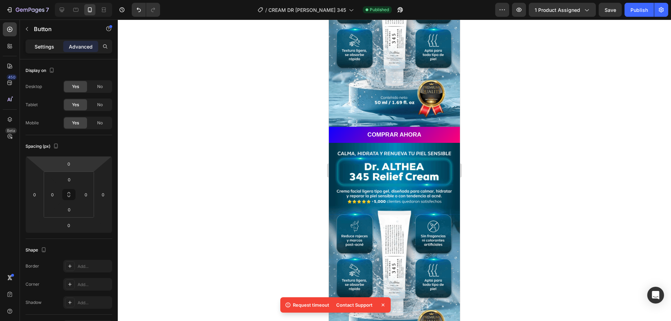
click at [49, 44] on p "Settings" at bounding box center [45, 46] width 20 height 7
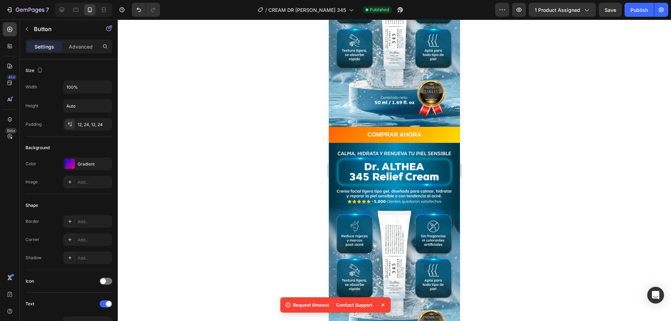
click at [335, 127] on button "COMPRAR AHORA" at bounding box center [394, 135] width 131 height 16
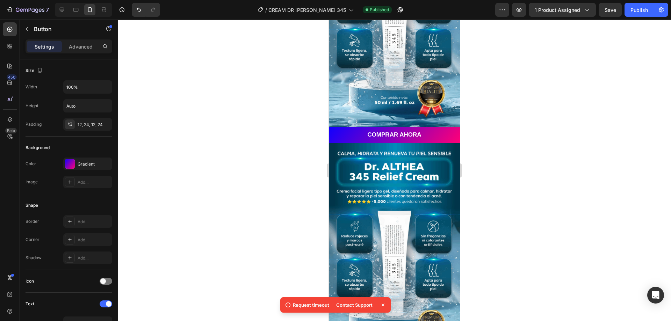
click at [381, 306] on icon at bounding box center [383, 305] width 7 height 7
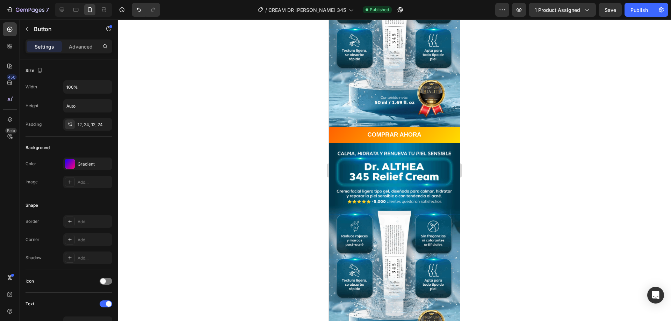
click at [342, 127] on button "COMPRAR AHORA" at bounding box center [394, 135] width 131 height 16
click at [358, 127] on button "COMPRAR AHORA" at bounding box center [394, 135] width 131 height 16
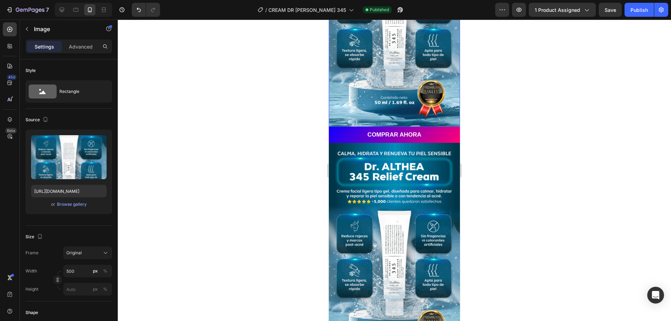
click at [352, 99] on img at bounding box center [394, 20] width 131 height 214
click at [341, 116] on div "Button" at bounding box center [346, 120] width 30 height 8
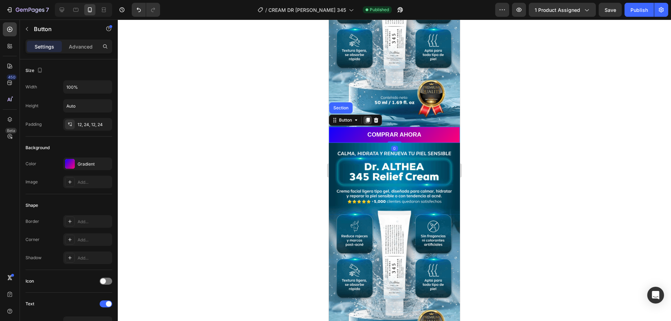
click at [369, 116] on div at bounding box center [367, 120] width 8 height 8
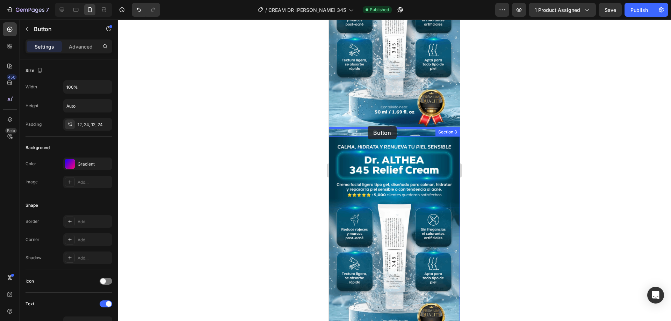
drag, startPoint x: 340, startPoint y: 129, endPoint x: 368, endPoint y: 126, distance: 28.1
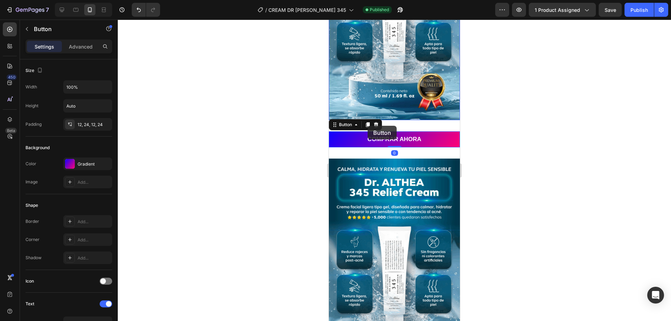
scroll to position [332, 0]
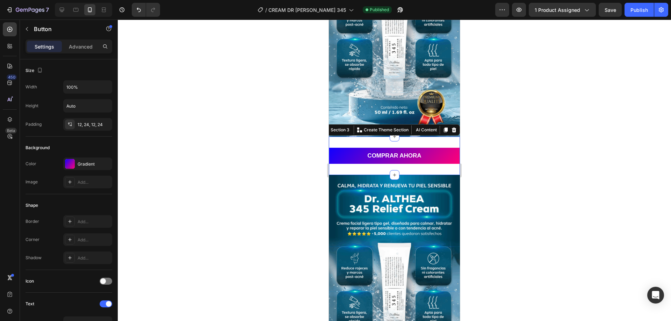
click at [412, 137] on div "COMPRAR AHORA Button Section 3 You can create reusable sections Create Theme Se…" at bounding box center [394, 156] width 131 height 38
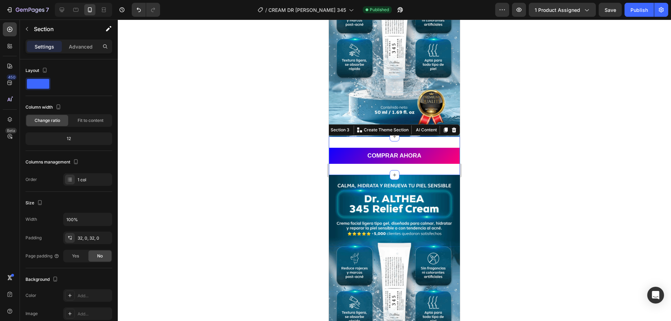
click at [78, 53] on div "Settings Advanced" at bounding box center [69, 46] width 87 height 14
click at [78, 46] on p "Advanced" at bounding box center [81, 46] width 24 height 7
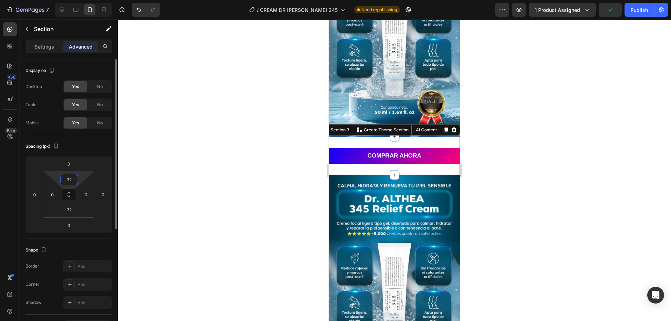
click at [75, 181] on input "32" at bounding box center [69, 179] width 14 height 10
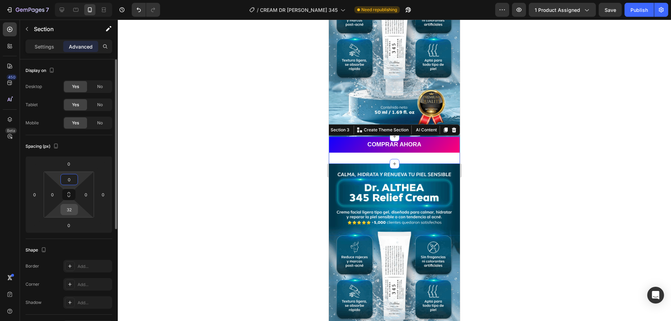
type input "0"
click at [68, 211] on input "32" at bounding box center [69, 209] width 14 height 10
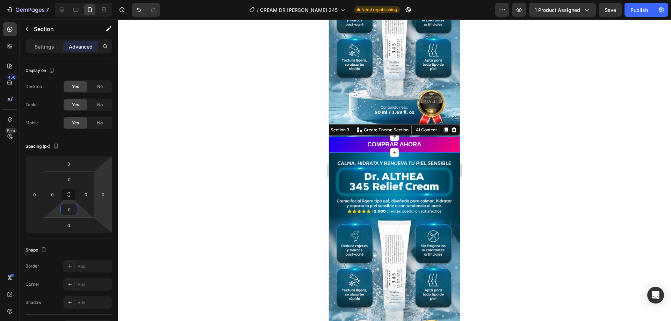
type input "0"
click at [230, 175] on div at bounding box center [394, 171] width 553 height 302
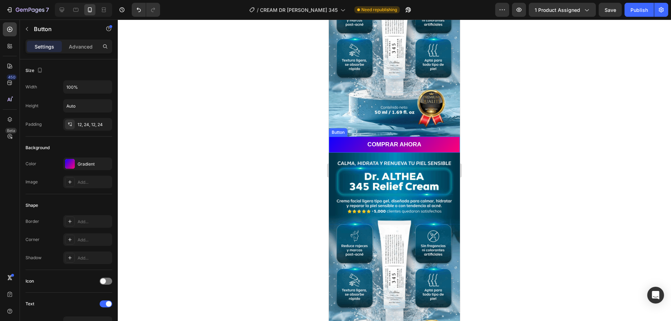
click at [338, 129] on div "Button" at bounding box center [338, 132] width 16 height 6
click at [366, 126] on div at bounding box center [367, 130] width 8 height 8
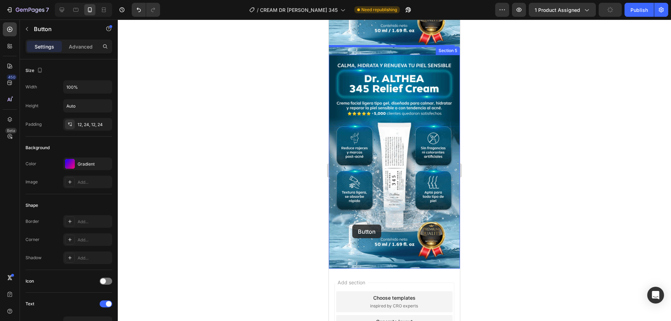
scroll to position [714, 0]
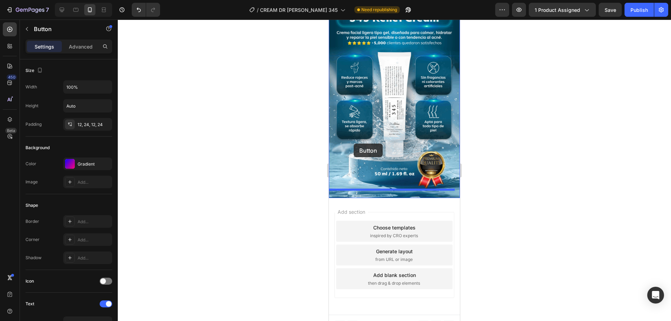
drag, startPoint x: 337, startPoint y: 69, endPoint x: 354, endPoint y: 144, distance: 76.7
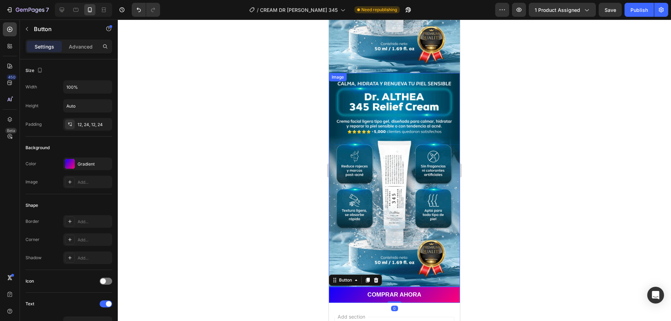
scroll to position [609, 0]
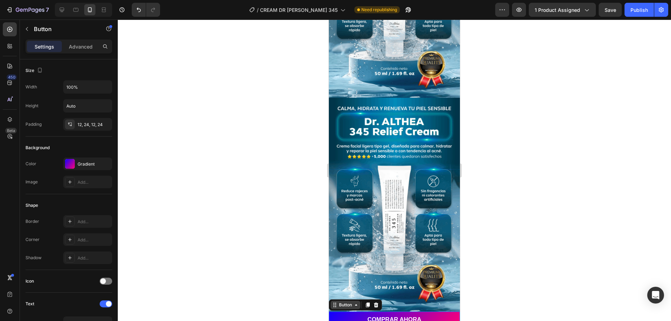
click at [346, 302] on div "Button" at bounding box center [346, 305] width 16 height 6
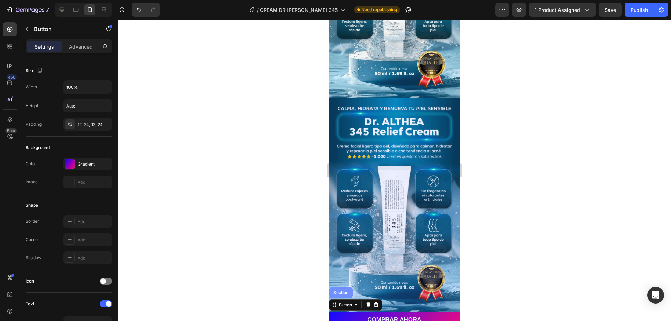
click at [341, 291] on div "Section" at bounding box center [341, 293] width 18 height 4
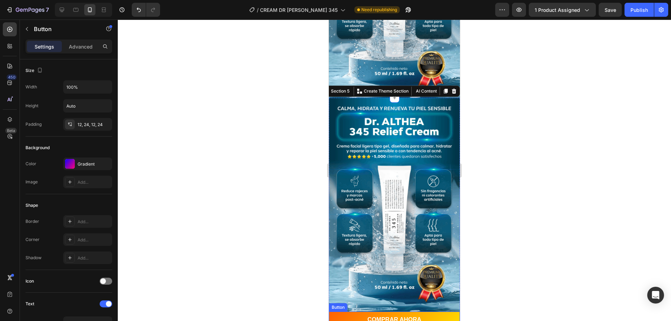
click at [354, 312] on button "COMPRAR AHORA" at bounding box center [394, 320] width 131 height 16
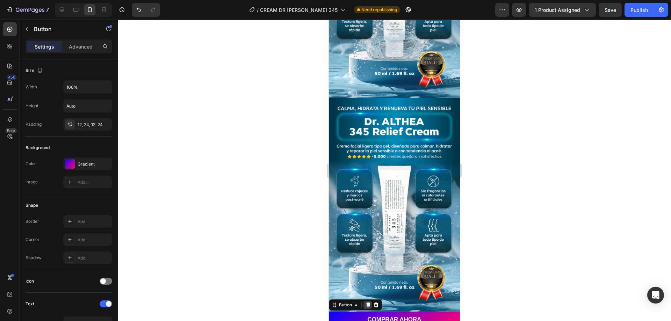
click at [367, 302] on icon at bounding box center [368, 305] width 6 height 6
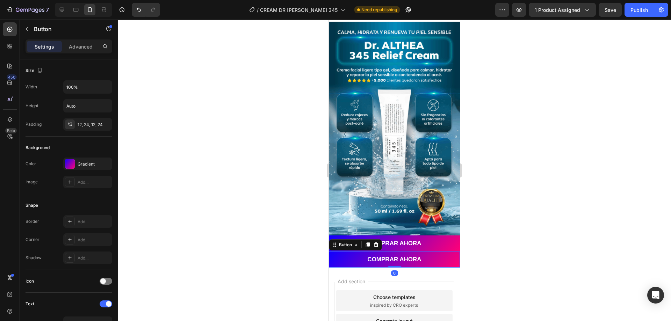
scroll to position [676, 0]
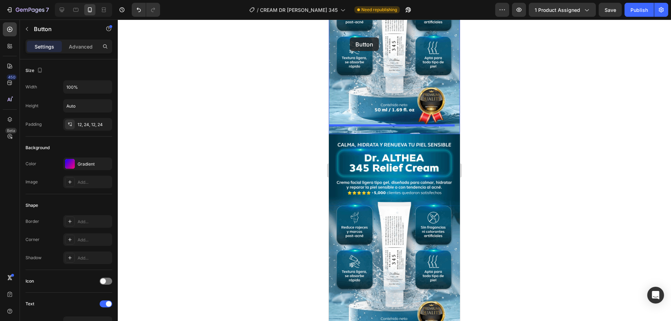
drag, startPoint x: 347, startPoint y: 238, endPoint x: 350, endPoint y: 37, distance: 200.3
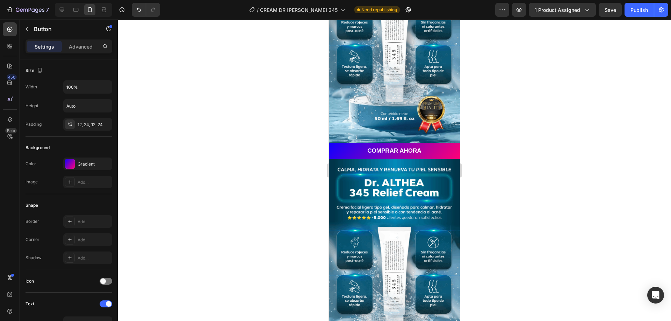
scroll to position [175, 0]
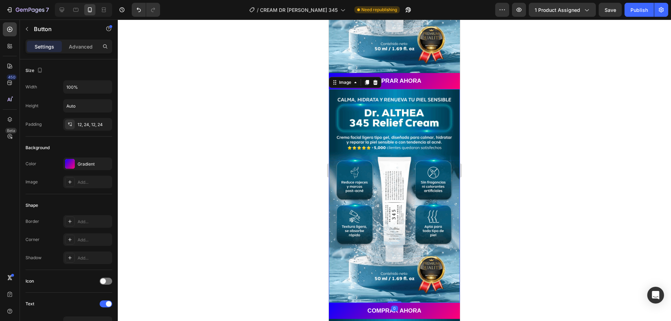
click at [358, 159] on img at bounding box center [394, 196] width 131 height 214
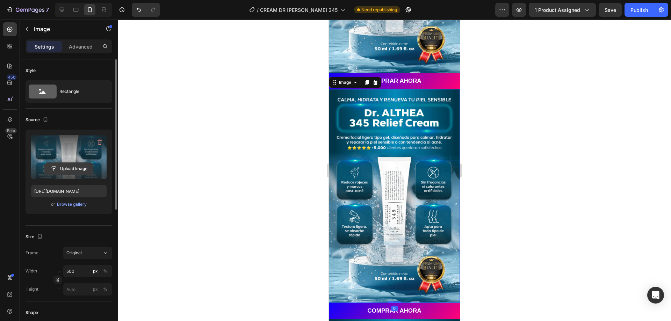
click at [67, 164] on input "file" at bounding box center [69, 169] width 48 height 12
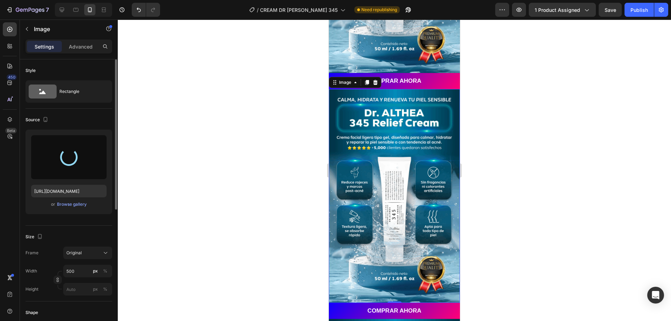
type input "https://cdn.shopify.com/s/files/1/0669/4866/1318/files/gempages_581426735208202…"
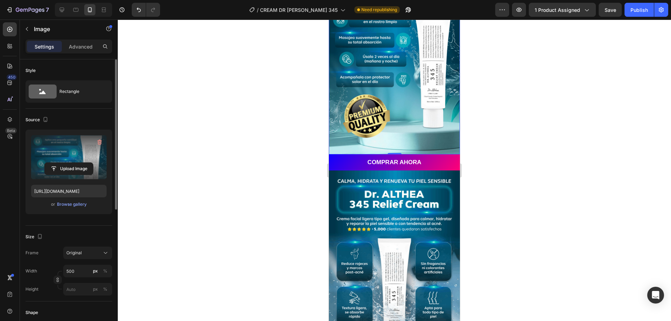
scroll to position [384, 0]
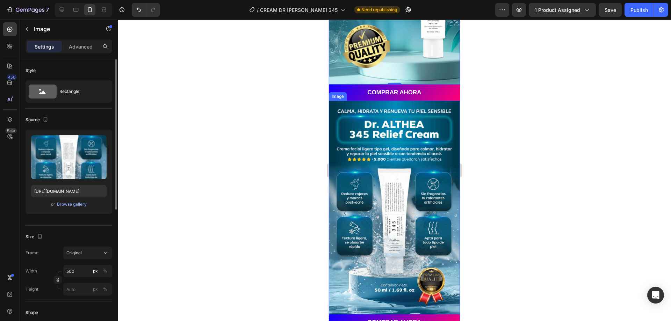
click at [402, 174] on img at bounding box center [394, 208] width 131 height 214
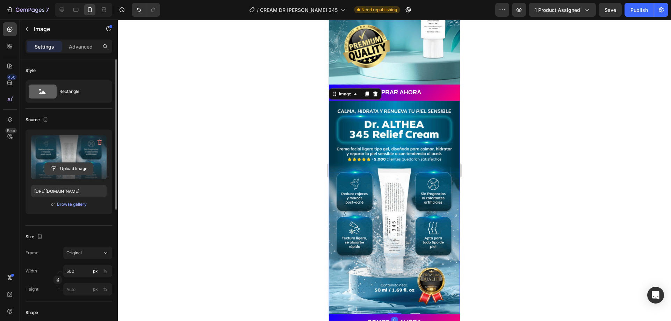
click at [59, 166] on input "file" at bounding box center [69, 169] width 48 height 12
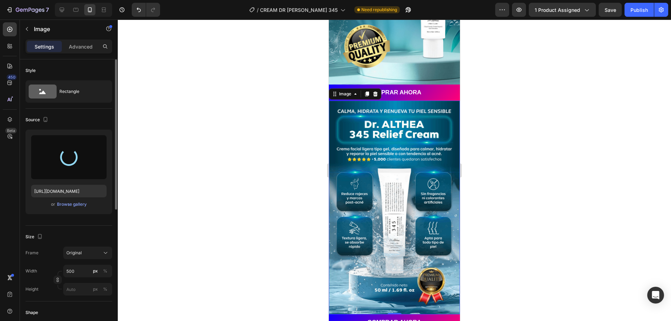
type input "https://cdn.shopify.com/s/files/1/0669/4866/1318/files/gempages_581426735208202…"
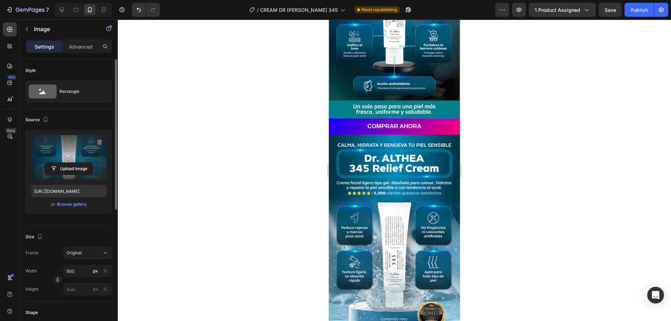
scroll to position [594, 0]
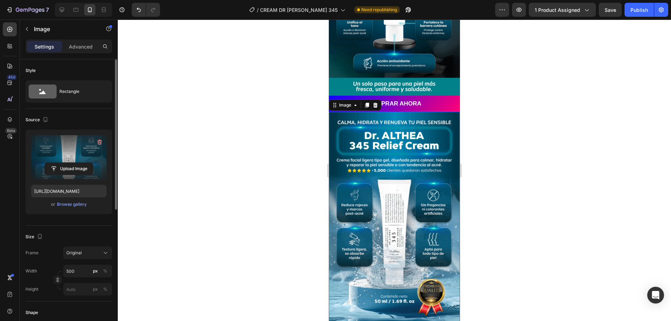
click at [371, 192] on img at bounding box center [394, 219] width 131 height 214
click at [65, 165] on input "file" at bounding box center [69, 169] width 48 height 12
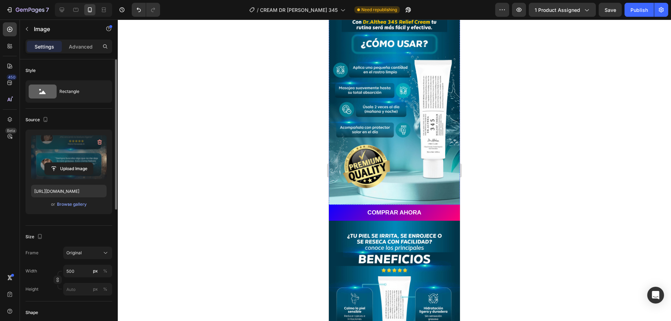
scroll to position [280, 0]
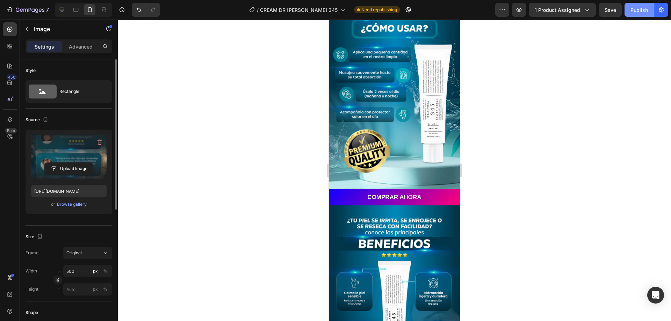
click at [640, 14] on button "Publish" at bounding box center [639, 10] width 29 height 14
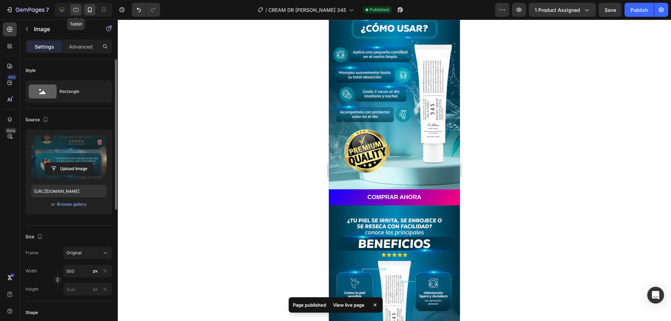
click at [77, 11] on icon at bounding box center [75, 9] width 7 height 7
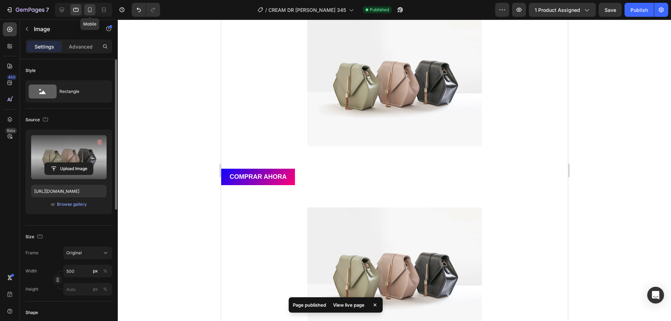
click at [91, 8] on icon at bounding box center [90, 9] width 4 height 5
type input "https://cdn.shopify.com/s/files/1/0669/4866/1318/files/gempages_581426735208202…"
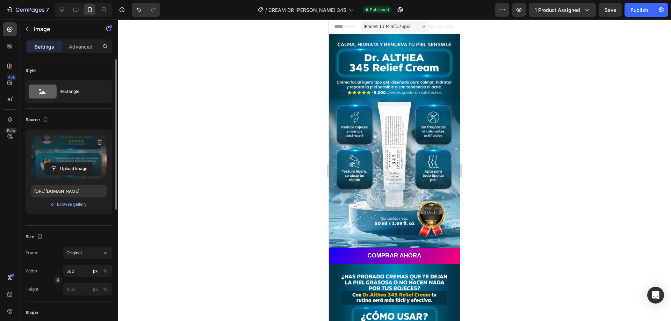
click at [387, 25] on span "iPhone 13 Mini ( 375 px)" at bounding box center [387, 26] width 47 height 7
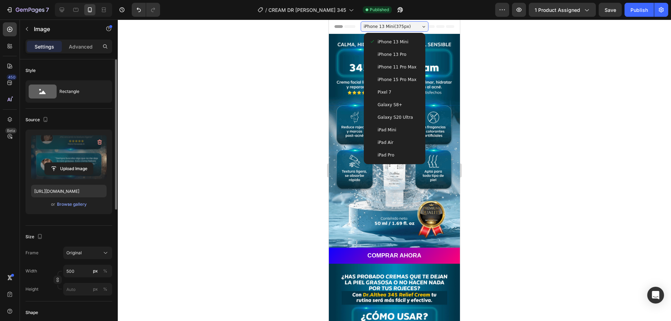
click at [391, 57] on span "iPhone 13 Pro" at bounding box center [392, 54] width 29 height 7
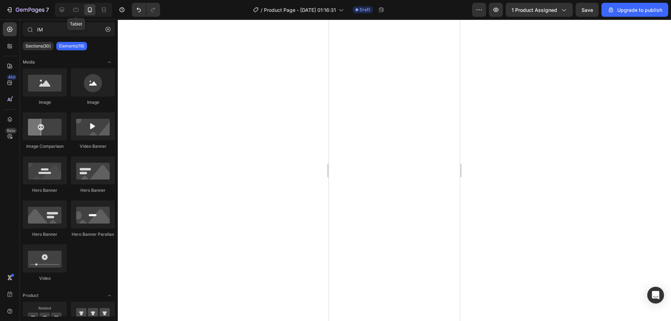
click at [79, 10] on icon at bounding box center [75, 9] width 7 height 7
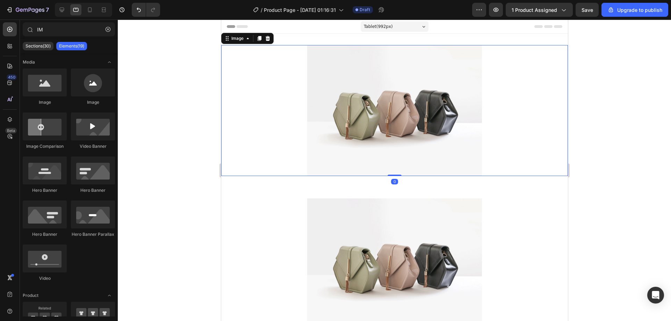
click at [382, 100] on img at bounding box center [394, 110] width 175 height 131
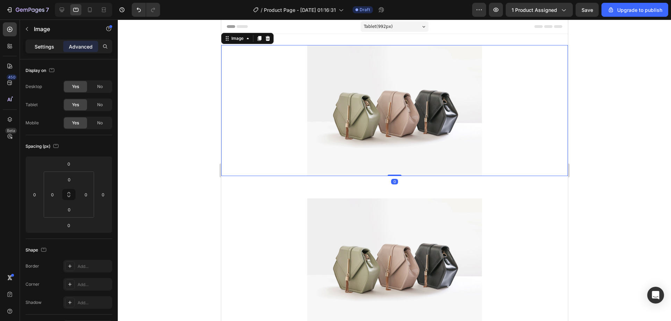
click at [53, 50] on p "Settings" at bounding box center [45, 46] width 20 height 7
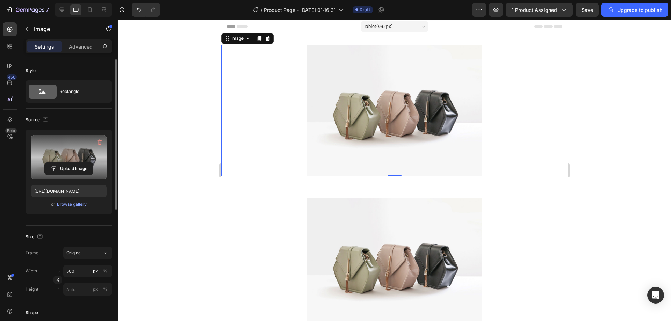
click at [68, 141] on label at bounding box center [68, 157] width 75 height 44
click at [68, 163] on input "file" at bounding box center [69, 169] width 48 height 12
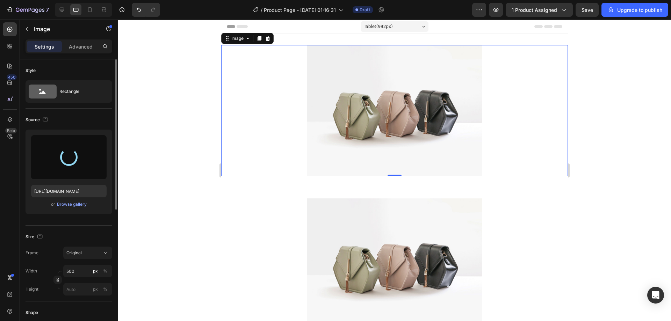
type input "[URL][DOMAIN_NAME]"
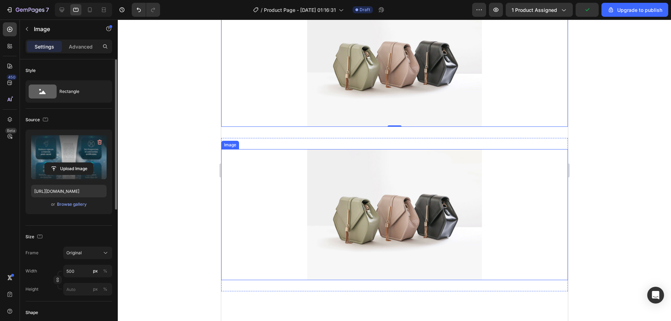
scroll to position [35, 0]
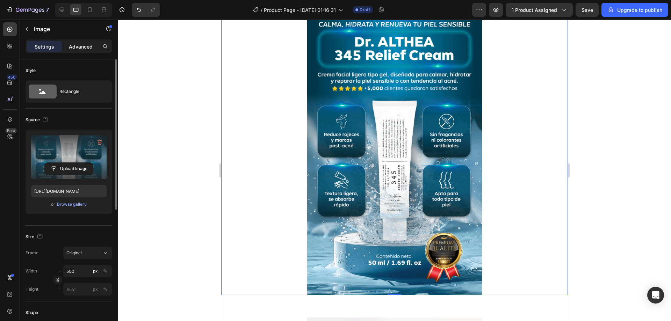
click at [85, 48] on p "Advanced" at bounding box center [81, 46] width 24 height 7
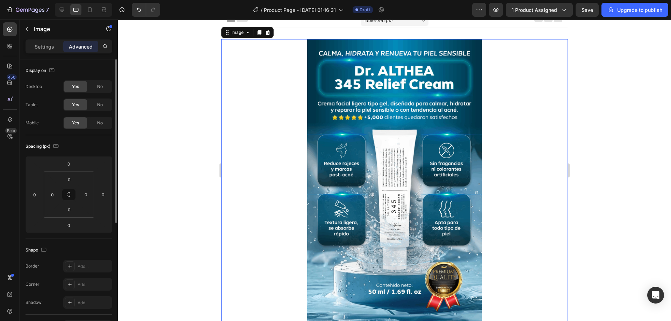
scroll to position [0, 0]
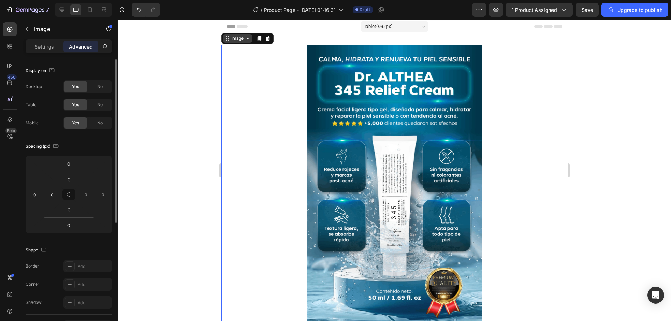
click at [239, 42] on div "Image" at bounding box center [237, 38] width 29 height 8
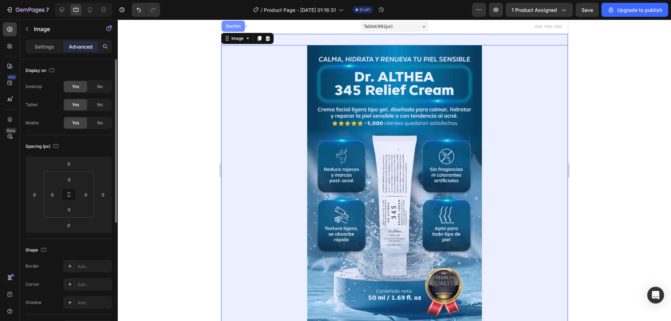
click at [237, 28] on div "Section" at bounding box center [232, 26] width 23 height 11
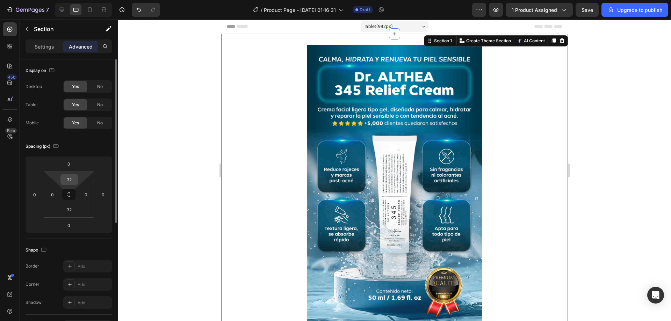
click at [73, 178] on input "32" at bounding box center [69, 179] width 14 height 10
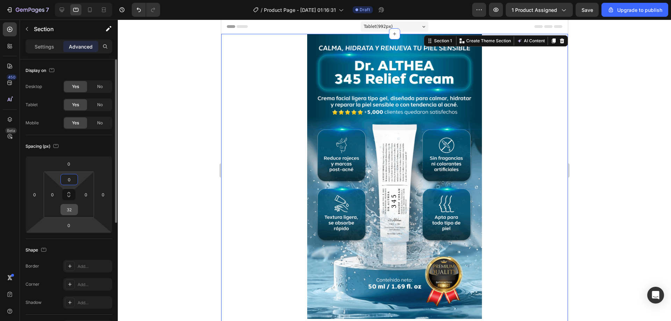
type input "0"
click at [71, 213] on input "32" at bounding box center [69, 209] width 14 height 10
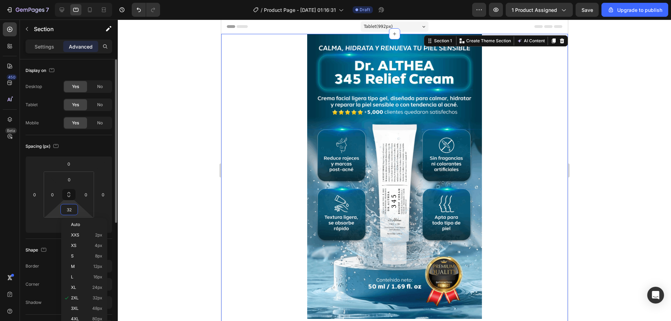
type input "0"
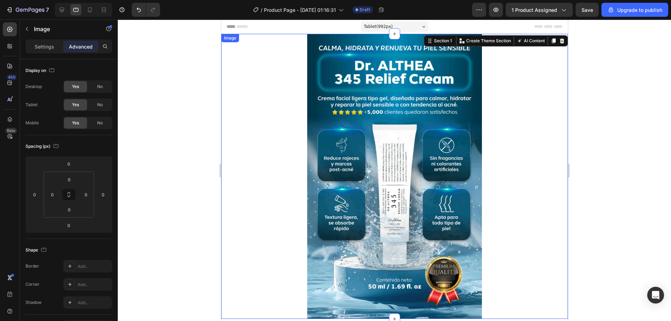
click at [280, 167] on div at bounding box center [394, 176] width 347 height 285
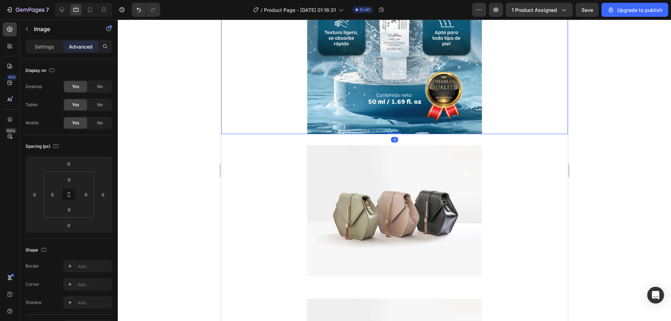
scroll to position [210, 0]
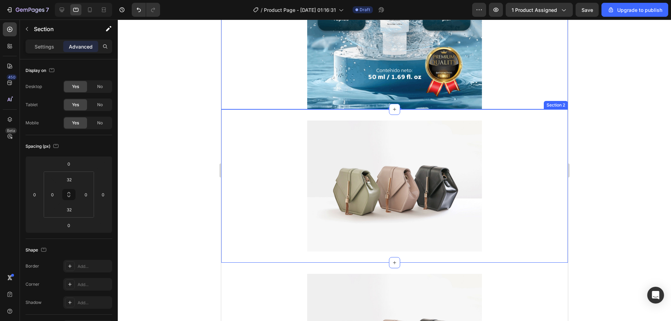
click at [330, 117] on div "Image Section 2" at bounding box center [394, 185] width 347 height 153
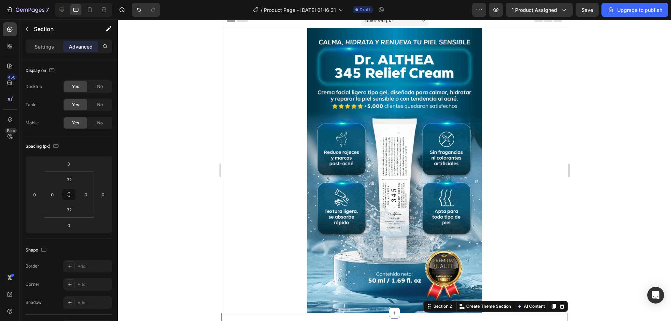
scroll to position [0, 0]
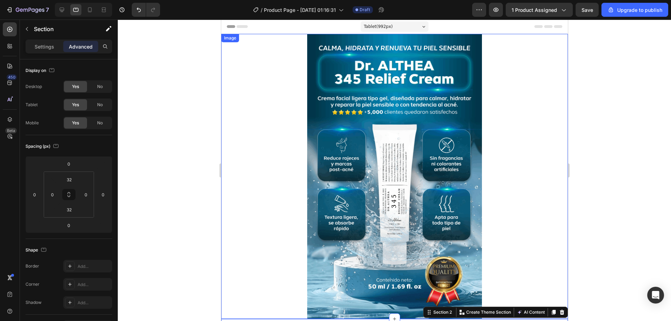
click at [330, 64] on img at bounding box center [394, 176] width 175 height 285
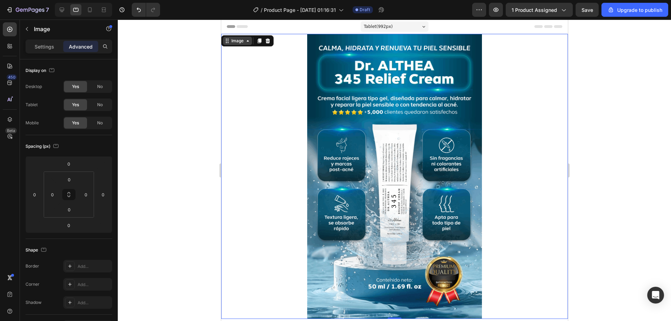
click at [242, 39] on div "Image" at bounding box center [237, 41] width 15 height 6
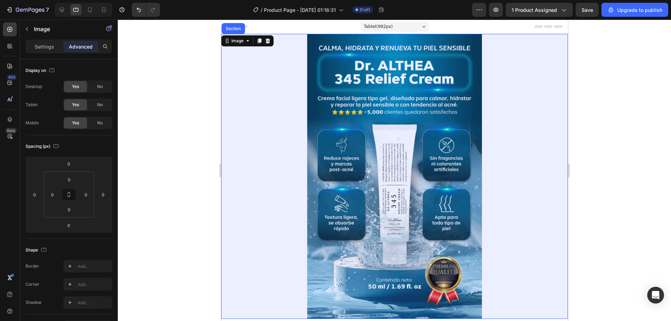
click at [239, 31] on div "Section" at bounding box center [232, 28] width 23 height 11
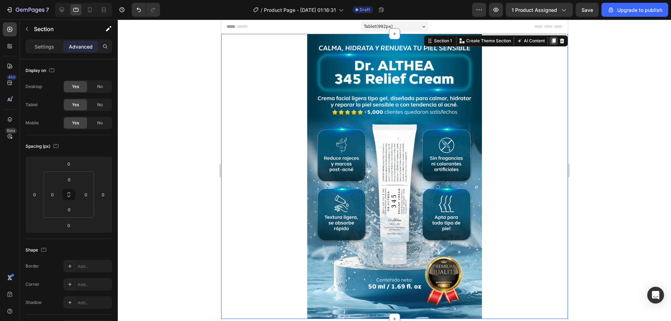
click at [550, 42] on icon at bounding box center [553, 41] width 6 height 6
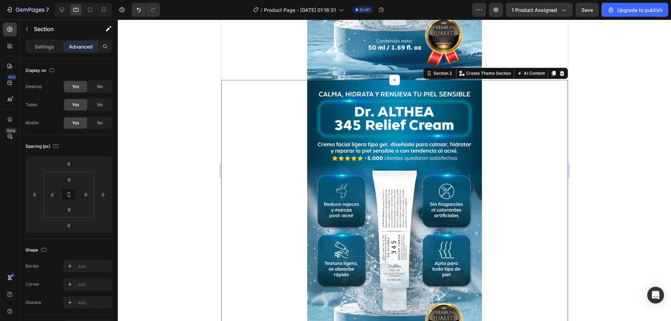
scroll to position [275, 0]
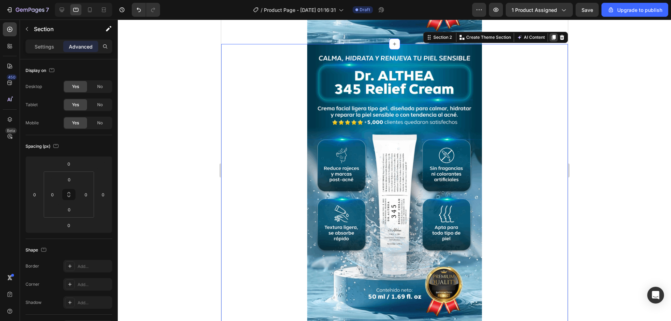
click at [551, 37] on icon at bounding box center [553, 37] width 4 height 5
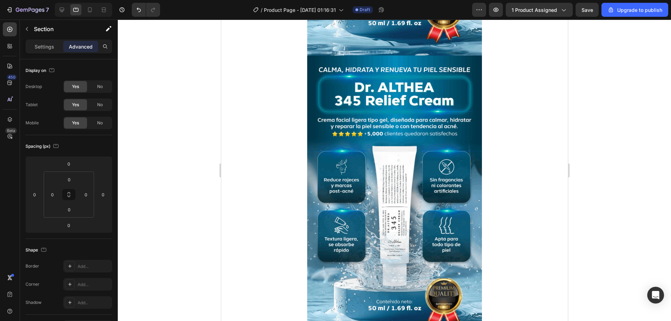
scroll to position [560, 0]
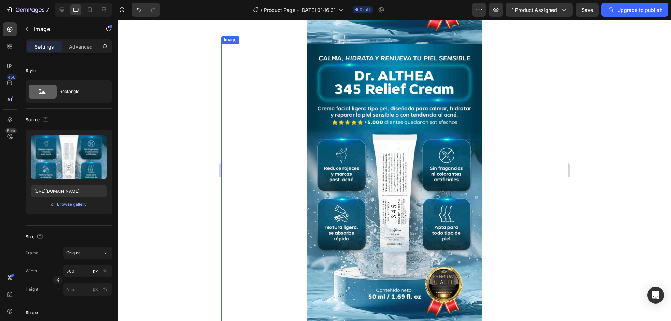
click at [251, 72] on div at bounding box center [394, 186] width 347 height 285
click at [260, 36] on icon at bounding box center [259, 37] width 4 height 5
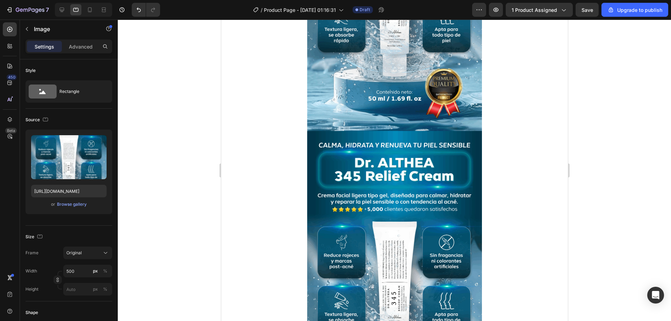
scroll to position [245, 0]
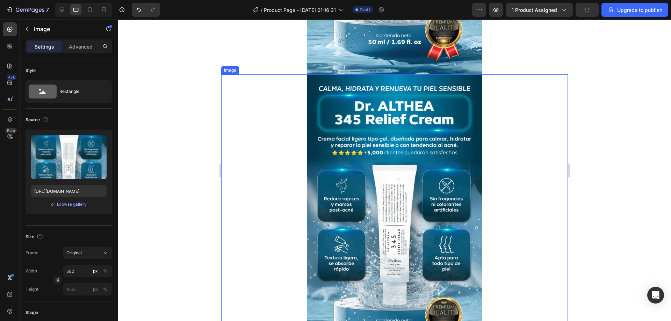
click at [344, 145] on img at bounding box center [394, 216] width 175 height 285
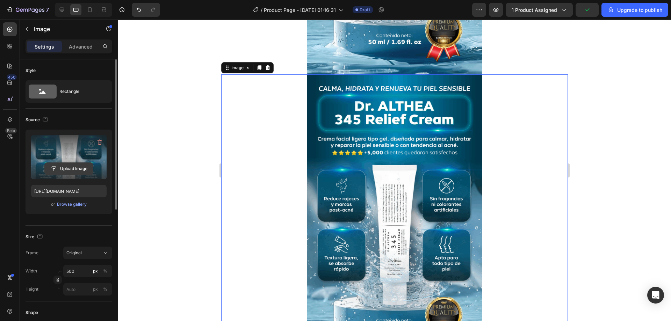
click at [75, 165] on input "file" at bounding box center [69, 169] width 48 height 12
click at [75, 156] on label at bounding box center [68, 157] width 75 height 44
click at [75, 163] on input "file" at bounding box center [69, 169] width 48 height 12
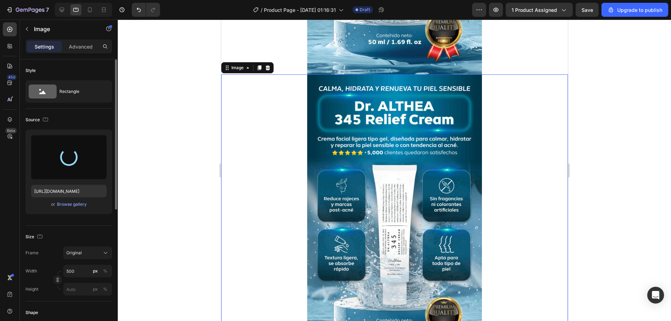
type input "[URL][DOMAIN_NAME]"
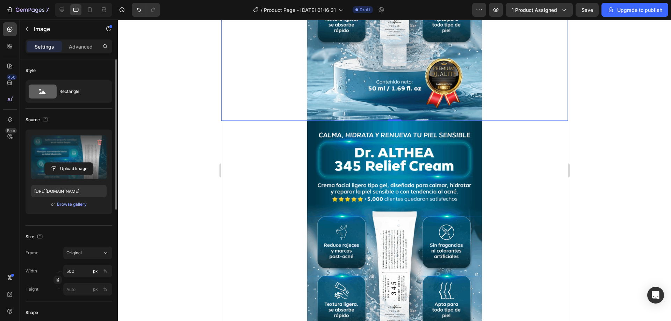
scroll to position [489, 0]
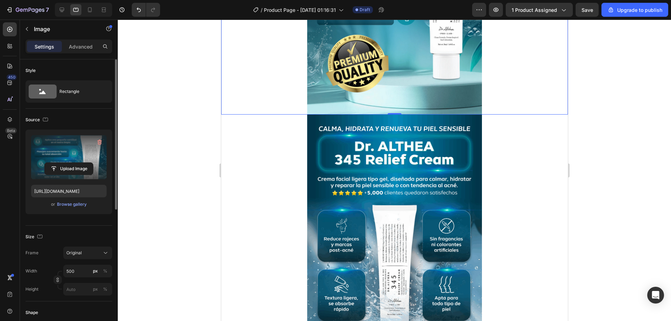
click at [414, 201] on img at bounding box center [394, 257] width 175 height 285
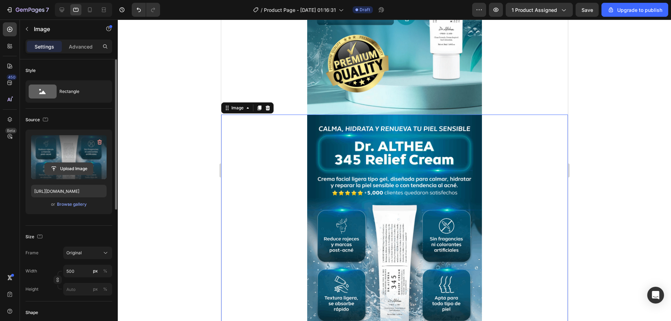
click at [72, 163] on input "file" at bounding box center [69, 169] width 48 height 12
click at [66, 169] on input "file" at bounding box center [69, 169] width 48 height 12
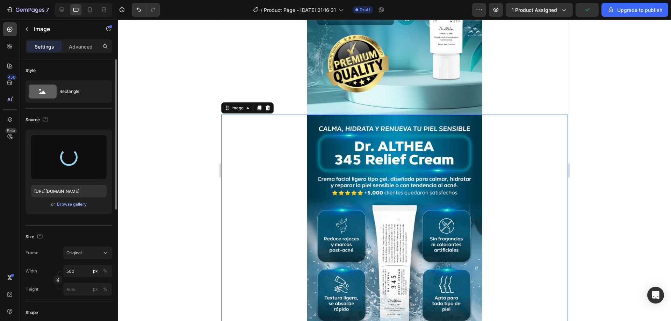
type input "[URL][DOMAIN_NAME]"
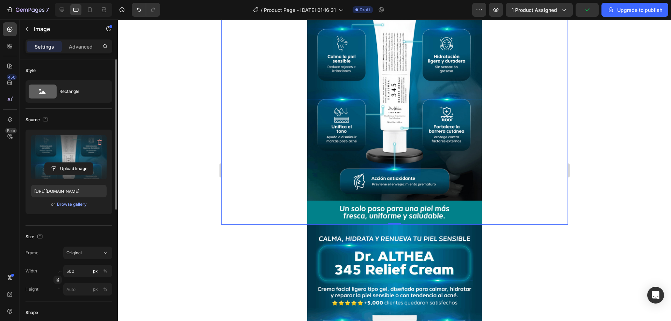
scroll to position [769, 0]
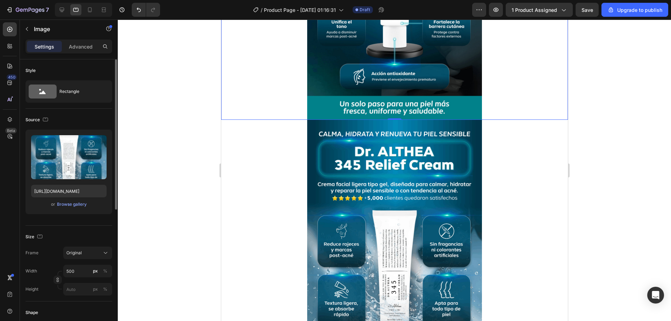
click at [395, 209] on img at bounding box center [394, 262] width 175 height 285
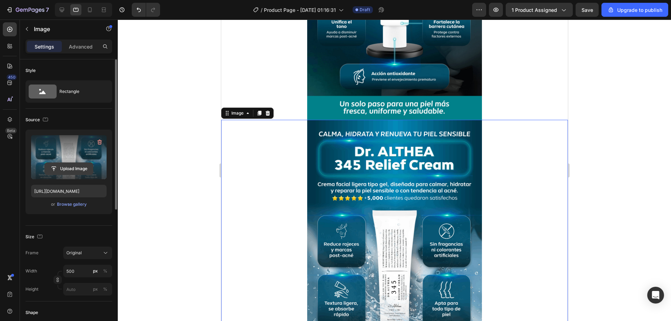
click at [69, 163] on input "file" at bounding box center [69, 169] width 48 height 12
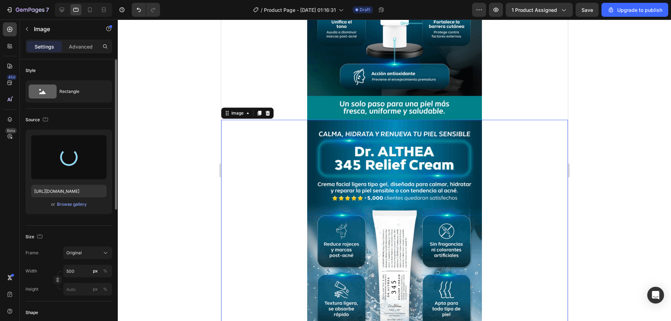
type input "[URL][DOMAIN_NAME]"
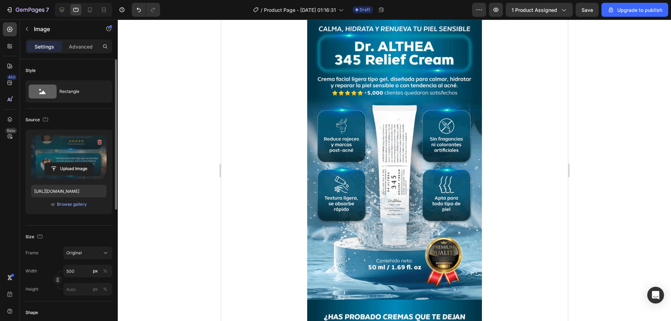
scroll to position [0, 0]
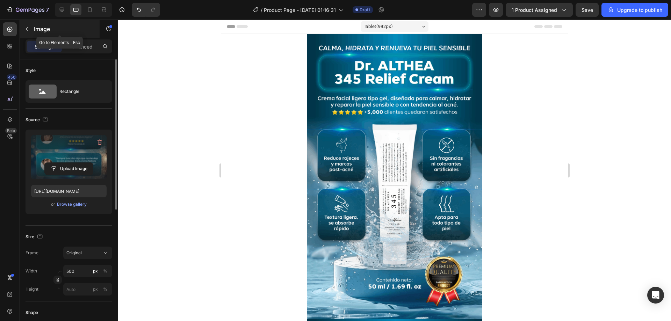
click at [29, 29] on icon "button" at bounding box center [27, 29] width 6 height 6
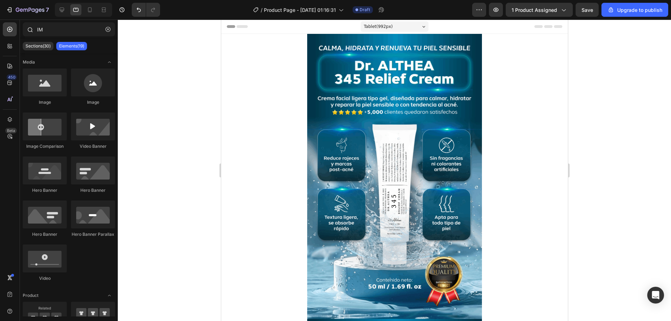
click at [29, 28] on icon at bounding box center [30, 30] width 6 height 6
click at [110, 30] on icon "button" at bounding box center [108, 29] width 5 height 5
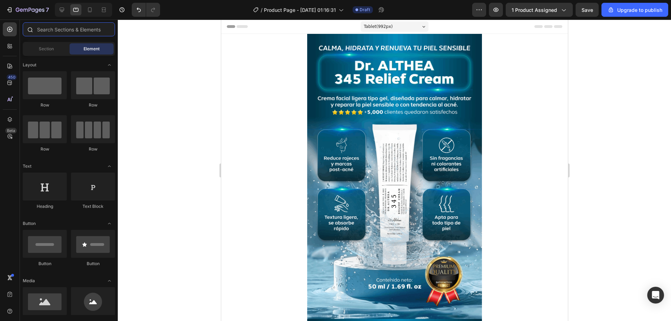
click at [78, 33] on input "text" at bounding box center [69, 29] width 92 height 14
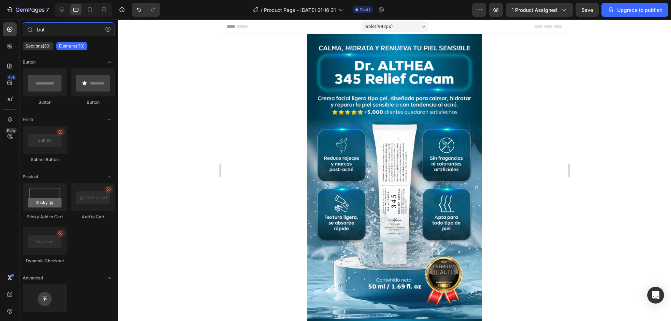
type input "but"
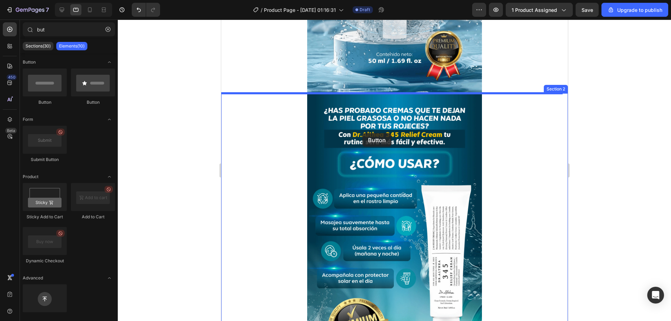
scroll to position [243, 0]
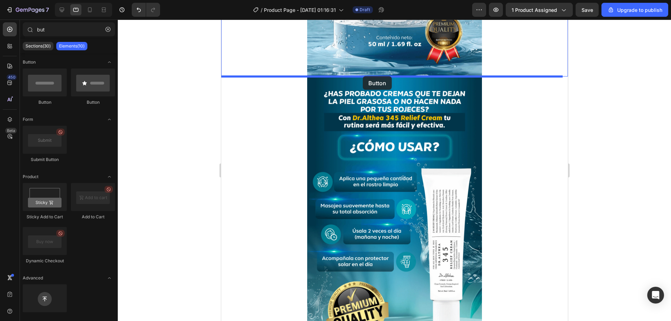
drag, startPoint x: 349, startPoint y: 152, endPoint x: 362, endPoint y: 76, distance: 77.0
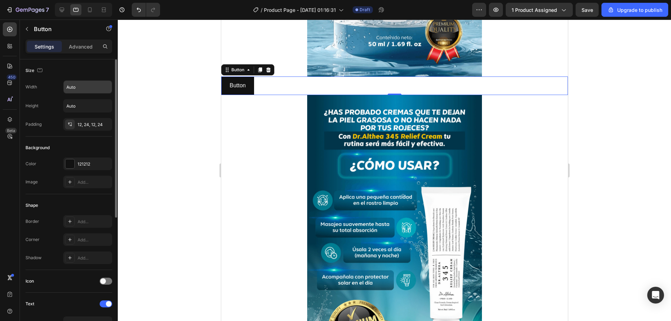
click at [83, 93] on input "Auto" at bounding box center [88, 87] width 48 height 13
click at [86, 88] on input "Auto" at bounding box center [88, 87] width 48 height 13
click at [96, 88] on input "Auto" at bounding box center [88, 87] width 48 height 13
click at [106, 89] on icon "button" at bounding box center [105, 87] width 7 height 7
click at [99, 107] on input "Auto" at bounding box center [88, 106] width 48 height 13
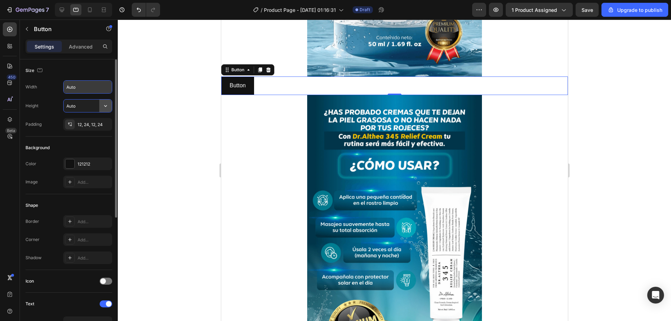
click at [104, 107] on icon "button" at bounding box center [105, 105] width 7 height 7
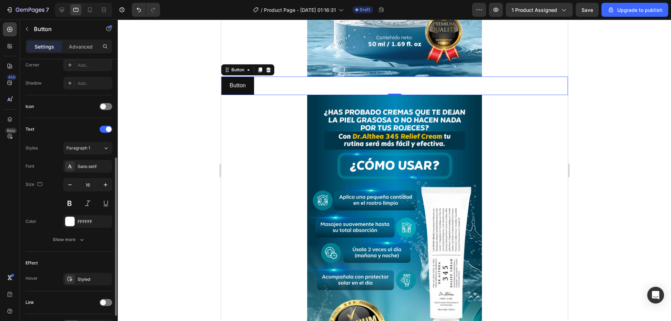
scroll to position [219, 0]
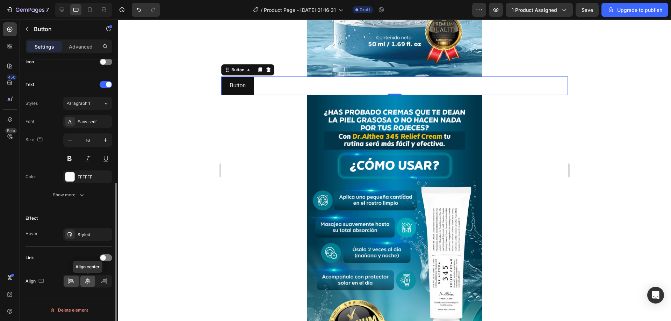
click at [85, 282] on icon at bounding box center [87, 281] width 7 height 7
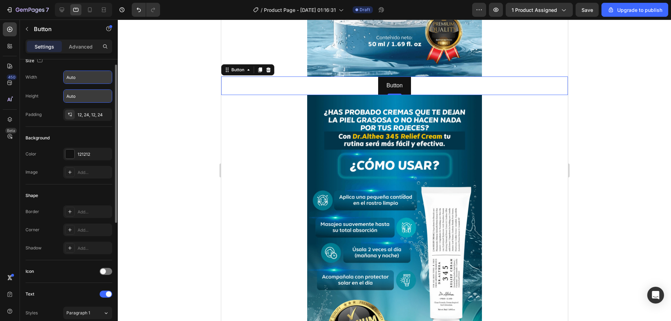
scroll to position [0, 0]
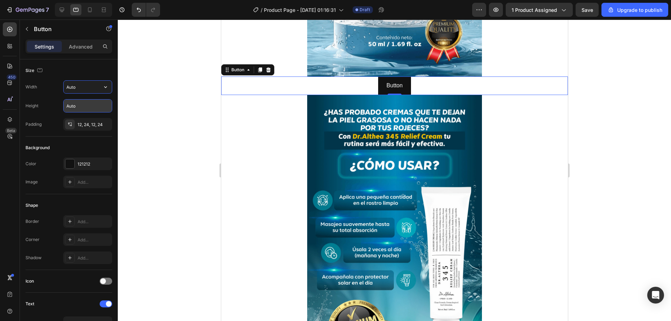
click at [72, 89] on input "Auto" at bounding box center [88, 87] width 48 height 13
click at [99, 88] on input "Auto" at bounding box center [88, 87] width 48 height 13
click at [104, 88] on icon "button" at bounding box center [105, 87] width 7 height 7
click at [75, 117] on p "Full 100%" at bounding box center [86, 118] width 40 height 6
type input "100%"
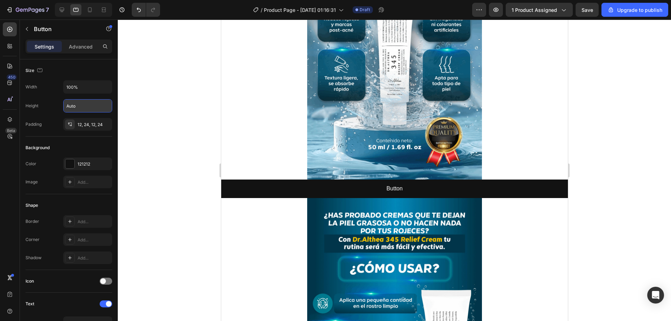
scroll to position [140, 0]
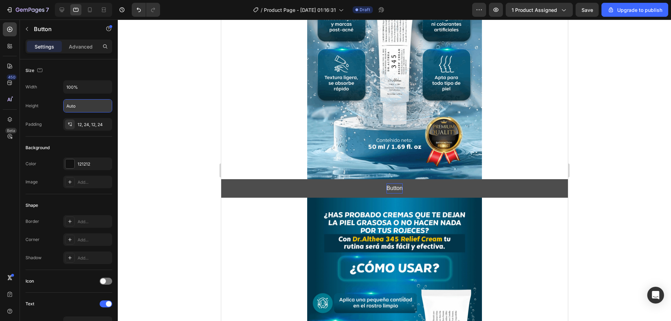
click at [388, 190] on p "Button" at bounding box center [394, 188] width 16 height 10
click at [221, 179] on button "COMPRAR" at bounding box center [394, 188] width 347 height 19
click at [310, 192] on button "COMPRAR AHORA" at bounding box center [394, 188] width 347 height 19
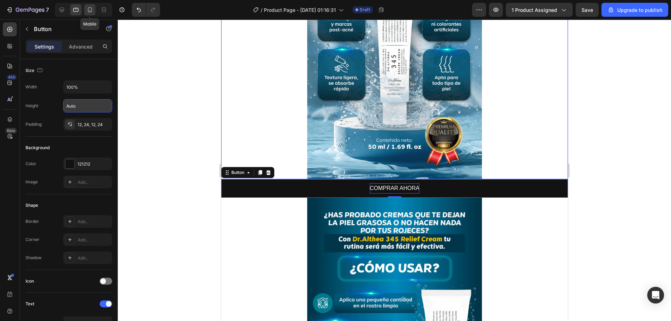
click at [89, 9] on icon at bounding box center [89, 9] width 7 height 7
type input "14"
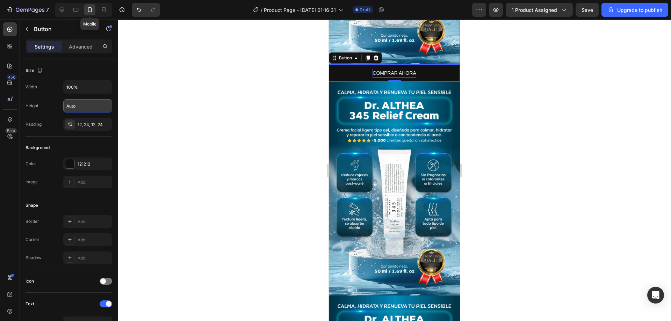
scroll to position [195, 0]
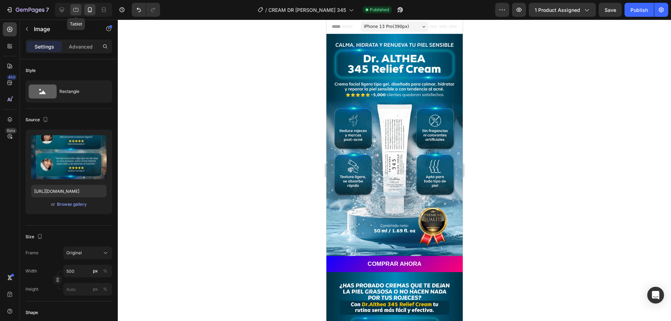
click at [78, 10] on icon at bounding box center [75, 9] width 7 height 7
type input "[URL][DOMAIN_NAME]"
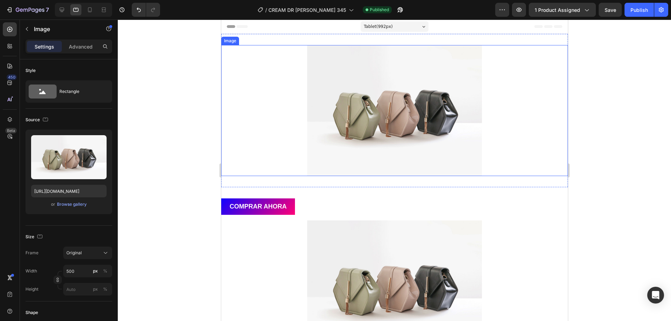
click at [338, 112] on img at bounding box center [394, 110] width 175 height 131
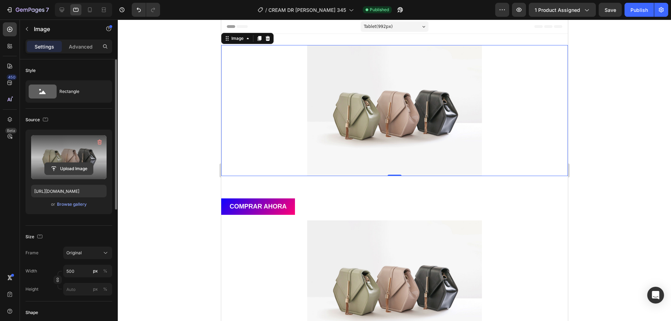
click at [78, 166] on input "file" at bounding box center [69, 169] width 48 height 12
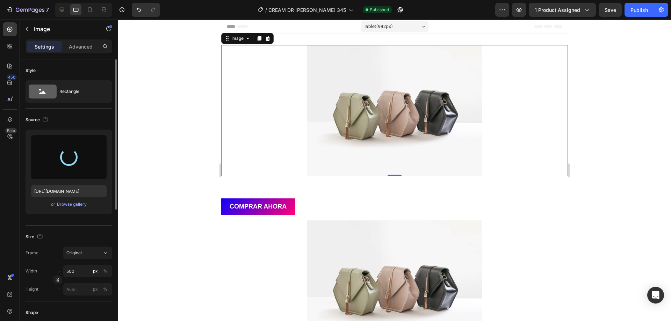
type input "[URL][DOMAIN_NAME]"
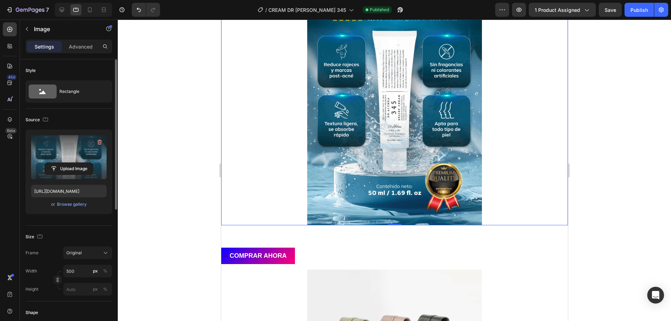
scroll to position [140, 0]
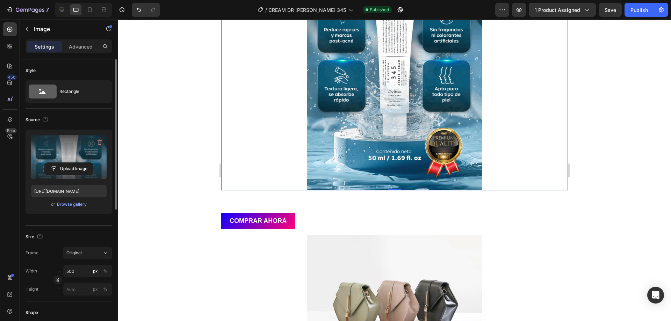
click at [257, 118] on div at bounding box center [394, 47] width 347 height 285
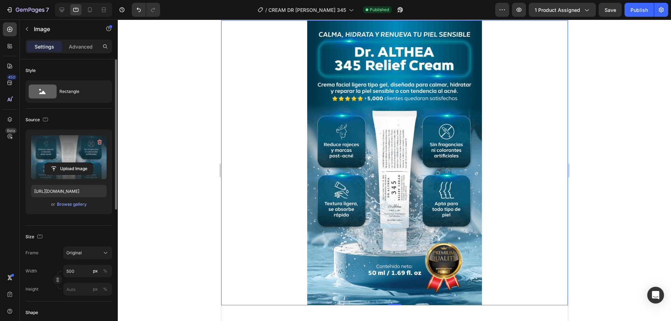
scroll to position [0, 0]
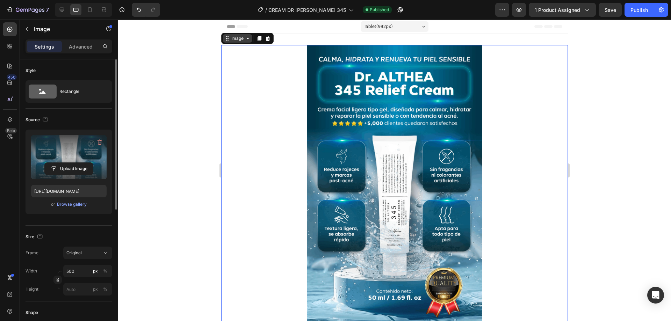
click at [238, 40] on div "Image" at bounding box center [237, 38] width 15 height 6
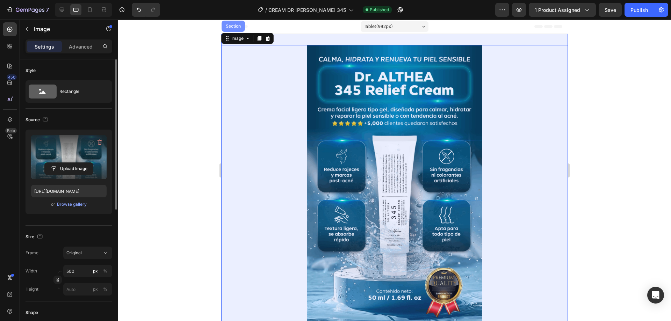
click at [237, 32] on div "Section" at bounding box center [232, 26] width 23 height 11
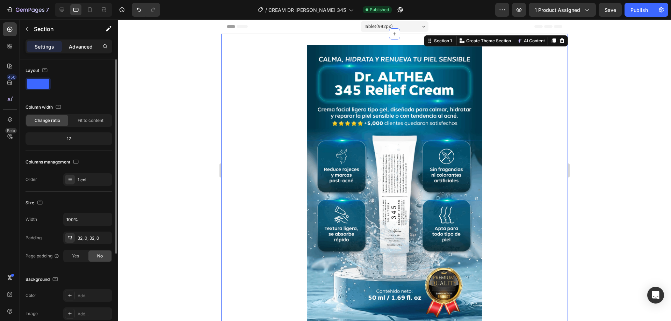
click at [81, 51] on div "Advanced" at bounding box center [80, 46] width 35 height 11
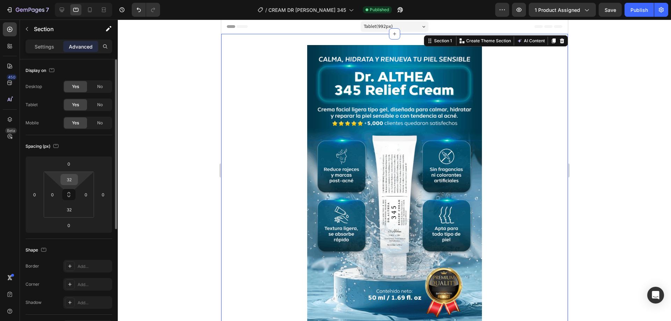
click at [69, 179] on input "32" at bounding box center [69, 179] width 14 height 10
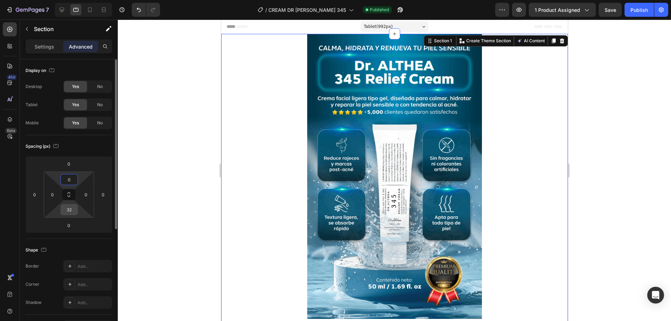
type input "0"
click at [70, 208] on input "32" at bounding box center [69, 209] width 14 height 10
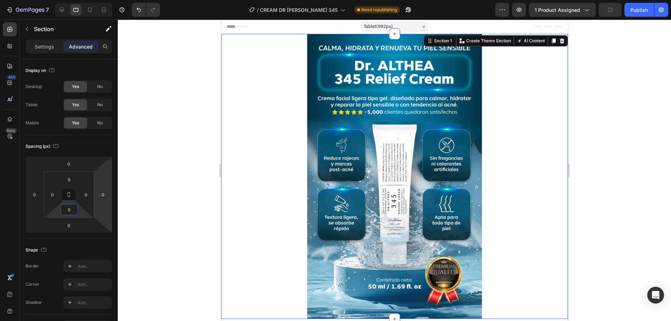
type input "0"
click at [184, 173] on div at bounding box center [394, 171] width 553 height 302
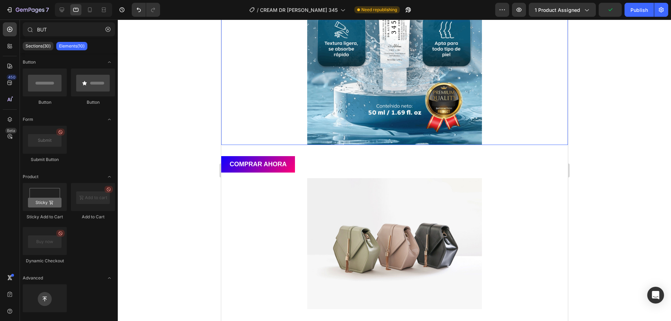
scroll to position [175, 0]
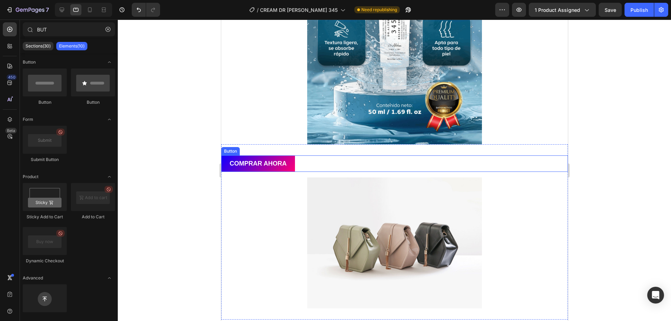
click at [323, 156] on div "COMPRAR AHORA Button" at bounding box center [394, 164] width 347 height 16
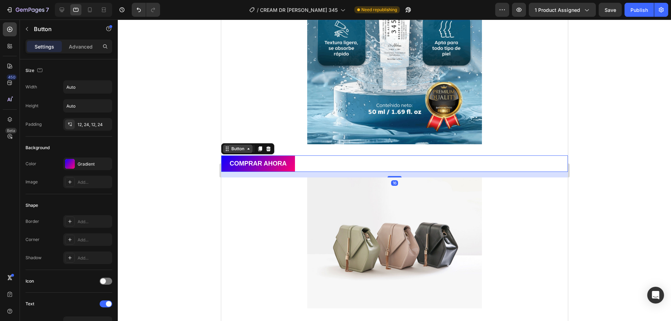
click at [244, 150] on div "Button" at bounding box center [238, 149] width 16 height 6
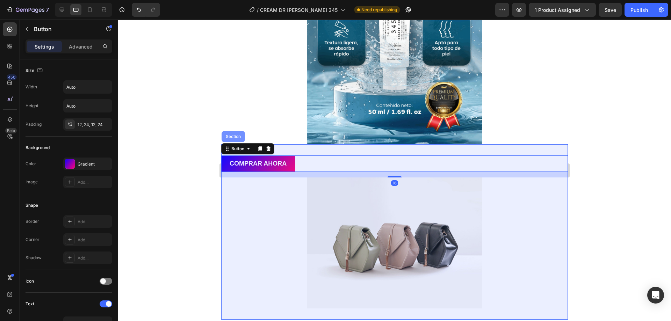
click at [239, 138] on div "Section" at bounding box center [233, 137] width 18 height 4
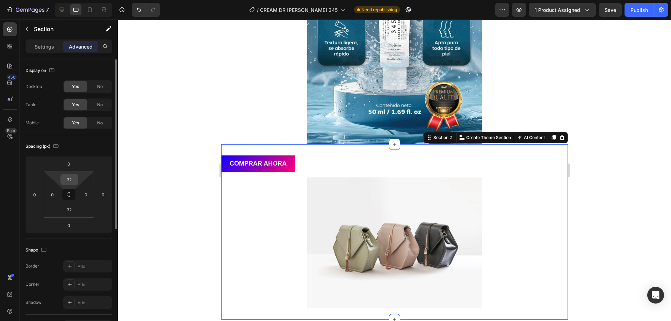
click at [70, 179] on input "32" at bounding box center [69, 179] width 14 height 10
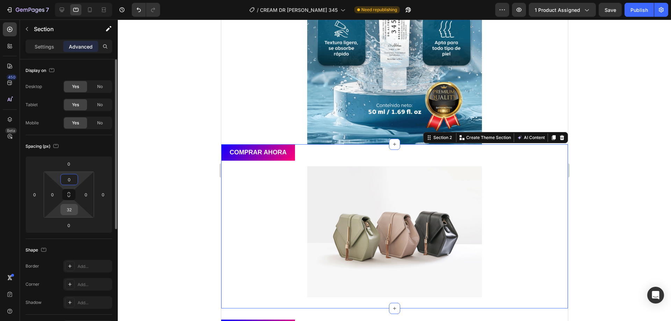
type input "0"
click at [67, 209] on input "32" at bounding box center [69, 209] width 14 height 10
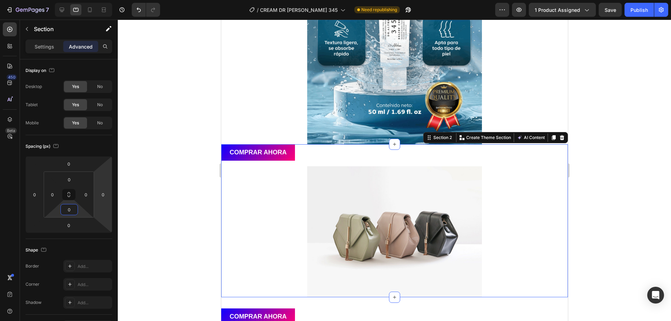
type input "0"
click at [156, 175] on div at bounding box center [394, 171] width 553 height 302
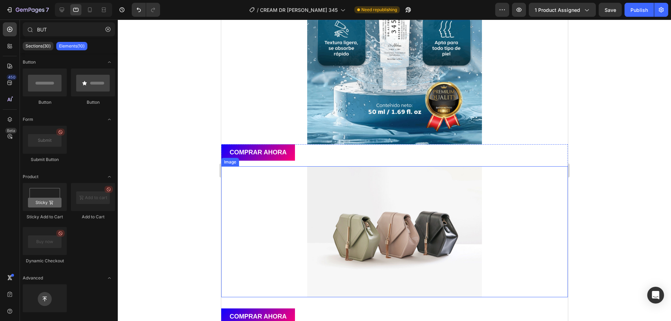
click at [341, 181] on img at bounding box center [394, 231] width 175 height 131
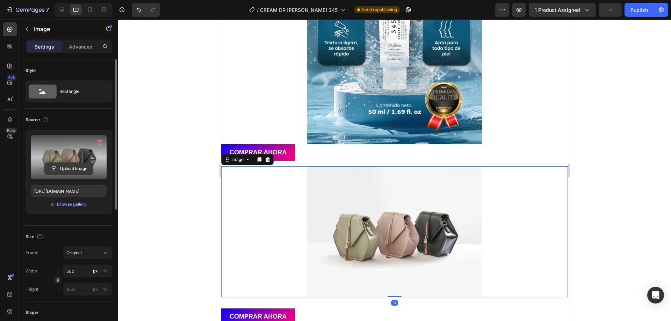
click at [70, 168] on input "file" at bounding box center [69, 169] width 48 height 12
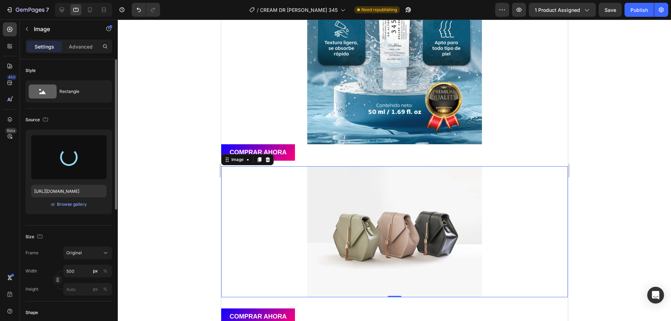
type input "https://cdn.shopify.com/s/files/1/0669/4866/1318/files/gempages_581426735208202…"
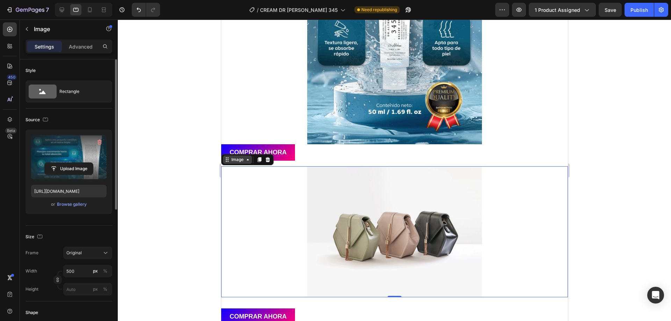
click at [245, 162] on icon at bounding box center [248, 160] width 6 height 6
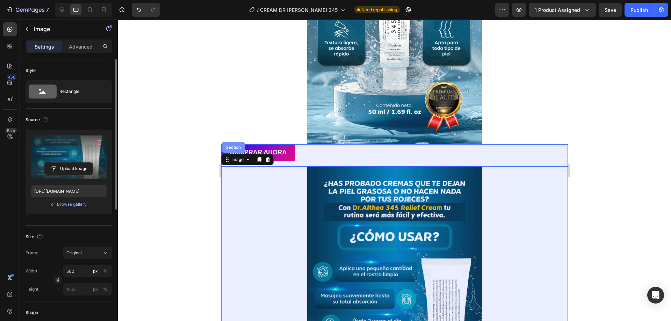
click at [234, 147] on div "Section" at bounding box center [233, 147] width 18 height 4
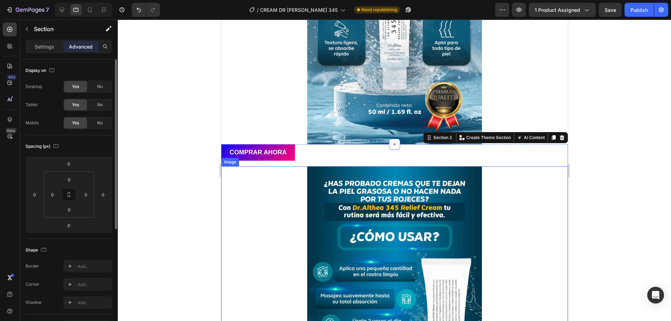
click at [296, 178] on div at bounding box center [394, 308] width 347 height 285
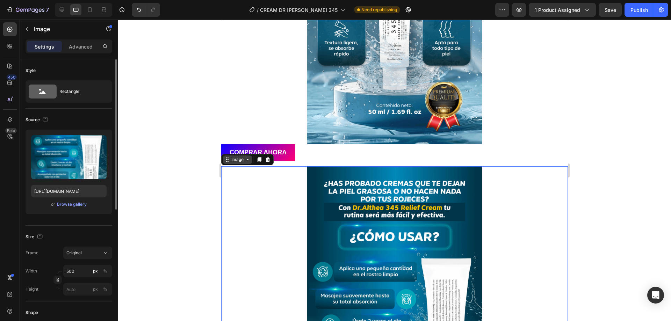
click at [233, 162] on div "Image" at bounding box center [237, 160] width 15 height 6
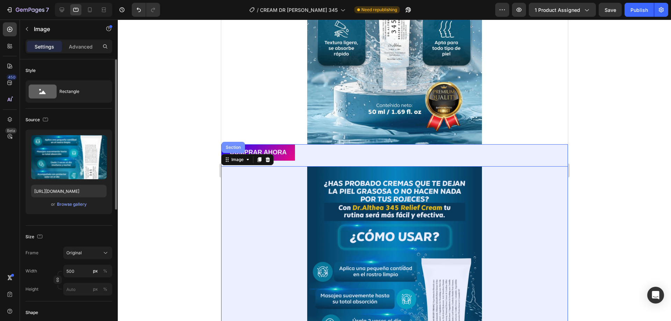
click at [234, 148] on div "Section" at bounding box center [233, 147] width 18 height 4
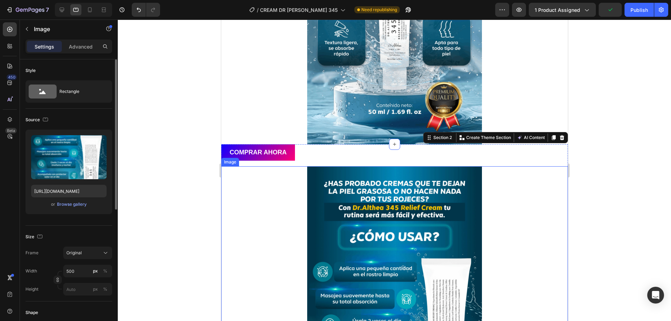
click at [290, 204] on div at bounding box center [394, 308] width 347 height 285
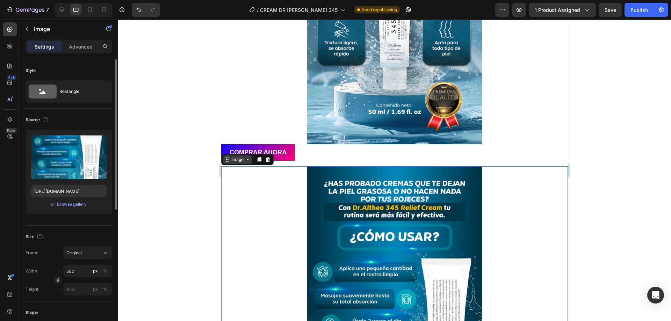
click at [238, 163] on div "Image" at bounding box center [237, 160] width 29 height 8
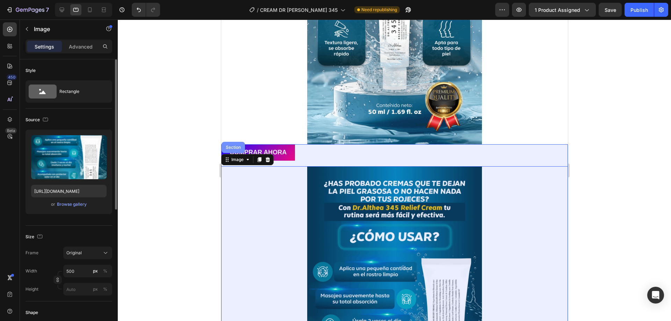
click at [233, 146] on div "Section" at bounding box center [233, 147] width 18 height 4
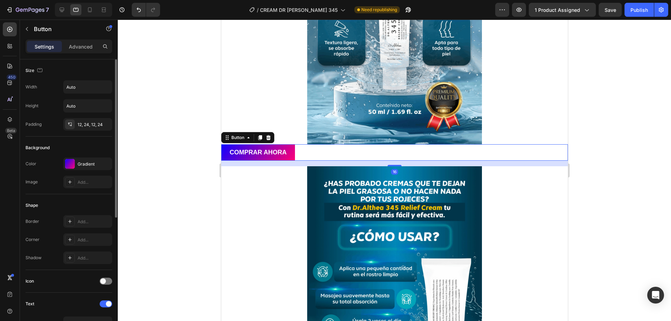
click at [317, 154] on div "COMPRAR AHORA Button 16" at bounding box center [394, 152] width 347 height 16
click at [516, 190] on div at bounding box center [394, 308] width 347 height 285
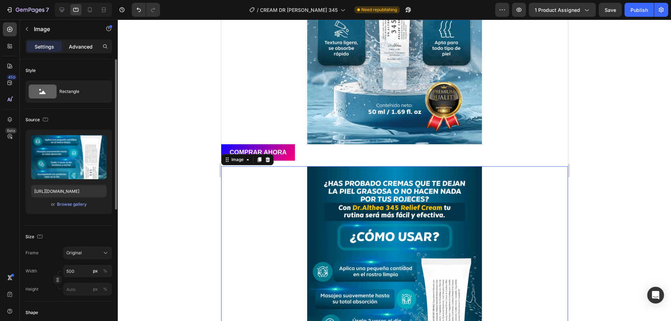
click at [75, 49] on p "Advanced" at bounding box center [81, 46] width 24 height 7
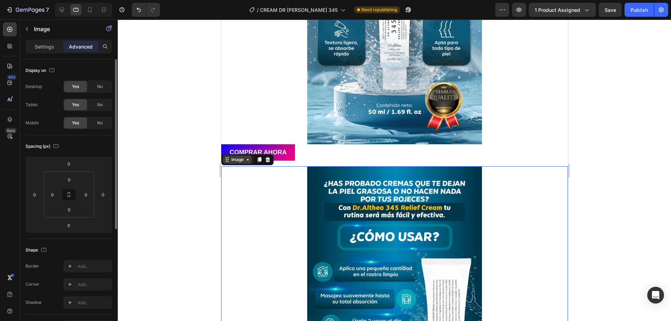
click at [242, 159] on div "Image" at bounding box center [237, 160] width 15 height 6
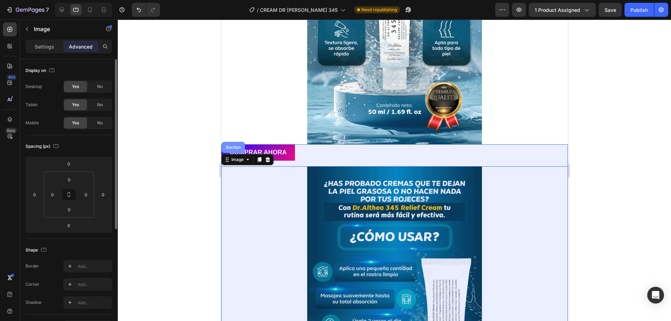
click at [225, 147] on div "Section" at bounding box center [233, 147] width 18 height 4
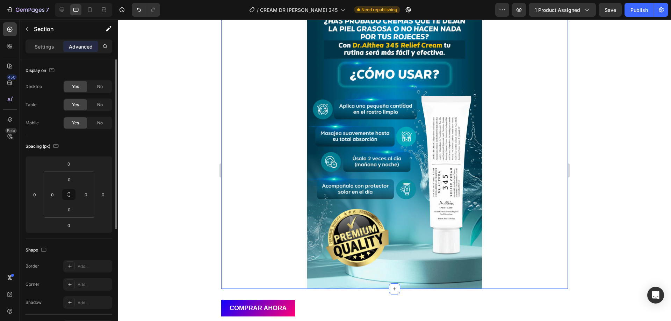
scroll to position [419, 0]
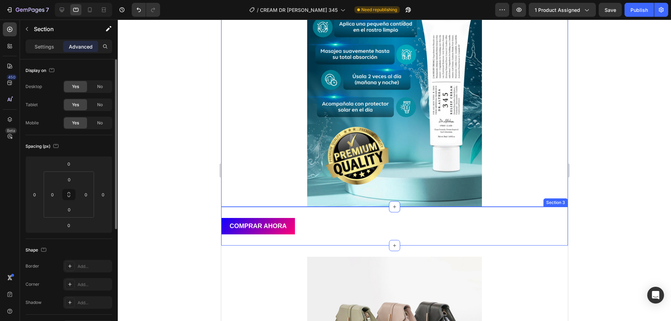
click at [263, 215] on div "COMPRAR AHORA Button Section 3" at bounding box center [394, 226] width 347 height 39
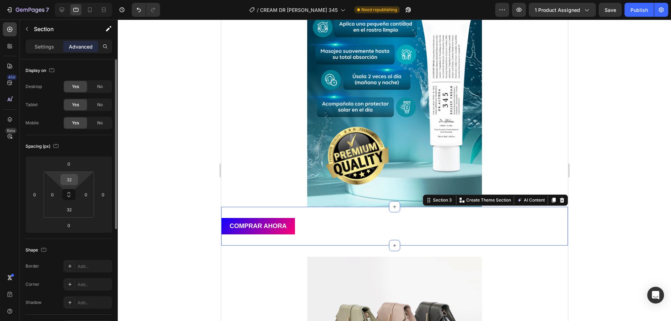
click at [68, 178] on input "32" at bounding box center [69, 179] width 14 height 10
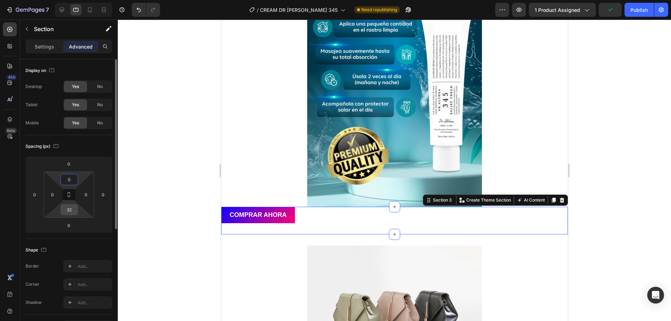
type input "0"
click at [72, 208] on input "32" at bounding box center [69, 209] width 14 height 10
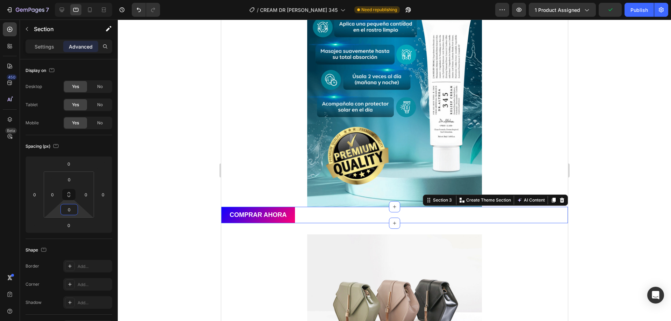
type input "0"
click at [196, 189] on div at bounding box center [394, 171] width 553 height 302
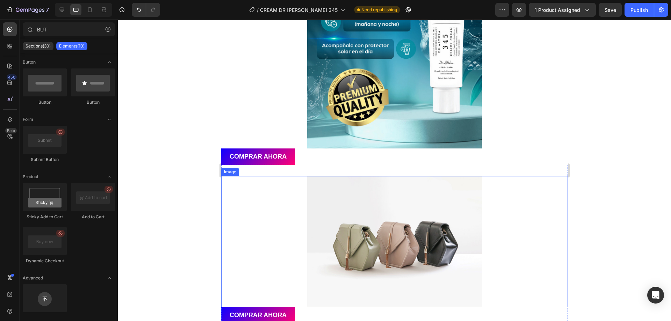
scroll to position [175, 0]
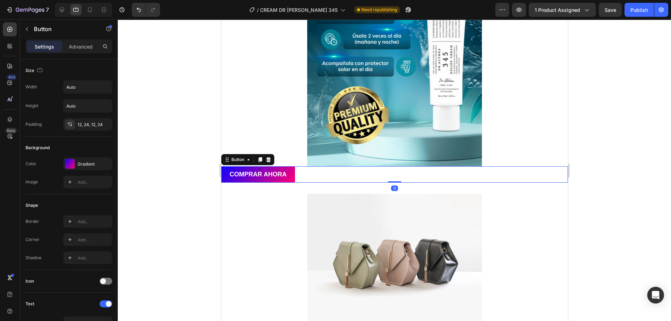
click at [312, 178] on div "COMPRAR AHORA Button 0" at bounding box center [394, 174] width 347 height 16
click at [85, 48] on p "Advanced" at bounding box center [81, 46] width 24 height 7
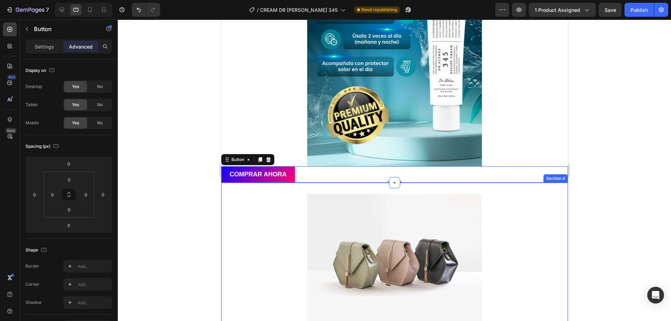
click at [296, 189] on div "Image COMPRAR AHORA Button Section 4" at bounding box center [394, 268] width 347 height 170
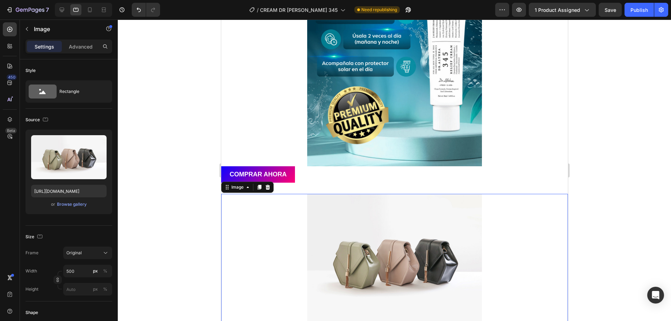
click at [339, 205] on img at bounding box center [394, 259] width 175 height 131
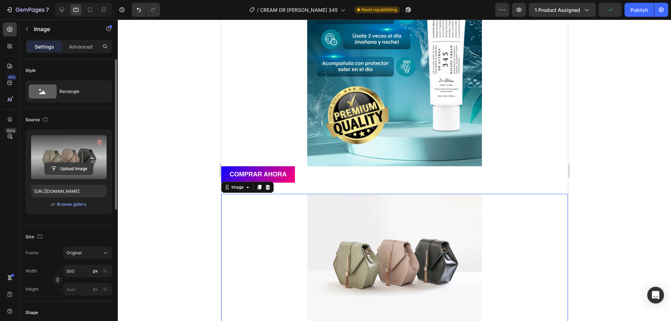
click at [74, 163] on input "file" at bounding box center [69, 169] width 48 height 12
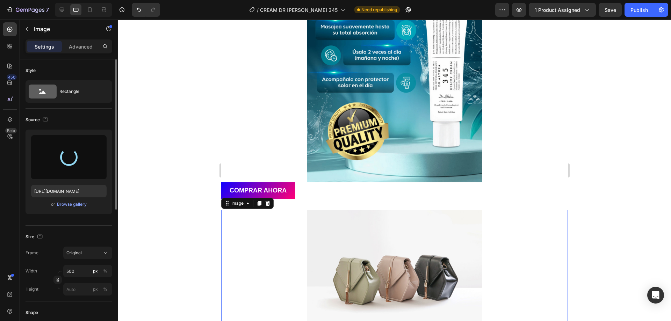
type input "https://cdn.shopify.com/s/files/1/0669/4866/1318/files/gempages_581426735208202…"
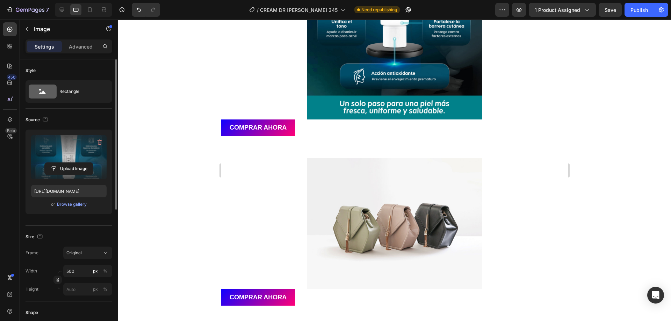
scroll to position [874, 0]
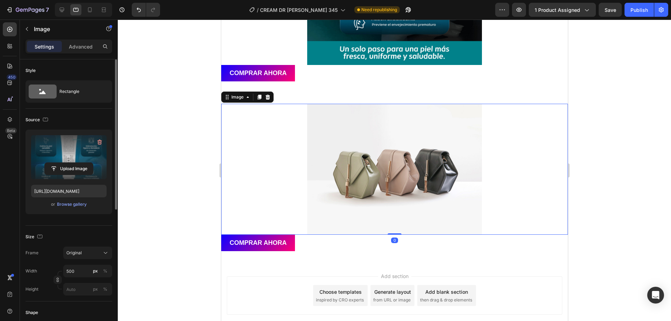
click at [406, 150] on img at bounding box center [394, 169] width 175 height 131
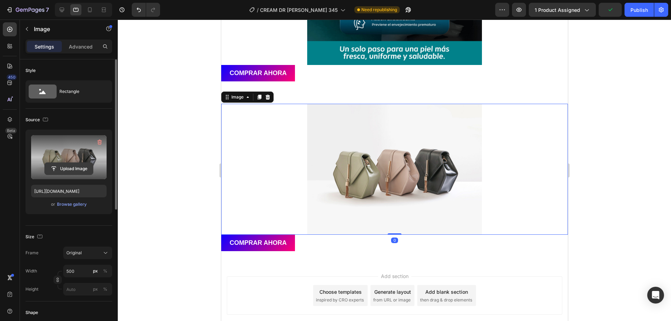
click at [69, 170] on input "file" at bounding box center [69, 169] width 48 height 12
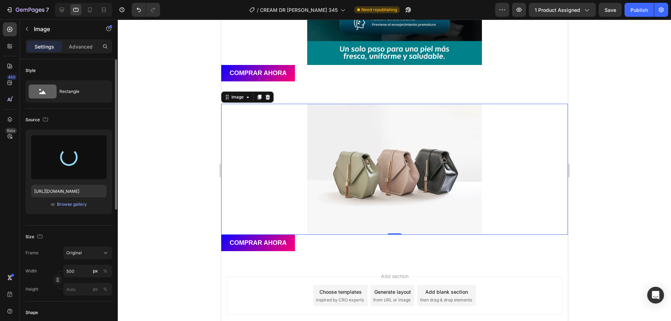
type input "https://cdn.shopify.com/s/files/1/0669/4866/1318/files/gempages_581426735208202…"
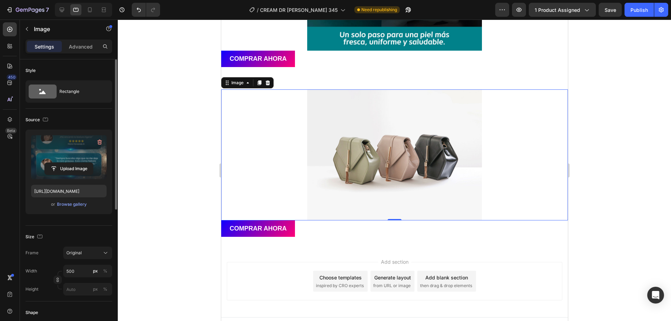
scroll to position [843, 0]
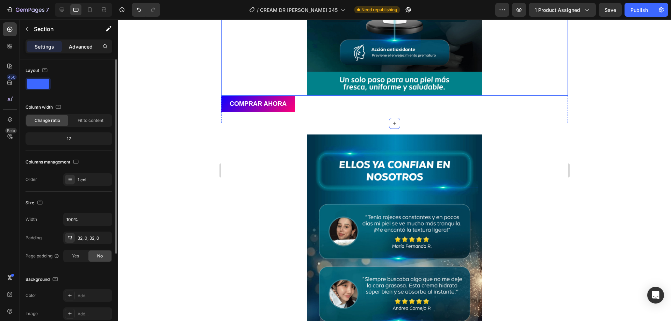
click at [83, 46] on p "Advanced" at bounding box center [81, 46] width 24 height 7
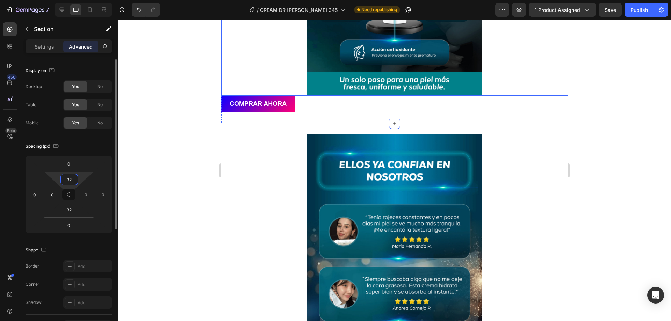
click at [70, 177] on input "32" at bounding box center [69, 179] width 14 height 10
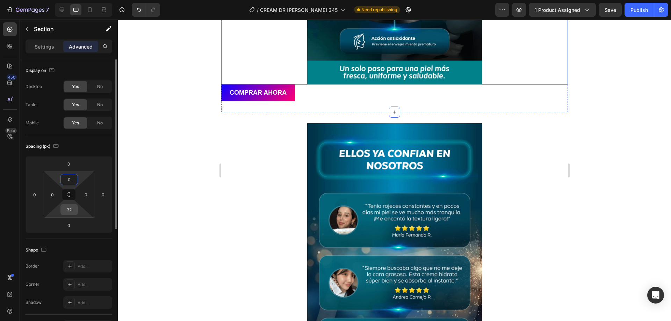
type input "0"
click at [72, 208] on input "32" at bounding box center [69, 209] width 14 height 10
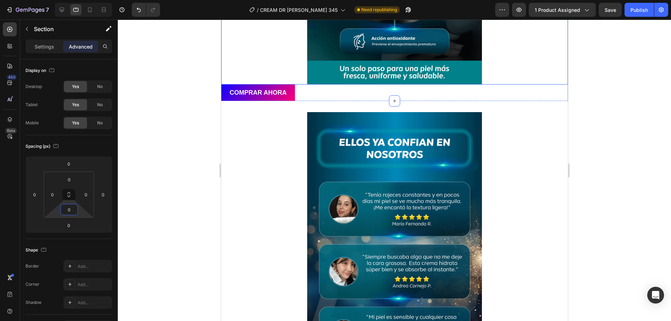
type input "0"
click at [216, 203] on div at bounding box center [394, 171] width 553 height 302
click at [329, 106] on div "Image COMPRAR AHORA Button Section 5" at bounding box center [394, 263] width 347 height 324
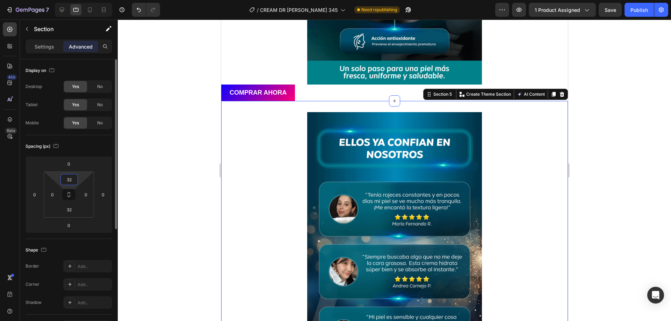
click at [72, 182] on input "32" at bounding box center [69, 179] width 14 height 10
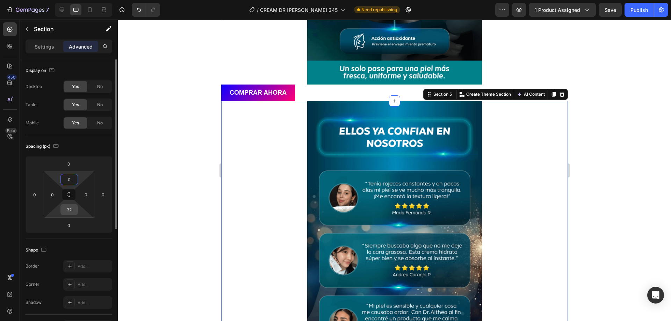
type input "0"
click at [71, 212] on input "32" at bounding box center [69, 209] width 14 height 10
type input "0"
click at [165, 180] on div at bounding box center [394, 171] width 553 height 302
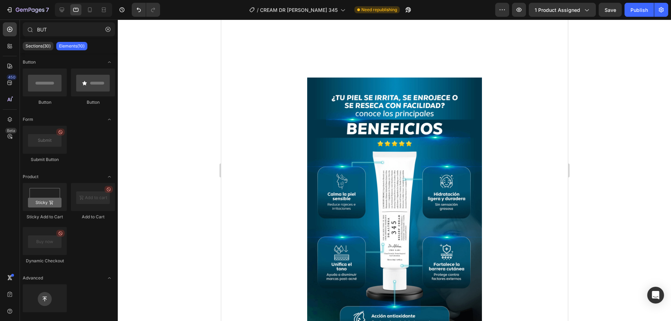
scroll to position [554, 0]
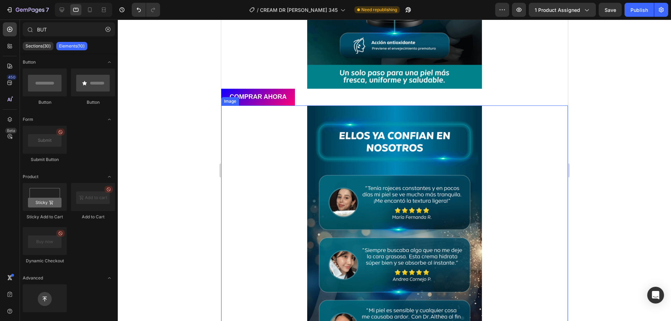
click at [276, 207] on div at bounding box center [394, 248] width 347 height 284
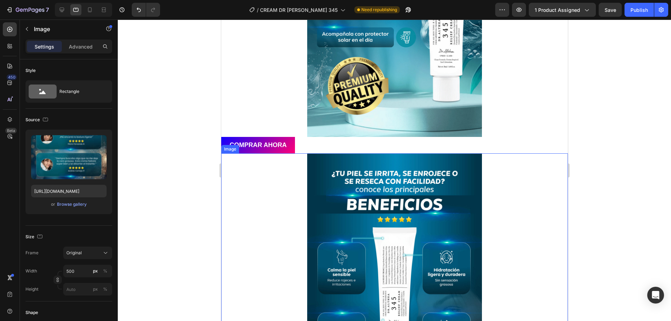
click at [272, 206] on div at bounding box center [394, 295] width 347 height 284
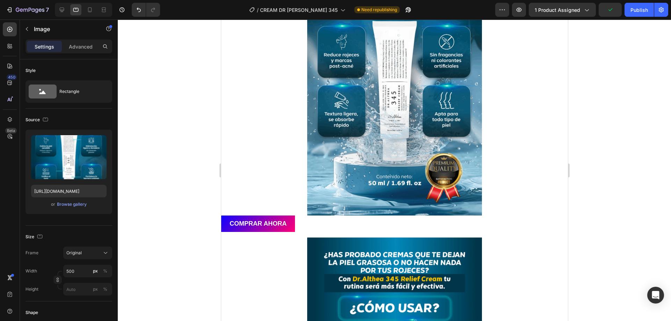
scroll to position [105, 0]
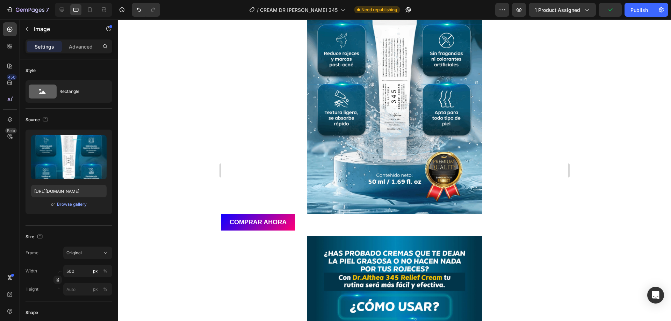
click at [272, 206] on div at bounding box center [394, 71] width 347 height 285
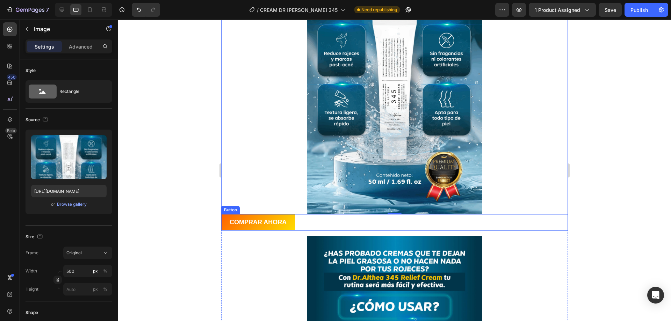
click at [274, 215] on button "COMPRAR AHORA" at bounding box center [258, 222] width 74 height 16
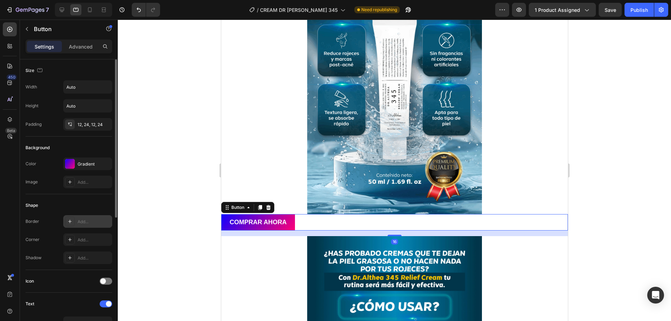
scroll to position [219, 0]
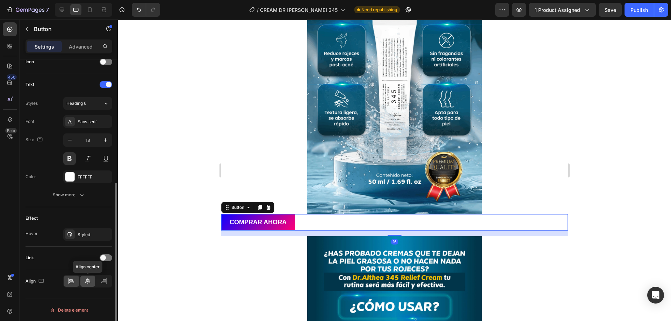
click at [90, 277] on div at bounding box center [87, 281] width 15 height 11
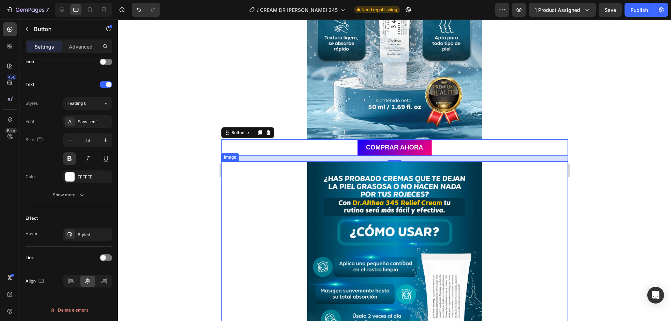
scroll to position [175, 0]
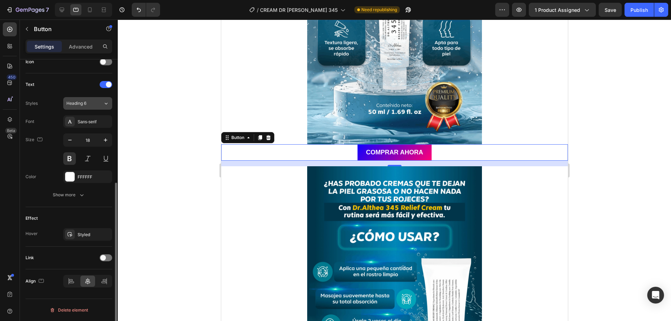
click at [92, 104] on div "Heading 6" at bounding box center [80, 103] width 28 height 6
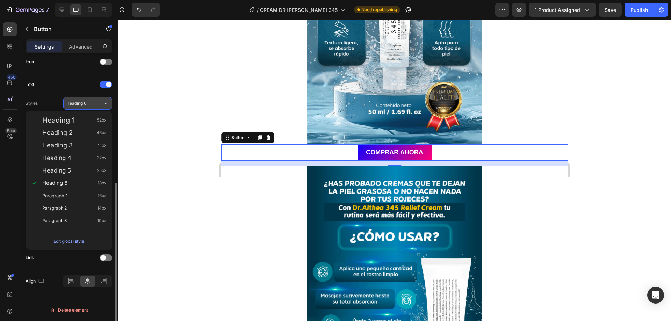
click at [92, 104] on div "Heading 6" at bounding box center [80, 103] width 28 height 6
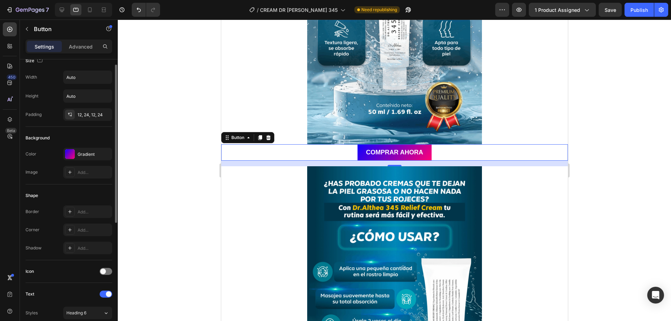
scroll to position [0, 0]
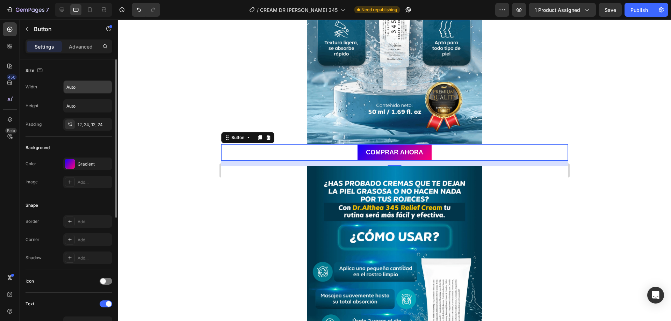
click at [81, 92] on input "Auto" at bounding box center [88, 87] width 48 height 13
click at [82, 88] on input "Auto" at bounding box center [88, 87] width 48 height 13
click at [99, 88] on button "button" at bounding box center [105, 87] width 13 height 13
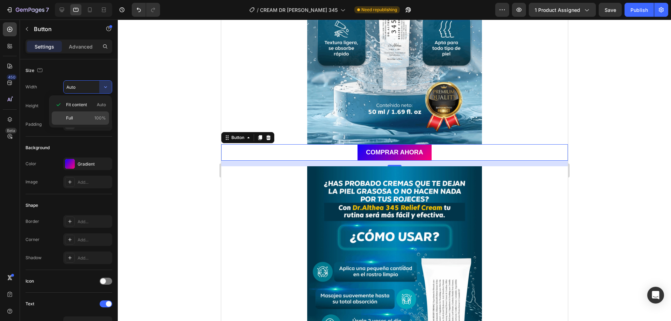
click at [79, 116] on p "Full 100%" at bounding box center [86, 118] width 40 height 6
type input "100%"
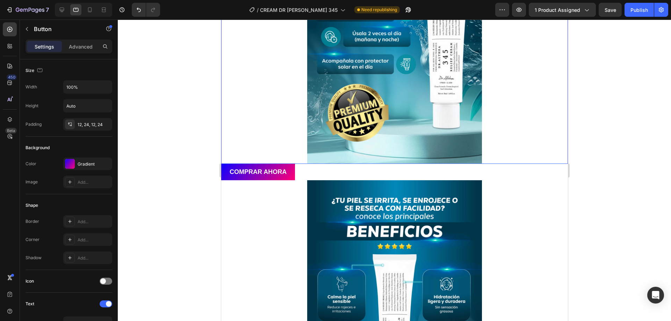
scroll to position [489, 0]
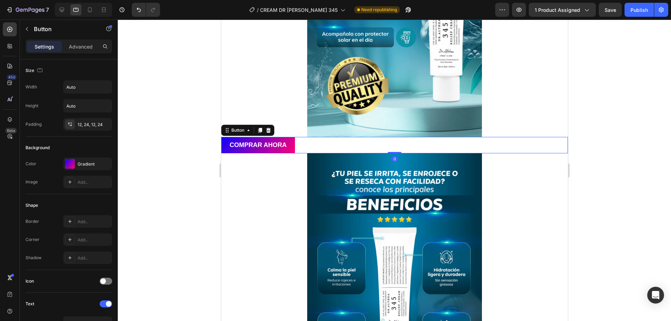
click at [301, 147] on div "COMPRAR AHORA Button 0" at bounding box center [394, 145] width 347 height 16
click at [95, 81] on input "Auto" at bounding box center [88, 87] width 48 height 13
click at [93, 88] on input "Auto" at bounding box center [88, 87] width 48 height 13
click at [106, 89] on icon "button" at bounding box center [105, 87] width 7 height 7
click at [85, 114] on div "Full 100%" at bounding box center [80, 117] width 57 height 13
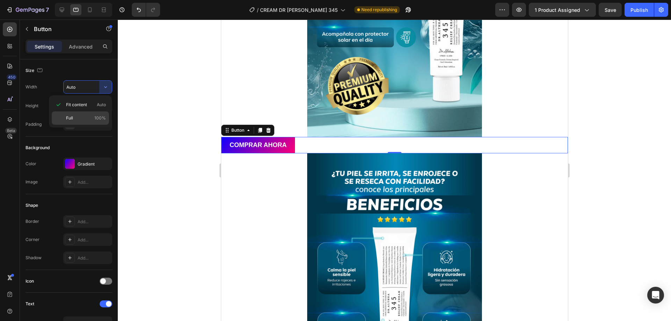
type input "100%"
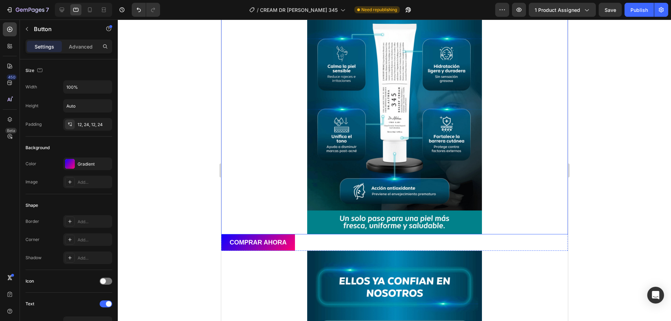
scroll to position [699, 0]
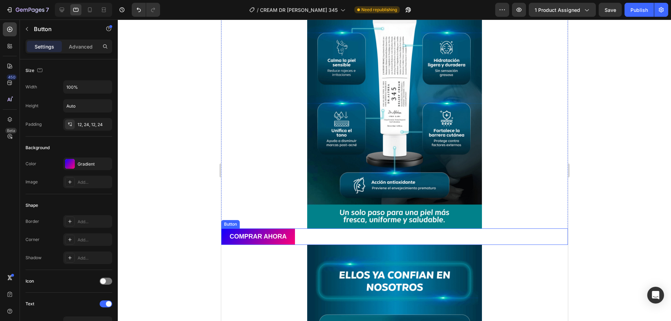
click at [303, 235] on div "COMPRAR AHORA Button" at bounding box center [394, 237] width 347 height 16
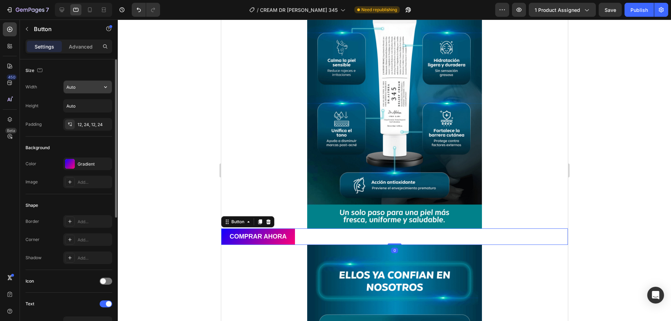
click at [73, 84] on input "Auto" at bounding box center [88, 87] width 48 height 13
click at [112, 83] on div "Size Width Auto Height Auto Padding 12, 24, 12, 24 Background Color Gradient Im…" at bounding box center [69, 309] width 98 height 501
click at [108, 84] on icon "button" at bounding box center [105, 87] width 7 height 7
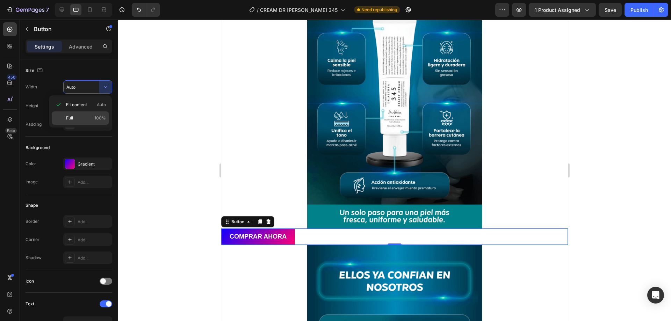
click at [86, 116] on p "Full 100%" at bounding box center [86, 118] width 40 height 6
type input "100%"
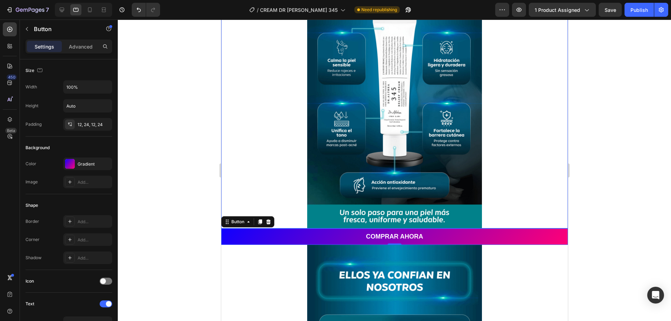
click at [280, 193] on div at bounding box center [394, 86] width 347 height 284
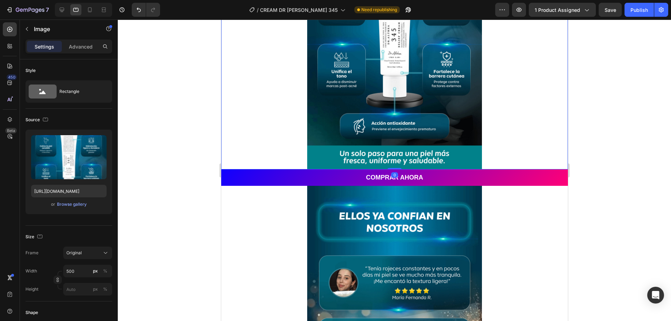
scroll to position [1008, 0]
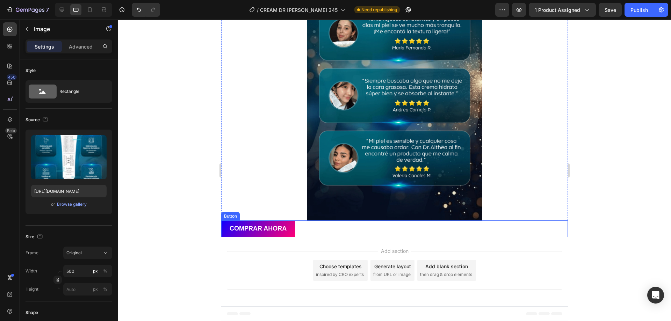
click at [298, 231] on div "COMPRAR AHORA Button" at bounding box center [394, 229] width 347 height 16
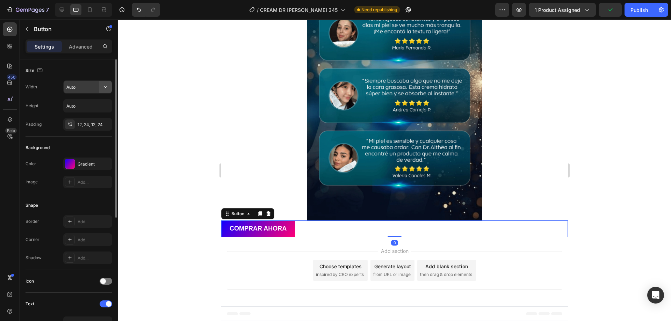
click at [107, 88] on icon "button" at bounding box center [105, 87] width 7 height 7
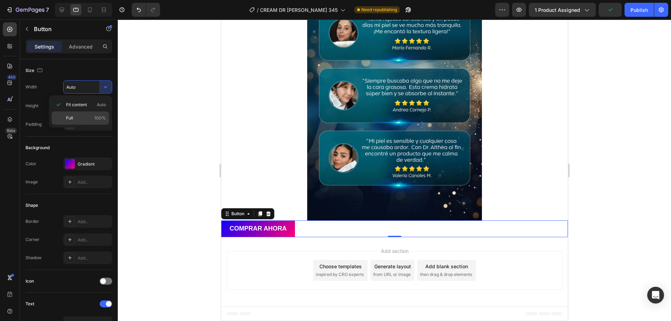
click at [75, 119] on p "Full 100%" at bounding box center [86, 118] width 40 height 6
type input "100%"
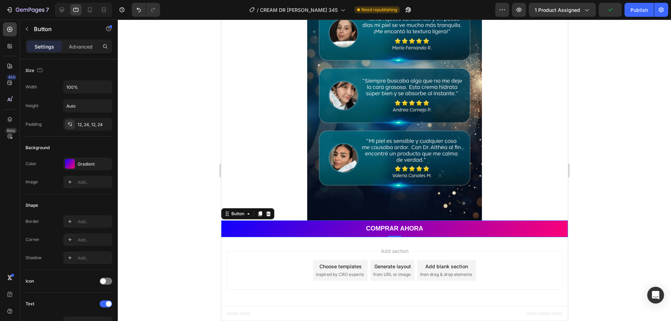
click at [189, 146] on div at bounding box center [394, 171] width 553 height 302
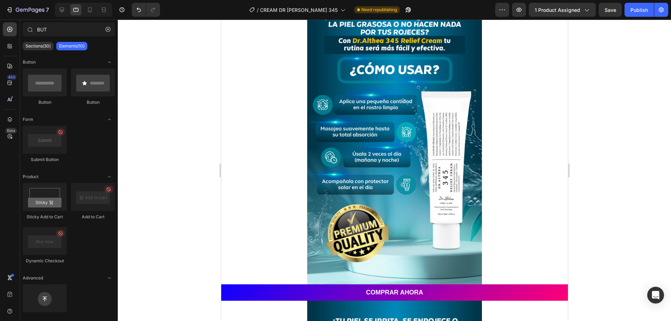
scroll to position [0, 0]
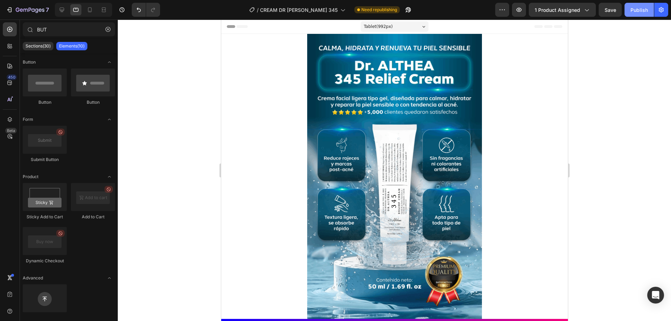
click at [635, 12] on div "Publish" at bounding box center [638, 9] width 17 height 7
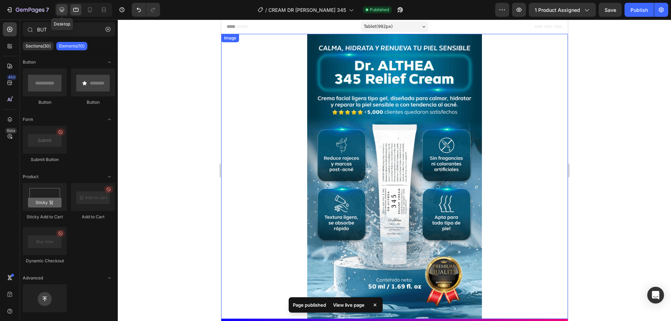
click at [60, 12] on icon at bounding box center [61, 9] width 7 height 7
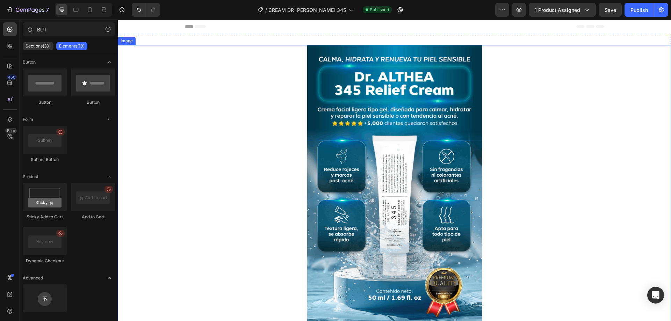
click at [337, 115] on img at bounding box center [394, 110] width 175 height 131
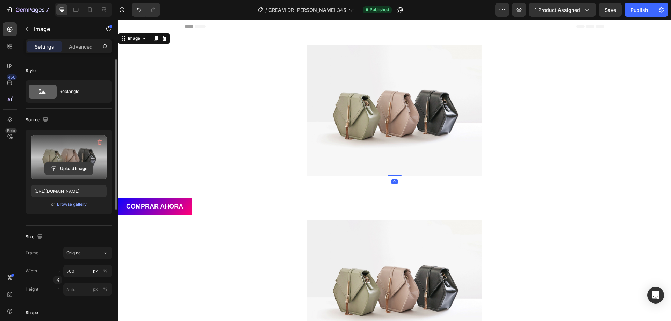
click at [71, 164] on input "file" at bounding box center [69, 169] width 48 height 12
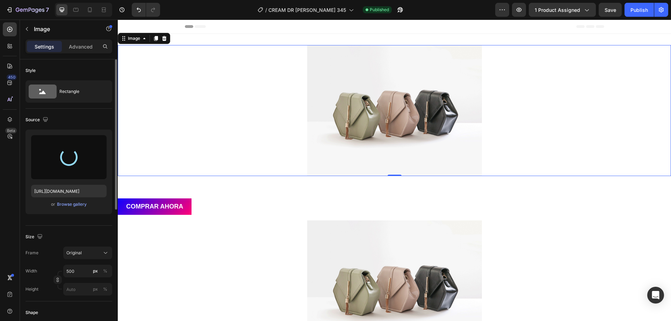
type input "https://cdn.shopify.com/s/files/1/0669/4866/1318/files/gempages_581426735208202…"
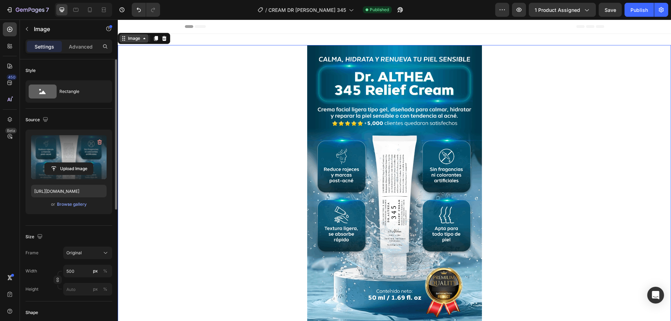
click at [130, 41] on div "Image" at bounding box center [134, 38] width 15 height 6
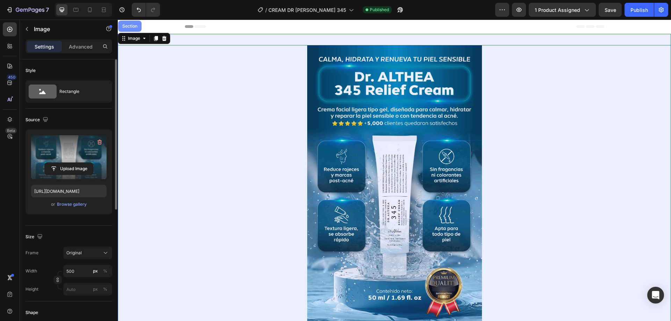
click at [132, 30] on div "Section" at bounding box center [129, 26] width 23 height 11
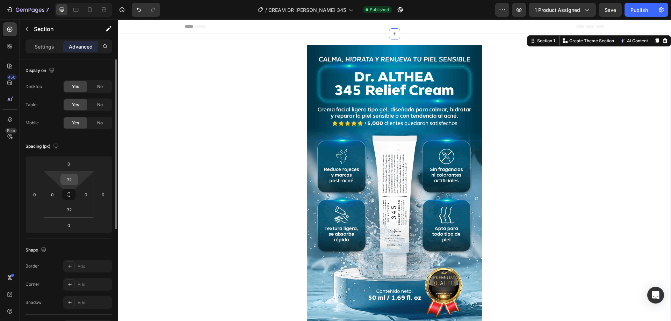
click at [74, 179] on input "32" at bounding box center [69, 179] width 14 height 10
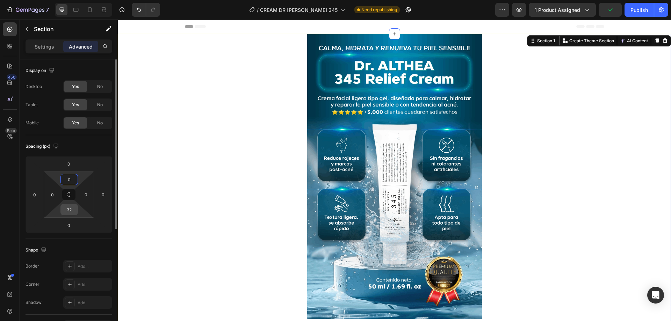
type input "0"
click at [70, 213] on input "32" at bounding box center [69, 209] width 14 height 10
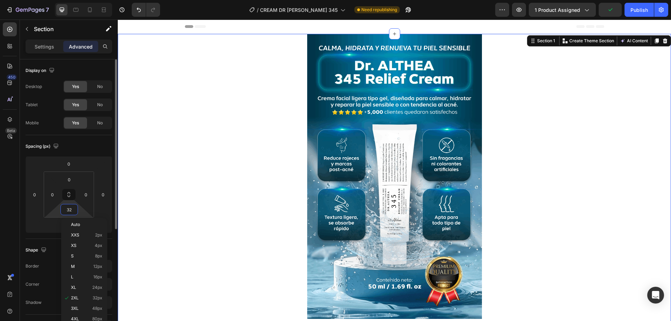
type input "0"
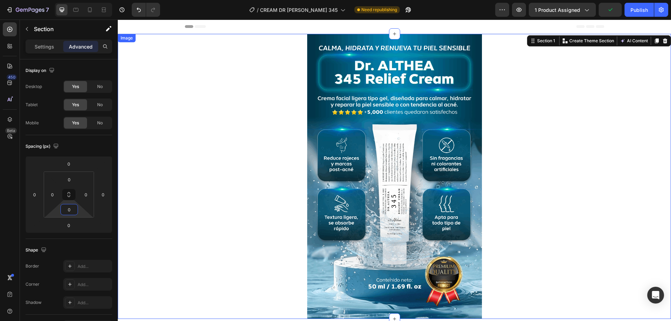
click at [147, 192] on div at bounding box center [394, 176] width 553 height 285
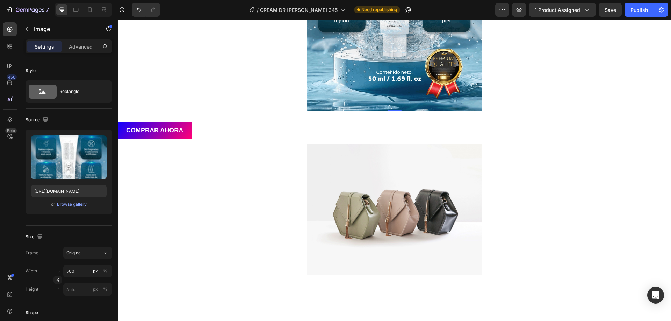
scroll to position [210, 0]
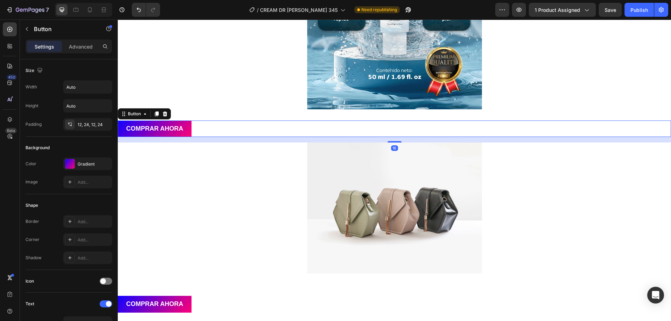
click at [210, 132] on div "COMPRAR AHORA Button 16" at bounding box center [394, 129] width 553 height 16
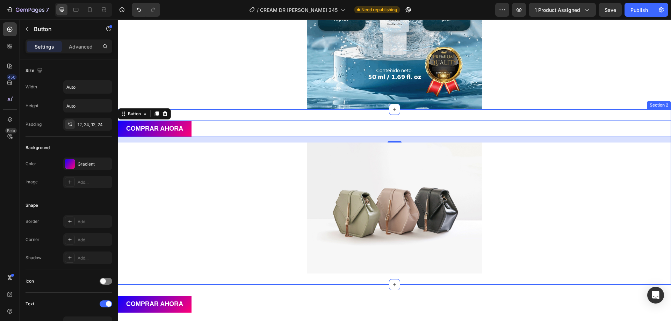
click at [223, 116] on div "COMPRAR AHORA Button 16 Image Section 2" at bounding box center [394, 196] width 553 height 175
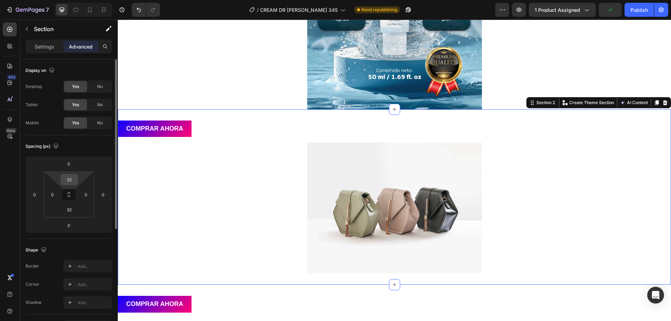
click at [72, 179] on input "32" at bounding box center [69, 179] width 14 height 10
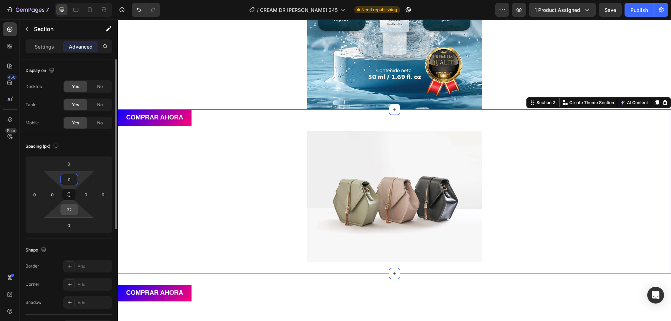
type input "0"
click at [70, 205] on input "32" at bounding box center [69, 209] width 14 height 10
type input "0"
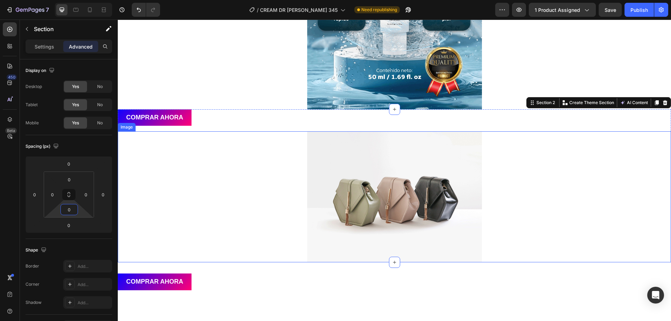
click at [261, 182] on div at bounding box center [394, 196] width 553 height 131
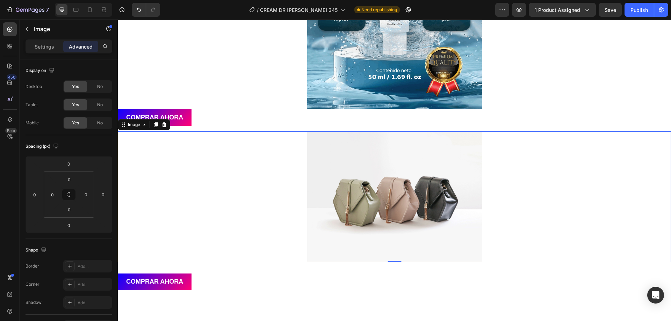
click at [374, 181] on img at bounding box center [394, 196] width 175 height 131
click at [50, 48] on p "Settings" at bounding box center [45, 46] width 20 height 7
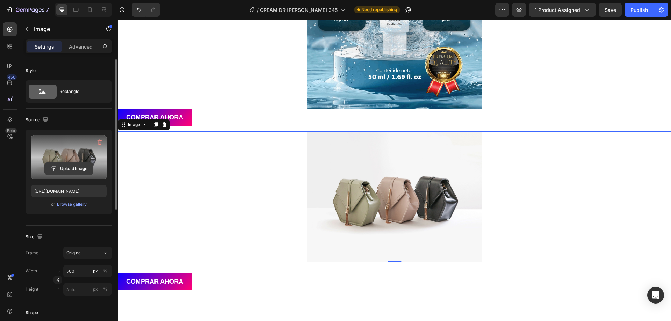
click at [71, 164] on input "file" at bounding box center [69, 169] width 48 height 12
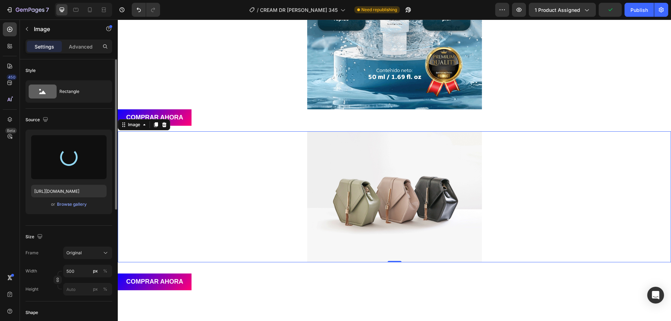
type input "https://cdn.shopify.com/s/files/1/0669/4866/1318/files/gempages_581426735208202…"
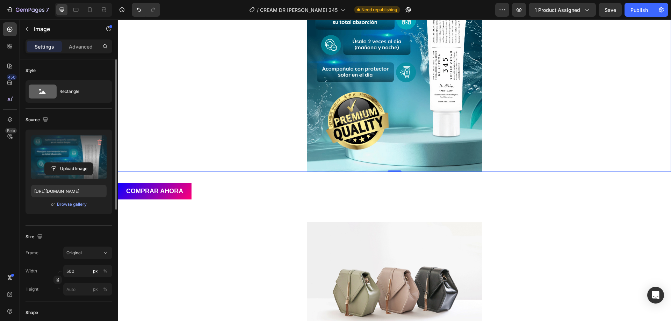
scroll to position [524, 0]
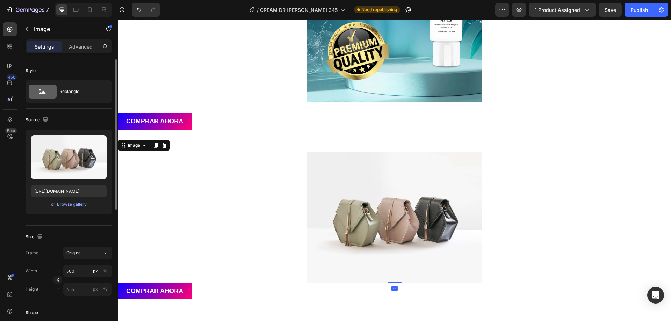
click at [328, 189] on img at bounding box center [394, 217] width 175 height 131
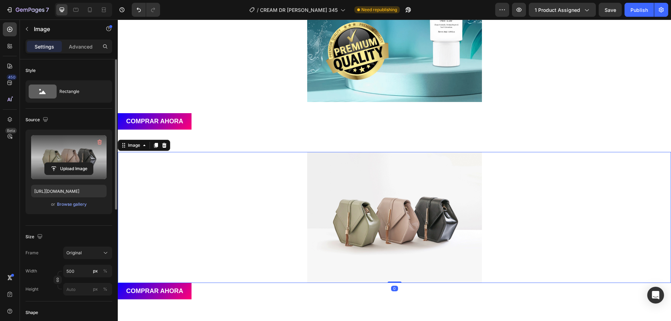
click at [55, 153] on label at bounding box center [68, 157] width 75 height 44
click at [55, 163] on input "file" at bounding box center [69, 169] width 48 height 12
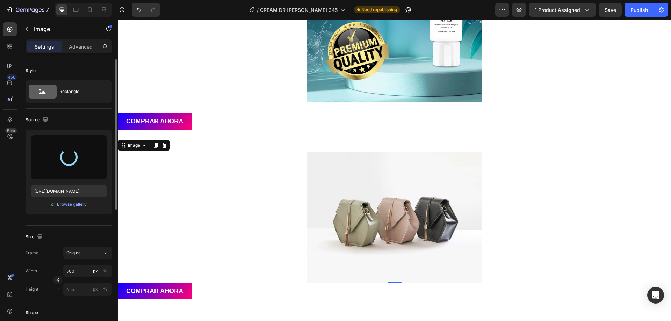
type input "https://cdn.shopify.com/s/files/1/0669/4866/1318/files/gempages_581426735208202…"
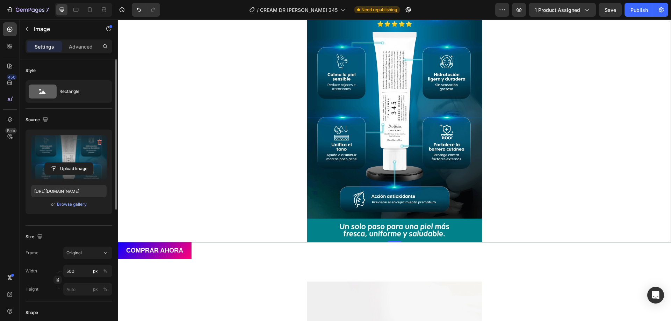
scroll to position [734, 0]
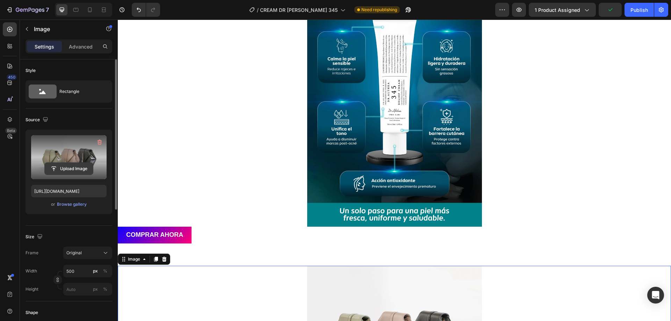
click at [67, 167] on input "file" at bounding box center [69, 169] width 48 height 12
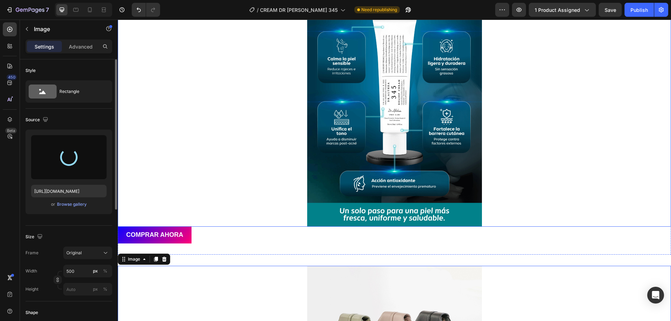
type input "https://cdn.shopify.com/s/files/1/0669/4866/1318/files/gempages_581426735208202…"
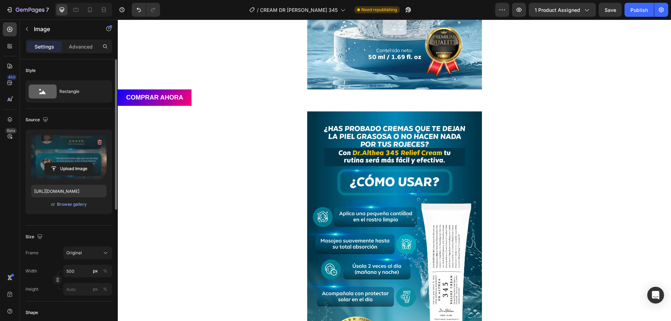
scroll to position [210, 0]
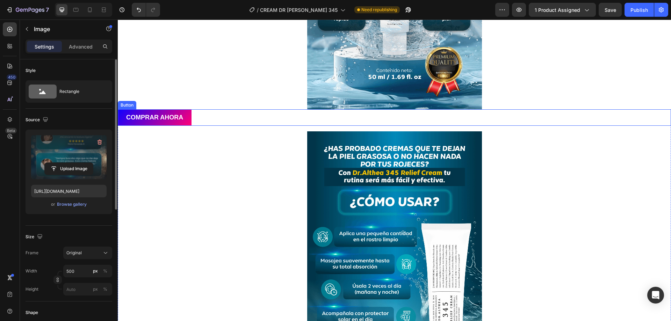
click at [269, 122] on div "COMPRAR AHORA Button" at bounding box center [394, 117] width 553 height 16
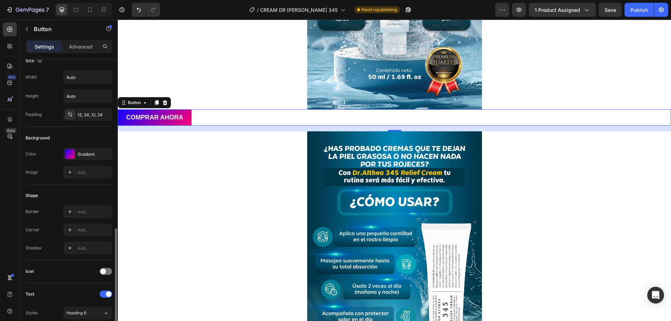
scroll to position [0, 0]
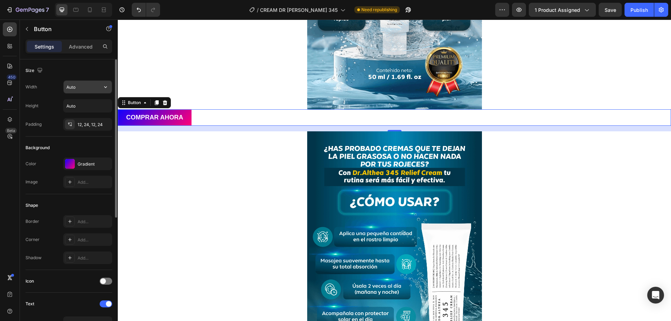
click at [107, 87] on icon "button" at bounding box center [105, 87] width 7 height 7
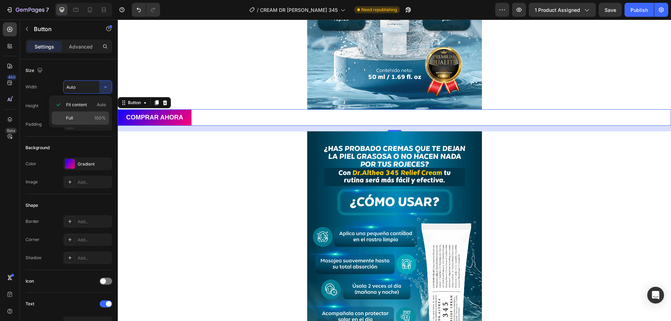
click at [78, 116] on p "Full 100%" at bounding box center [86, 118] width 40 height 6
type input "100%"
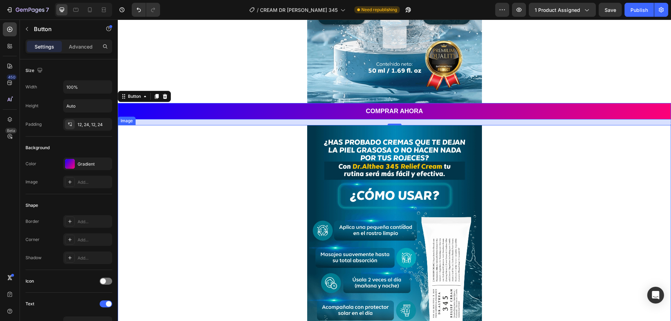
scroll to position [210, 0]
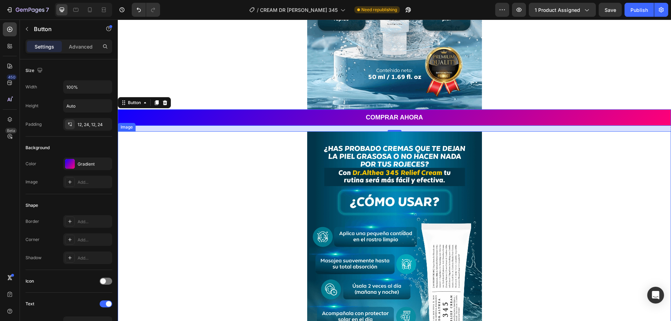
click at [232, 202] on div at bounding box center [394, 273] width 553 height 285
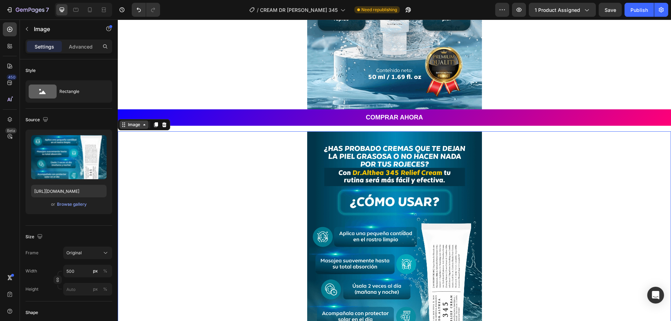
click at [140, 126] on div "Image" at bounding box center [134, 125] width 15 height 6
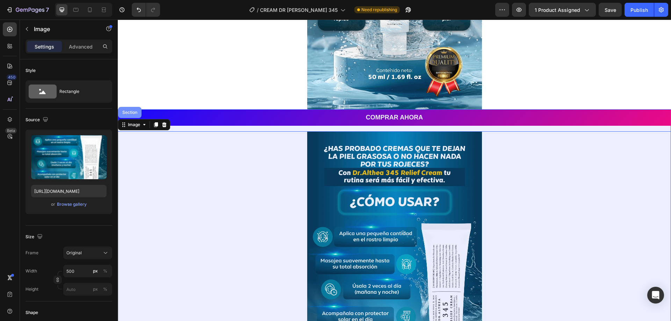
click at [131, 116] on div "Section" at bounding box center [129, 112] width 23 height 11
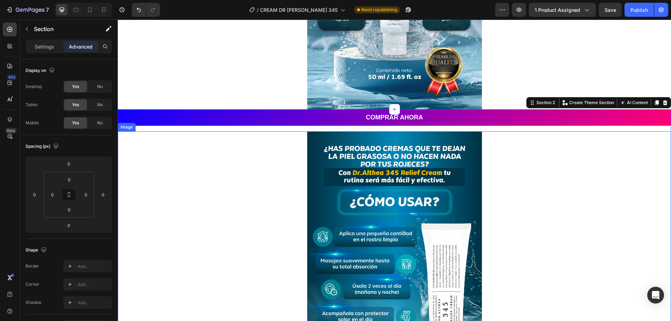
click at [197, 203] on div at bounding box center [394, 273] width 553 height 285
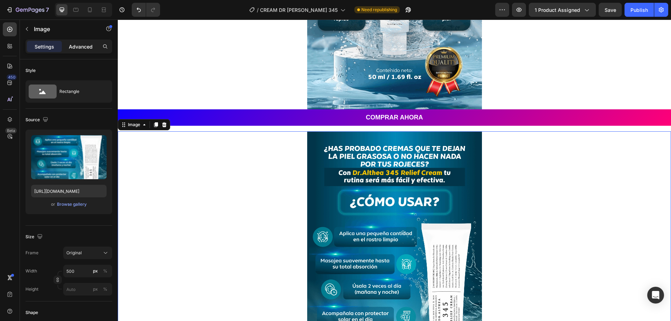
click at [81, 47] on p "Advanced" at bounding box center [81, 46] width 24 height 7
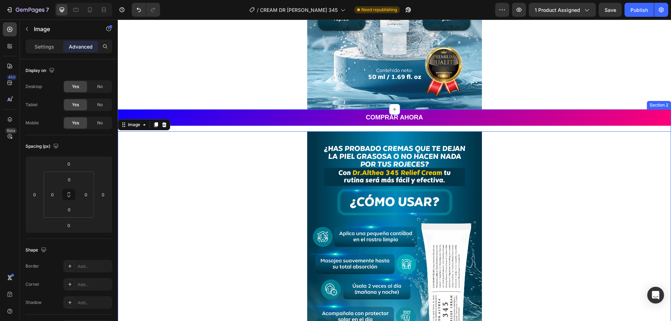
click at [216, 127] on div "COMPRAR AHORA Button" at bounding box center [394, 120] width 553 height 22
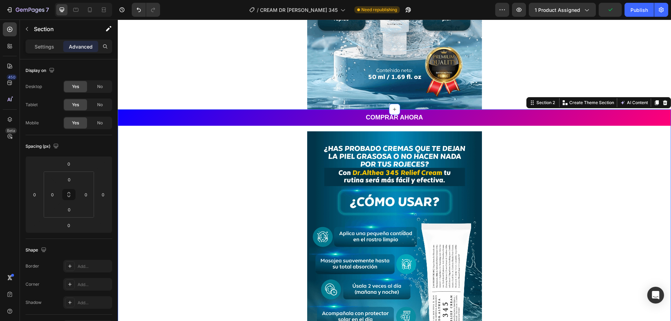
click at [131, 128] on div "COMPRAR AHORA Button" at bounding box center [394, 120] width 553 height 22
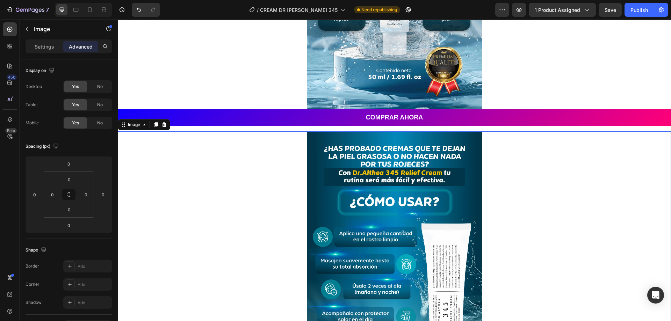
click at [218, 160] on div at bounding box center [394, 273] width 553 height 285
click at [147, 121] on div "Image" at bounding box center [134, 125] width 29 height 8
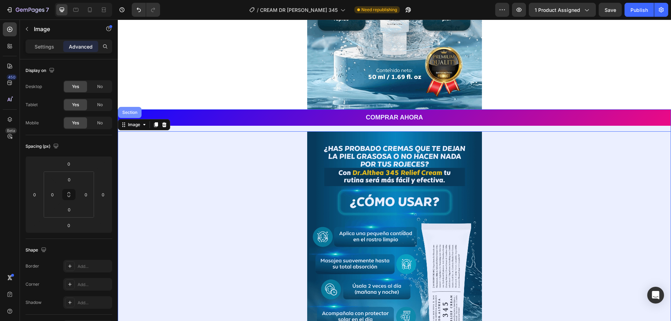
click at [127, 114] on div "Section" at bounding box center [130, 112] width 18 height 4
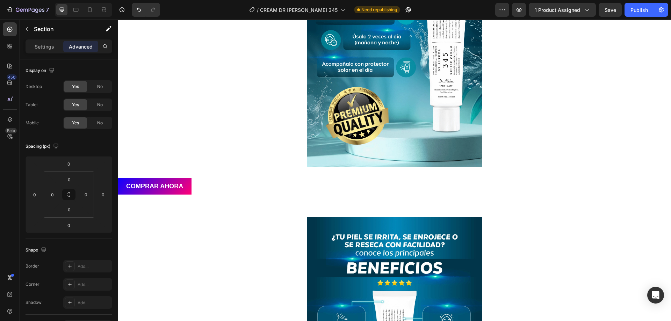
scroll to position [454, 0]
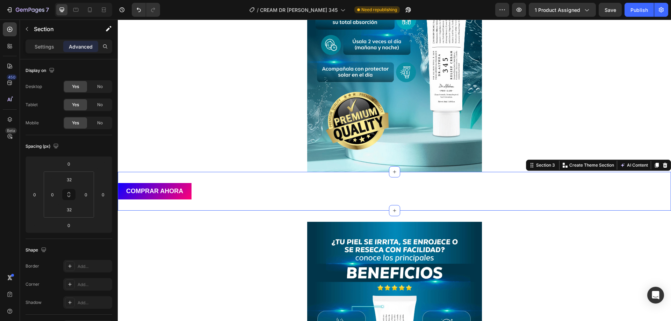
click at [259, 179] on div "COMPRAR AHORA Button Section 3 You can create reusable sections Create Theme Se…" at bounding box center [394, 191] width 553 height 39
click at [70, 181] on input "32" at bounding box center [69, 179] width 14 height 10
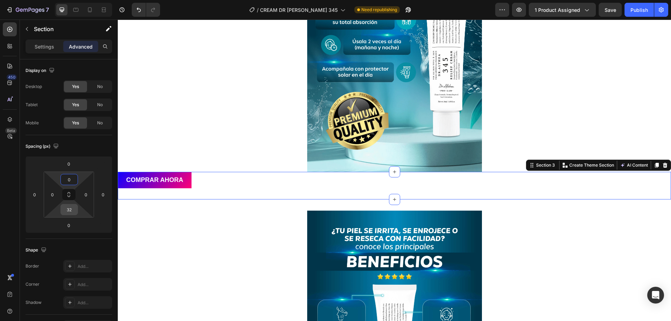
type input "0"
click at [70, 210] on input "32" at bounding box center [69, 209] width 14 height 10
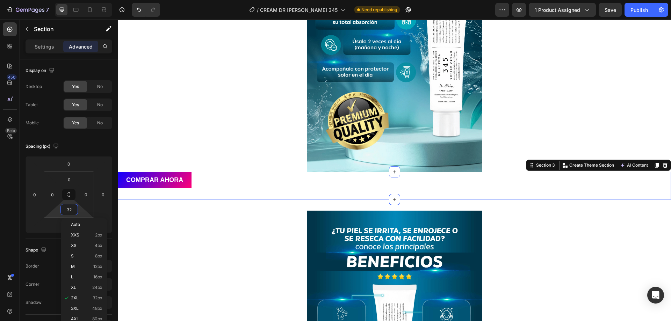
type input "0"
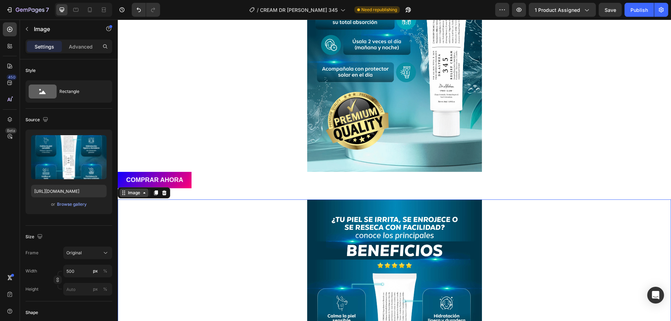
click at [146, 191] on icon at bounding box center [145, 193] width 6 height 6
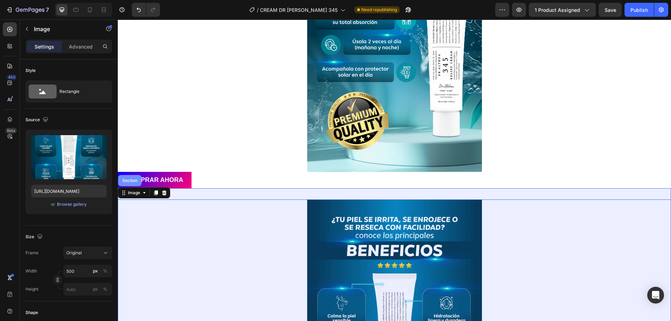
click at [134, 183] on div "Section" at bounding box center [129, 180] width 23 height 11
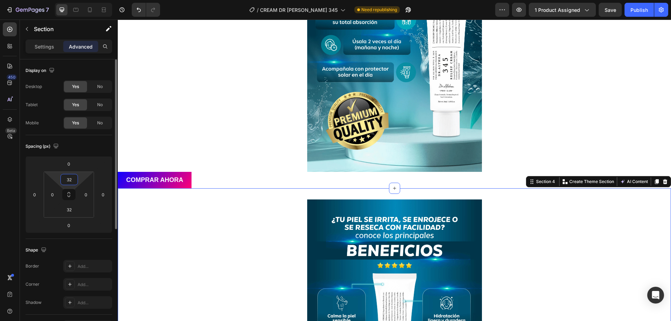
click at [68, 184] on input "32" at bounding box center [69, 179] width 14 height 10
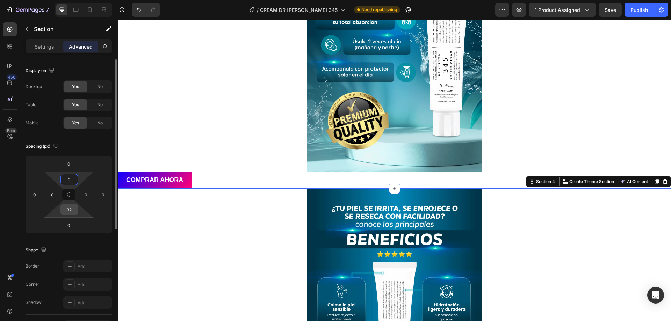
type input "0"
click at [70, 212] on input "32" at bounding box center [69, 209] width 14 height 10
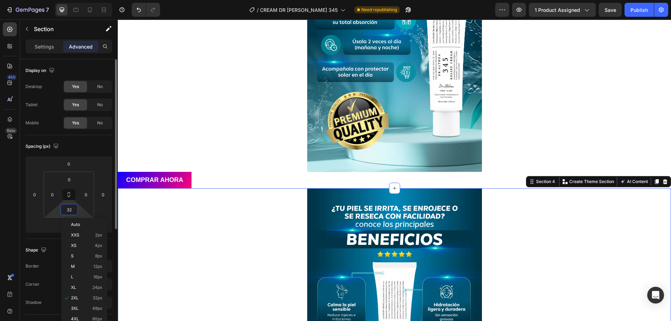
type input "0"
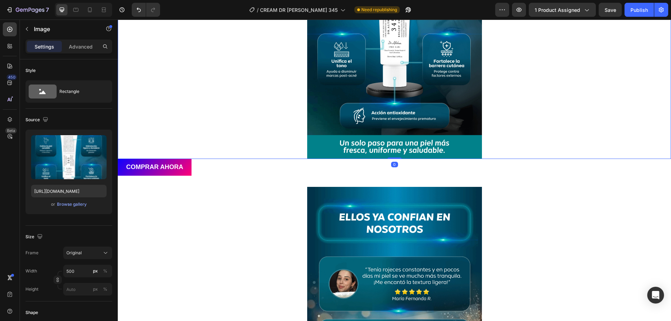
scroll to position [769, 0]
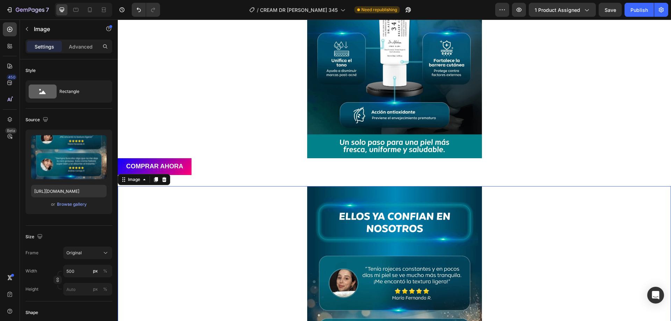
click at [223, 174] on div "COMPRAR AHORA Button" at bounding box center [394, 166] width 553 height 16
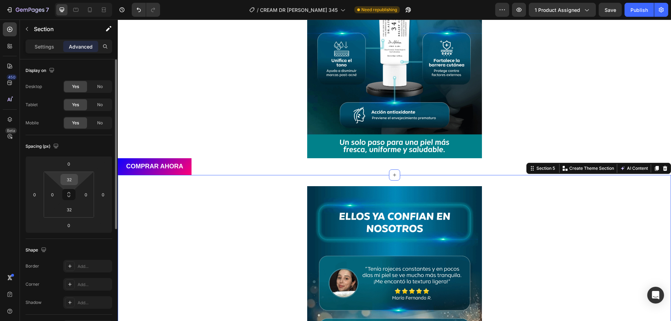
click at [73, 176] on input "32" at bounding box center [69, 179] width 14 height 10
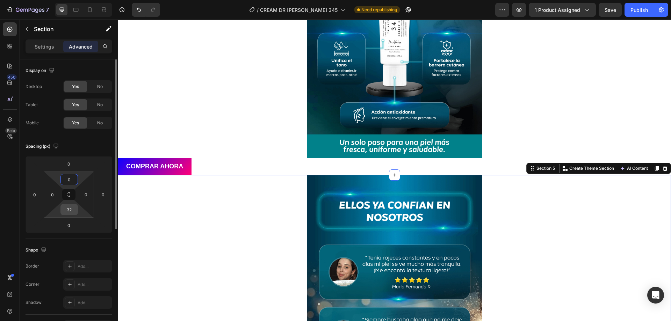
type input "0"
click at [71, 212] on input "32" at bounding box center [69, 209] width 14 height 10
type input "0"
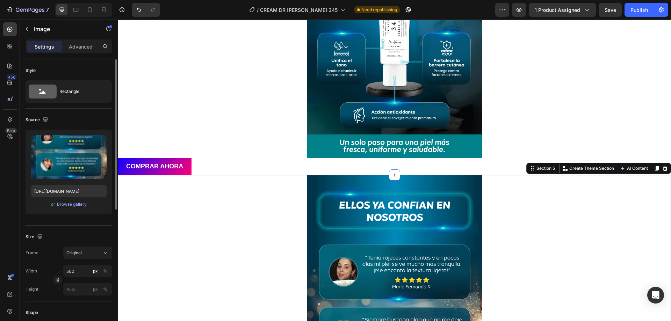
click at [214, 229] on div at bounding box center [394, 317] width 553 height 285
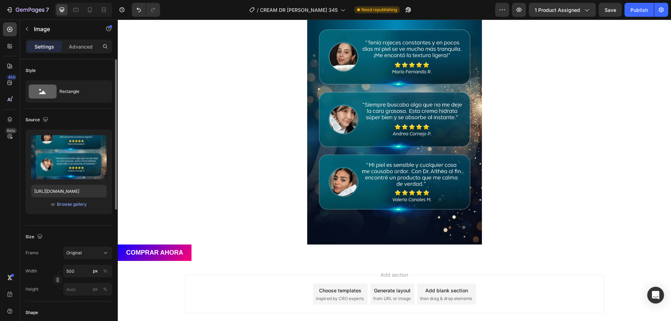
scroll to position [723, 0]
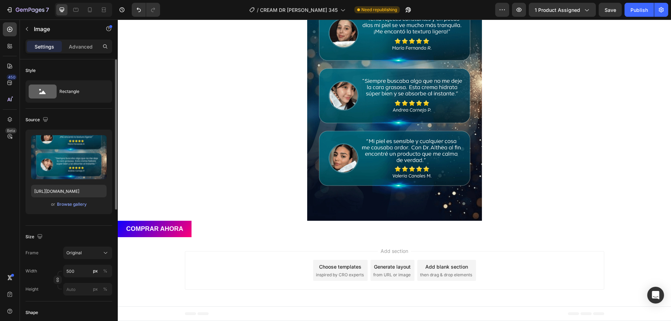
click at [247, 241] on div "Add section Choose templates inspired by CRO experts Generate layout from URL o…" at bounding box center [394, 271] width 553 height 69
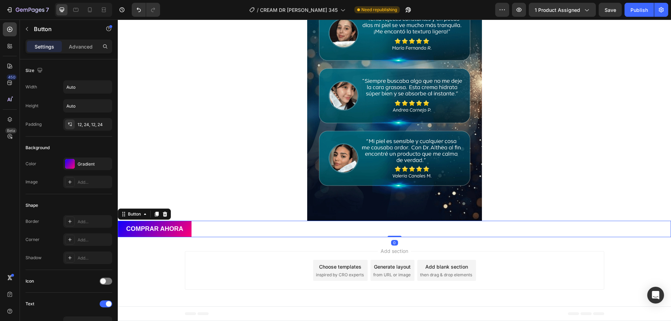
click at [231, 229] on div "COMPRAR AHORA Button 0" at bounding box center [394, 229] width 553 height 16
click at [84, 90] on input "Auto" at bounding box center [88, 87] width 48 height 13
click at [103, 88] on icon "button" at bounding box center [105, 87] width 7 height 7
click at [77, 115] on p "Full 100%" at bounding box center [86, 118] width 40 height 6
type input "100%"
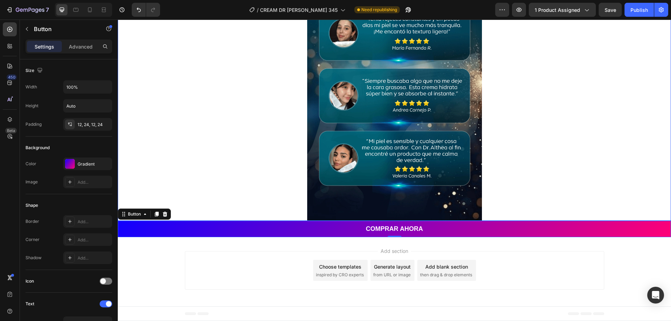
click at [235, 170] on div at bounding box center [394, 78] width 553 height 285
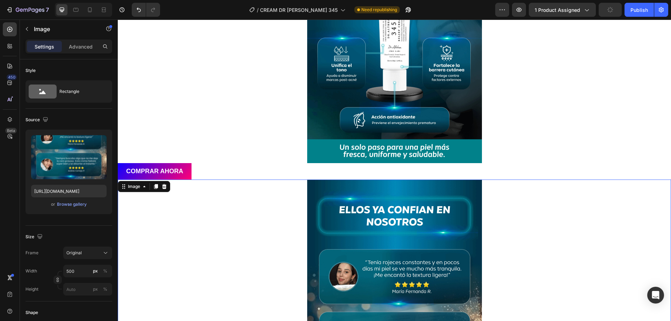
scroll to position [478, 0]
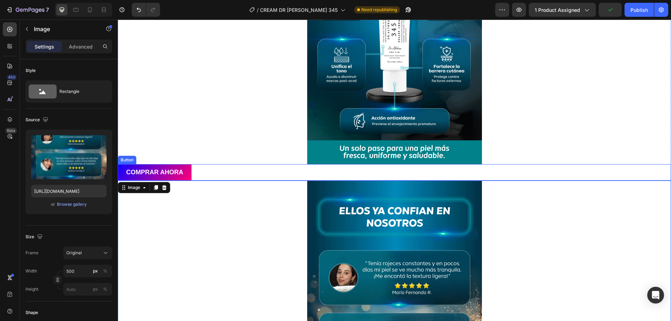
click at [229, 166] on div "COMPRAR AHORA Button" at bounding box center [394, 172] width 553 height 16
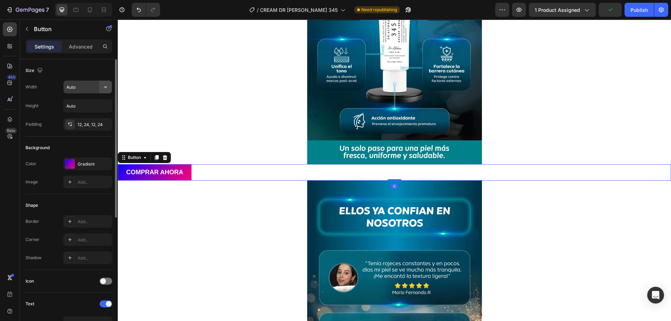
click at [104, 89] on icon "button" at bounding box center [105, 87] width 7 height 7
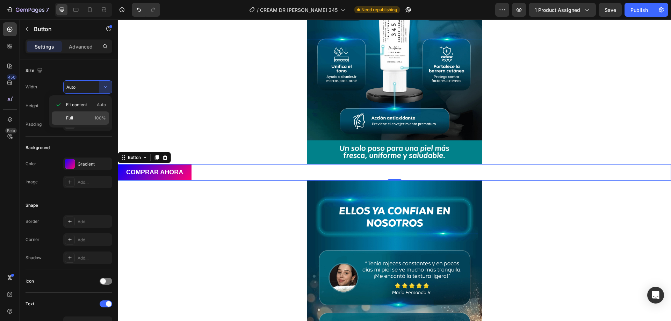
click at [81, 115] on p "Full 100%" at bounding box center [86, 118] width 40 height 6
type input "100%"
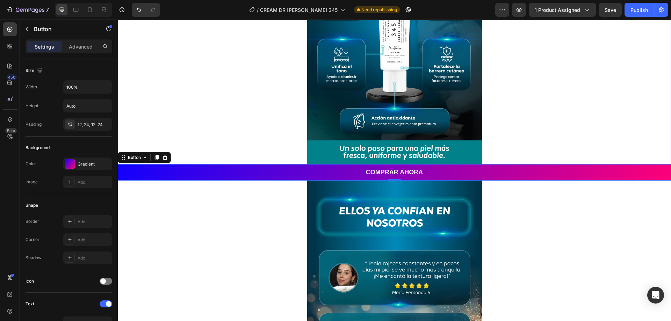
click at [225, 139] on div at bounding box center [394, 22] width 553 height 284
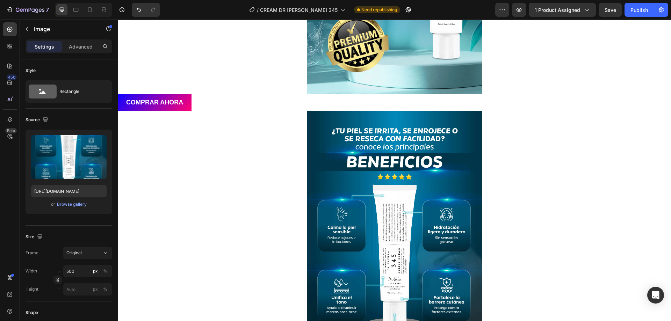
scroll to position [164, 0]
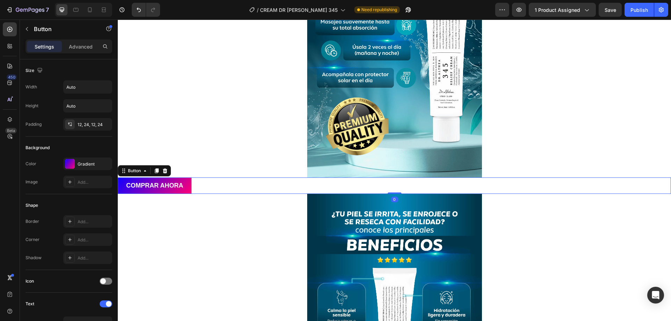
click at [221, 182] on div "COMPRAR AHORA Button 0" at bounding box center [394, 186] width 553 height 16
click at [106, 87] on icon "button" at bounding box center [105, 87] width 7 height 7
click at [77, 115] on p "Full 100%" at bounding box center [86, 118] width 40 height 6
type input "100%"
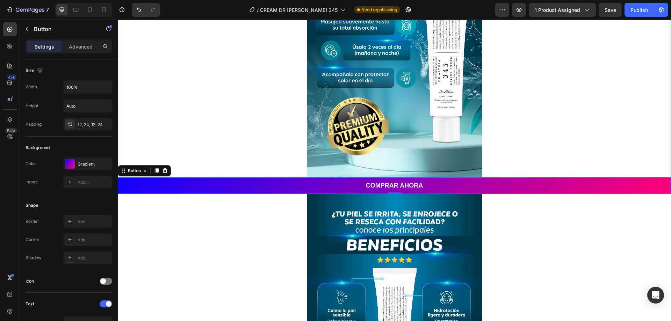
click at [250, 123] on div at bounding box center [394, 34] width 553 height 285
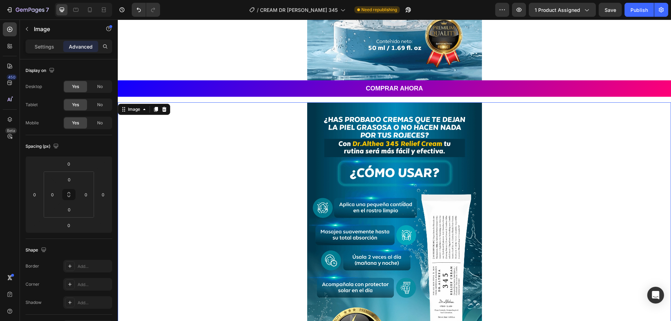
scroll to position [245, 0]
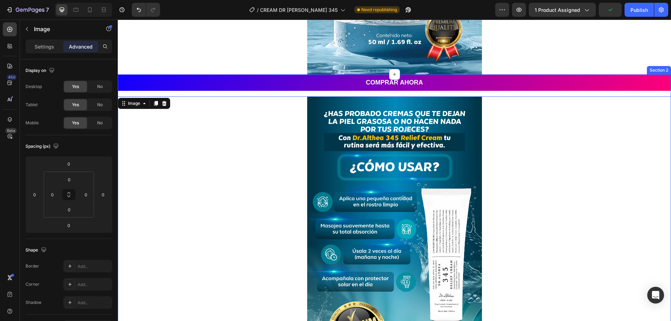
click at [291, 94] on div "COMPRAR AHORA Button" at bounding box center [394, 85] width 553 height 22
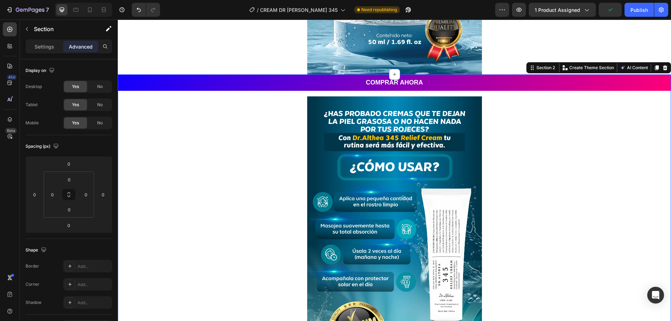
click at [279, 92] on div "COMPRAR AHORA Button" at bounding box center [394, 85] width 553 height 22
click at [286, 96] on div "COMPRAR AHORA Button" at bounding box center [394, 85] width 553 height 22
click at [362, 94] on div "COMPRAR AHORA Button" at bounding box center [394, 85] width 553 height 22
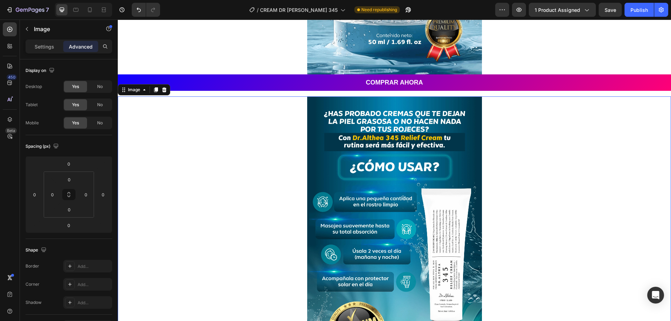
click at [521, 114] on div at bounding box center [394, 238] width 553 height 285
click at [526, 94] on div "COMPRAR AHORA Button" at bounding box center [394, 85] width 553 height 22
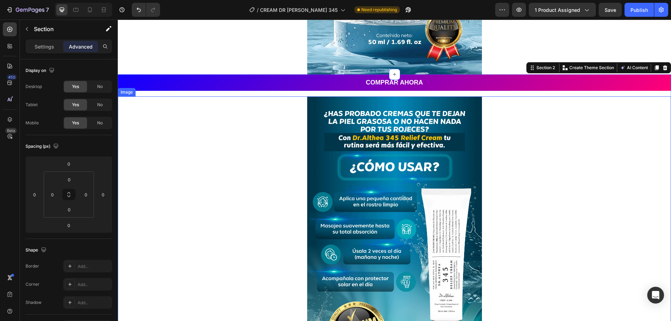
click at [527, 104] on div at bounding box center [394, 238] width 553 height 285
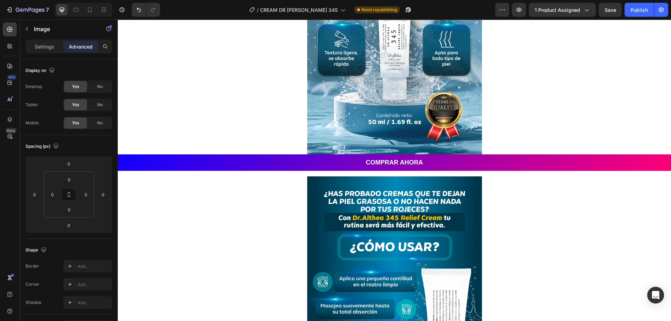
scroll to position [210, 0]
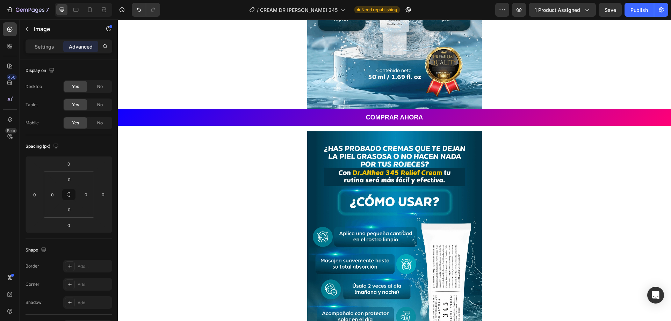
click at [307, 132] on img at bounding box center [394, 273] width 175 height 285
click at [323, 144] on img at bounding box center [394, 273] width 175 height 285
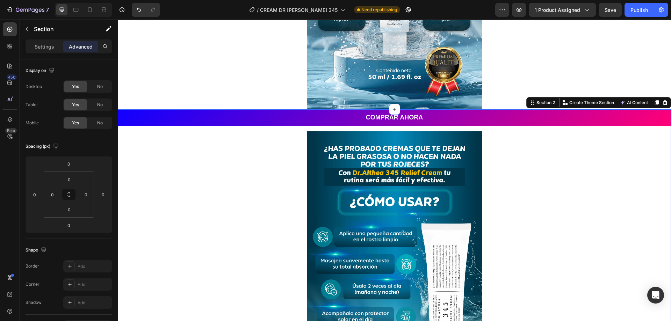
click at [292, 131] on div "COMPRAR AHORA Button" at bounding box center [394, 120] width 553 height 22
click at [389, 110] on div at bounding box center [394, 109] width 11 height 11
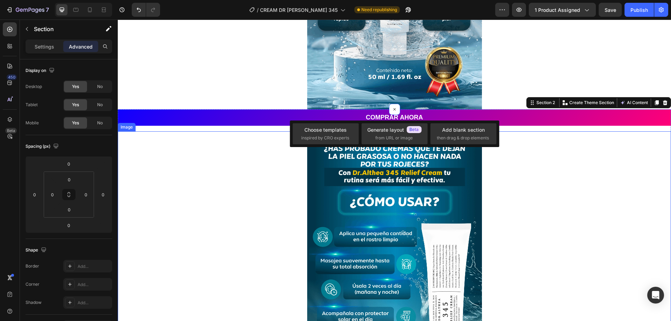
click at [229, 175] on div at bounding box center [394, 273] width 553 height 285
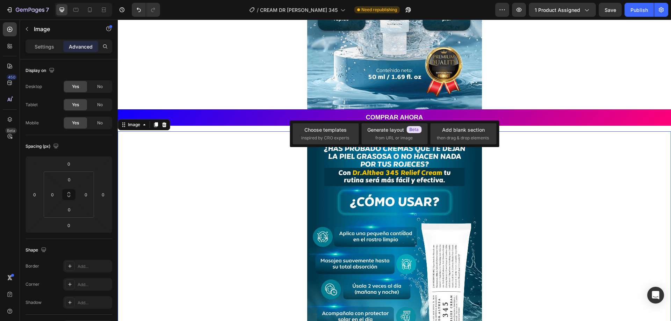
click at [141, 146] on div at bounding box center [394, 273] width 553 height 285
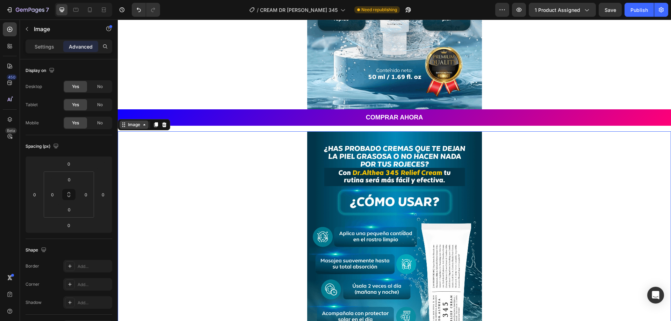
click at [131, 127] on div "Image" at bounding box center [134, 125] width 15 height 6
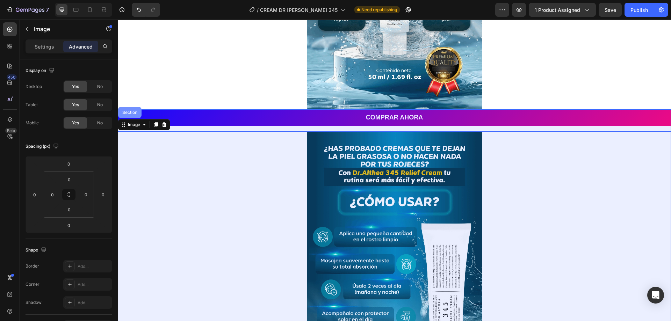
click at [130, 114] on div "Section" at bounding box center [130, 112] width 18 height 4
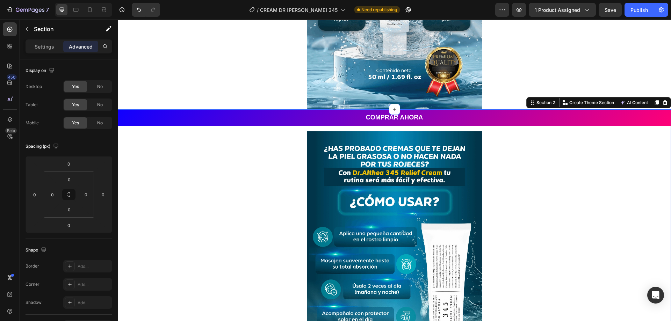
click at [178, 128] on div "COMPRAR AHORA Button" at bounding box center [394, 120] width 553 height 22
click at [38, 46] on p "Settings" at bounding box center [45, 46] width 20 height 7
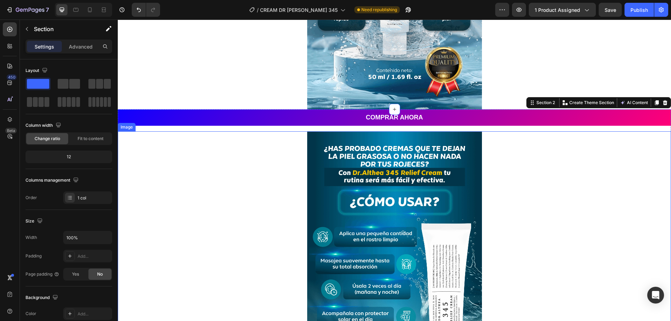
click at [210, 173] on div at bounding box center [394, 273] width 553 height 285
click at [223, 129] on div "COMPRAR AHORA Button" at bounding box center [394, 120] width 553 height 22
click at [88, 49] on p "Advanced" at bounding box center [81, 46] width 24 height 7
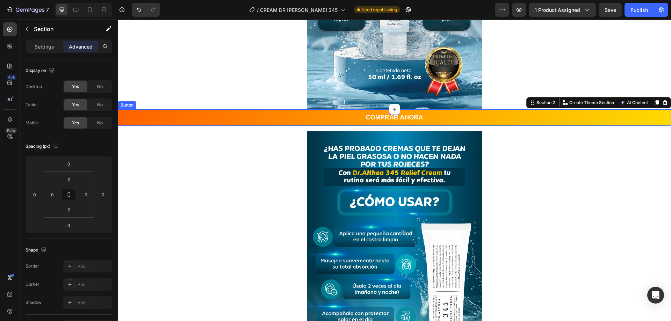
click at [167, 120] on button "COMPRAR AHORA" at bounding box center [394, 117] width 553 height 16
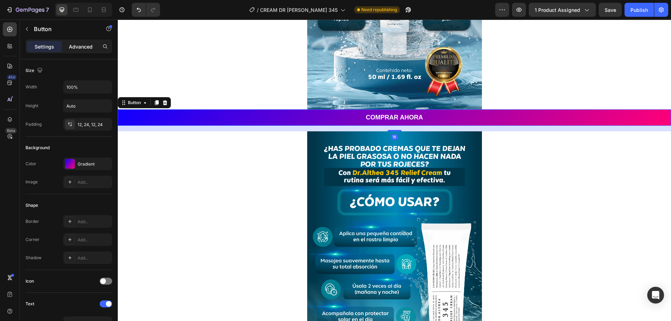
click at [82, 43] on p "Advanced" at bounding box center [81, 46] width 24 height 7
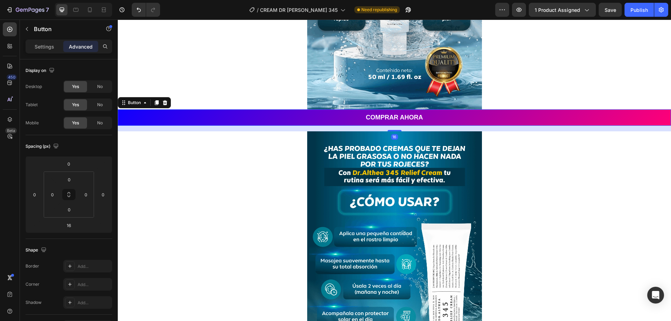
click at [182, 128] on div "16" at bounding box center [394, 129] width 553 height 6
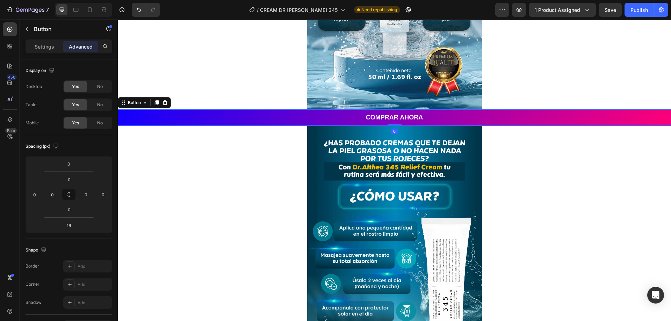
drag, startPoint x: 391, startPoint y: 130, endPoint x: 389, endPoint y: 124, distance: 6.4
click at [389, 124] on div at bounding box center [395, 125] width 14 height 2
type input "0"
click at [238, 186] on div at bounding box center [394, 268] width 553 height 285
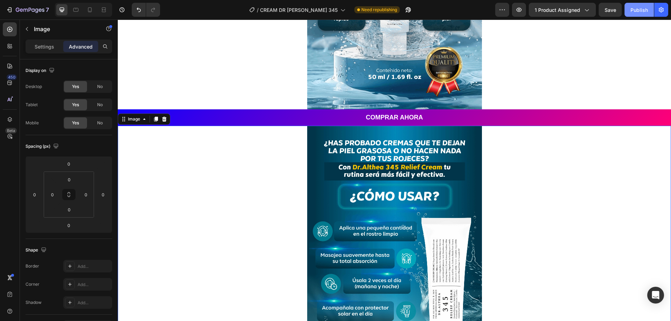
click at [627, 9] on button "Publish" at bounding box center [639, 10] width 29 height 14
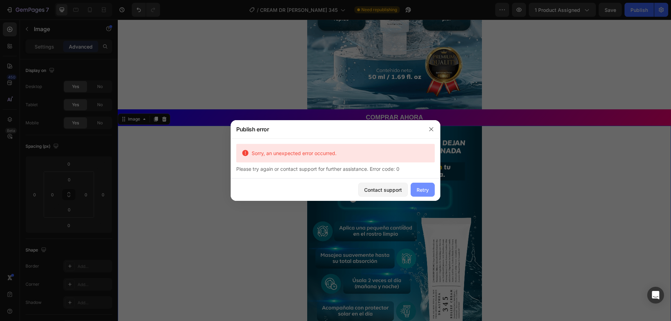
click at [422, 185] on button "Retry" at bounding box center [423, 190] width 24 height 14
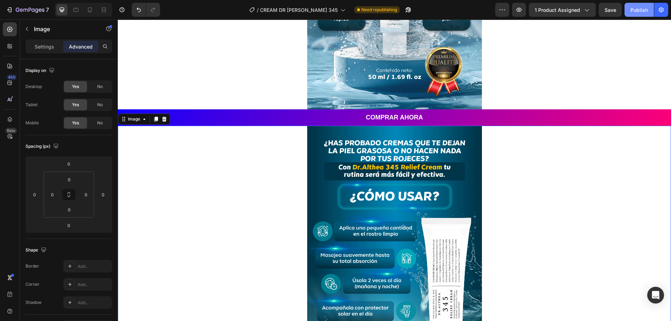
click at [631, 6] on div "Publish" at bounding box center [638, 9] width 17 height 7
click at [642, 6] on button "Publish" at bounding box center [639, 10] width 29 height 14
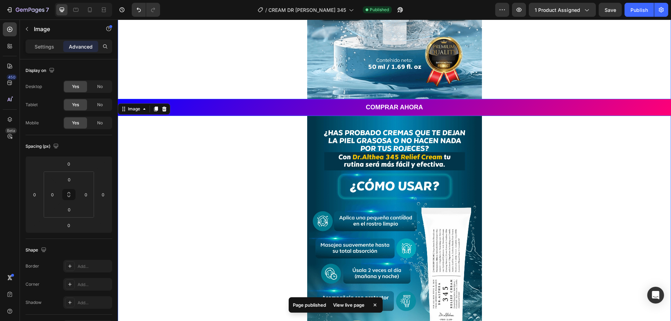
scroll to position [245, 0]
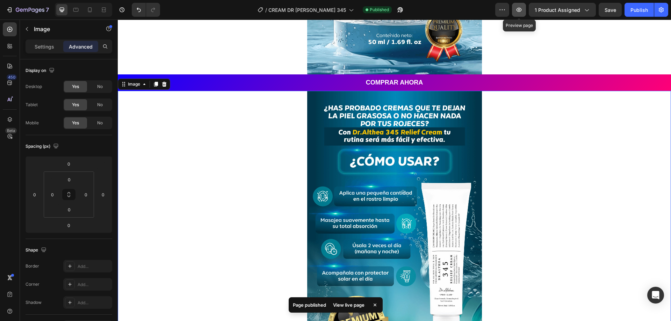
click at [520, 10] on icon "button" at bounding box center [518, 9] width 7 height 7
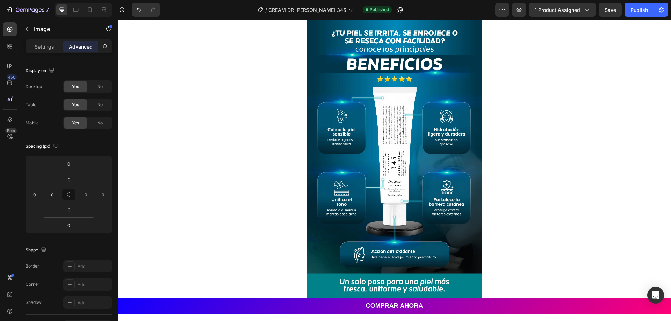
scroll to position [0, 0]
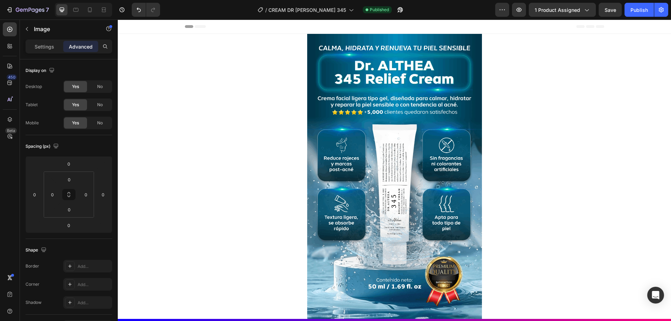
click at [196, 27] on icon at bounding box center [200, 26] width 11 height 3
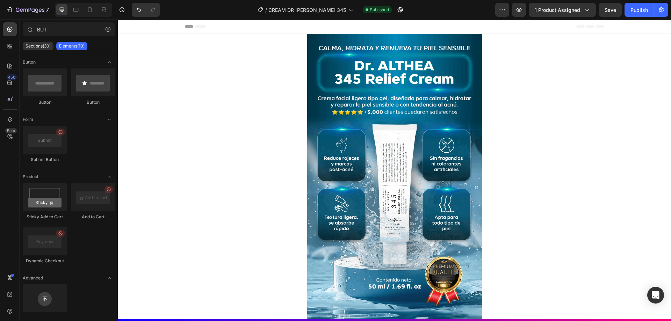
click at [196, 27] on icon at bounding box center [200, 26] width 11 height 3
drag, startPoint x: 189, startPoint y: 27, endPoint x: 184, endPoint y: 26, distance: 5.6
click at [185, 26] on icon at bounding box center [189, 26] width 8 height 3
click at [77, 8] on icon at bounding box center [75, 10] width 5 height 4
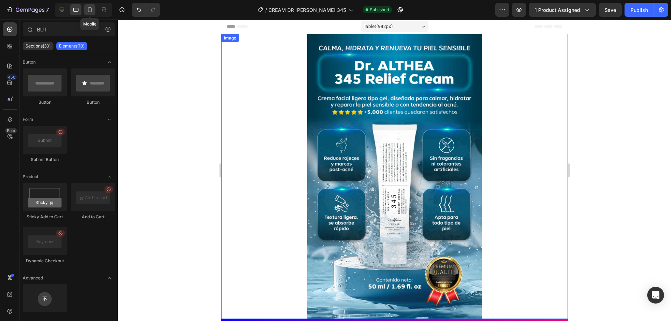
click at [90, 12] on icon at bounding box center [89, 9] width 7 height 7
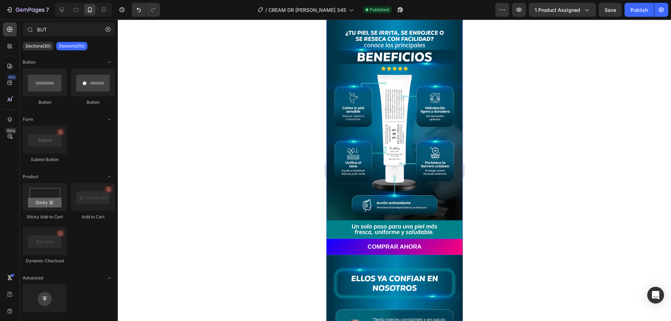
scroll to position [524, 0]
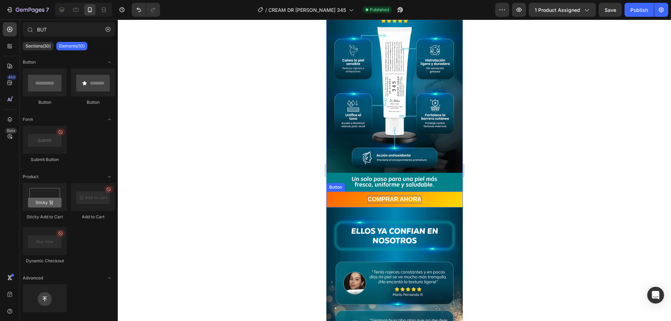
click at [388, 196] on p "COMPRAR AHORA" at bounding box center [394, 200] width 54 height 8
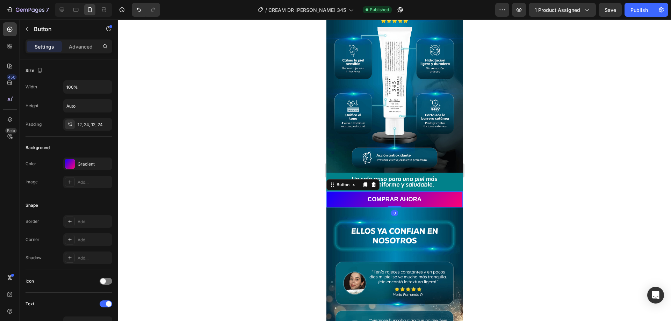
click at [315, 156] on div at bounding box center [394, 171] width 553 height 302
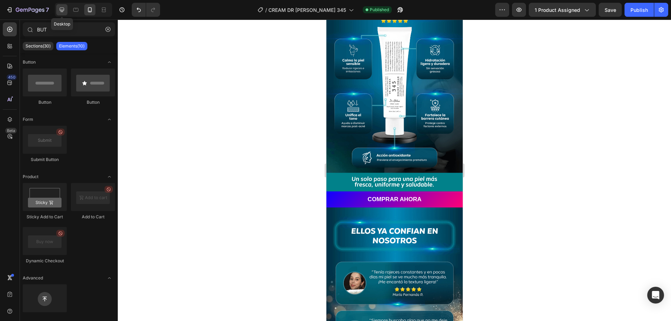
click at [62, 9] on icon at bounding box center [61, 9] width 7 height 7
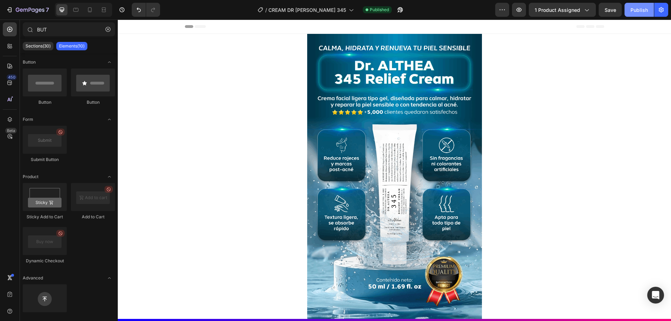
click at [639, 8] on div "Publish" at bounding box center [638, 9] width 17 height 7
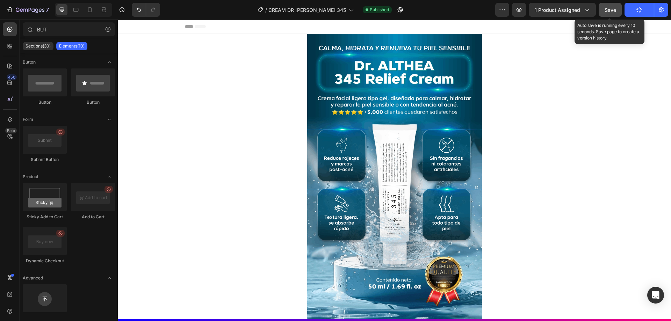
click at [616, 8] on span "Save" at bounding box center [611, 10] width 12 height 6
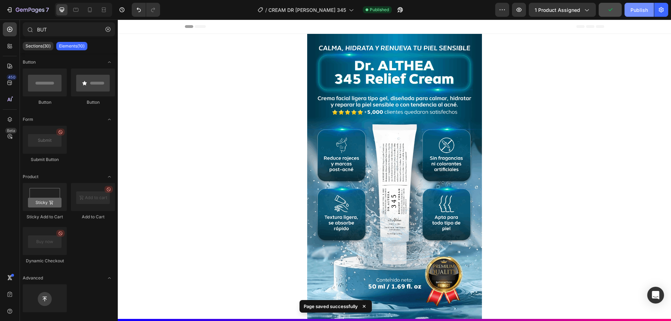
click at [637, 8] on div "Publish" at bounding box center [638, 9] width 17 height 7
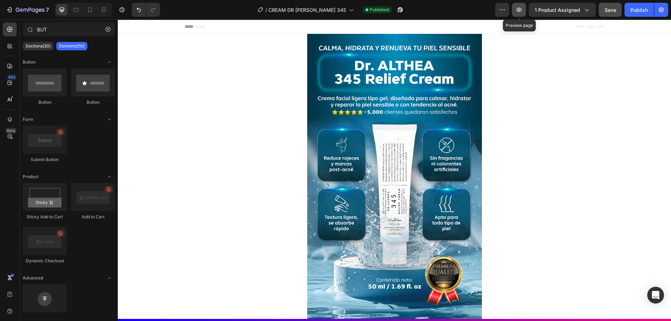
click at [522, 9] on icon "button" at bounding box center [519, 10] width 5 height 4
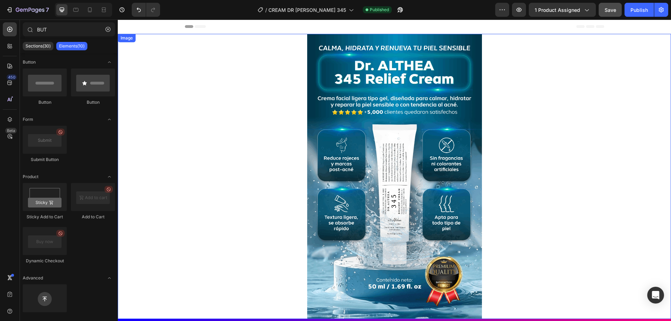
click at [368, 164] on img at bounding box center [394, 176] width 175 height 285
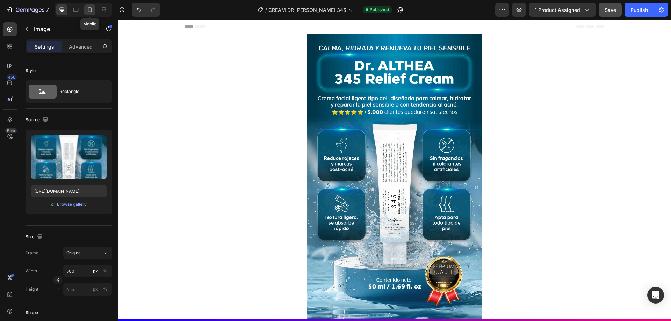
click at [88, 7] on icon at bounding box center [89, 9] width 7 height 7
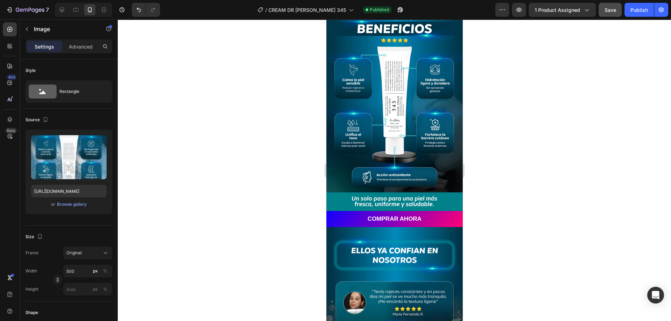
scroll to position [524, 0]
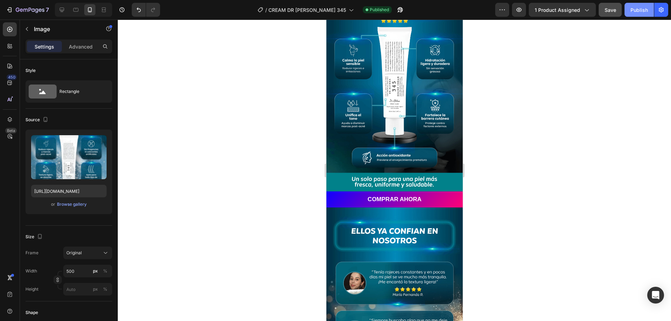
click at [645, 6] on div "Publish" at bounding box center [638, 9] width 17 height 7
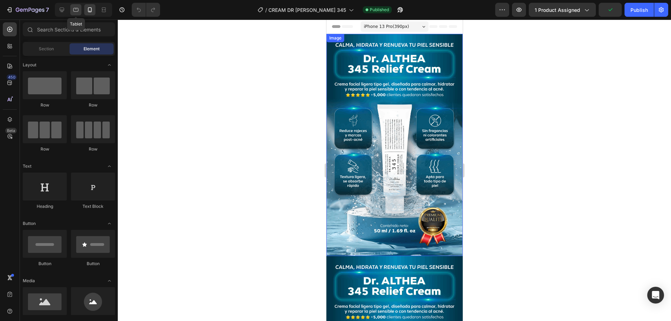
click at [75, 6] on div at bounding box center [75, 9] width 11 height 11
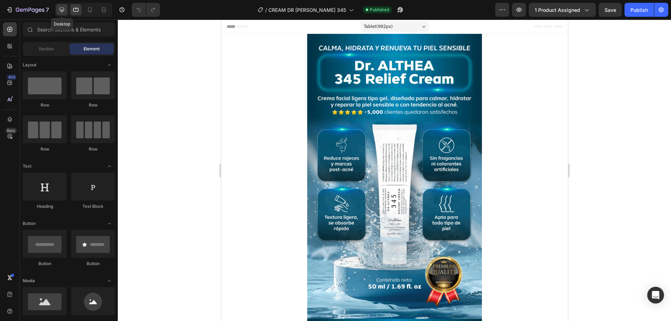
click at [64, 12] on icon at bounding box center [61, 9] width 7 height 7
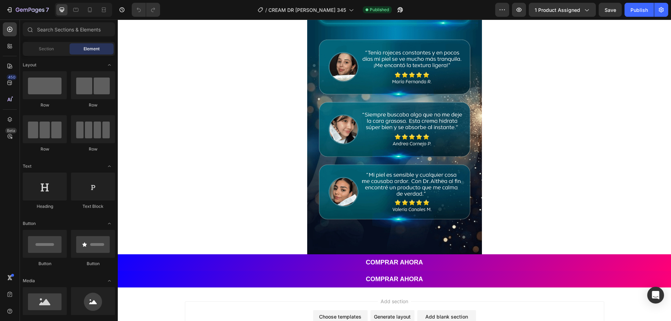
scroll to position [1365, 0]
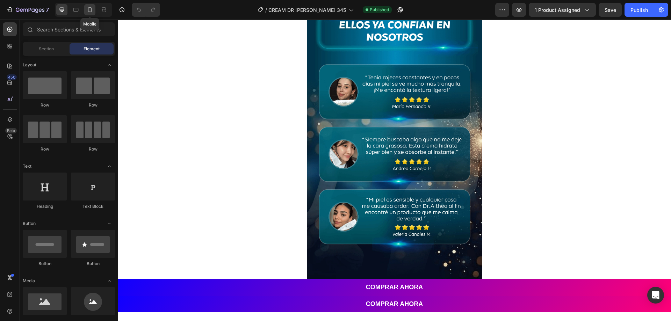
click at [90, 8] on icon at bounding box center [89, 9] width 7 height 7
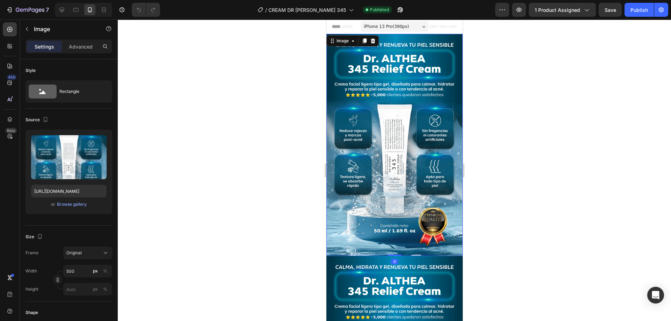
click at [381, 108] on img at bounding box center [394, 145] width 136 height 222
click at [388, 102] on img at bounding box center [394, 145] width 136 height 222
click at [339, 37] on img at bounding box center [394, 145] width 136 height 222
click at [374, 122] on img at bounding box center [394, 145] width 136 height 222
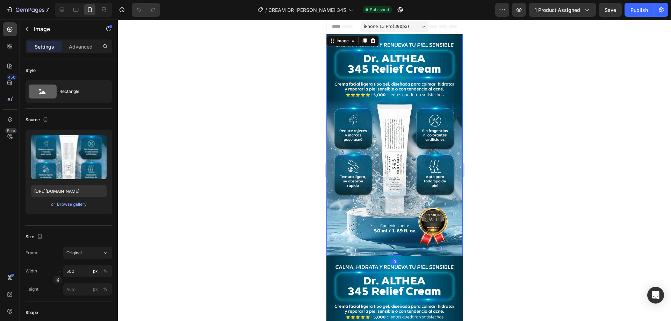
click at [372, 119] on img at bounding box center [394, 145] width 136 height 222
click at [376, 42] on div at bounding box center [372, 41] width 8 height 8
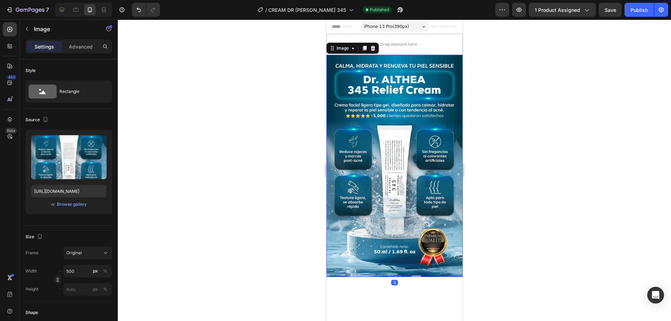
click at [379, 85] on img at bounding box center [394, 166] width 136 height 222
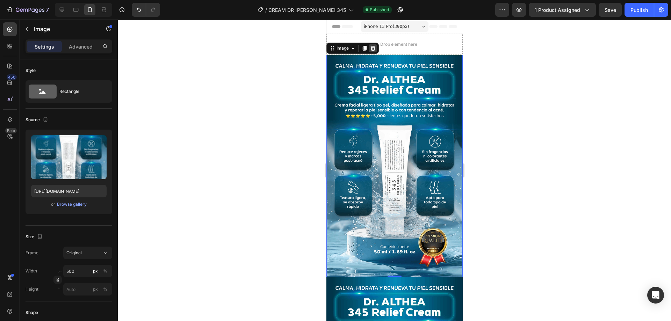
click at [373, 51] on icon at bounding box center [372, 48] width 5 height 5
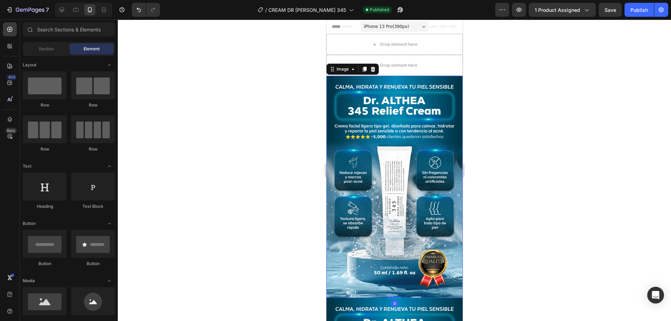
click at [394, 128] on img at bounding box center [394, 187] width 136 height 222
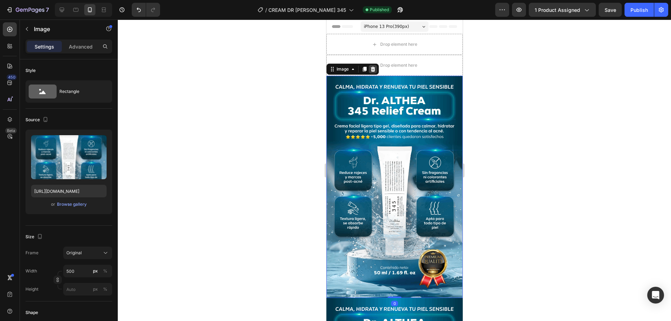
click at [373, 67] on icon at bounding box center [372, 69] width 5 height 5
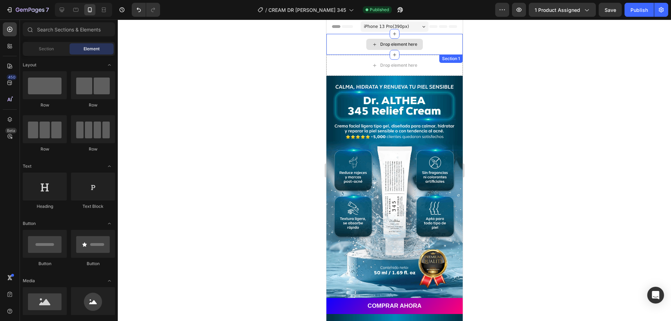
click at [356, 37] on div "Drop element here" at bounding box center [394, 44] width 136 height 21
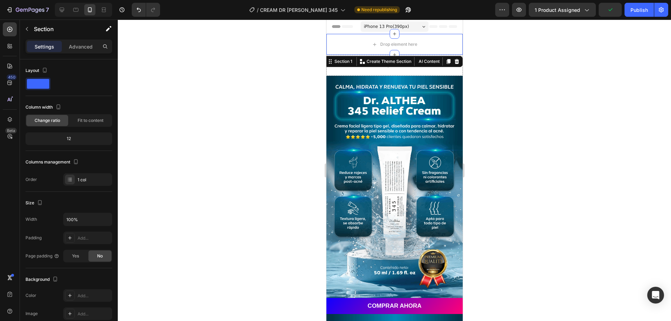
click at [454, 61] on icon at bounding box center [457, 62] width 6 height 6
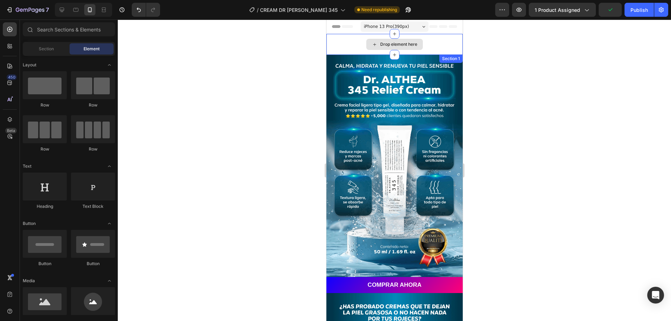
click at [440, 42] on div "Drop element here" at bounding box center [394, 44] width 136 height 21
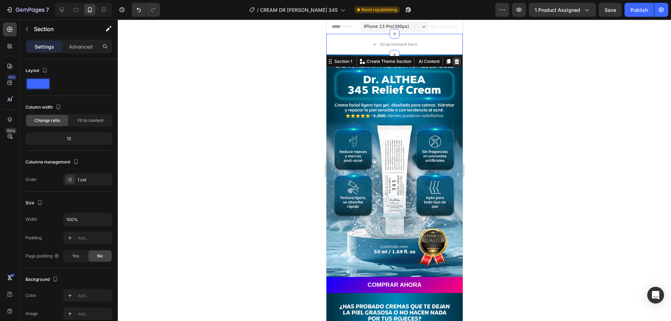
click at [452, 57] on div at bounding box center [456, 61] width 8 height 8
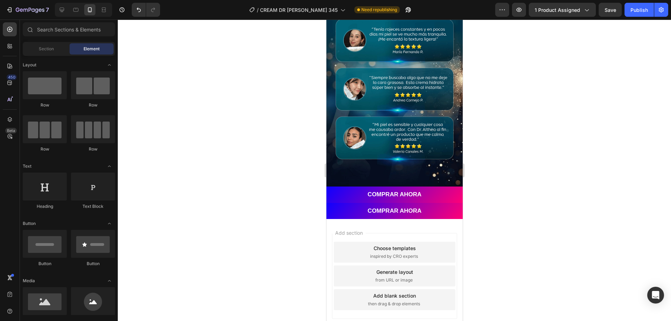
scroll to position [763, 0]
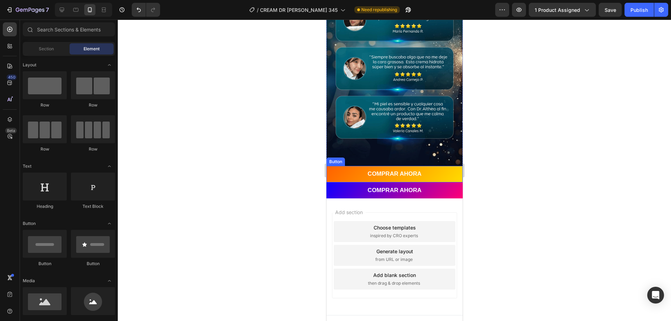
click at [346, 166] on button "COMPRAR AHORA" at bounding box center [394, 174] width 136 height 16
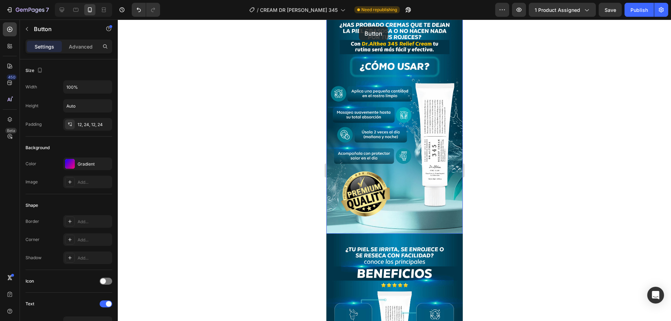
scroll to position [237, 0]
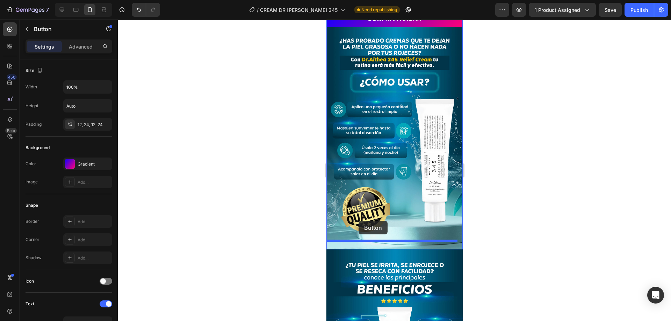
drag, startPoint x: 339, startPoint y: 151, endPoint x: 359, endPoint y: 221, distance: 72.7
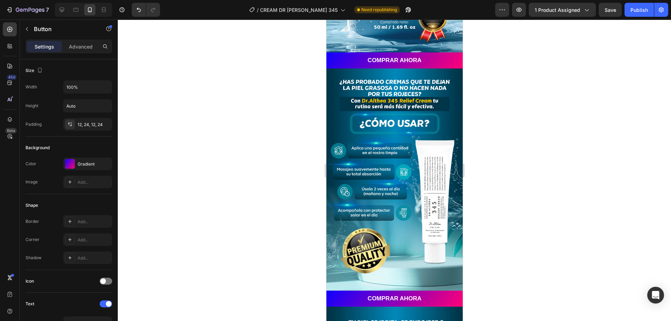
scroll to position [0, 0]
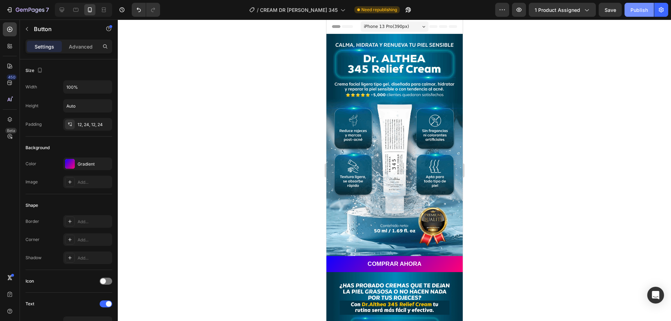
click at [640, 7] on div "Publish" at bounding box center [638, 9] width 17 height 7
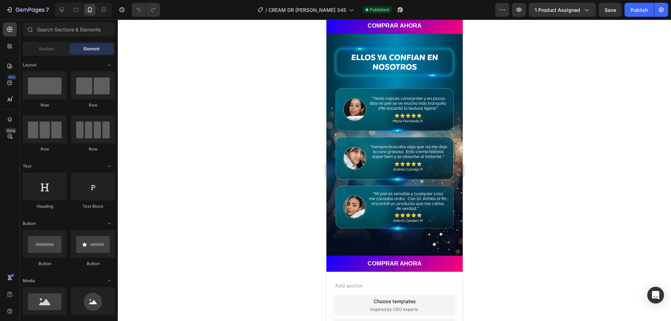
scroll to position [699, 0]
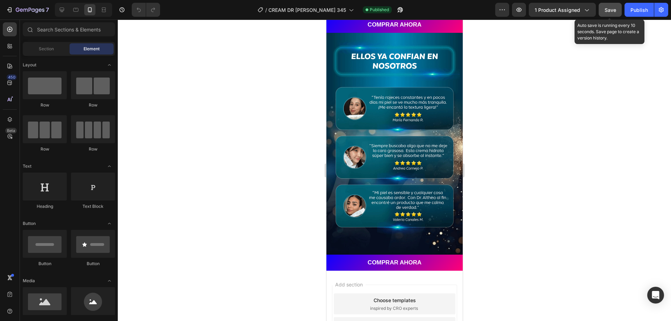
click at [601, 10] on button "Save" at bounding box center [610, 10] width 23 height 14
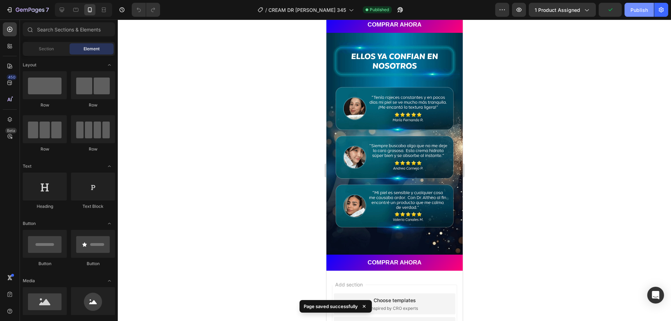
click at [637, 12] on div "Publish" at bounding box center [638, 9] width 17 height 7
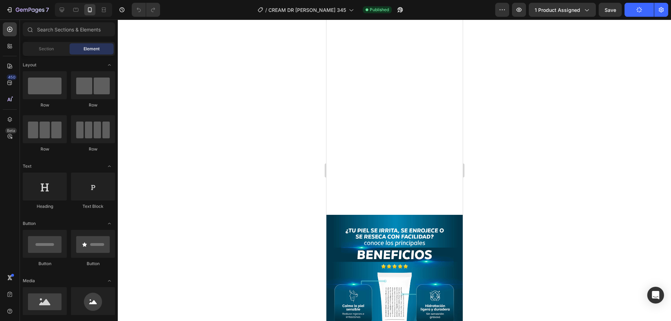
scroll to position [0, 0]
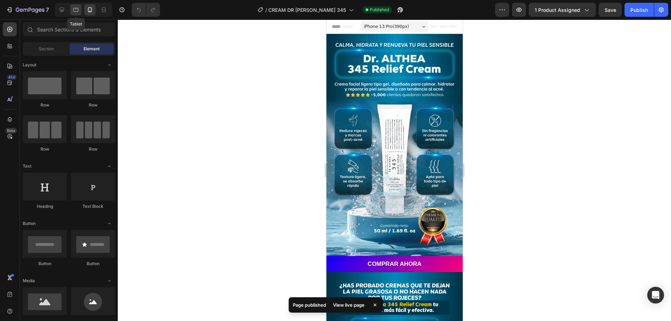
click at [76, 12] on icon at bounding box center [75, 9] width 7 height 7
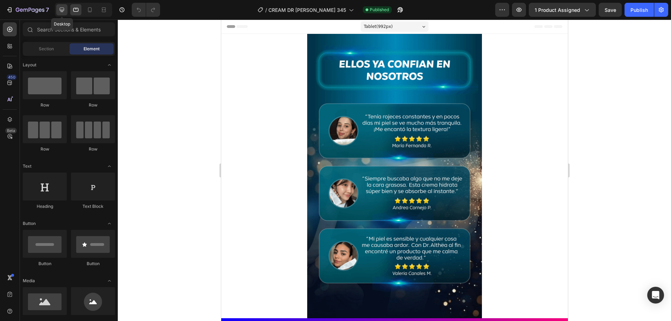
click at [60, 14] on div at bounding box center [61, 9] width 11 height 11
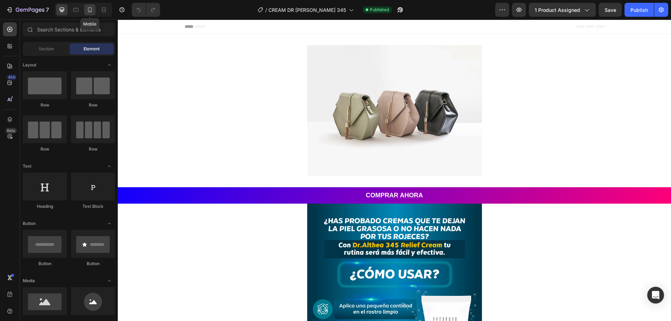
click at [91, 13] on icon at bounding box center [89, 9] width 7 height 7
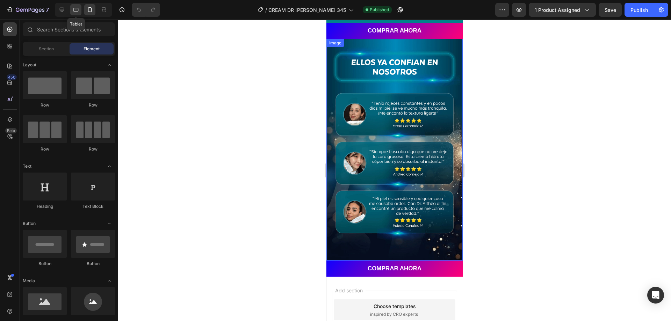
click at [77, 7] on icon at bounding box center [75, 9] width 7 height 7
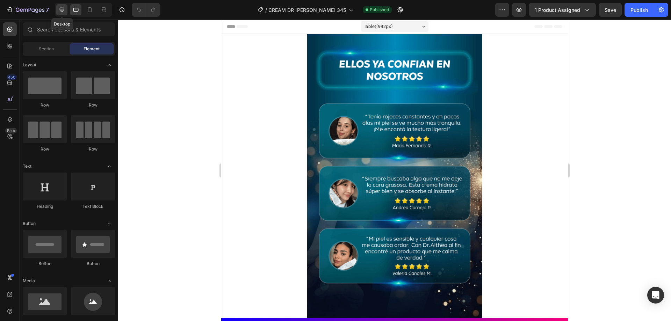
click at [58, 9] on div at bounding box center [61, 9] width 11 height 11
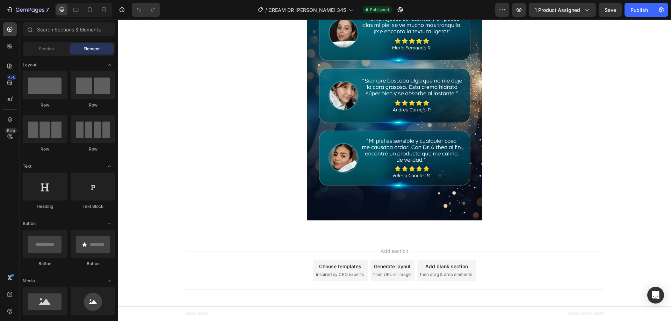
scroll to position [586, 0]
click at [91, 13] on icon at bounding box center [89, 9] width 7 height 7
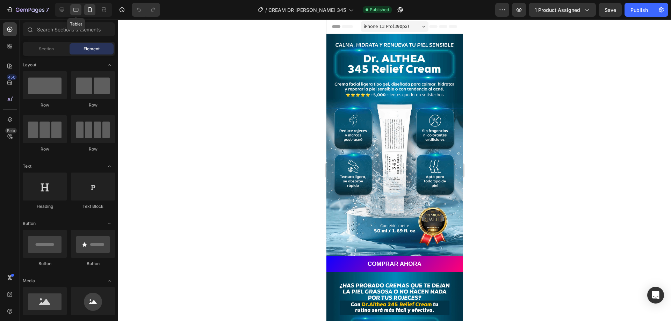
click at [80, 11] on div at bounding box center [75, 9] width 11 height 11
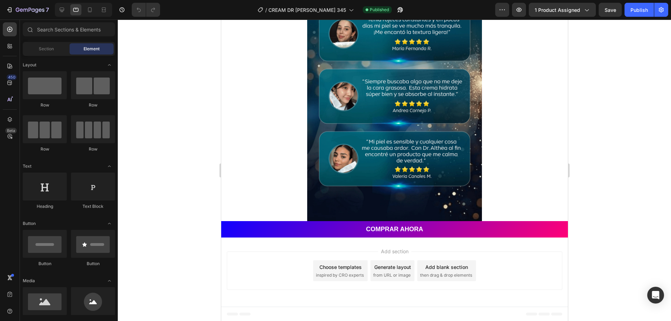
scroll to position [1002, 0]
click at [64, 14] on div at bounding box center [61, 9] width 11 height 11
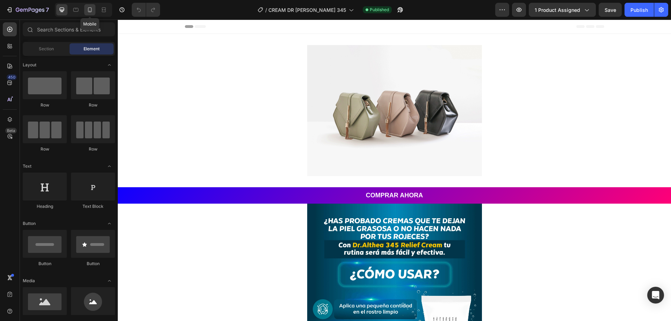
click at [89, 10] on icon at bounding box center [89, 9] width 7 height 7
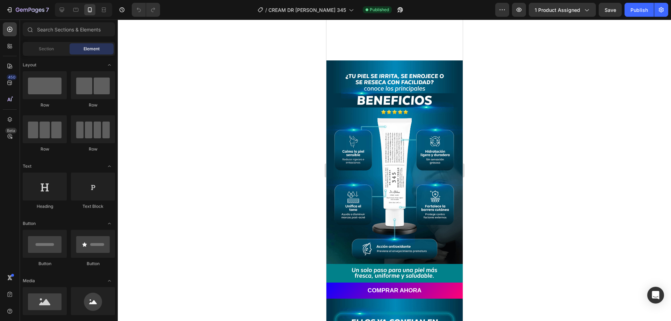
scroll to position [489, 0]
